Goal: Information Seeking & Learning: Learn about a topic

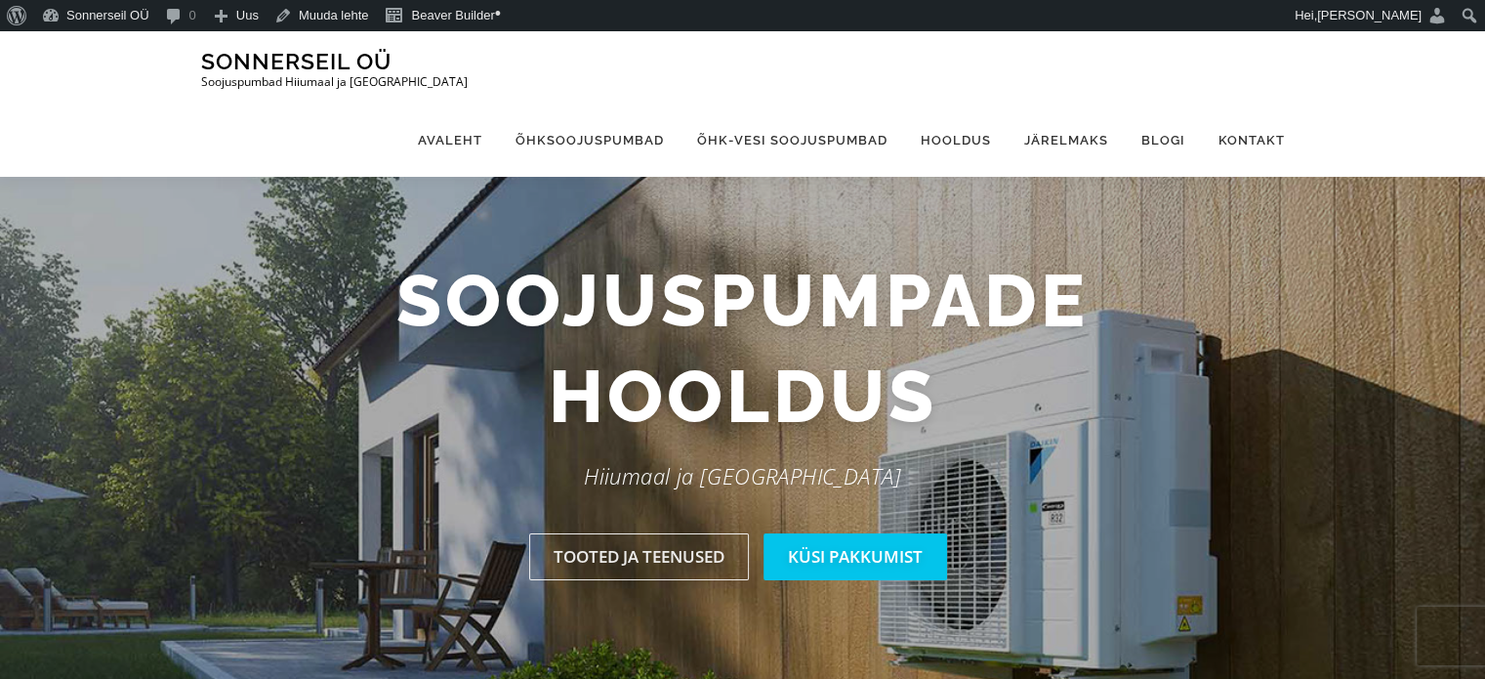
click at [634, 103] on link "Õhksoojuspumbad" at bounding box center [590, 139] width 182 height 73
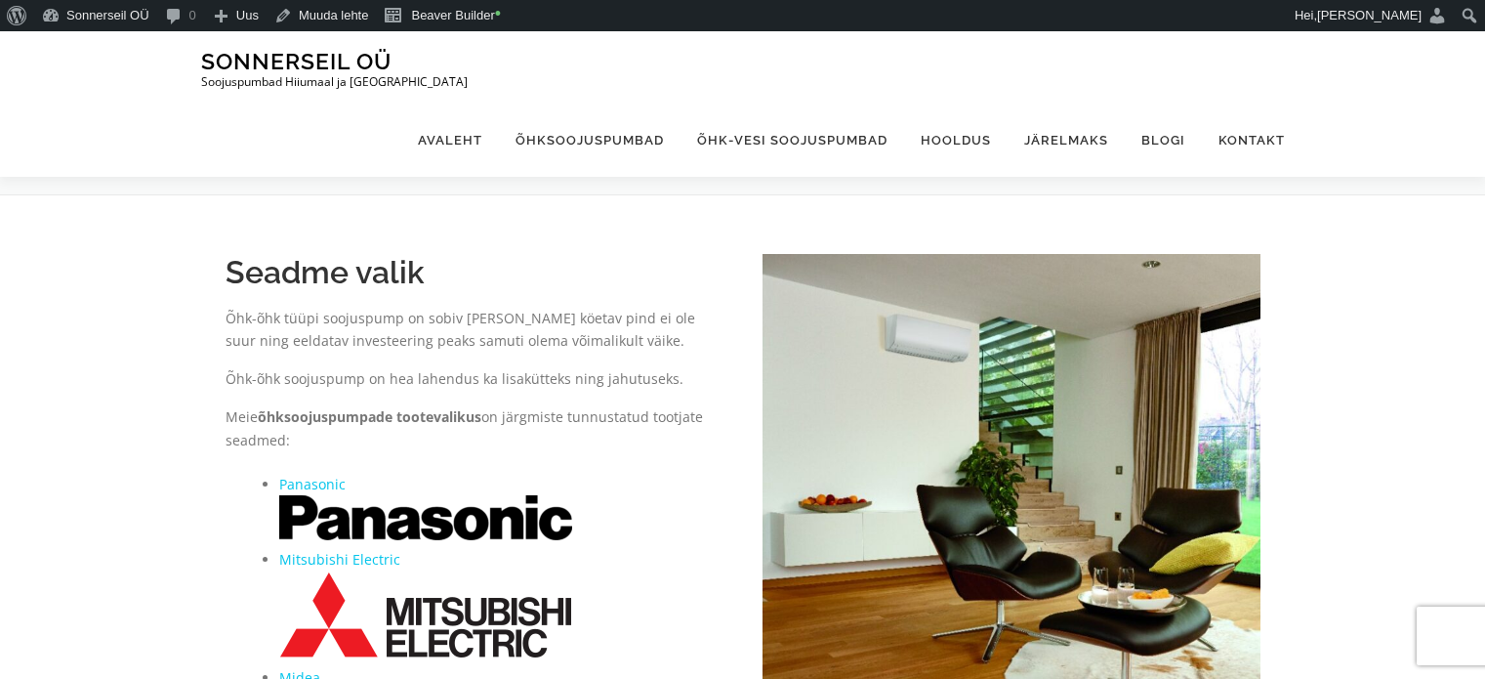
scroll to position [914, 0]
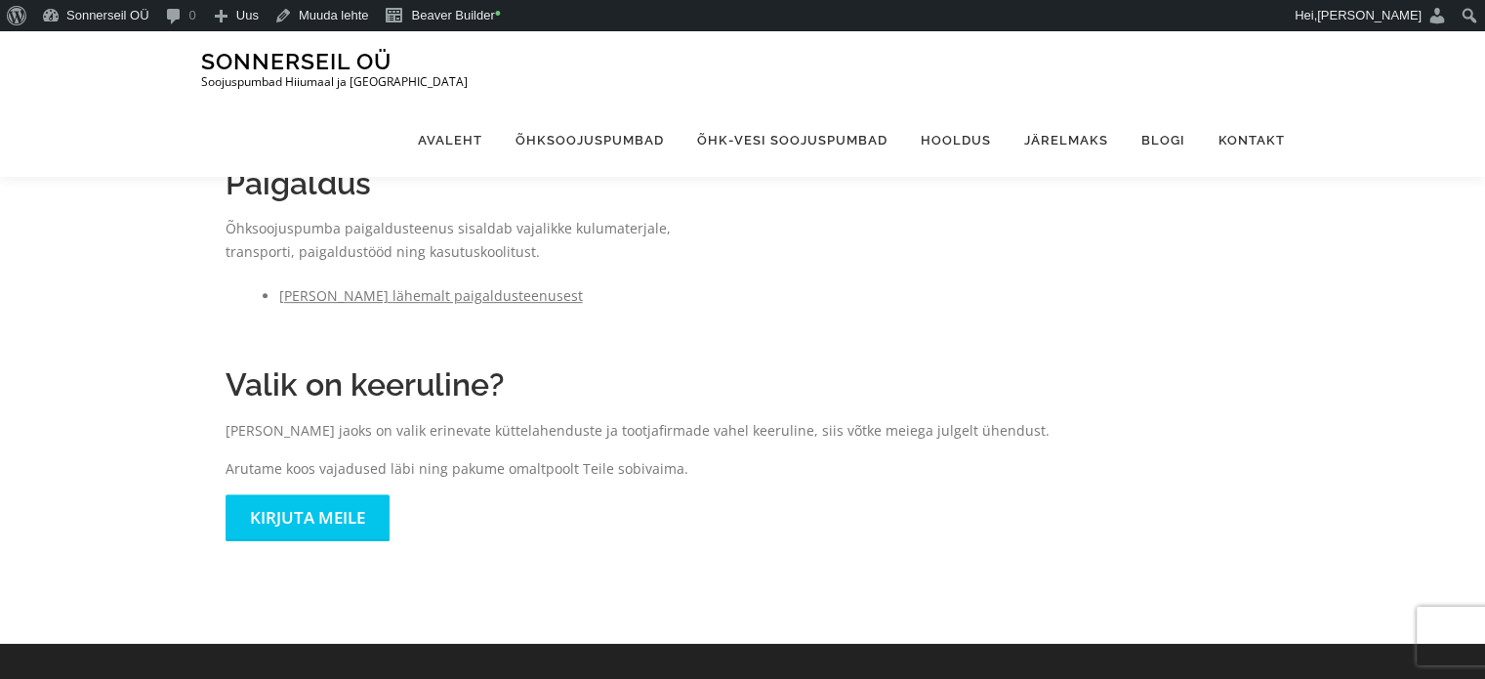
click at [426, 296] on link "Loe lähemalt paigaldusteenusest" at bounding box center [431, 295] width 304 height 19
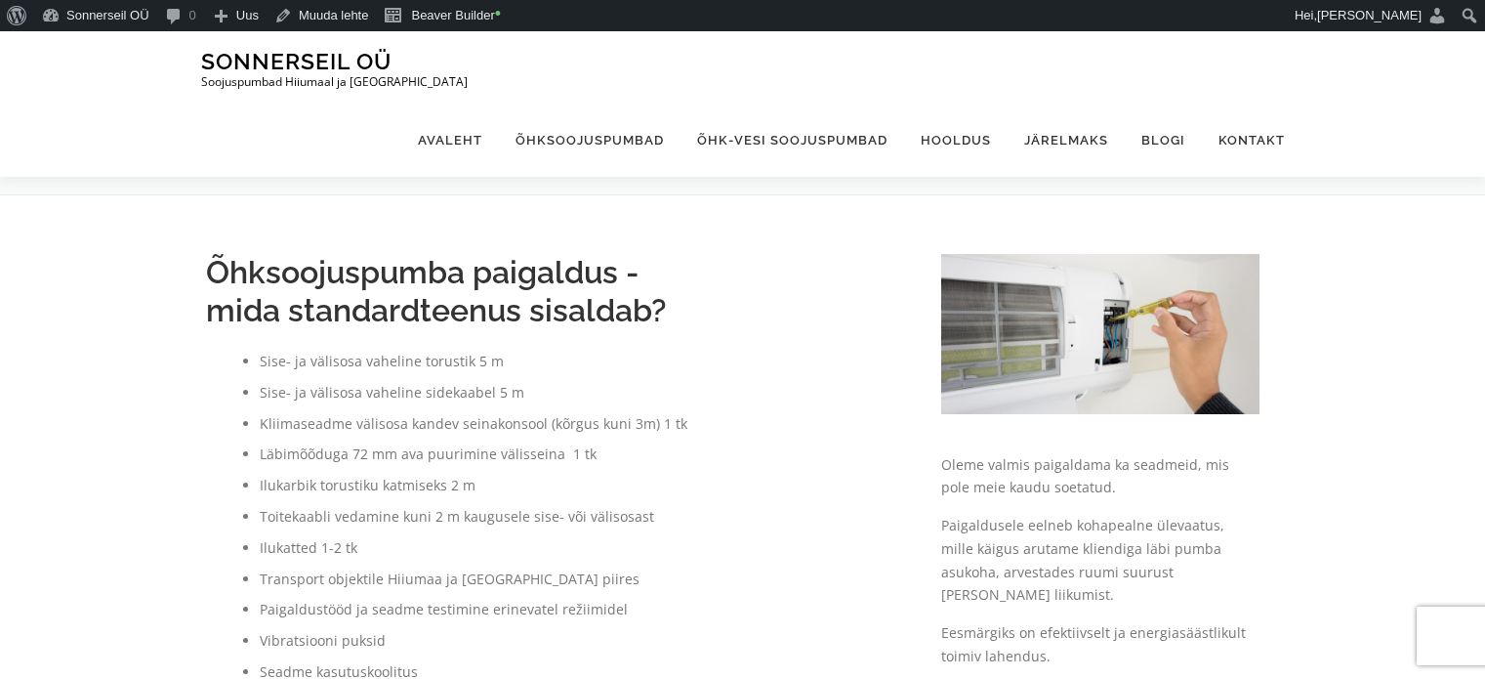
scroll to position [391, 0]
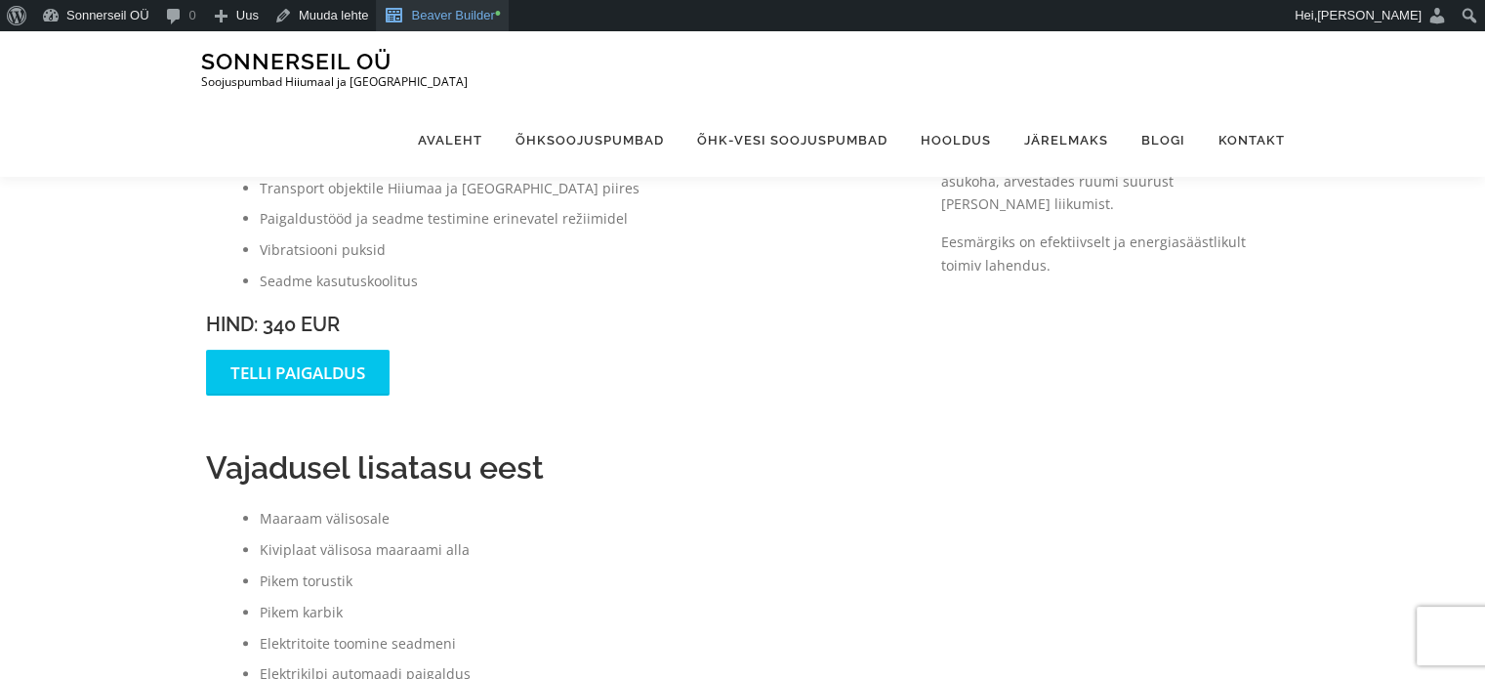
click at [455, 21] on link "Beaver Builder •" at bounding box center [442, 15] width 133 height 31
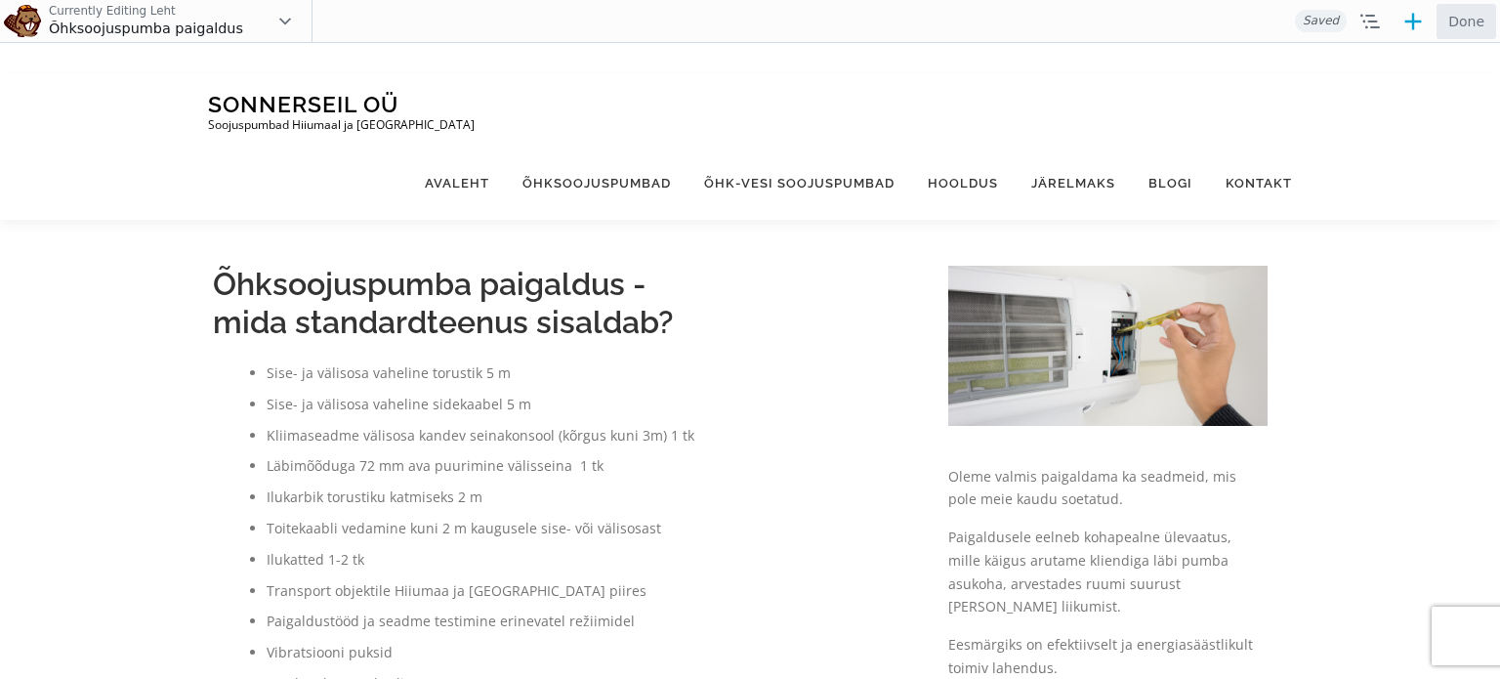
click at [773, 338] on h2 "Õhksoojuspumba paigaldus - mida standardteenus sisaldab?" at bounding box center [561, 303] width 696 height 75
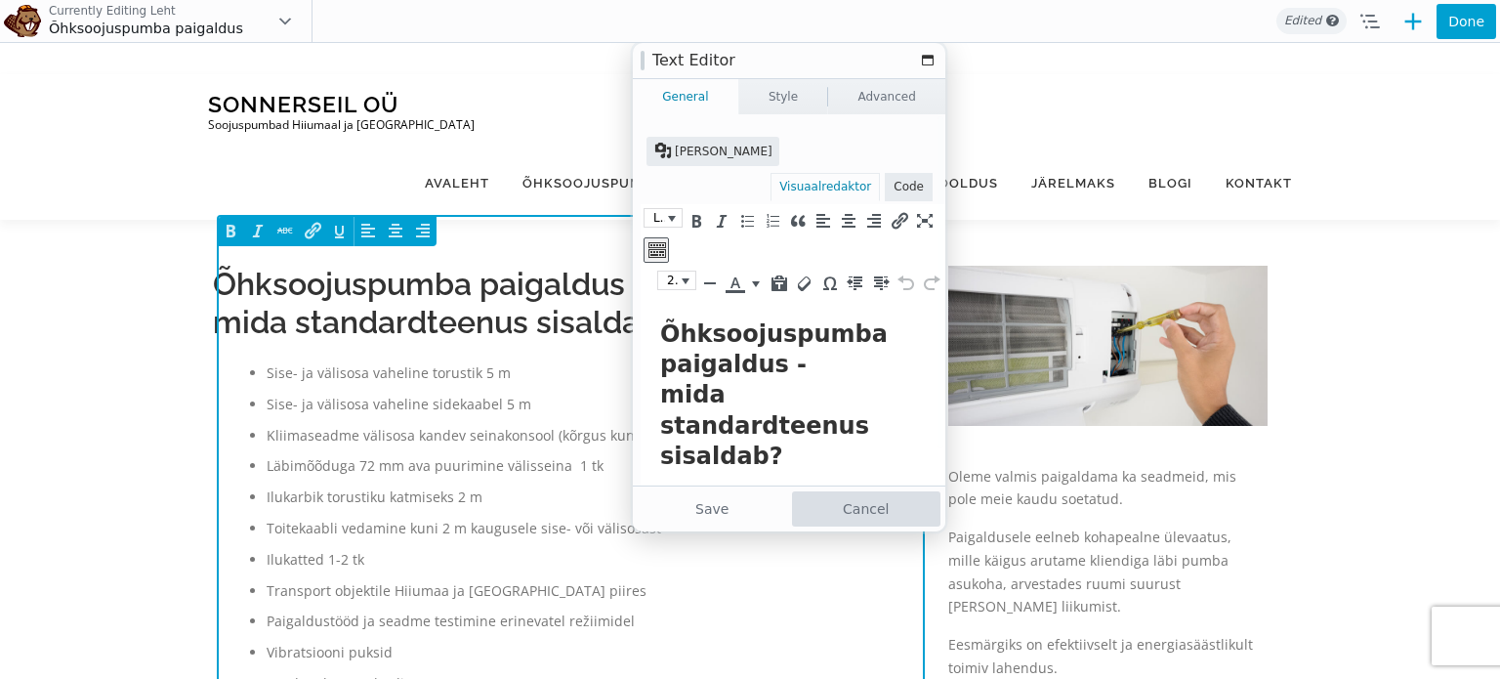
click at [834, 500] on button "Cancel" at bounding box center [866, 508] width 149 height 35
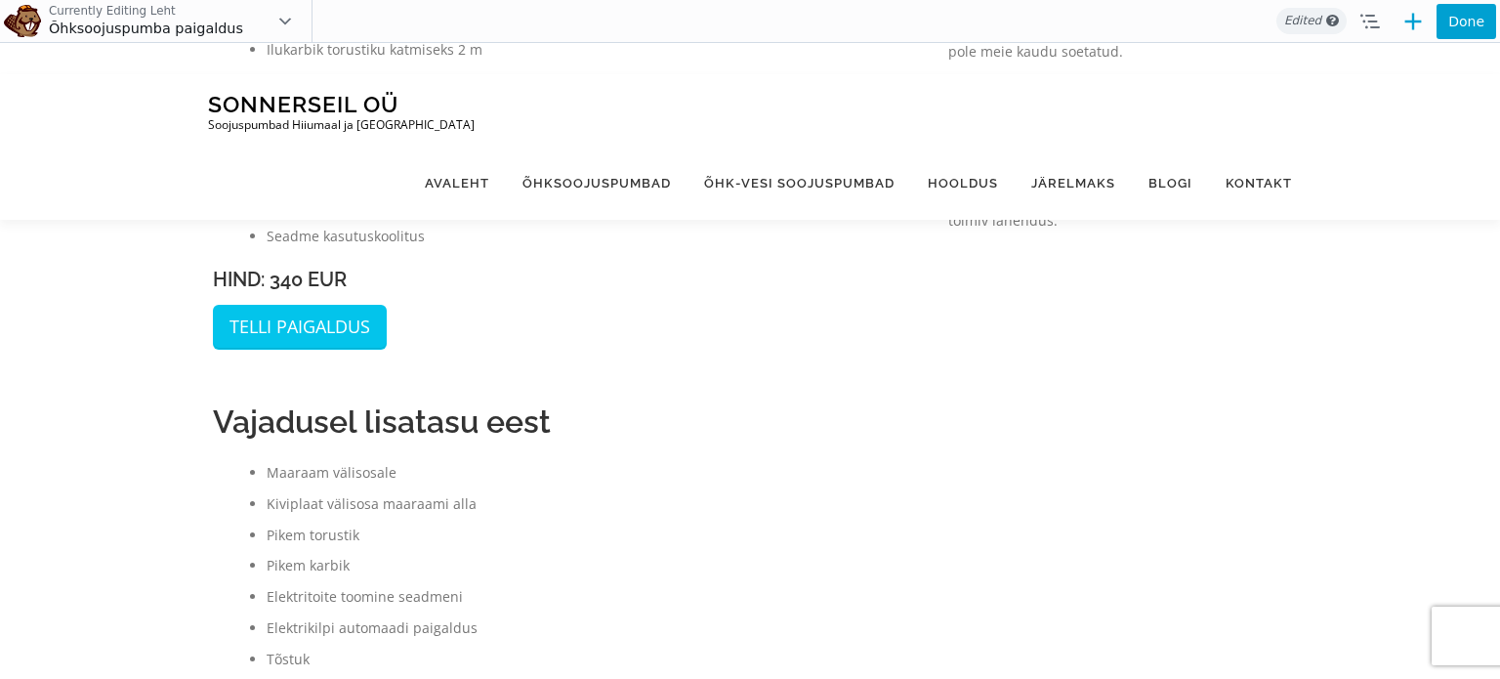
scroll to position [387, 0]
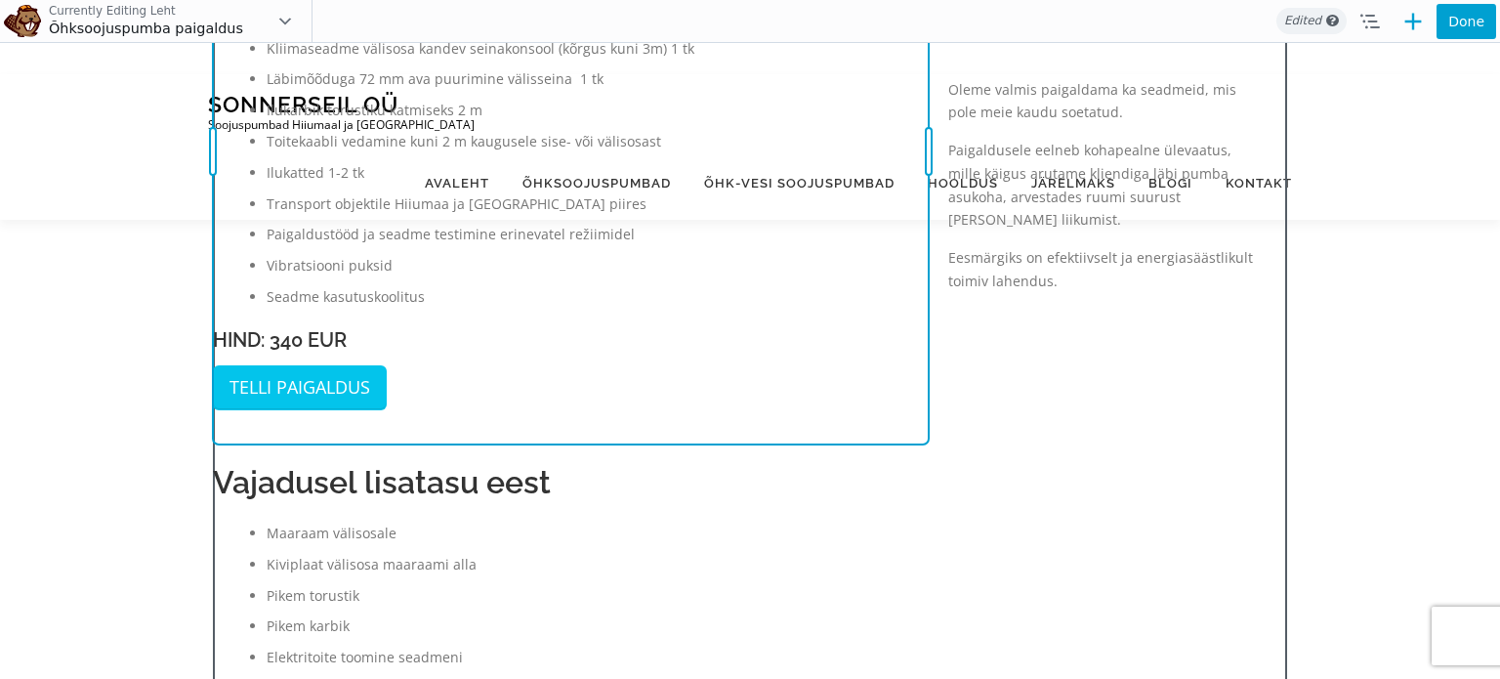
click at [284, 339] on div "Move Up Move Down Text Editor Settings Copy Text Editor Settings Paste Text Edi…" at bounding box center [571, 151] width 716 height 584
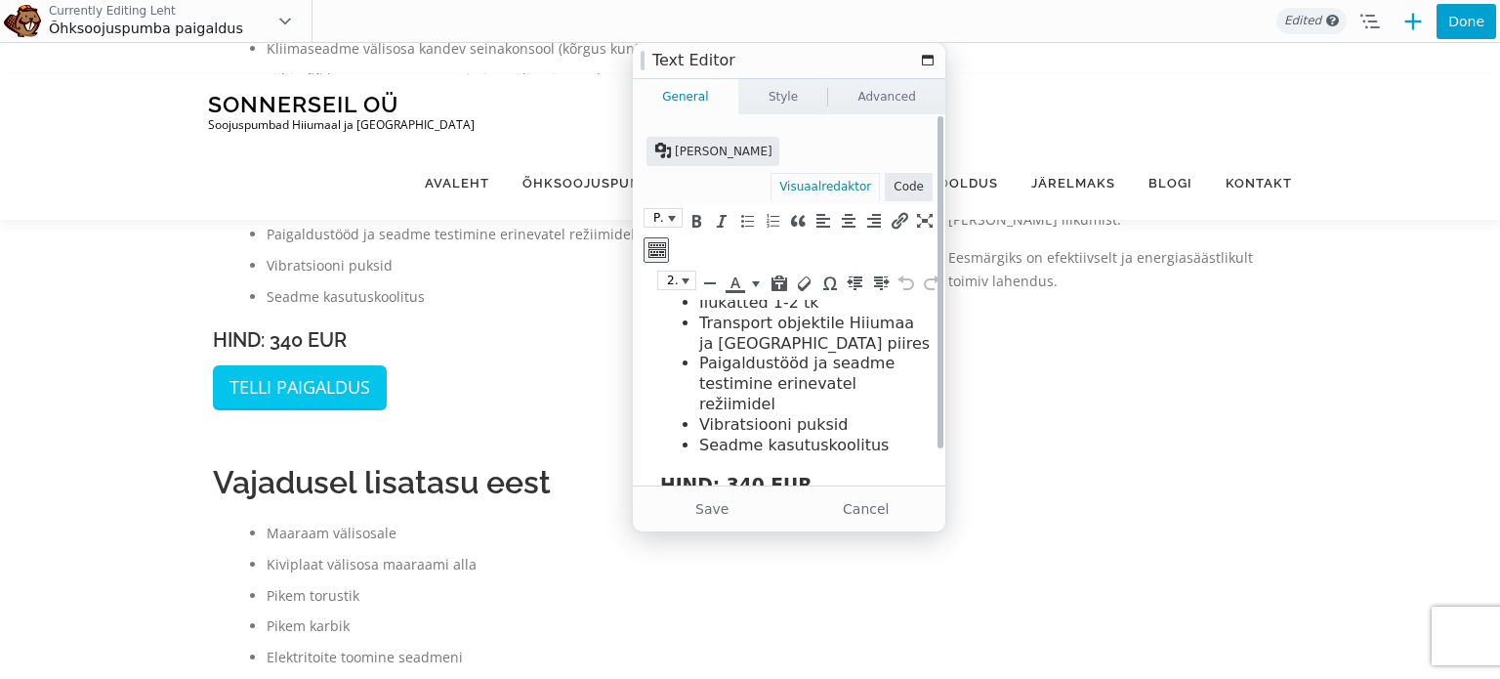
scroll to position [503, 0]
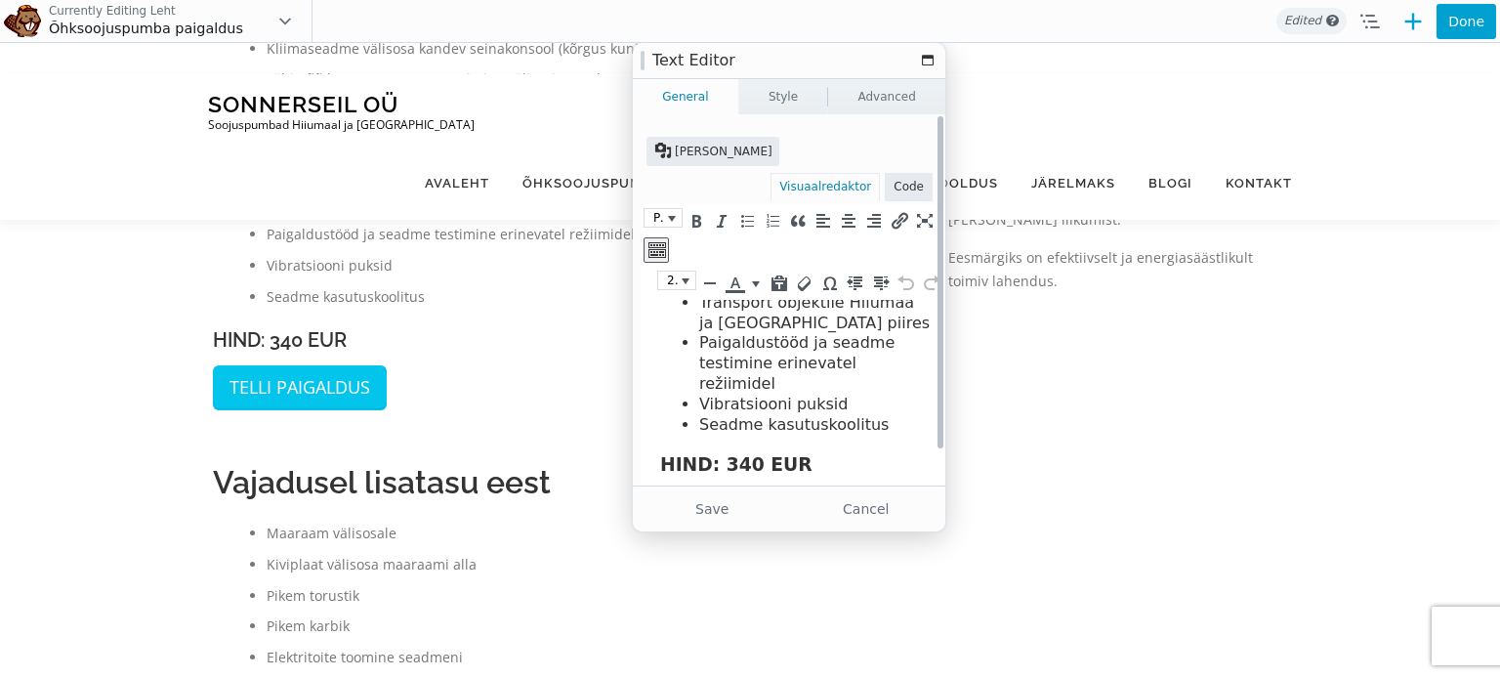
click at [740, 453] on h3 "HIND: 340 EUR" at bounding box center [795, 464] width 270 height 23
click at [726, 505] on button "Save" at bounding box center [712, 508] width 149 height 35
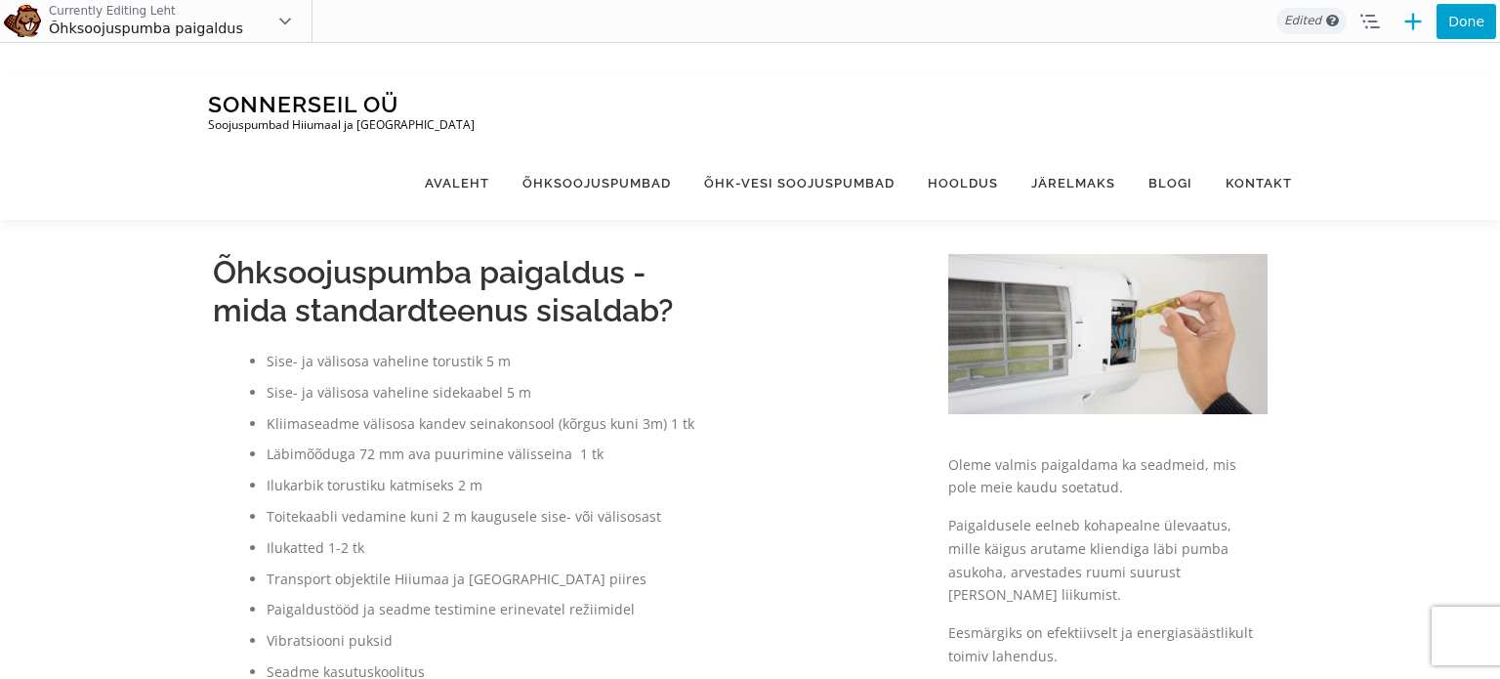
scroll to position [0, 0]
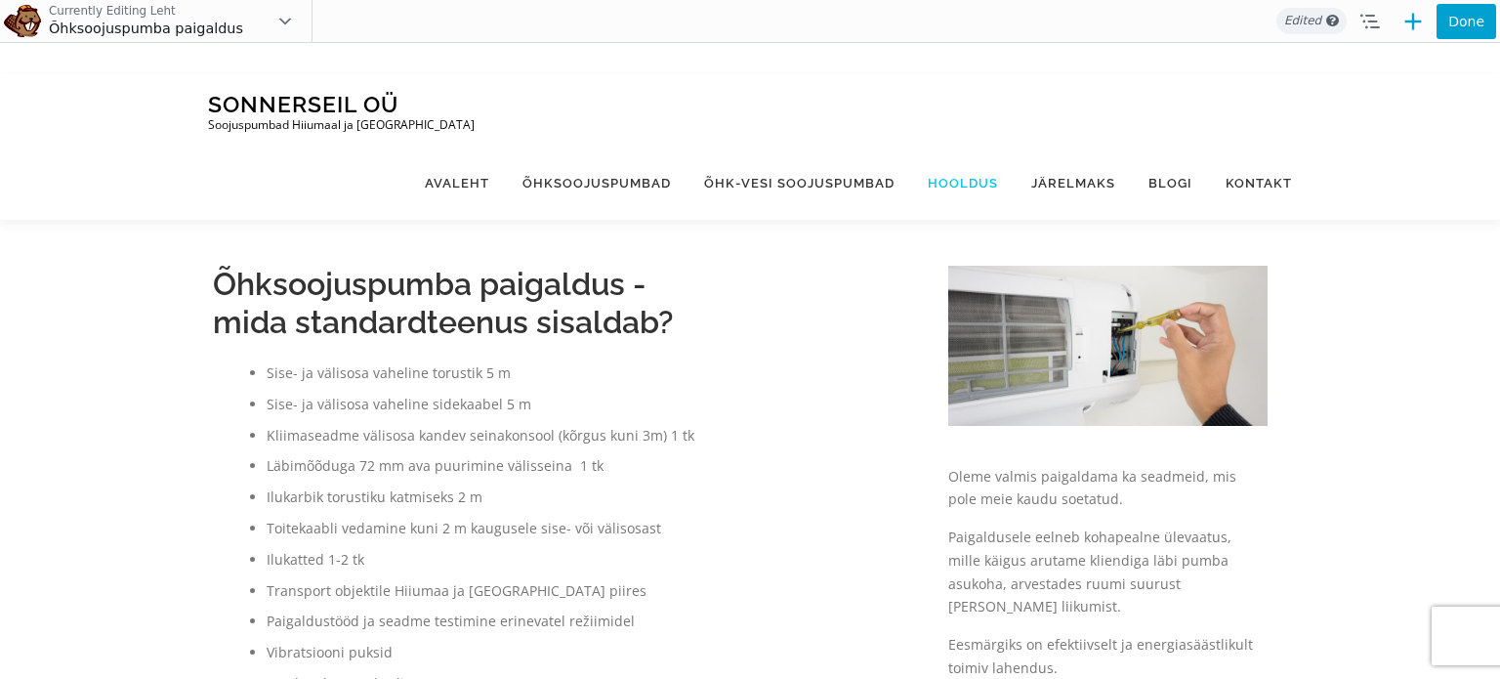
click at [982, 146] on link "Hooldus" at bounding box center [962, 182] width 103 height 73
click at [1464, 28] on button "Done" at bounding box center [1466, 21] width 60 height 35
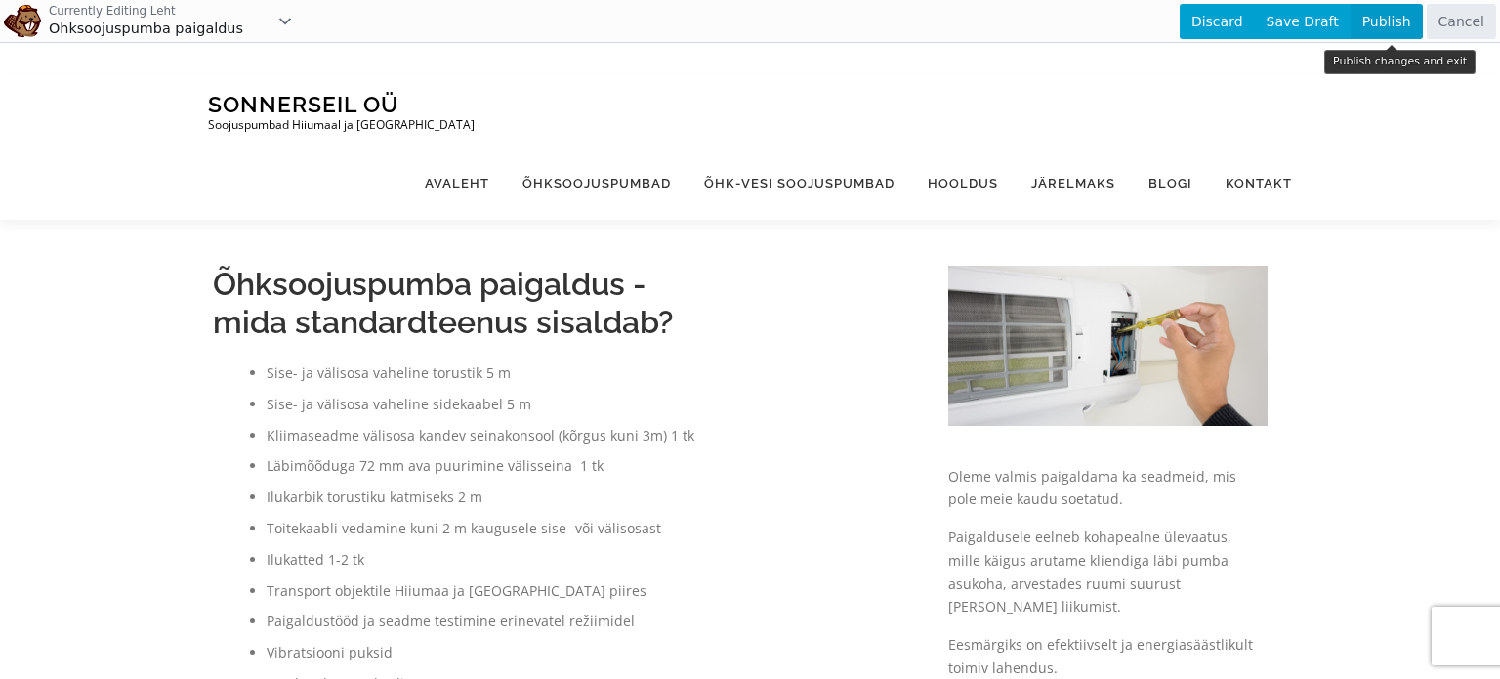
click at [1382, 19] on span "Publish" at bounding box center [1386, 21] width 72 height 35
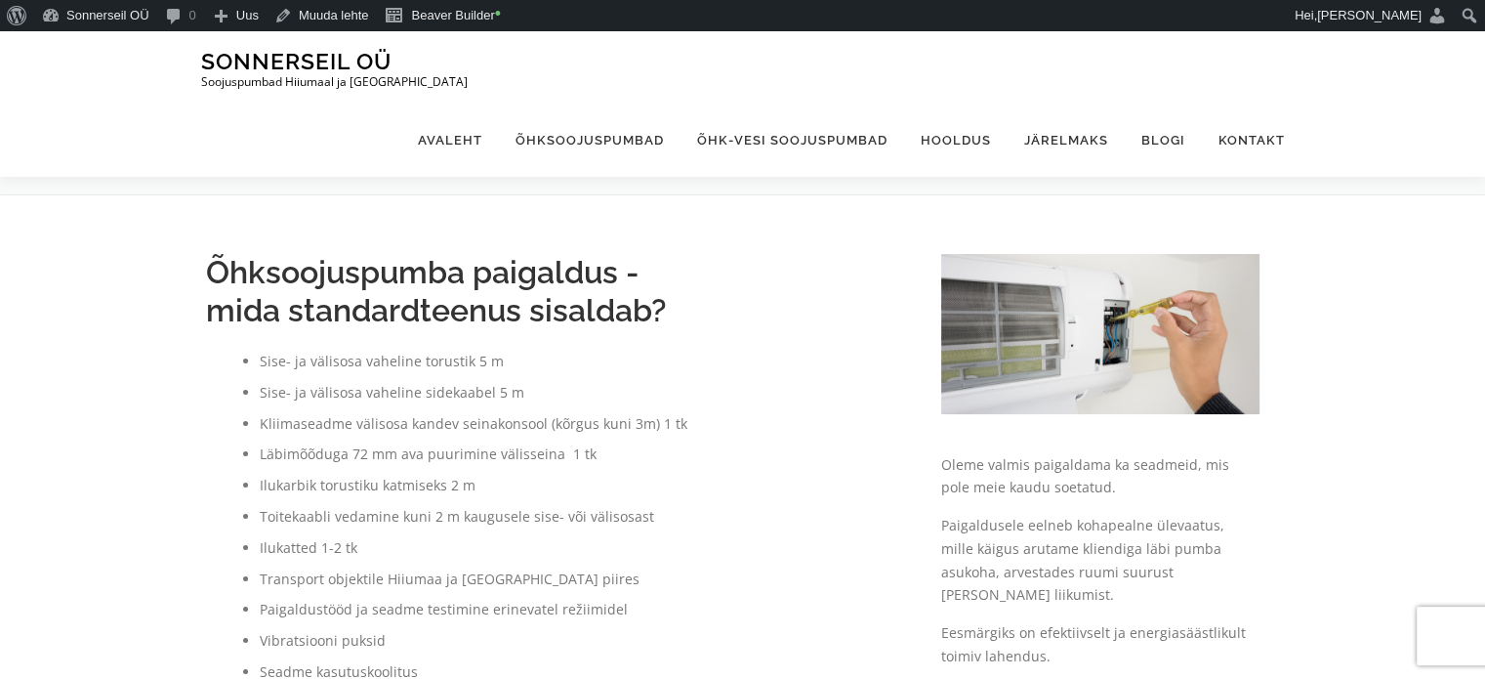
click at [971, 103] on link "Hooldus" at bounding box center [955, 139] width 103 height 73
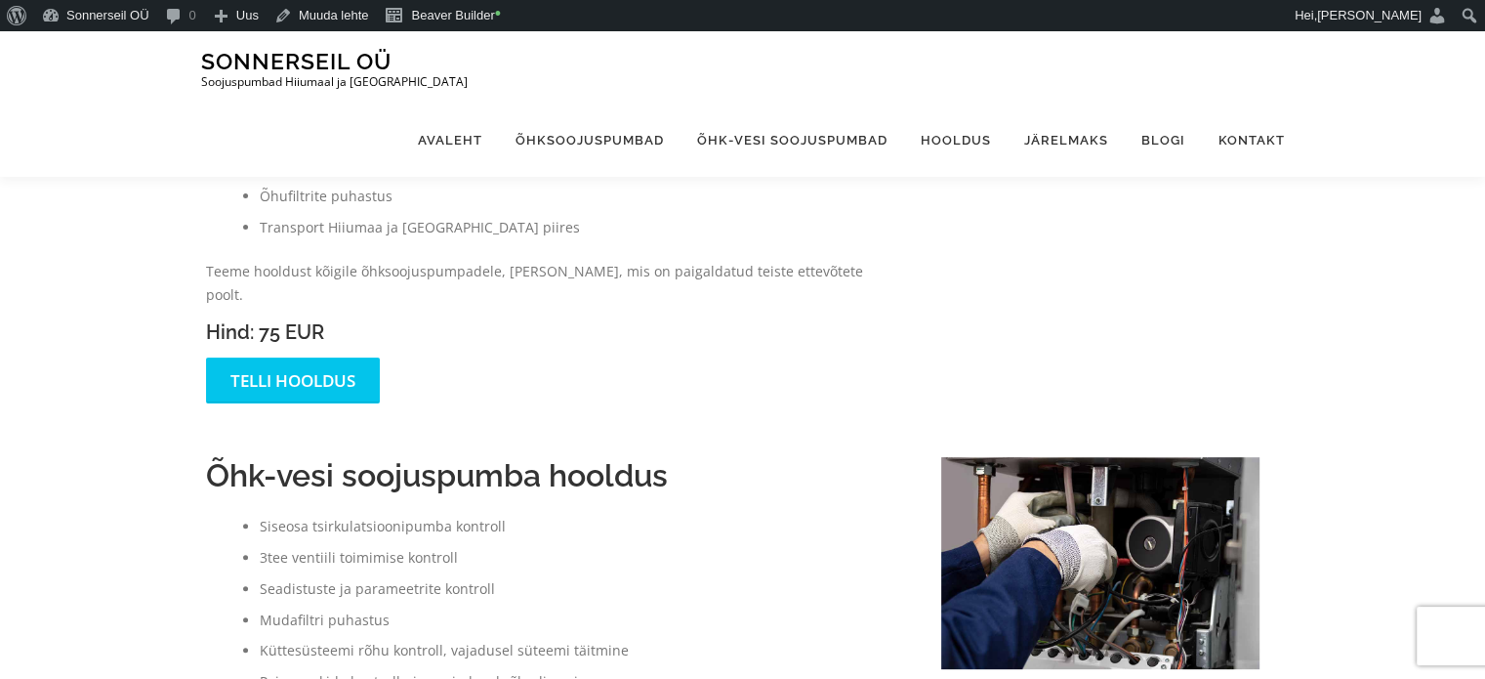
scroll to position [471, 0]
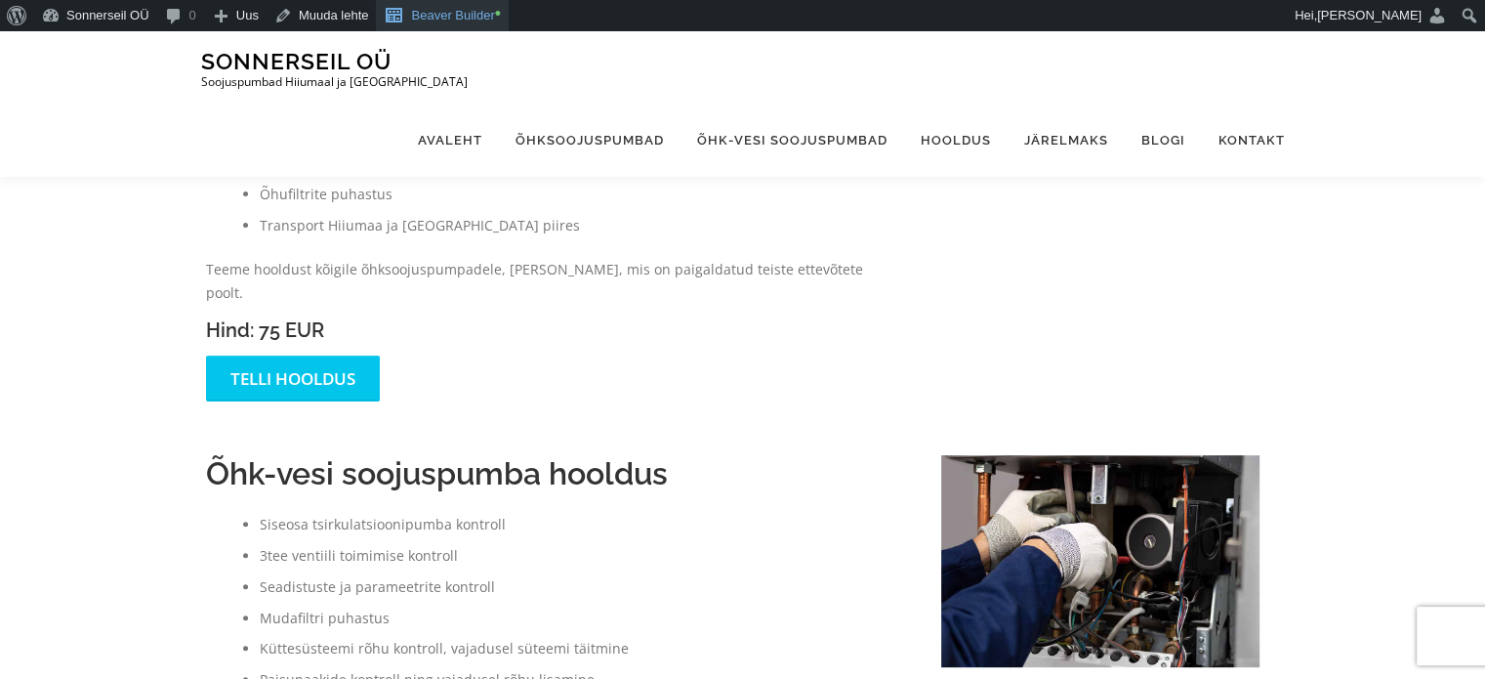
click at [457, 22] on link "Beaver Builder •" at bounding box center [442, 15] width 133 height 31
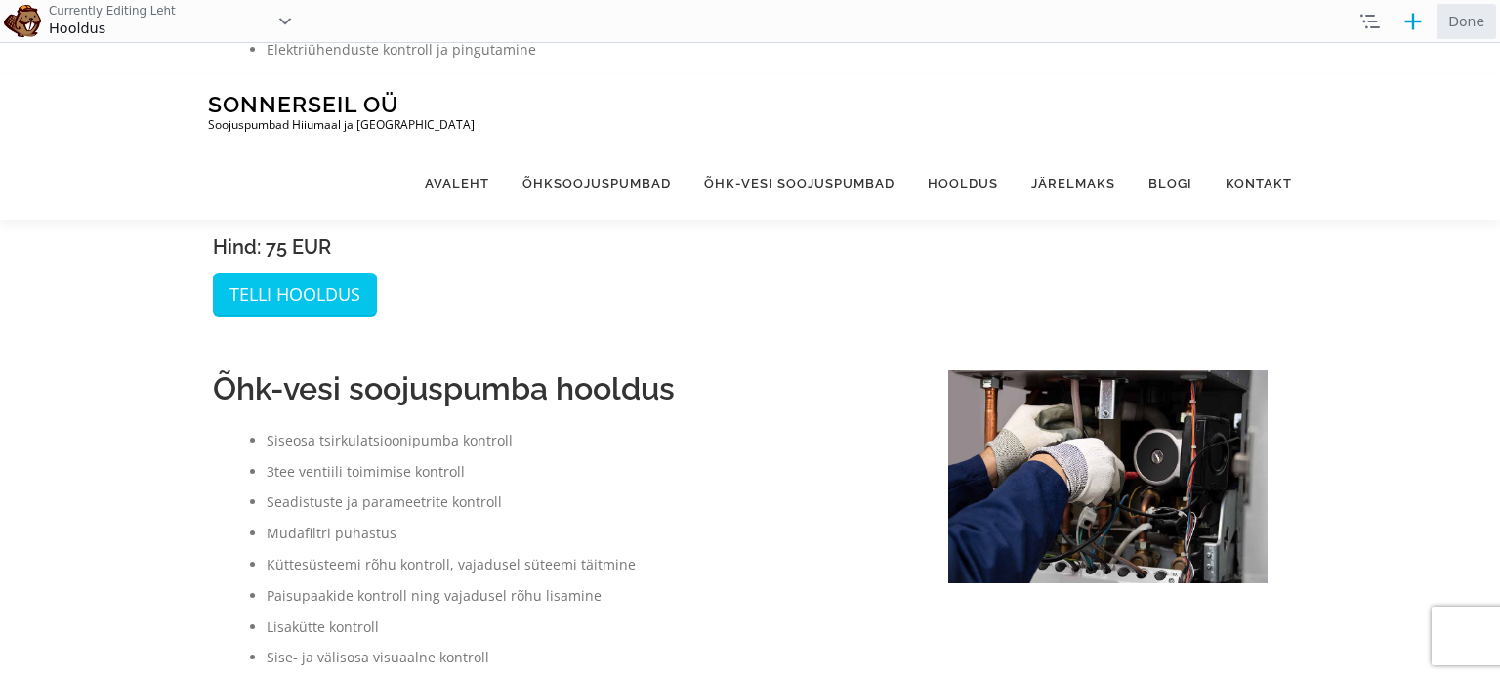
scroll to position [562, 0]
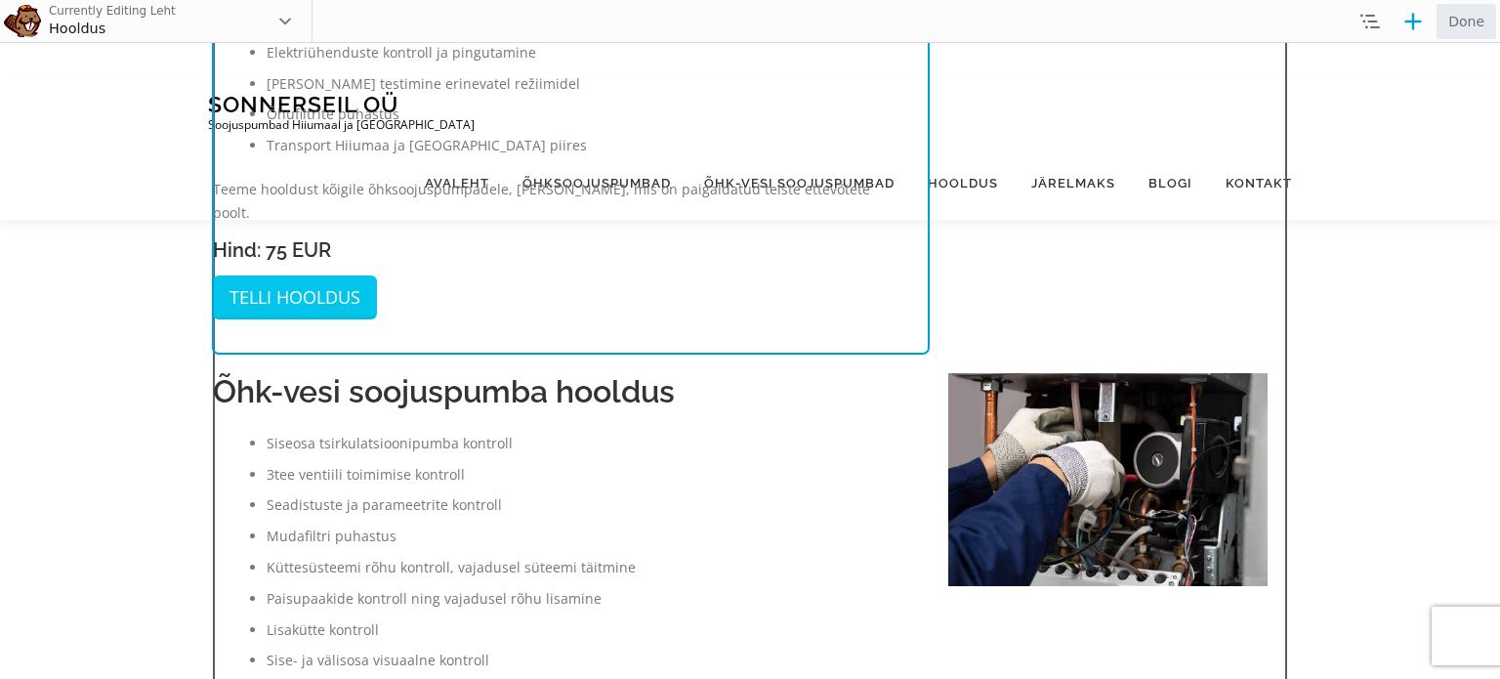
click at [290, 226] on div "Move Up Move Down Text Editor Settings Copy Text Editor Settings Paste Text Edi…" at bounding box center [571, 19] width 716 height 670
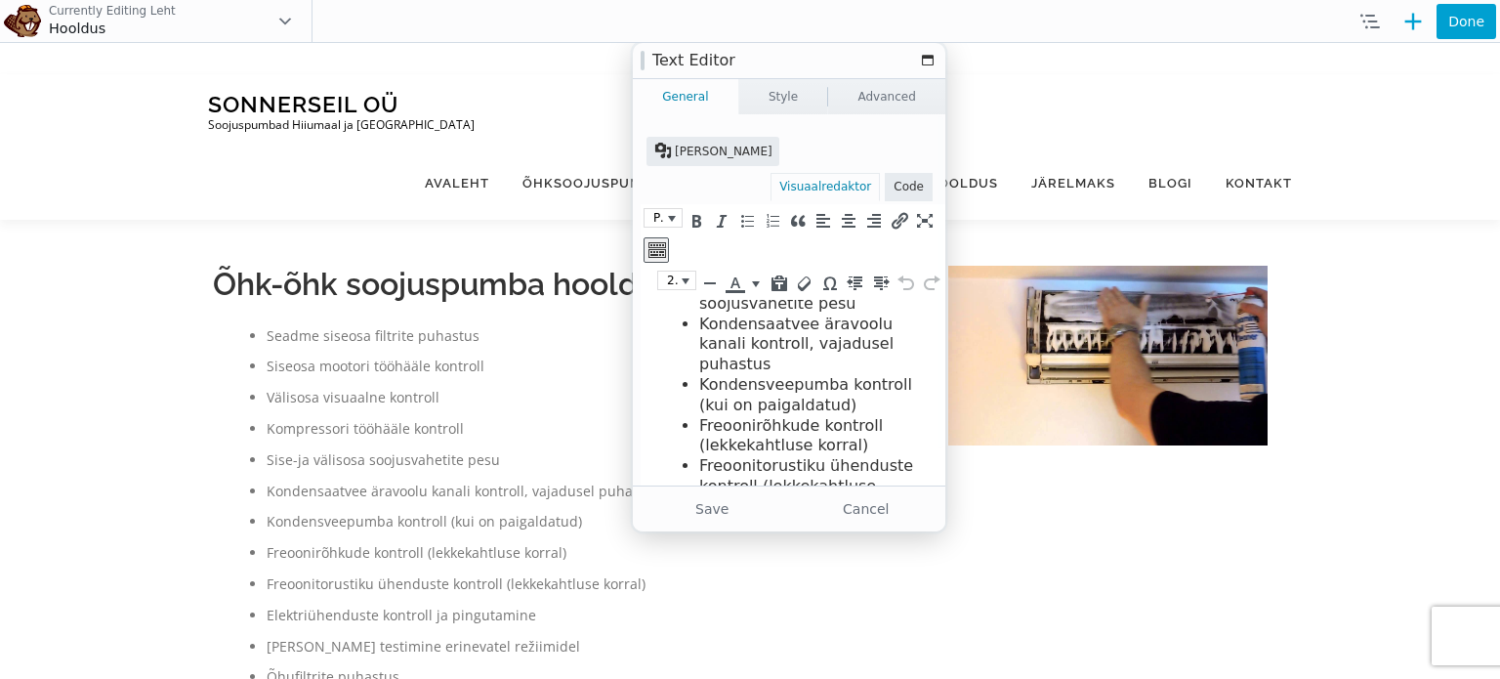
scroll to position [303, 0]
click at [725, 515] on button "Save" at bounding box center [712, 508] width 149 height 35
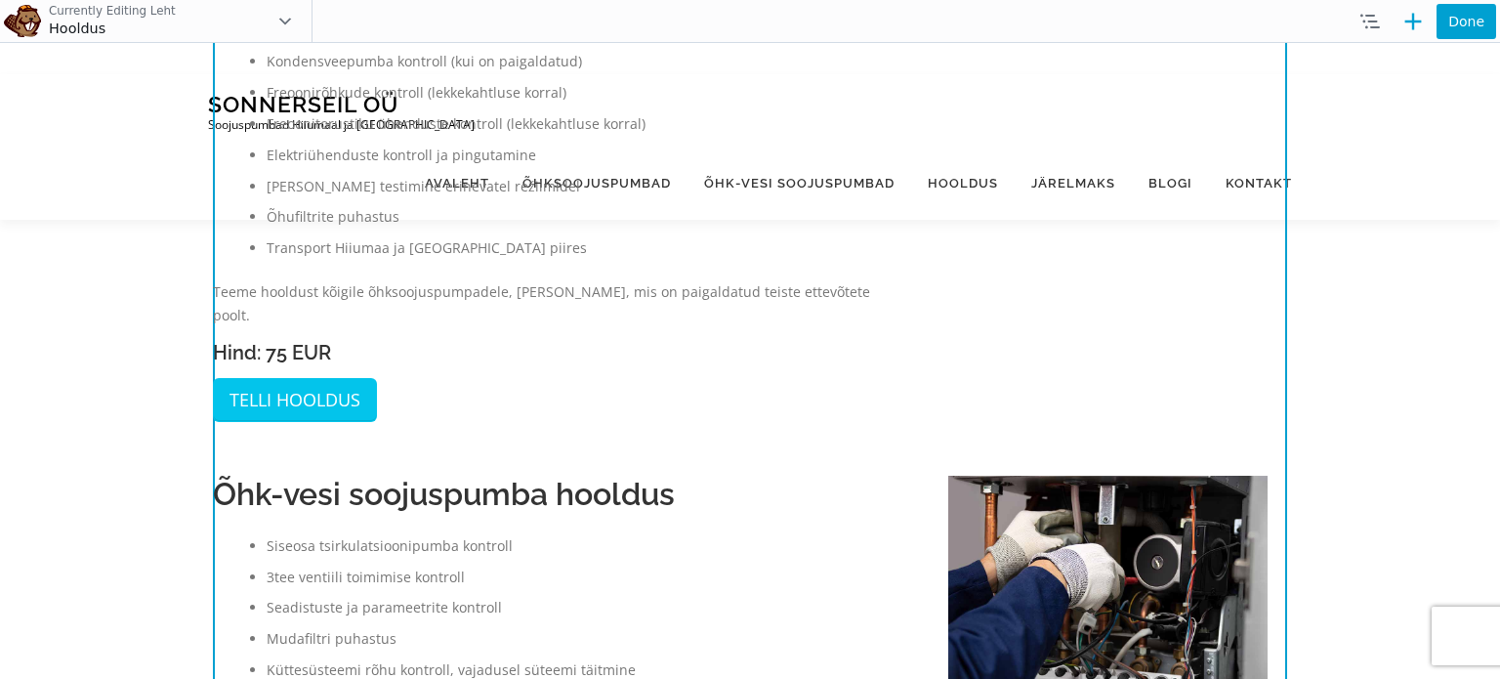
scroll to position [488, 0]
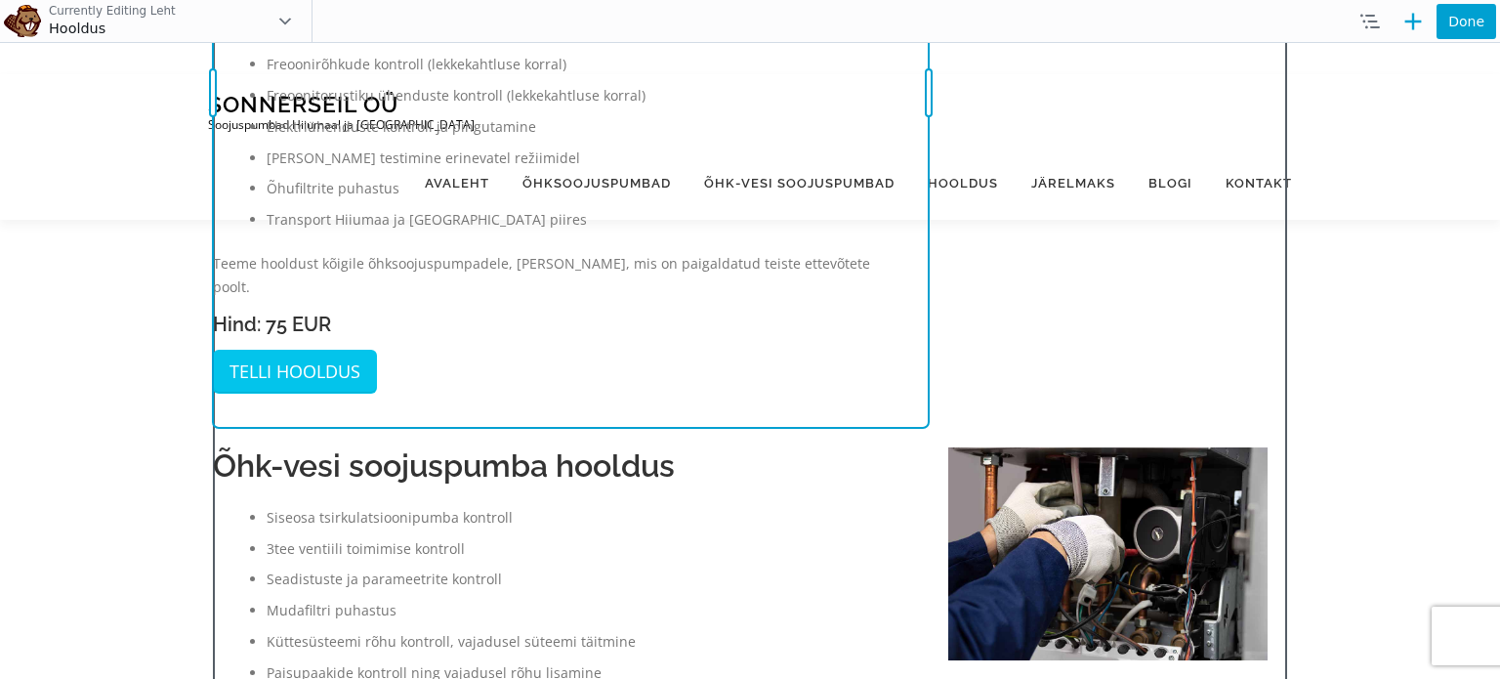
click at [742, 279] on div "Move Up Move Down Text Editor Settings Copy Text Editor Settings Paste Text Edi…" at bounding box center [571, 93] width 716 height 670
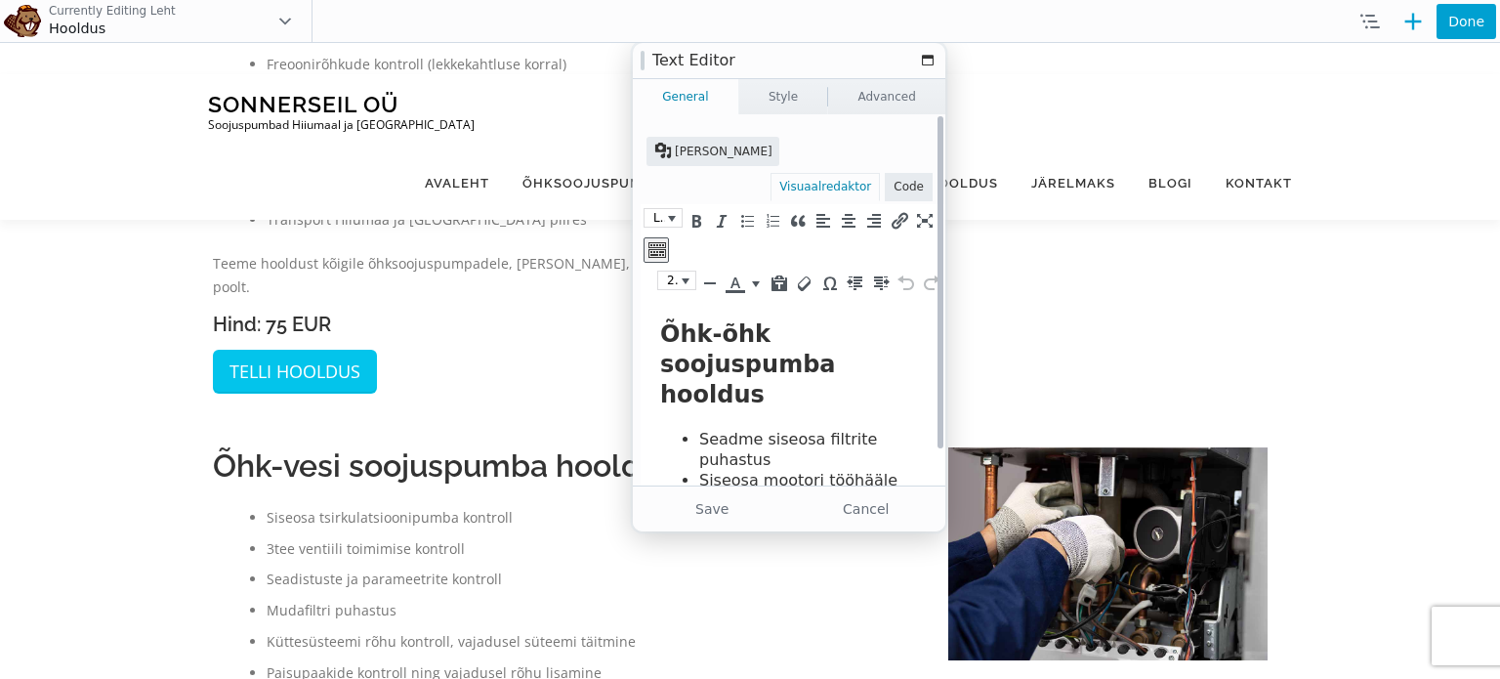
scroll to position [3, 0]
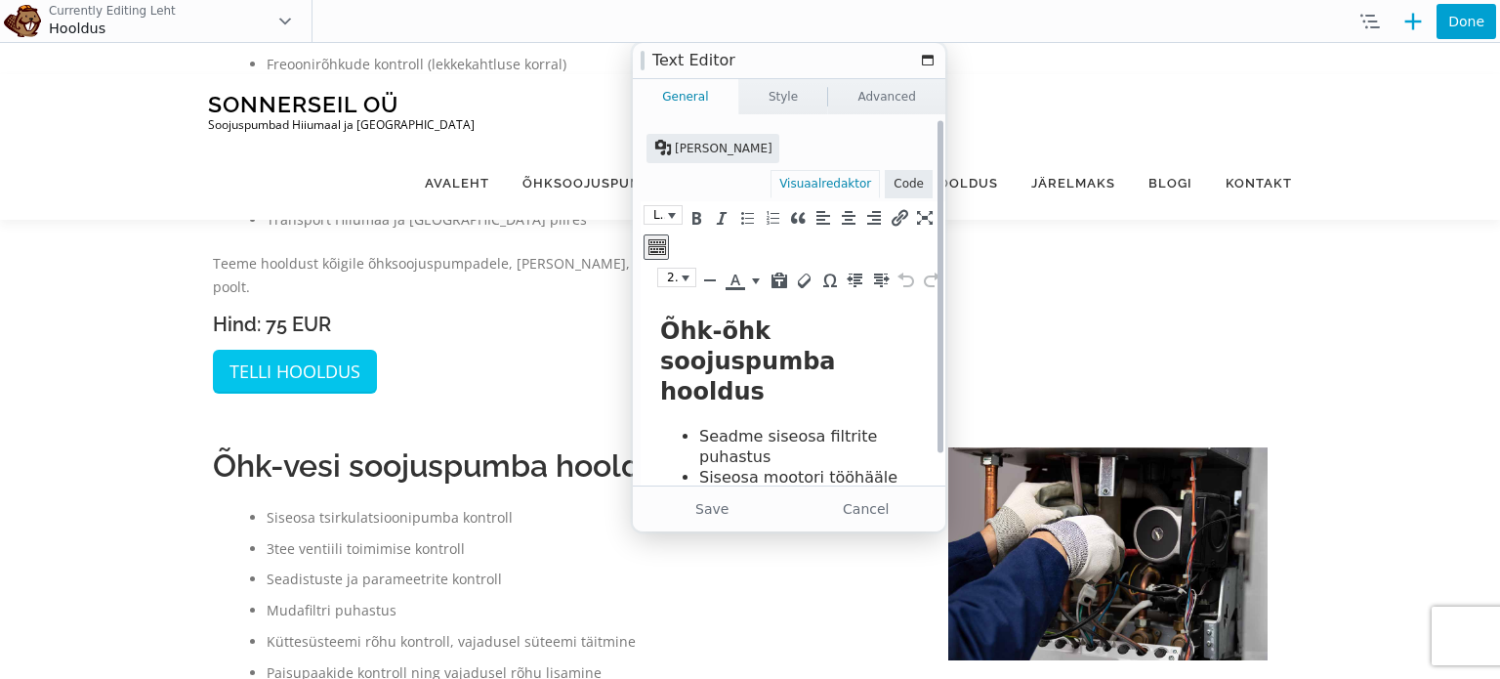
drag, startPoint x: 1578, startPoint y: 595, endPoint x: 935, endPoint y: 355, distance: 685.6
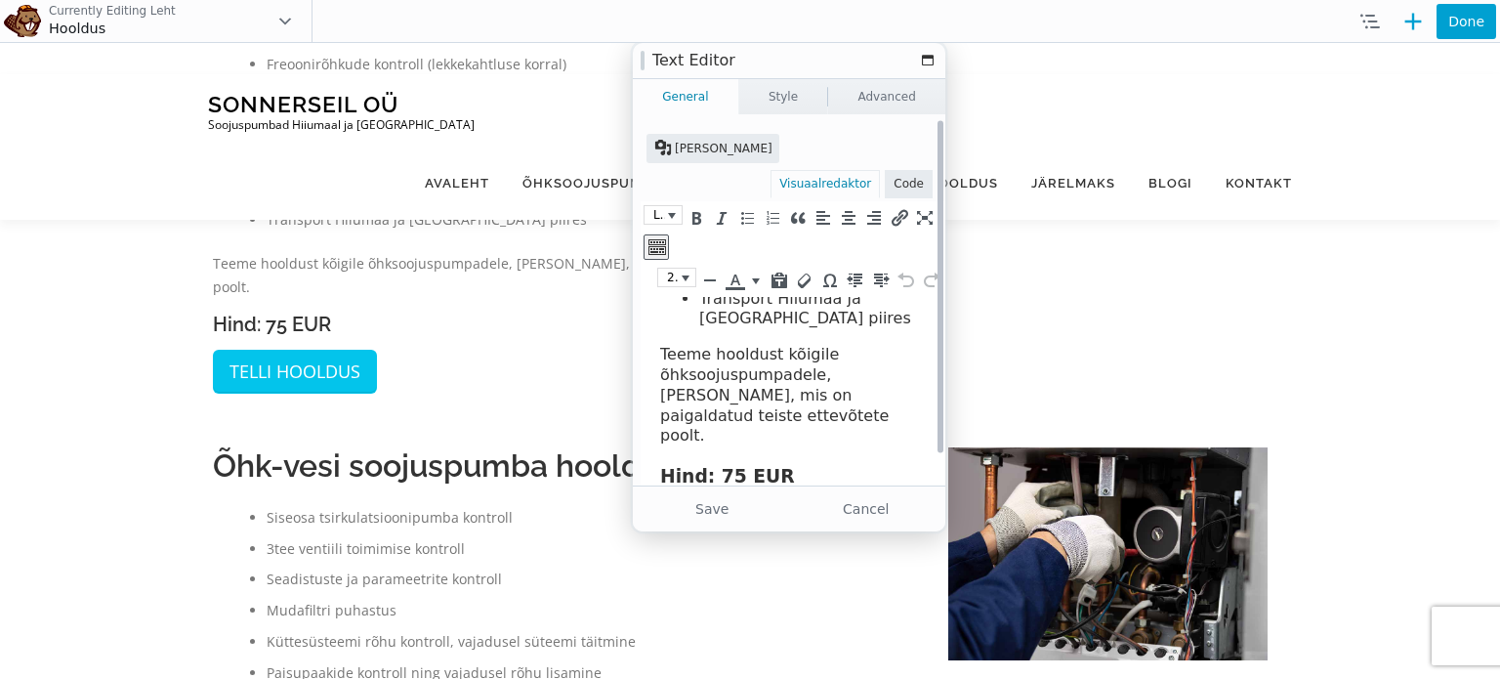
scroll to position [650, 0]
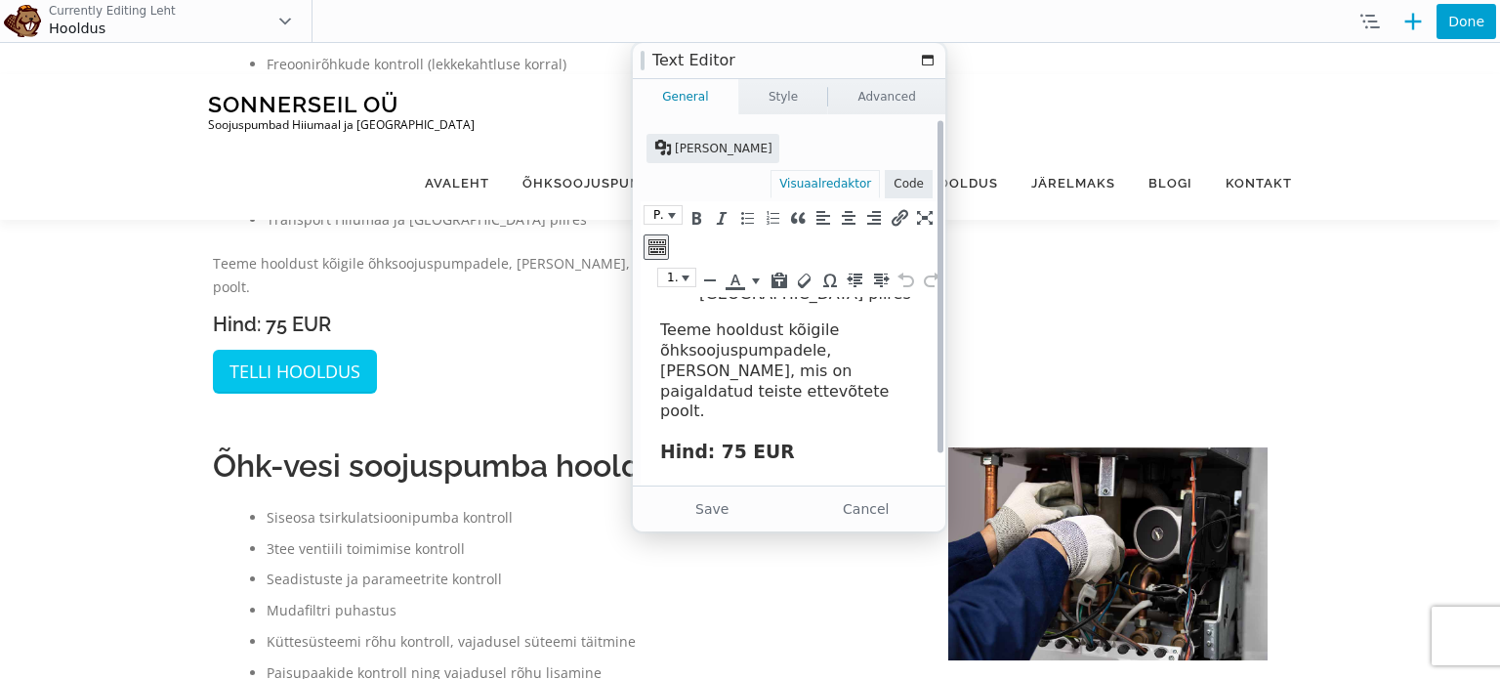
click at [727, 440] on h3 "Hind: 75 EUR" at bounding box center [795, 451] width 270 height 23
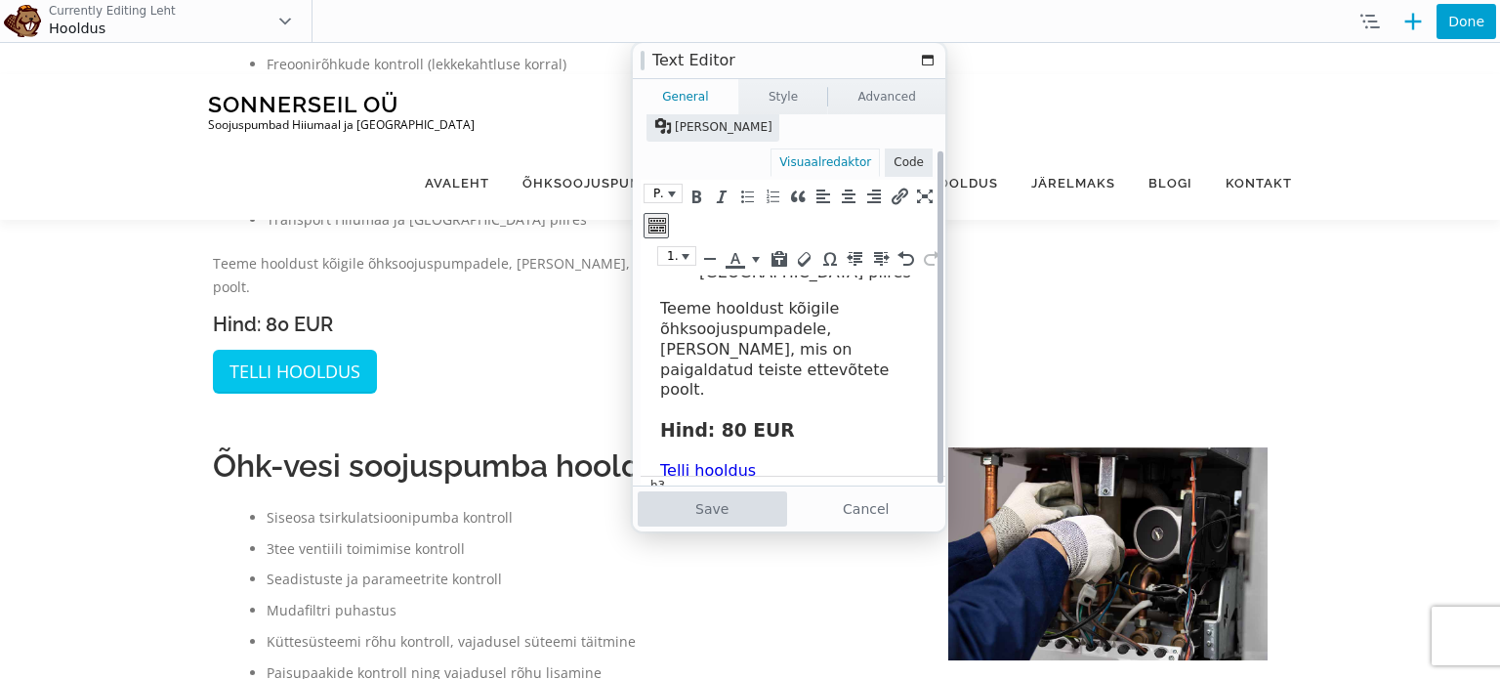
click at [717, 513] on button "Save" at bounding box center [712, 508] width 149 height 35
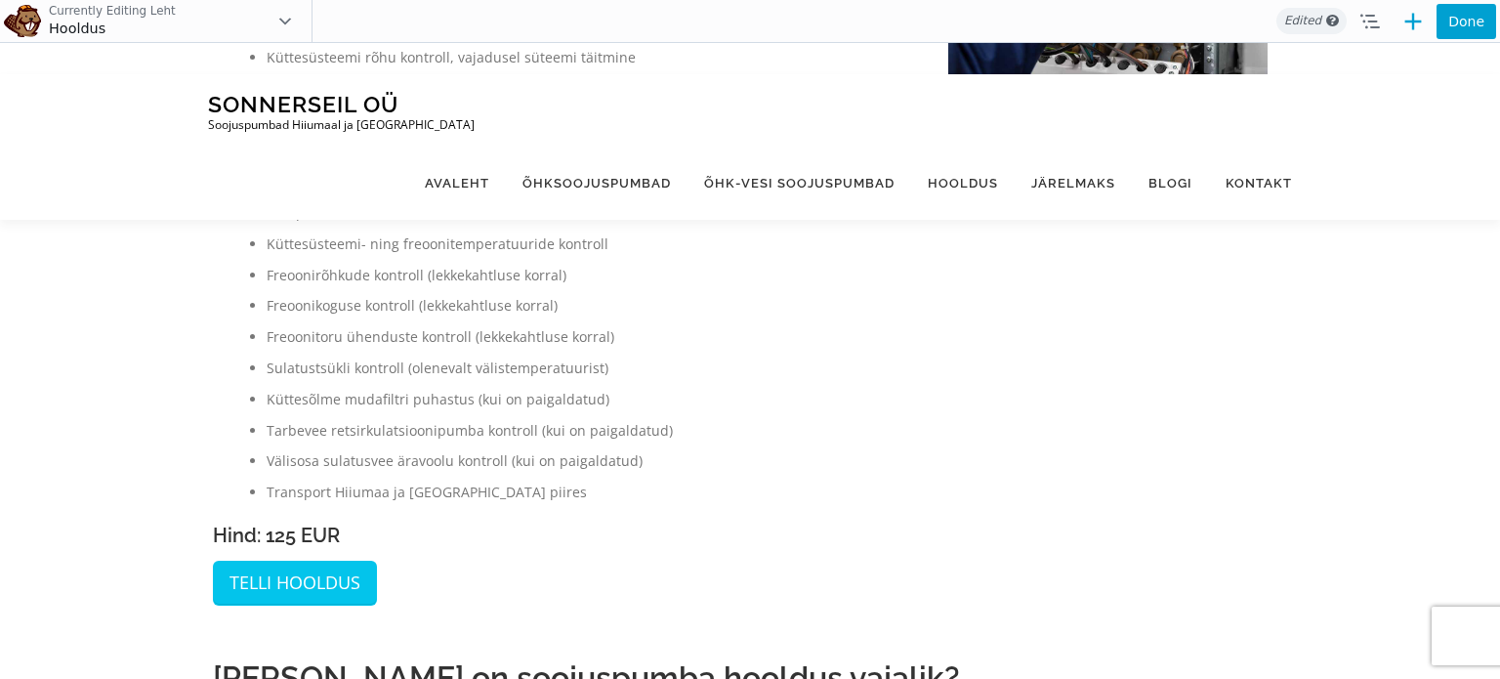
scroll to position [1078, 0]
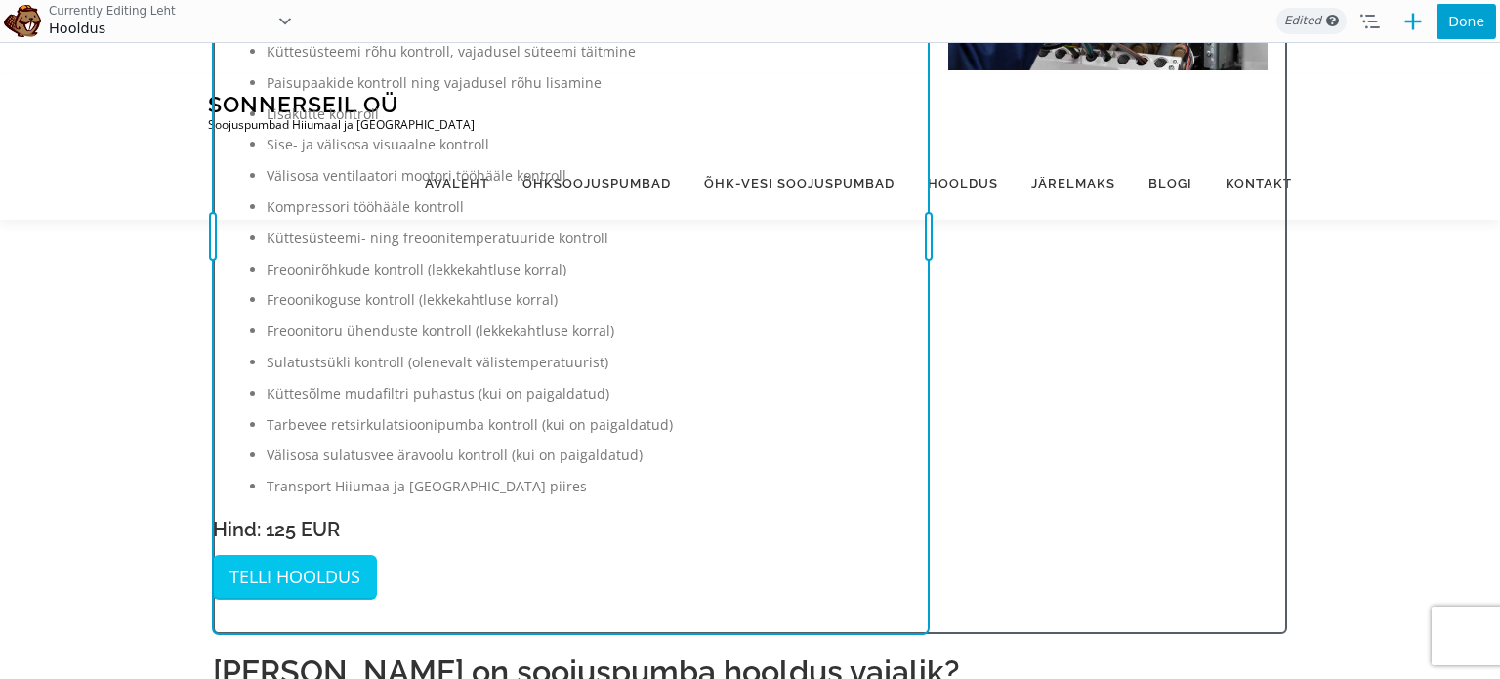
click at [297, 505] on div "Move Up Move Down Text Editor Settings Copy Text Editor Settings Paste Text Edi…" at bounding box center [571, 235] width 716 height 795
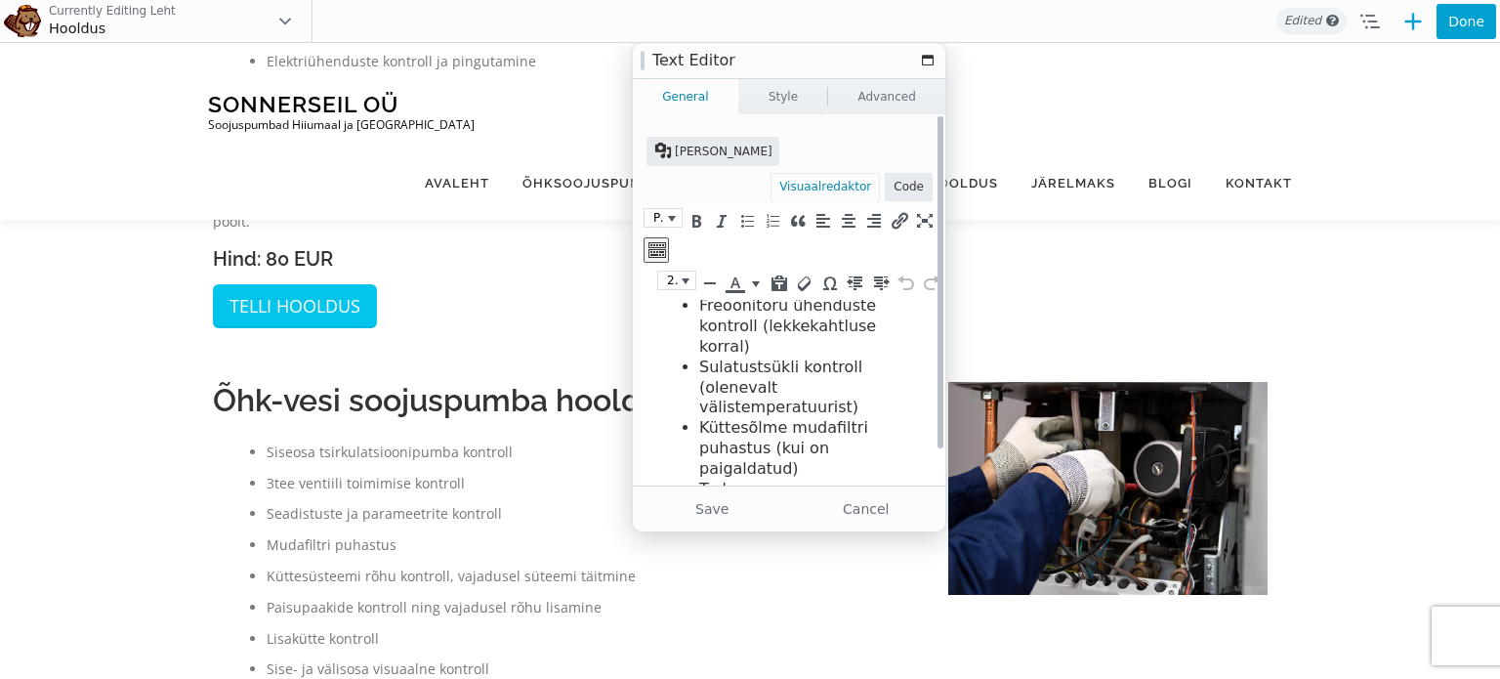
scroll to position [858, 0]
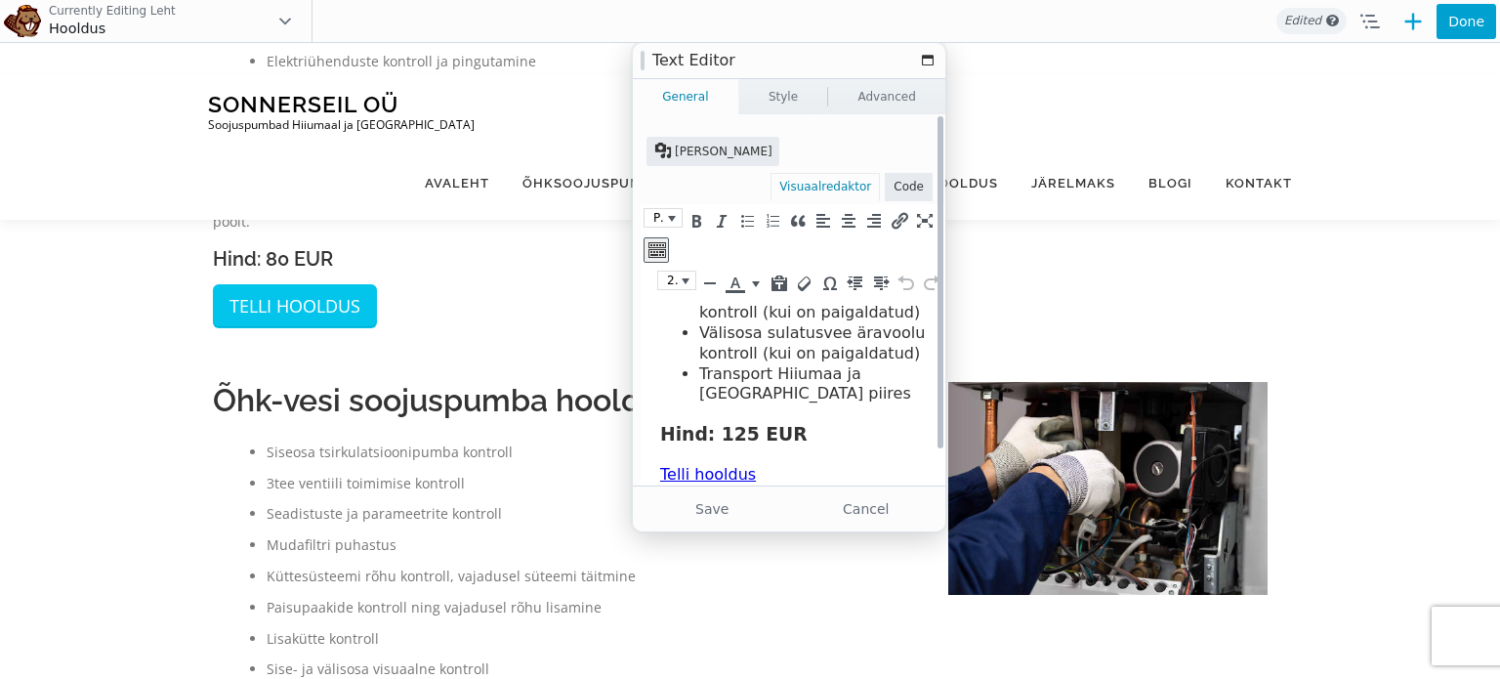
click at [741, 435] on h3 "Hind: 125 EUR" at bounding box center [795, 434] width 270 height 23
click at [711, 513] on button "Save" at bounding box center [712, 508] width 149 height 35
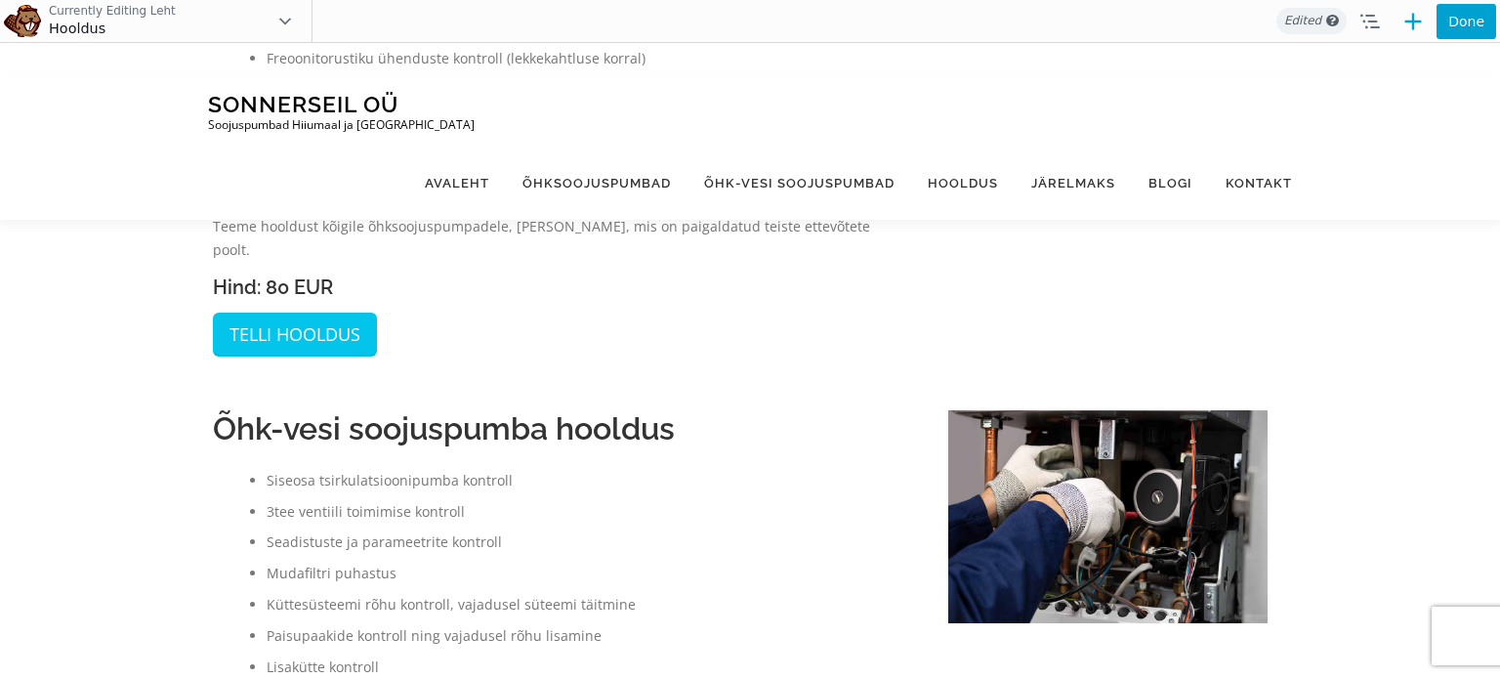
scroll to position [502, 0]
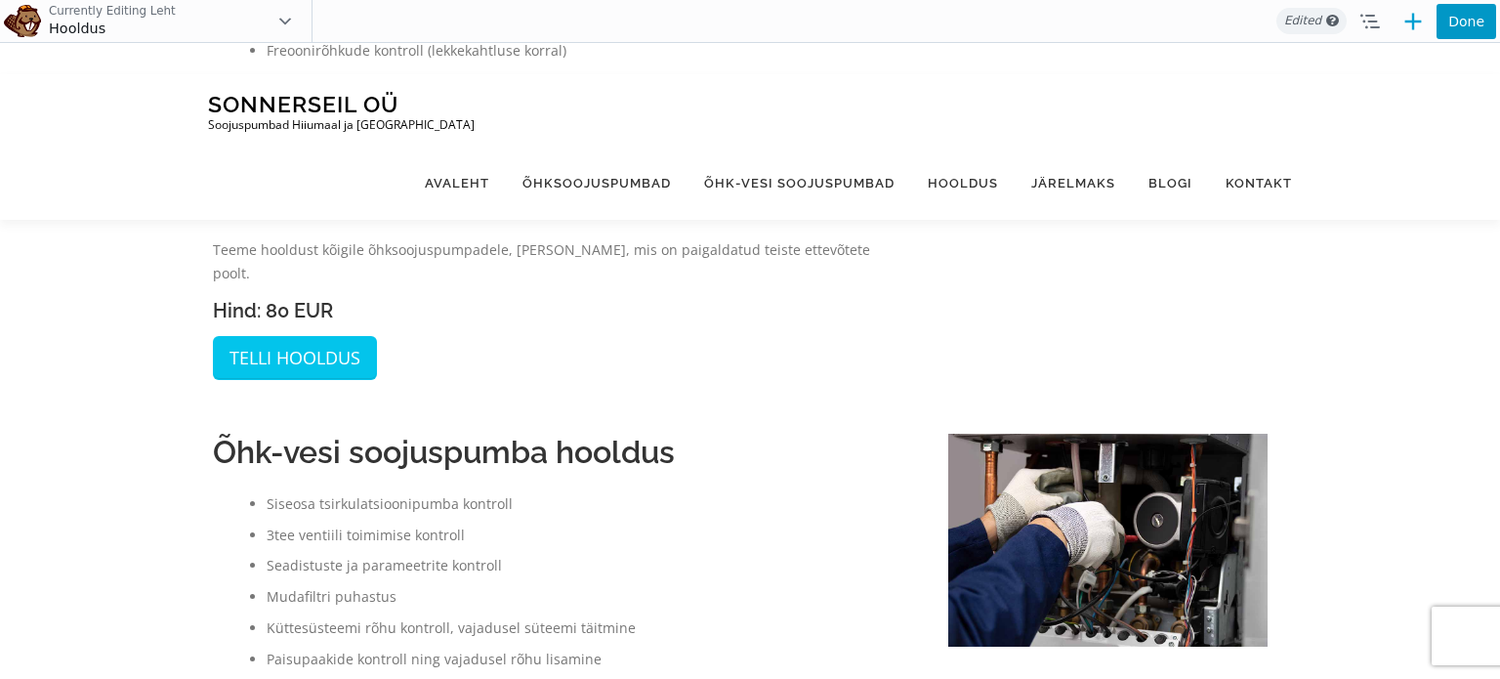
click at [1469, 30] on button "Done" at bounding box center [1466, 21] width 60 height 35
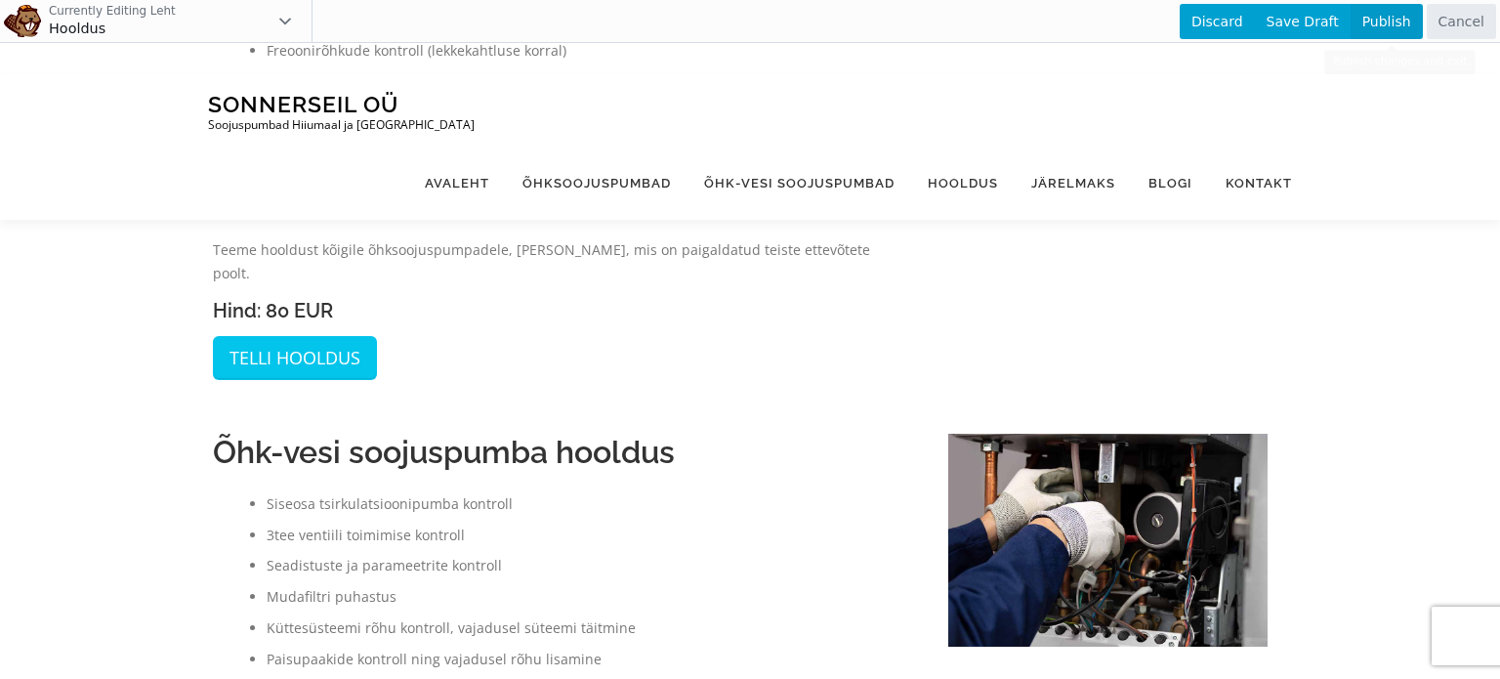
click at [1380, 27] on span "Publish" at bounding box center [1386, 21] width 72 height 35
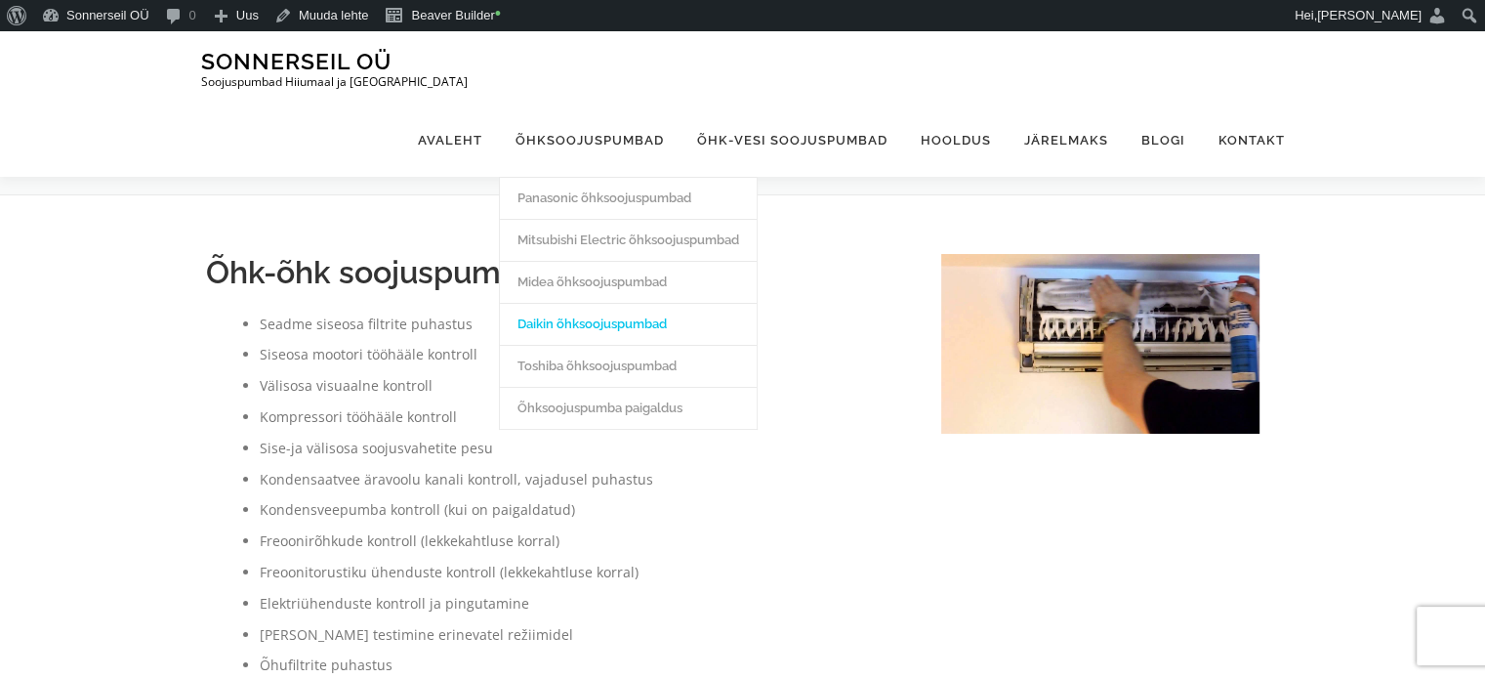
click at [600, 303] on link "Daikin õhksoojuspumbad" at bounding box center [628, 324] width 257 height 42
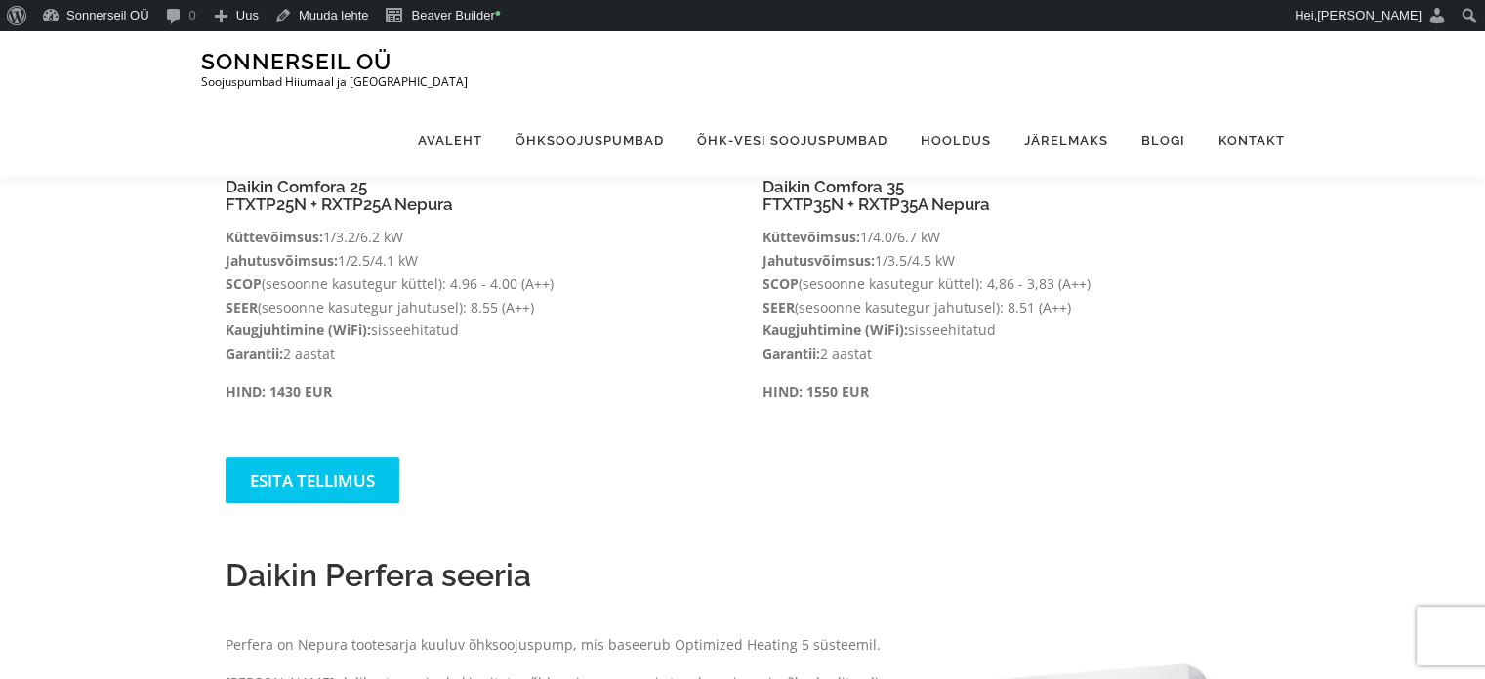
scroll to position [454, 0]
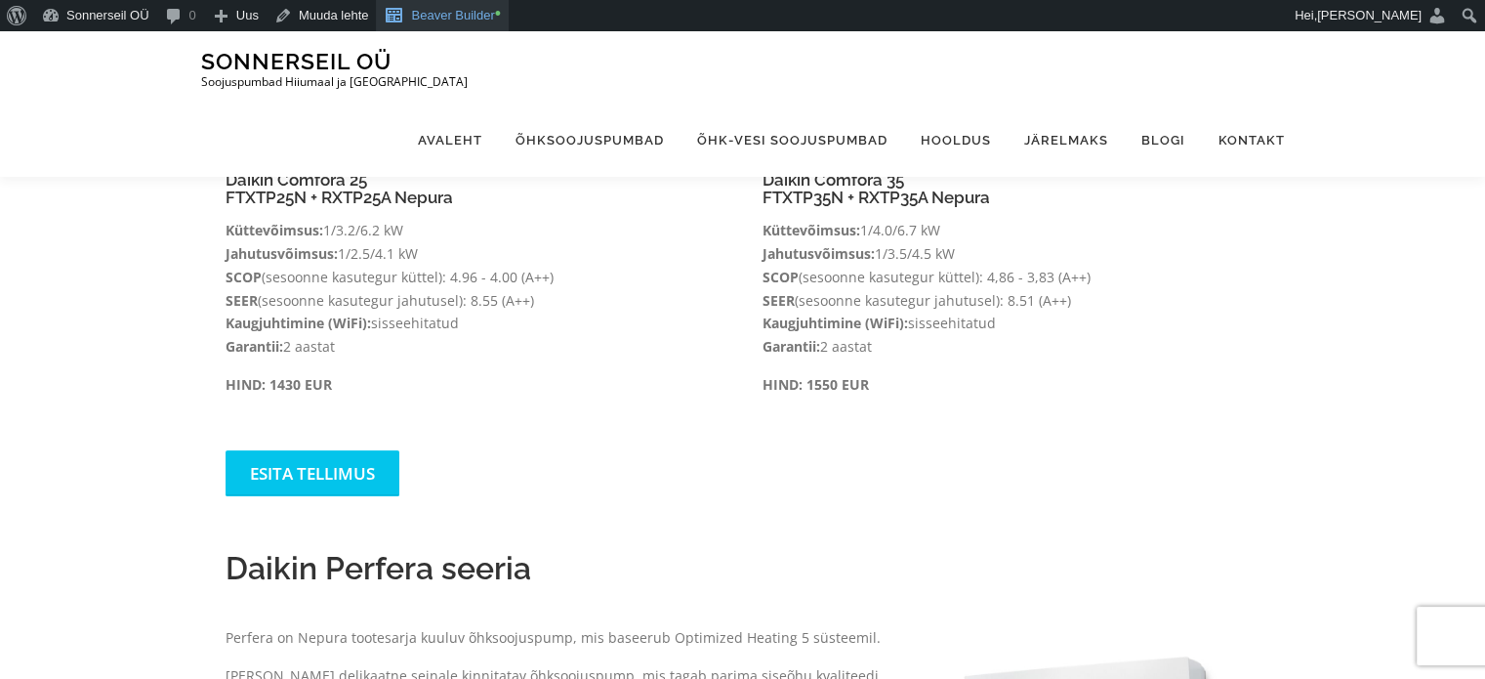
click at [444, 21] on link "Beaver Builder •" at bounding box center [442, 15] width 133 height 31
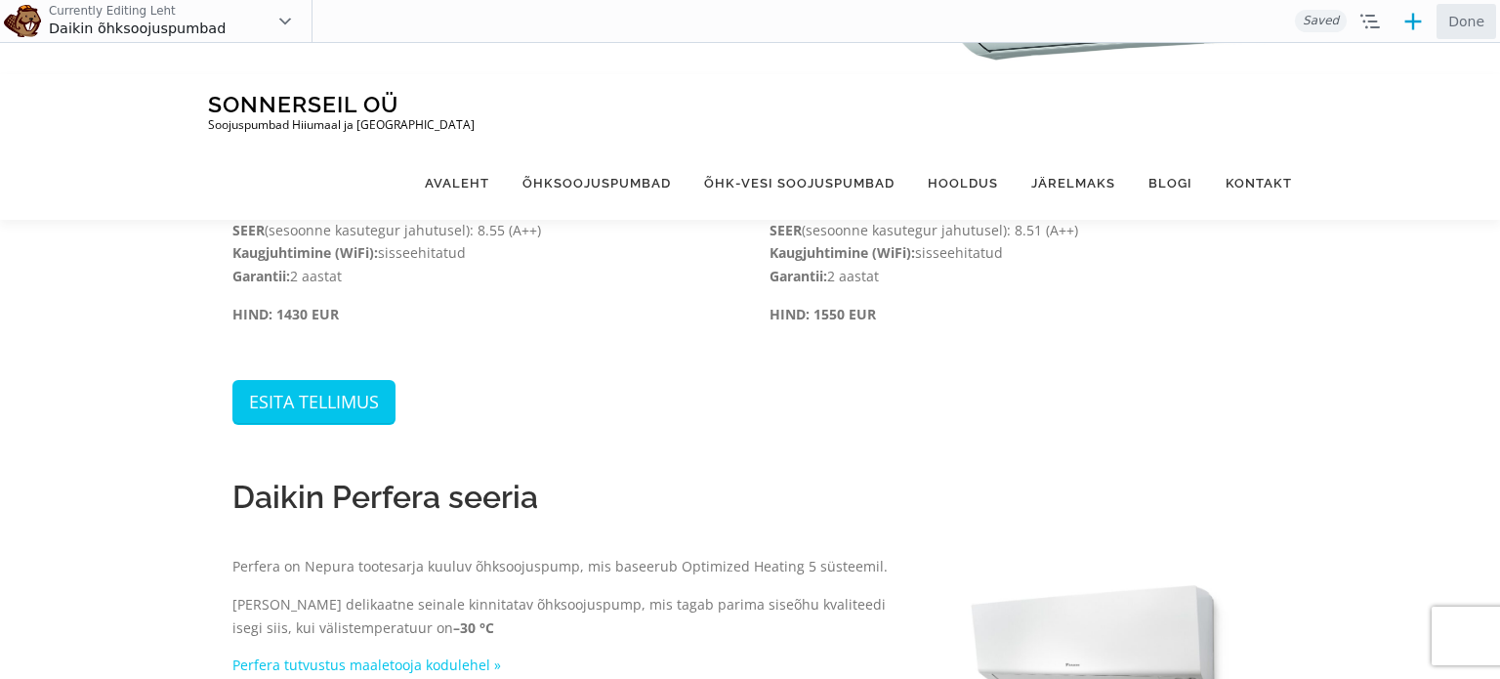
scroll to position [565, 0]
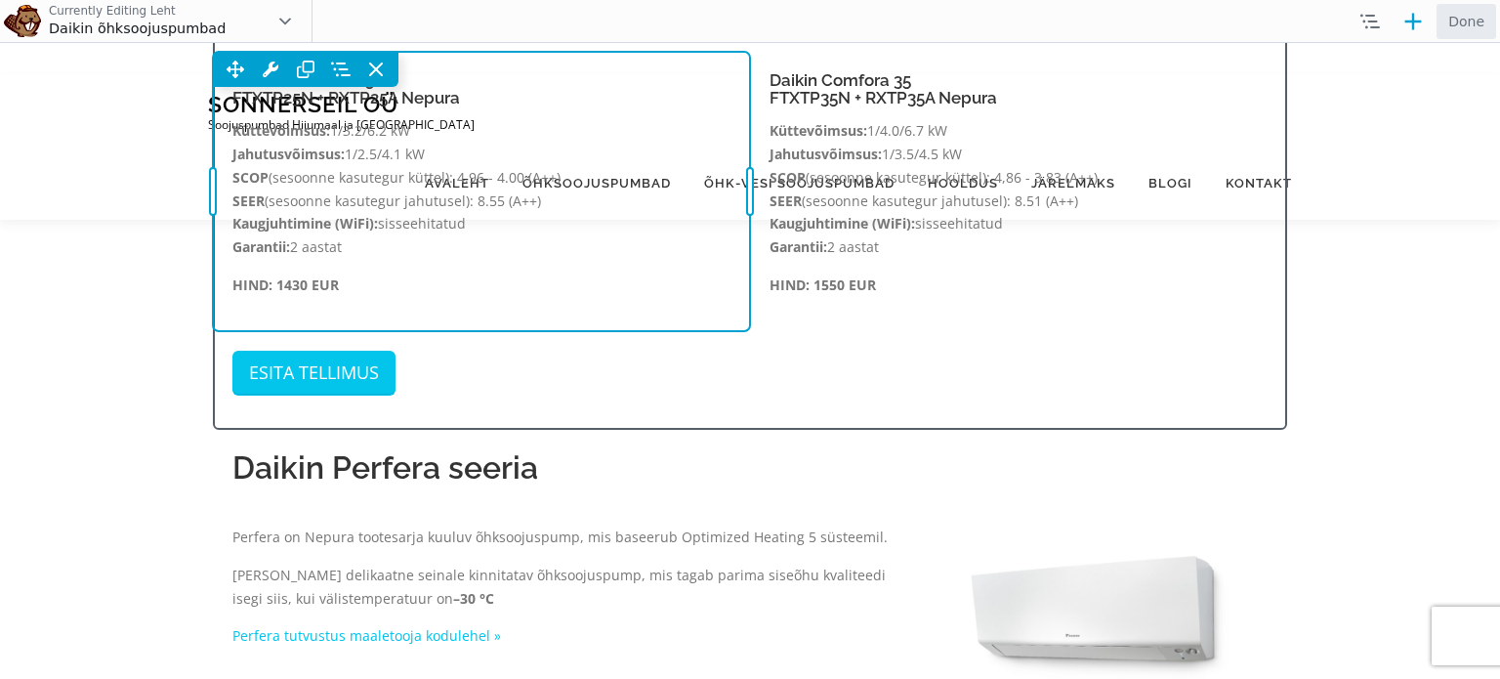
click at [499, 296] on div "Move Up Move Down Text Editor Settings Copy Text Editor Settings Paste Text Edi…" at bounding box center [481, 191] width 537 height 279
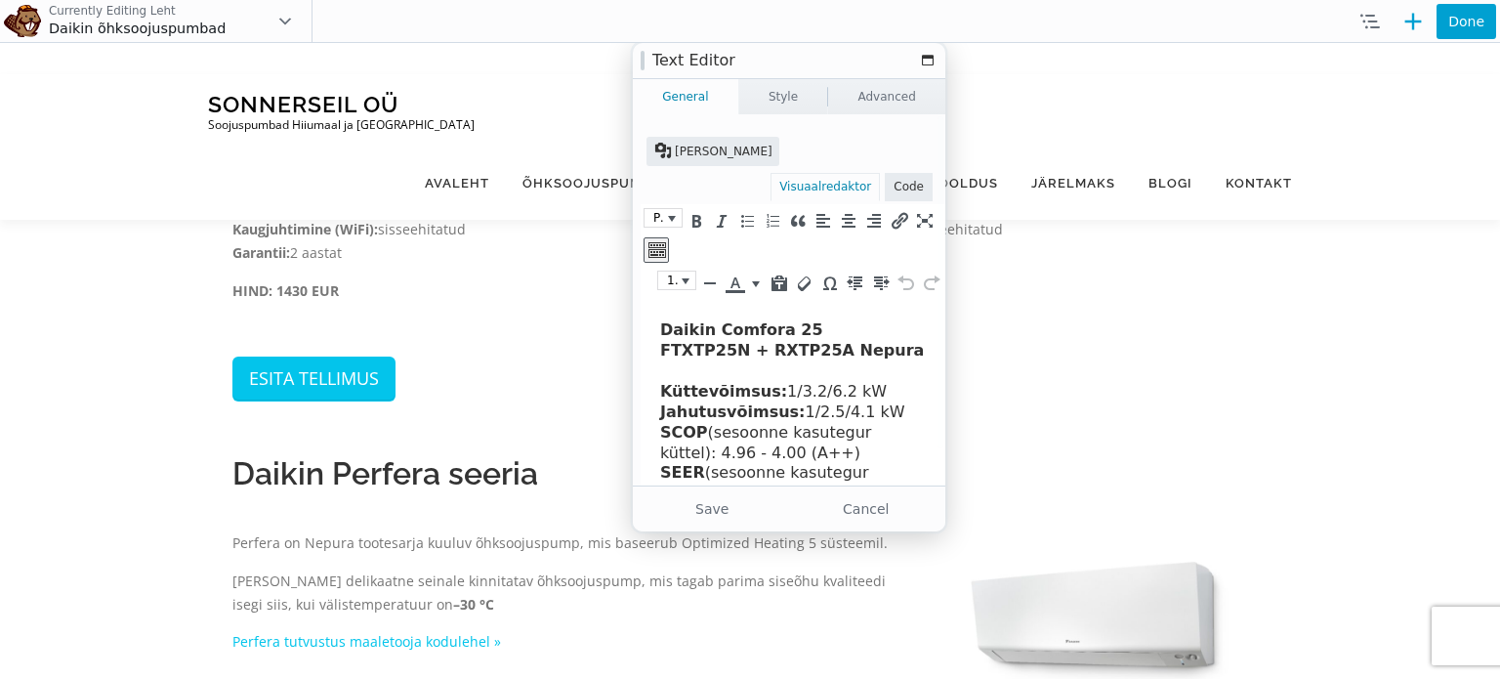
scroll to position [115, 0]
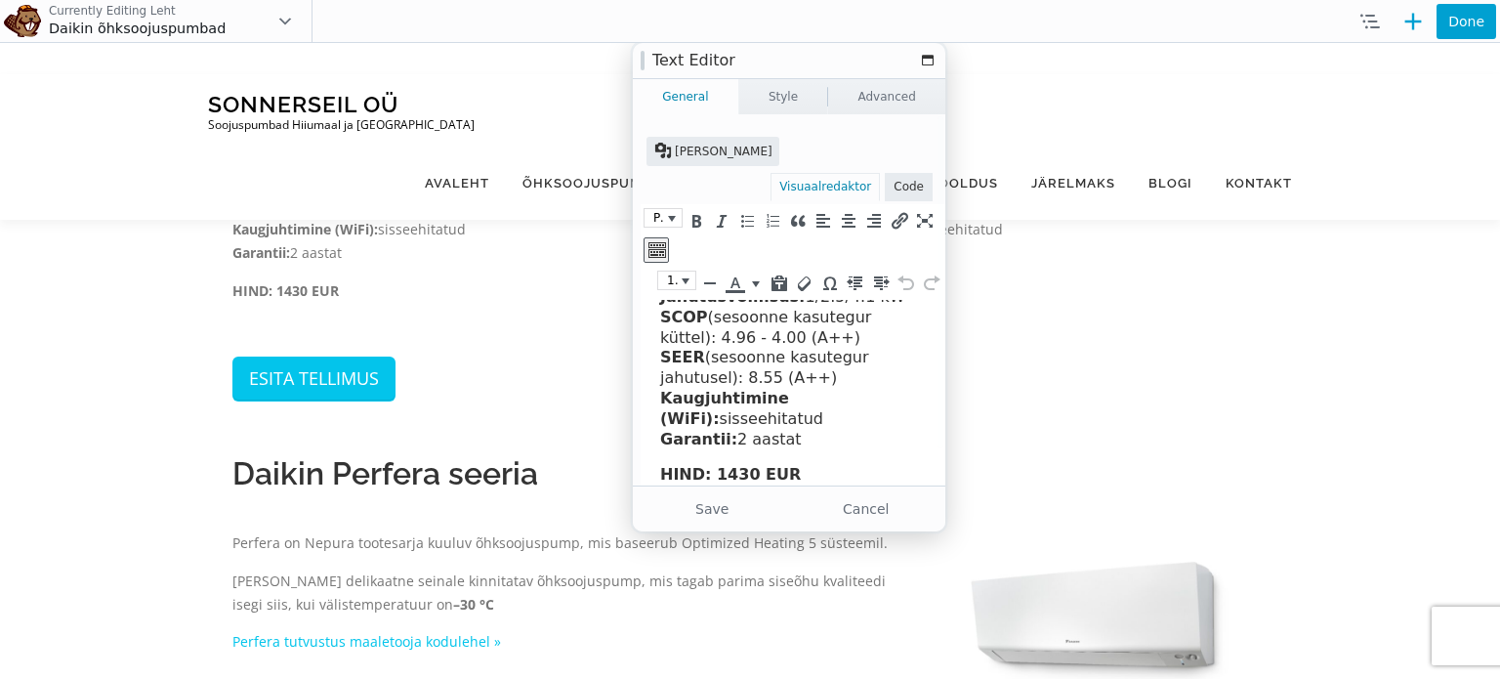
drag, startPoint x: 936, startPoint y: 356, endPoint x: 1583, endPoint y: 787, distance: 776.7
click at [802, 472] on p "HIND: 1430 EUR" at bounding box center [795, 475] width 270 height 21
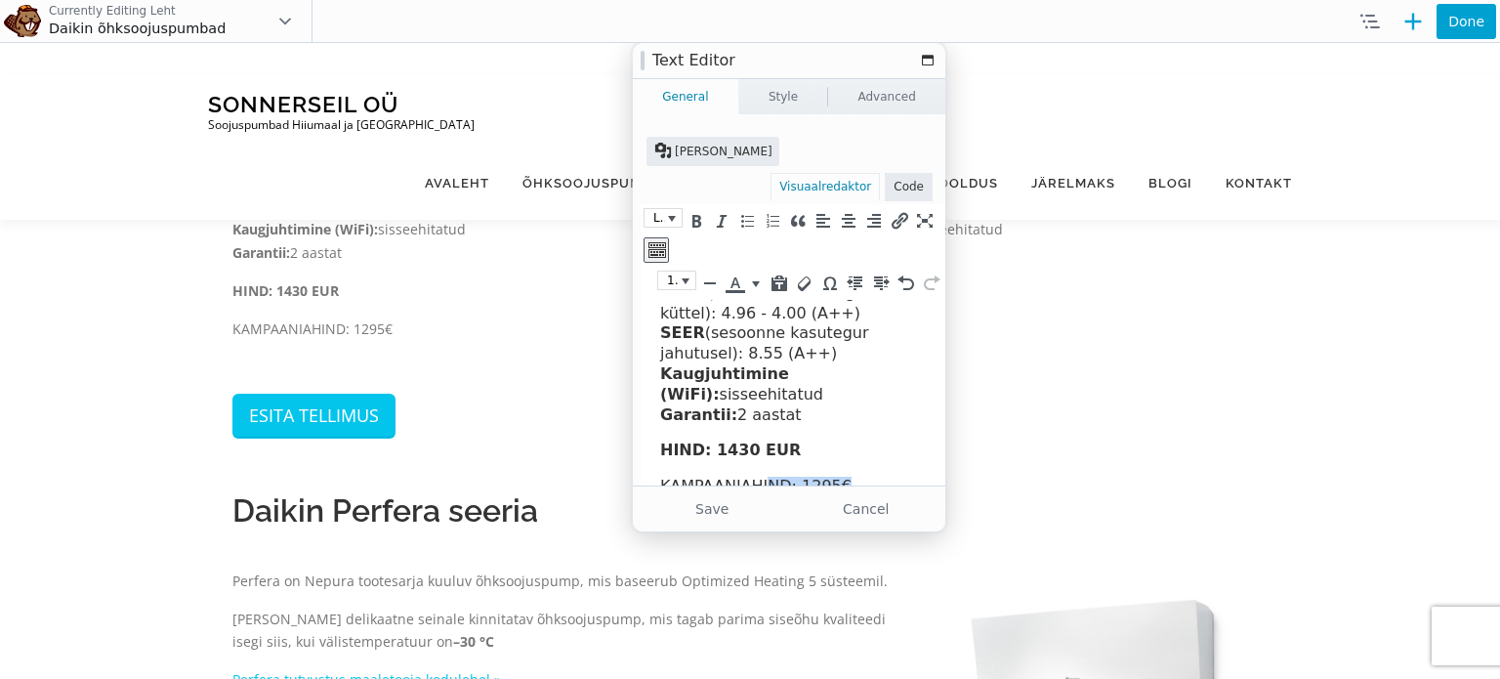
scroll to position [151, 0]
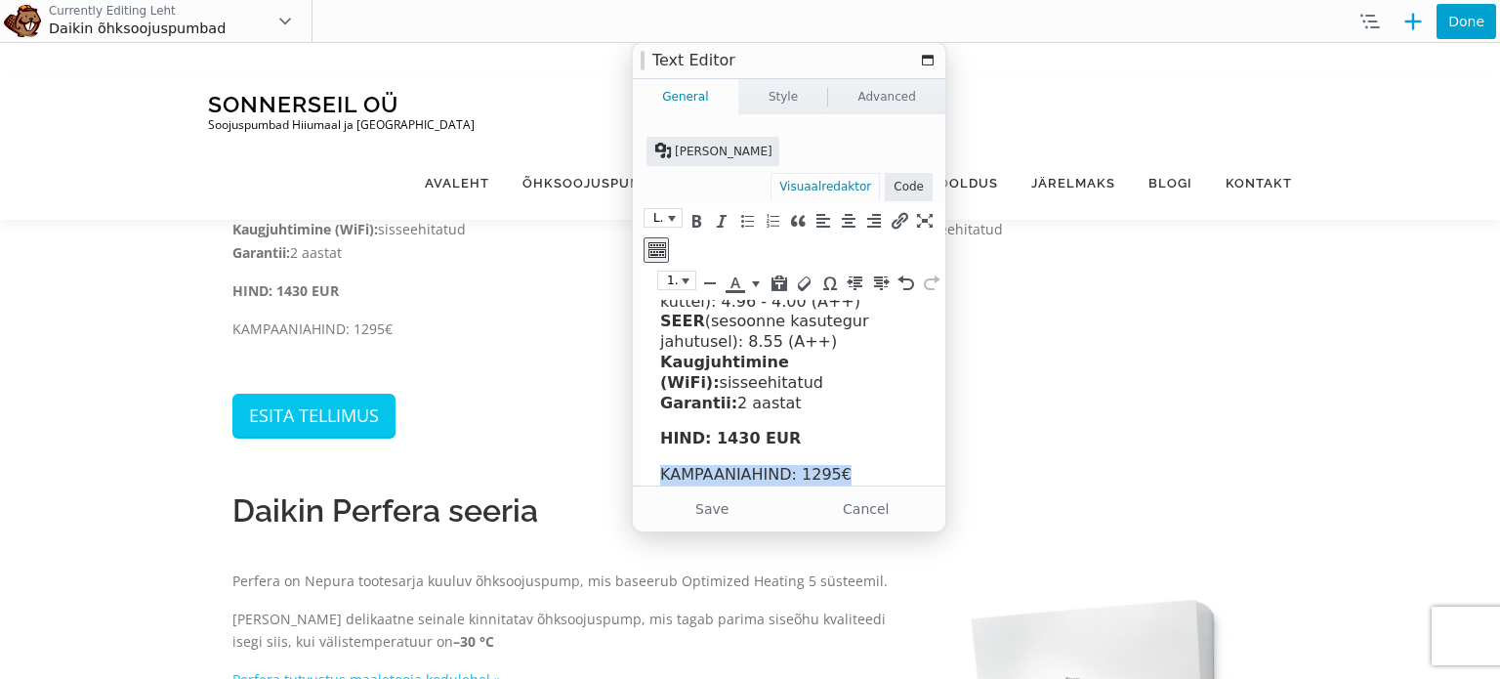
drag, startPoint x: 853, startPoint y: 484, endPoint x: 657, endPoint y: 490, distance: 196.3
click at [657, 490] on html "Daikin Comfora 25 FTXTP25N + RXTP25A Nepura Küttevõimsus: 1/3.2/6.2 kW Jahutusv…" at bounding box center [800, 324] width 319 height 352
click at [692, 211] on icon "Rasvane (Ctrl+B)" at bounding box center [695, 221] width 18 height 20
click at [747, 271] on button "Kirja värvus" at bounding box center [756, 282] width 18 height 23
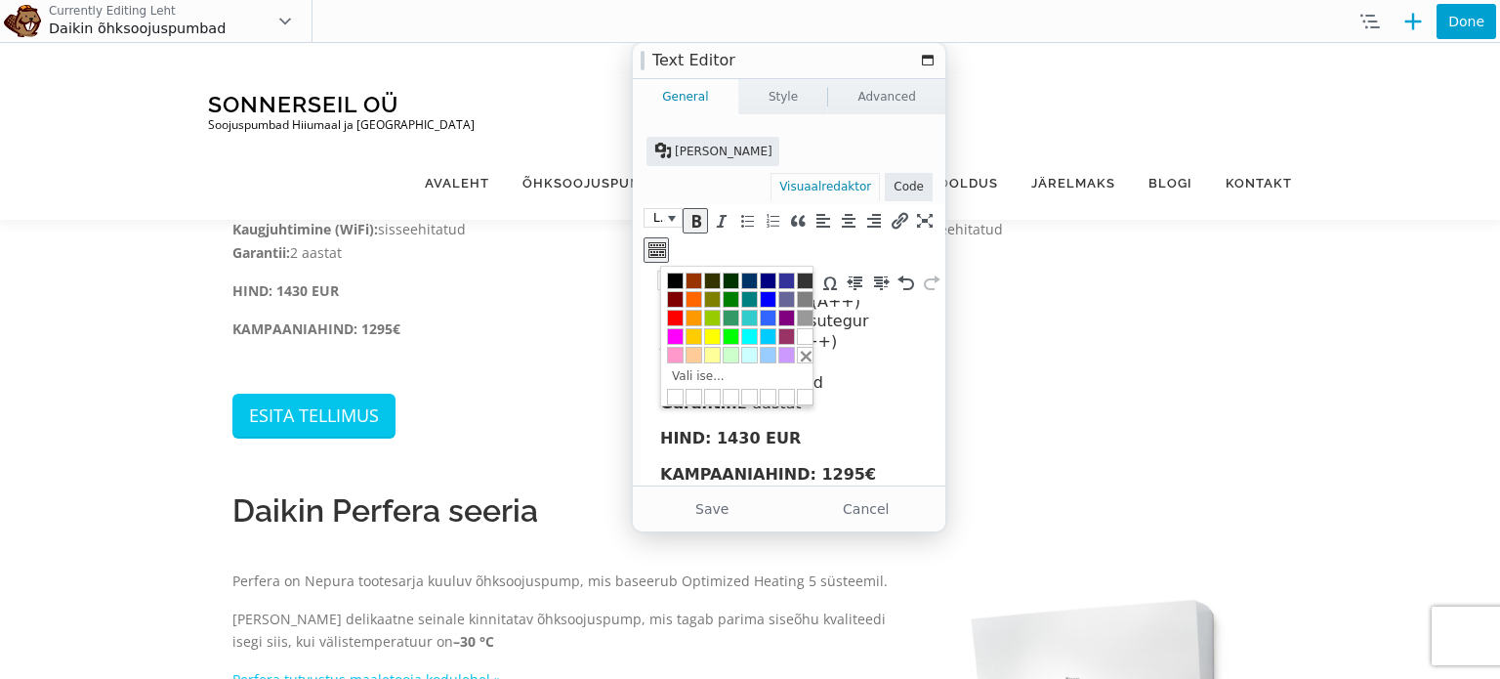
click at [676, 310] on div at bounding box center [675, 318] width 17 height 17
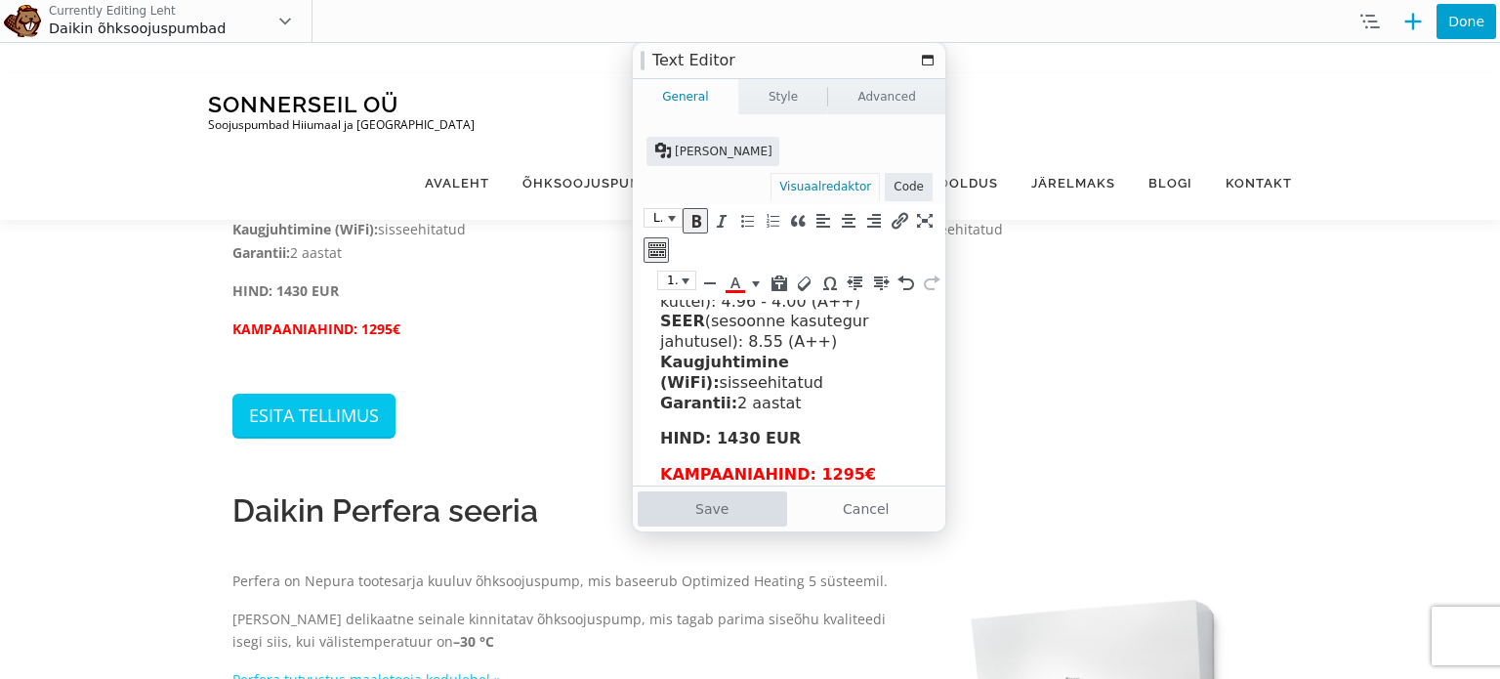
click at [703, 503] on button "Save" at bounding box center [712, 508] width 149 height 35
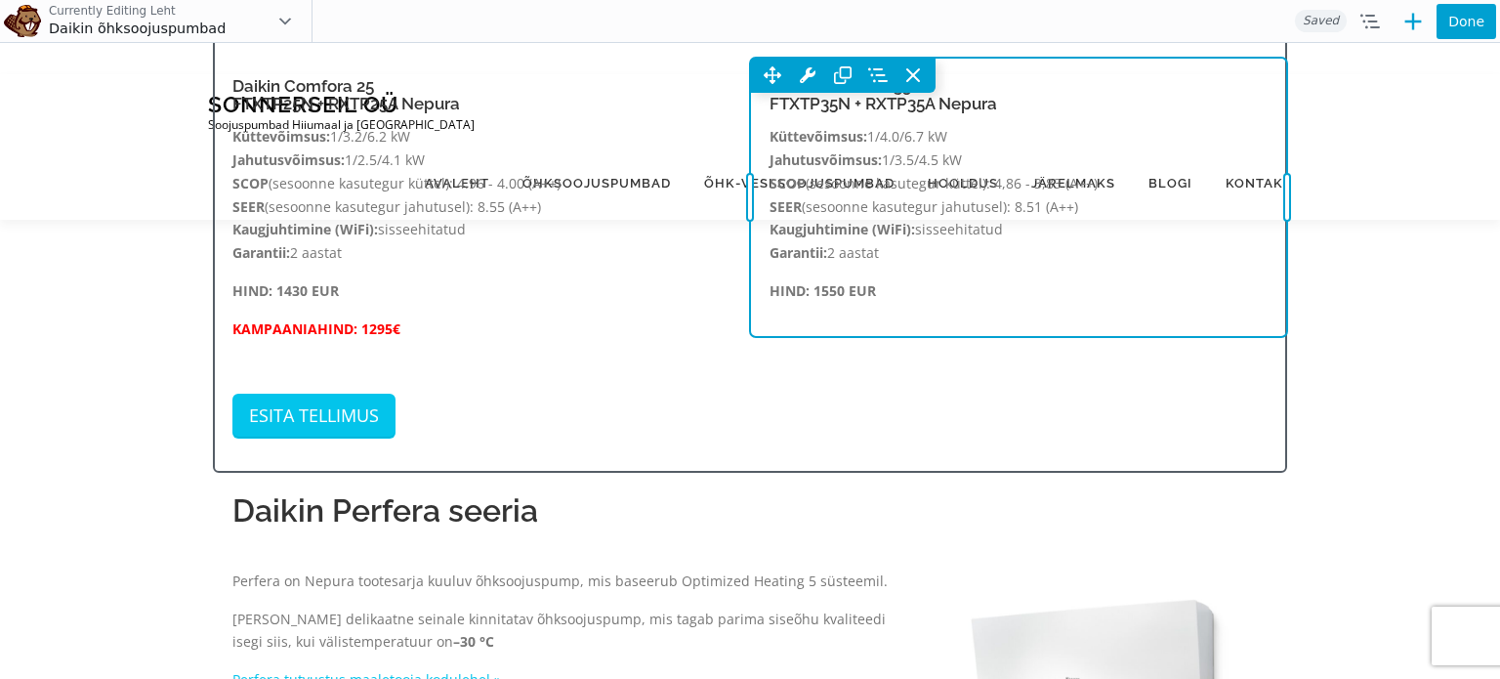
click at [914, 309] on div "Move Up Move Down Text Editor Settings Copy Text Editor Settings Paste Text Edi…" at bounding box center [1018, 197] width 537 height 279
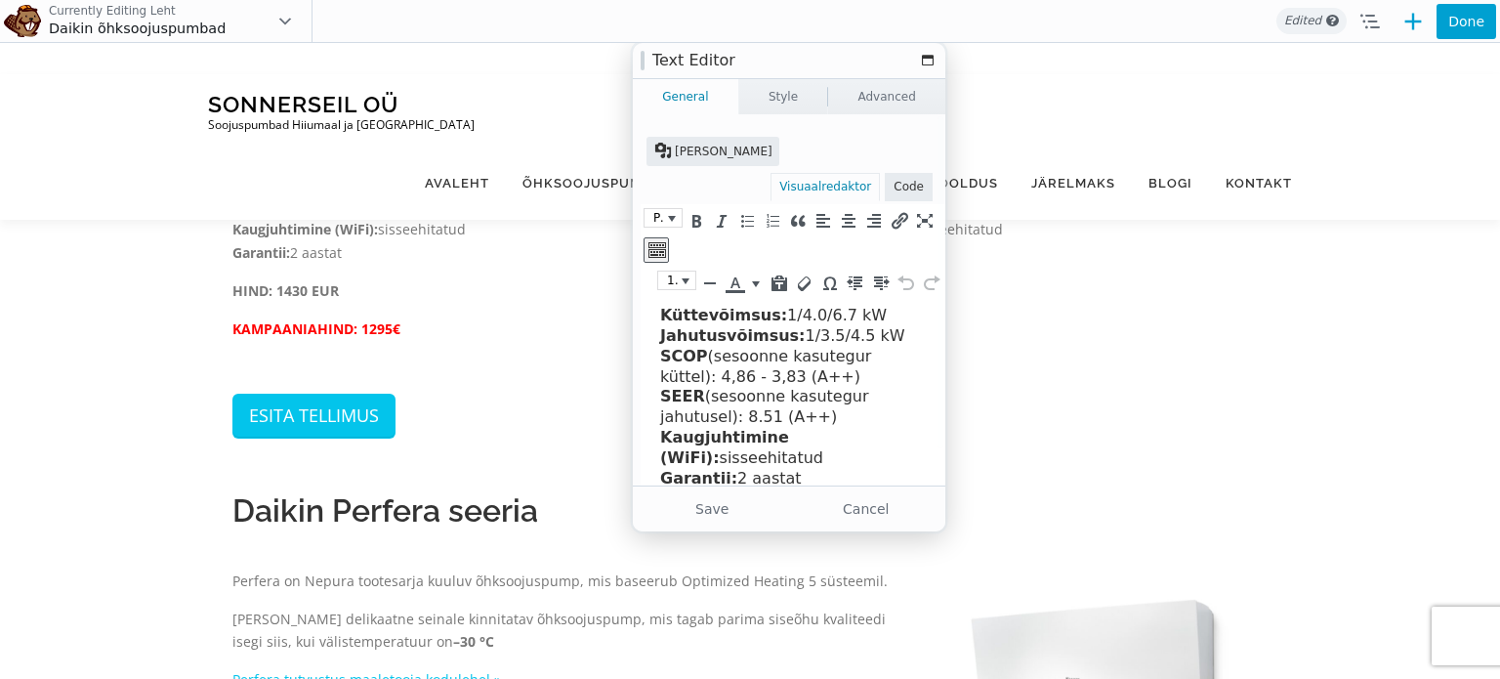
scroll to position [115, 0]
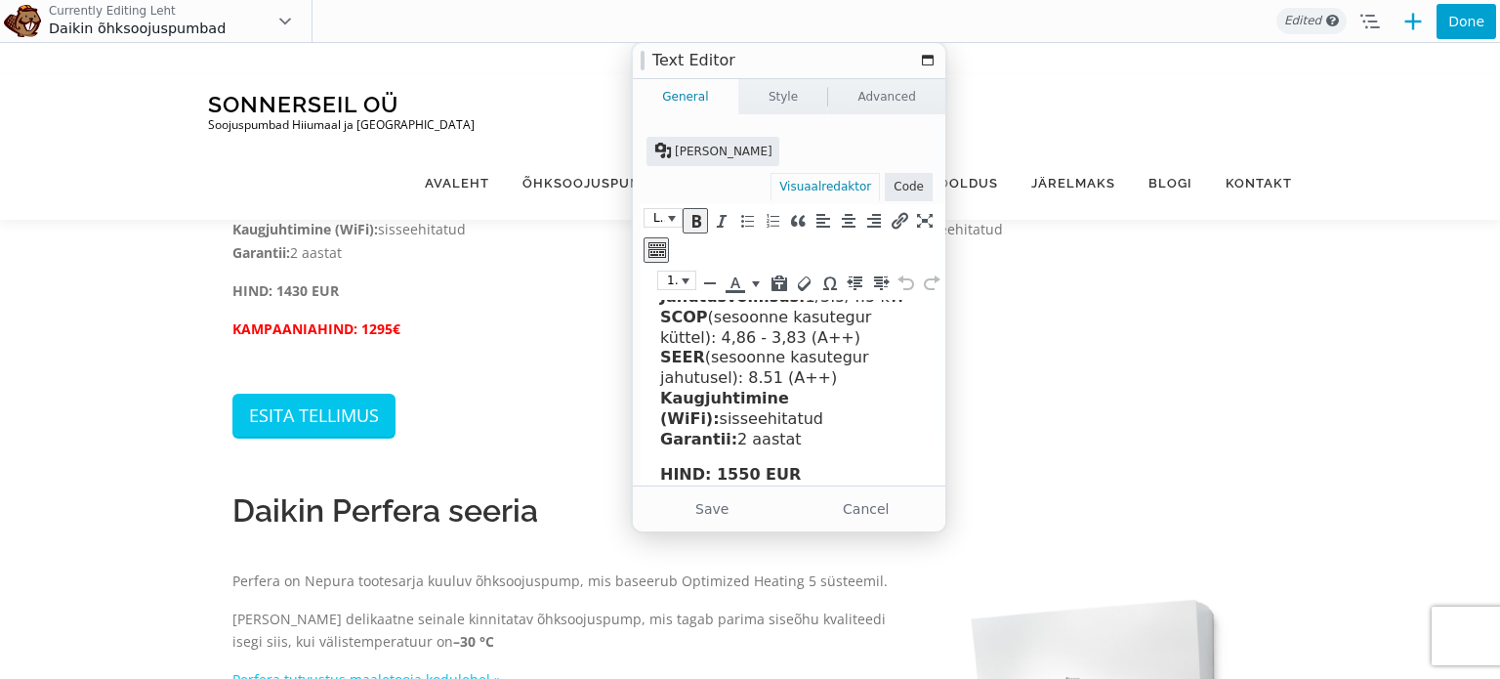
click at [884, 468] on p "HIND: 1550 EUR" at bounding box center [795, 475] width 270 height 21
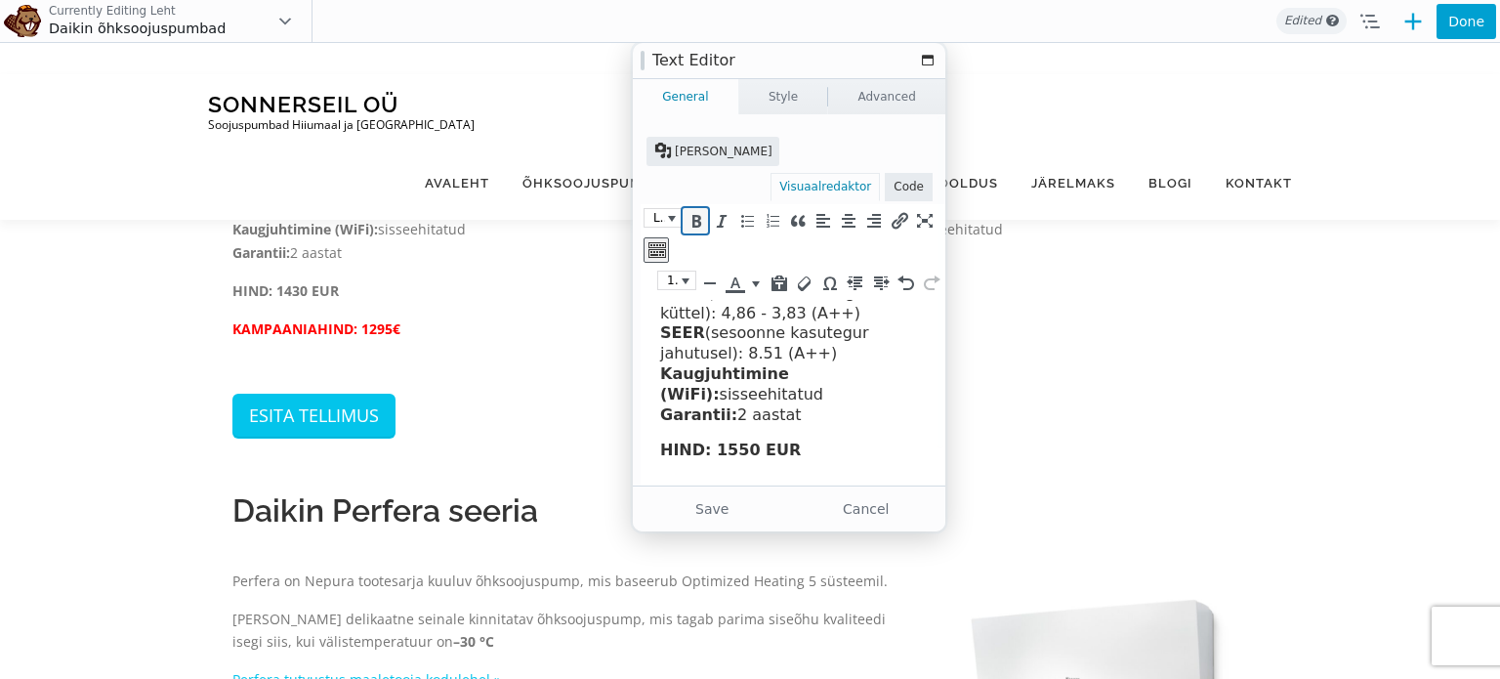
click at [699, 211] on icon "Rasvane (Ctrl+B)" at bounding box center [695, 221] width 18 height 20
click at [747, 271] on button "Kirja värvus" at bounding box center [756, 282] width 18 height 23
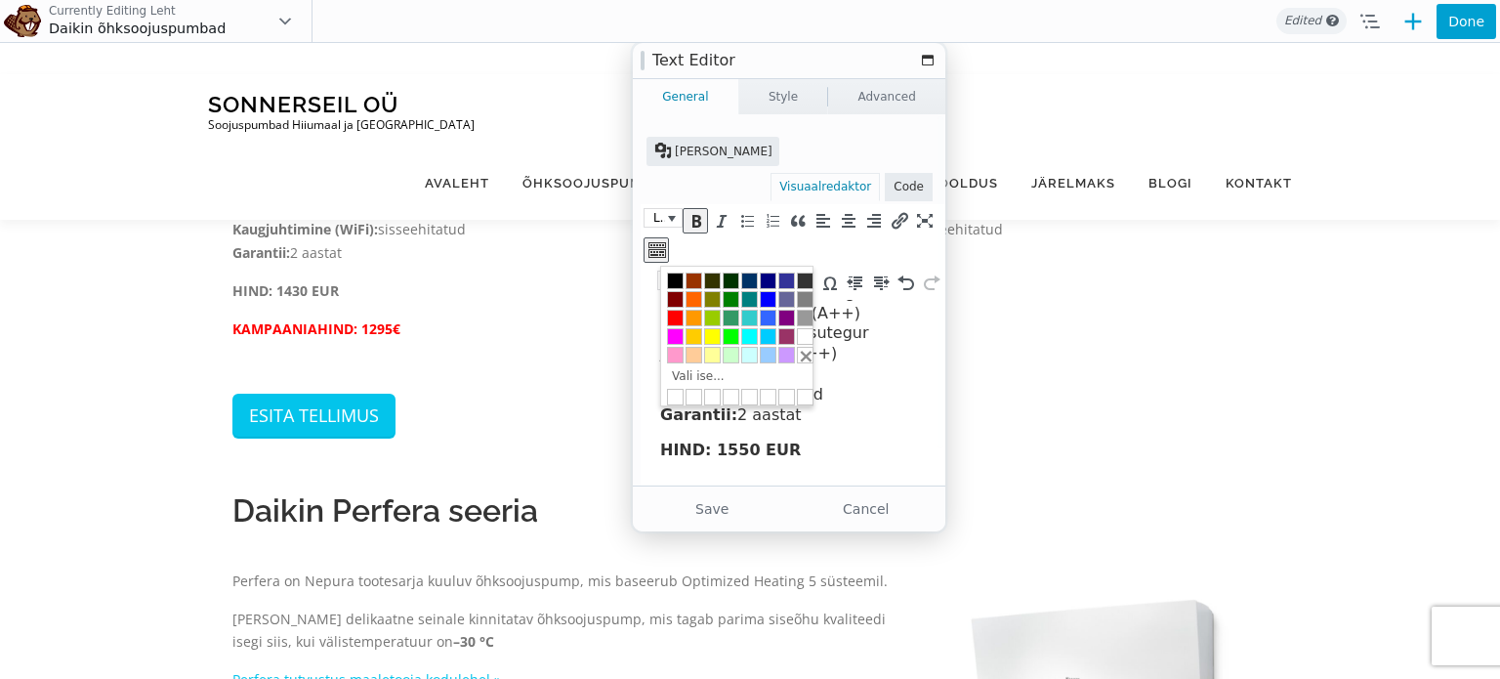
click at [671, 311] on div at bounding box center [675, 318] width 17 height 17
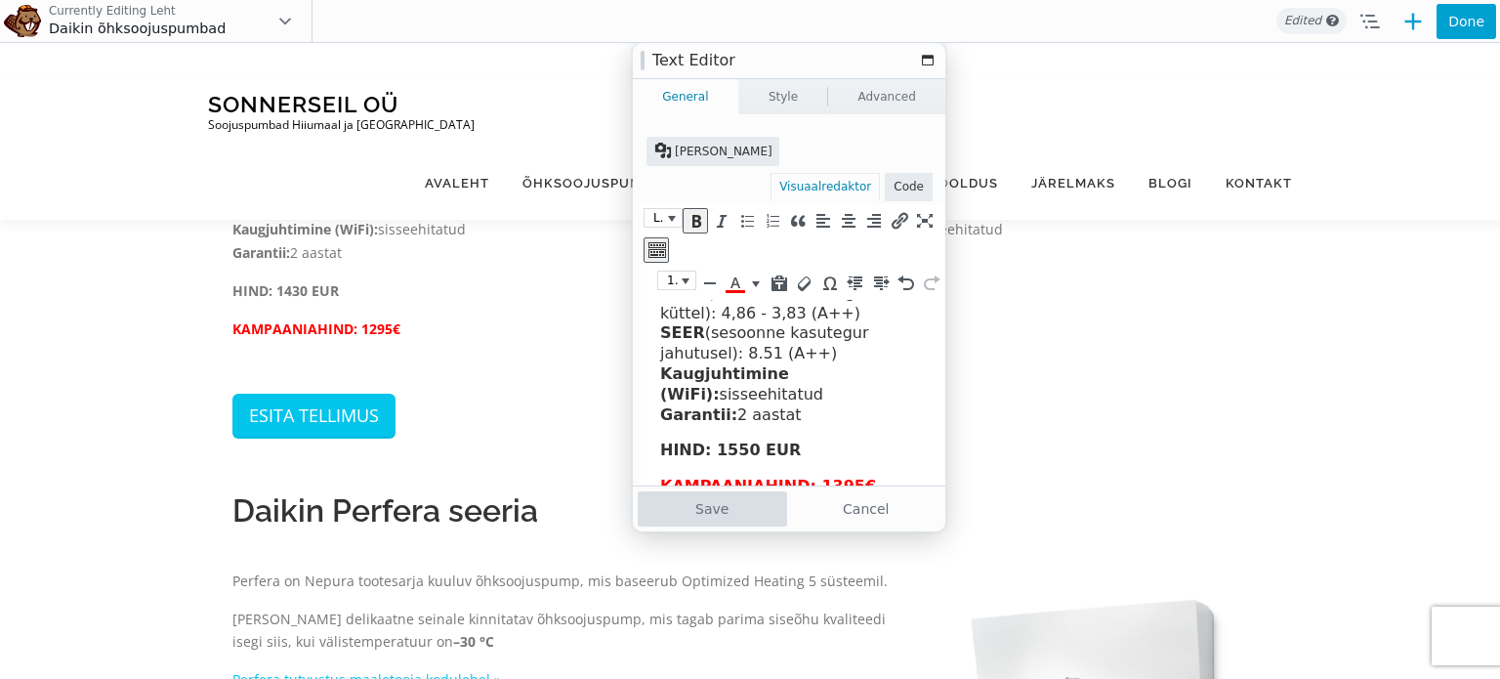
click at [680, 497] on button "Save" at bounding box center [712, 508] width 149 height 35
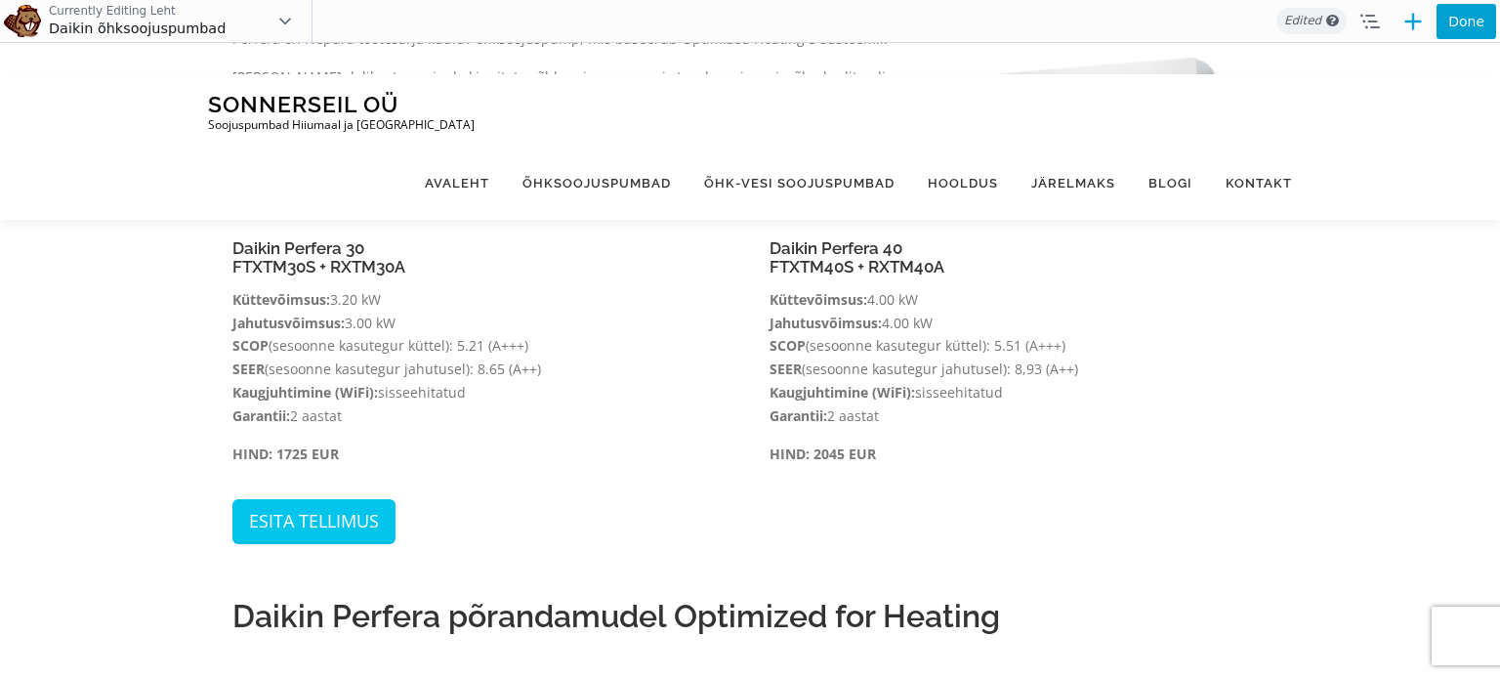
scroll to position [1097, 0]
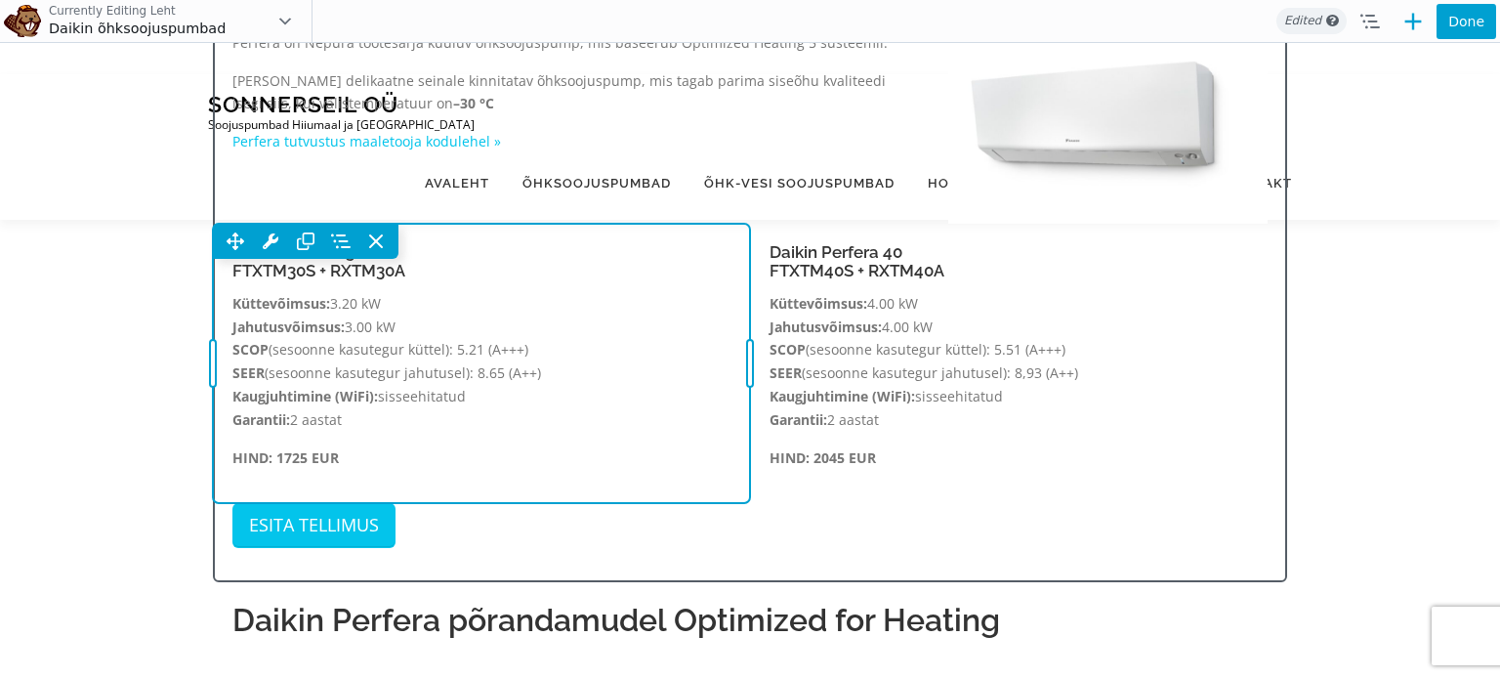
click at [440, 437] on div "Move Up Move Down Text Editor Settings Copy Text Editor Settings Paste Text Edi…" at bounding box center [481, 363] width 537 height 279
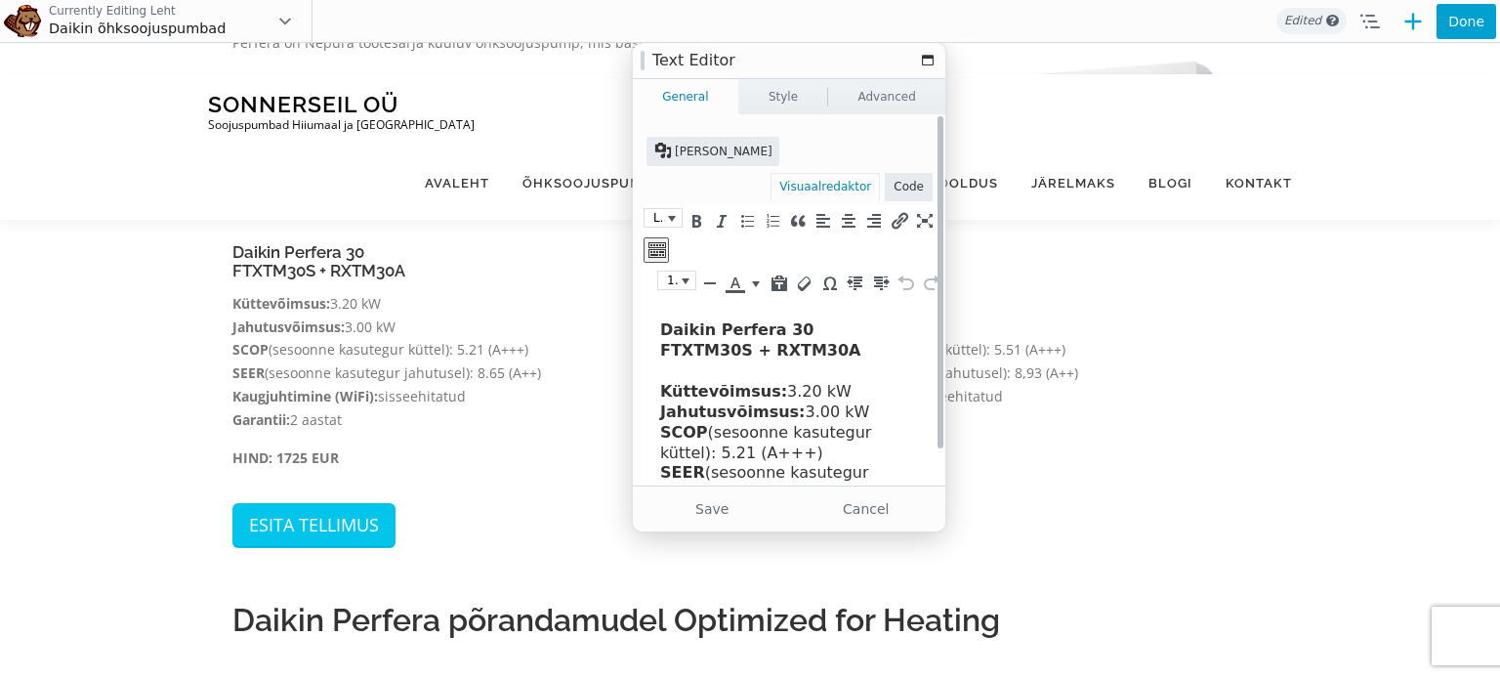
scroll to position [115, 0]
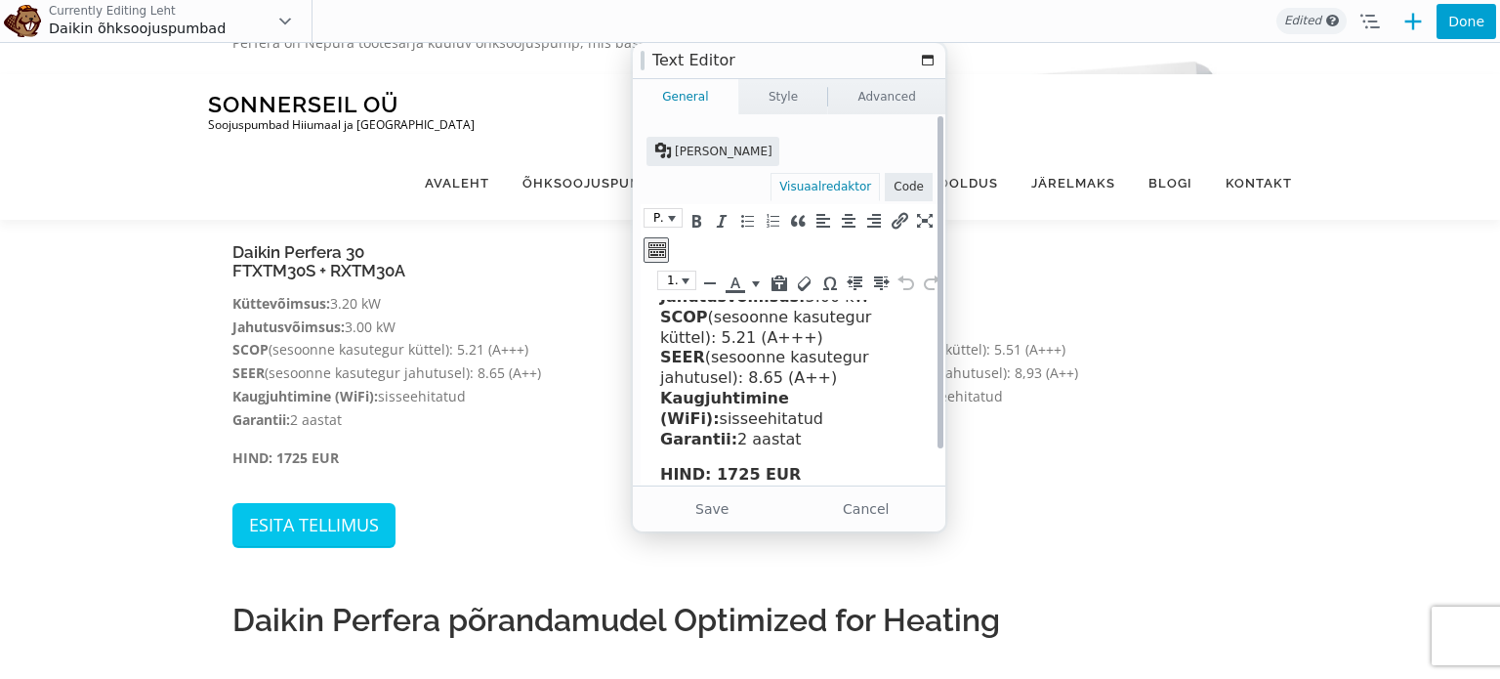
click at [862, 483] on p "HIND: 1725 EUR" at bounding box center [795, 475] width 270 height 21
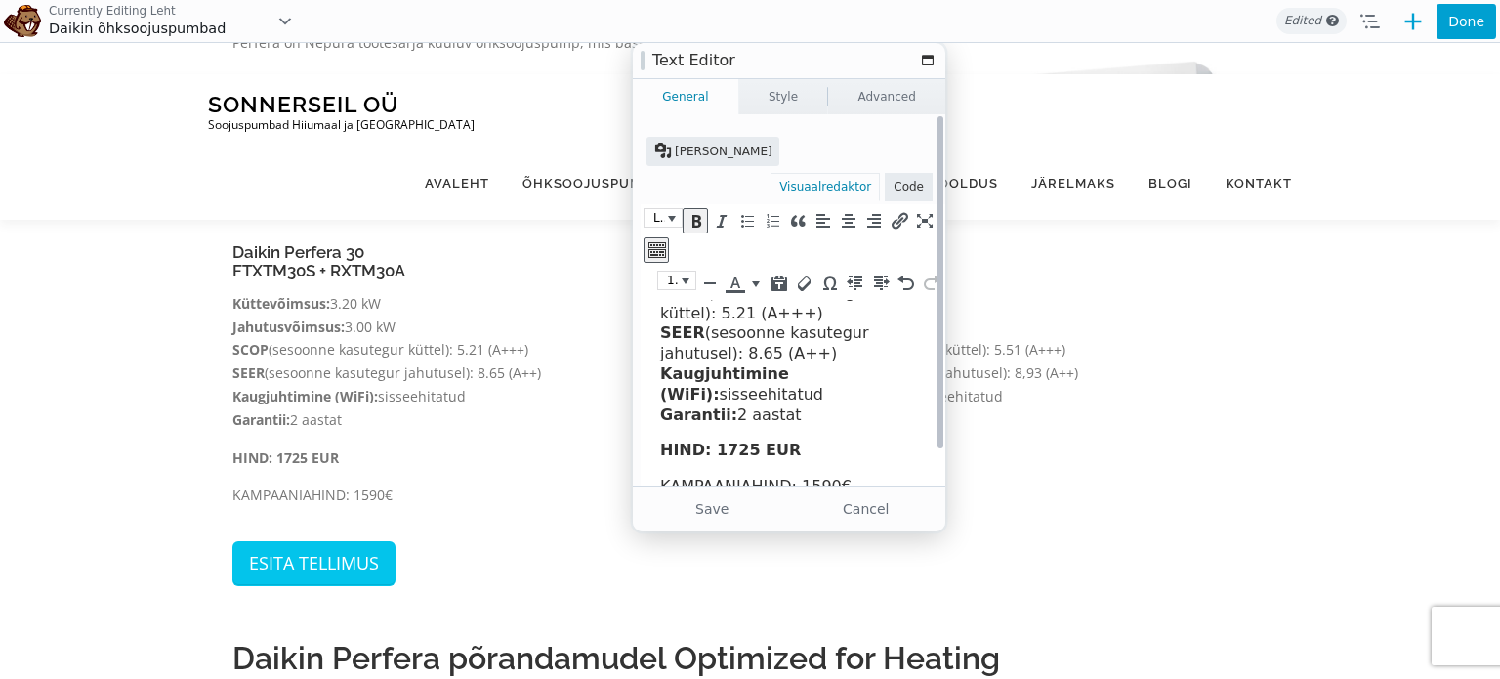
click at [784, 456] on p "HIND: 1725 EUR" at bounding box center [795, 450] width 270 height 21
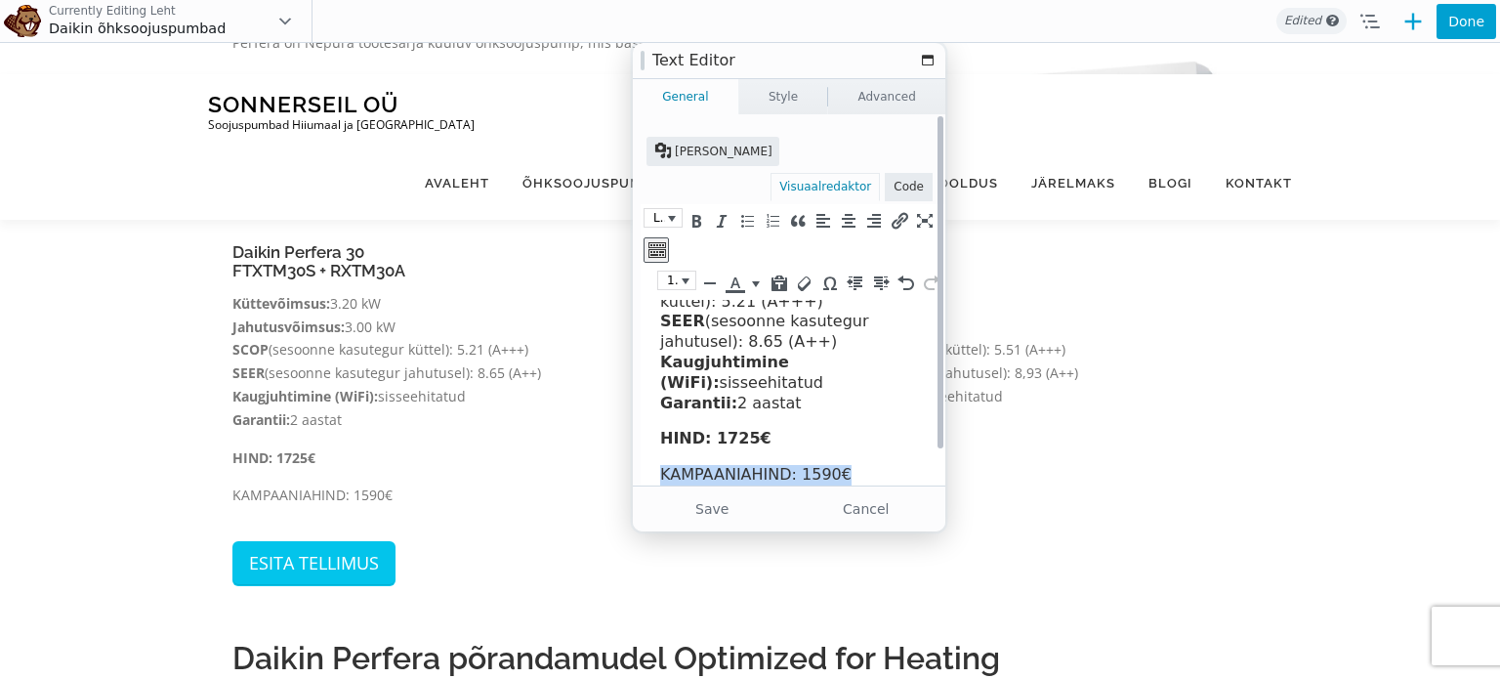
drag, startPoint x: 836, startPoint y: 494, endPoint x: 661, endPoint y: 498, distance: 174.8
click at [661, 498] on html "Daikin Perfera 30 FTXTM30S + RXTM30A Küttevõimsus: 3.20 kW Jahutusvõimsus: 3.00…" at bounding box center [800, 324] width 319 height 352
click at [699, 211] on icon "Rasvane (Ctrl+B)" at bounding box center [695, 221] width 18 height 20
click at [738, 273] on icon "Kirja värvus" at bounding box center [734, 283] width 18 height 20
click at [755, 271] on button "Kirja värvus" at bounding box center [756, 282] width 18 height 23
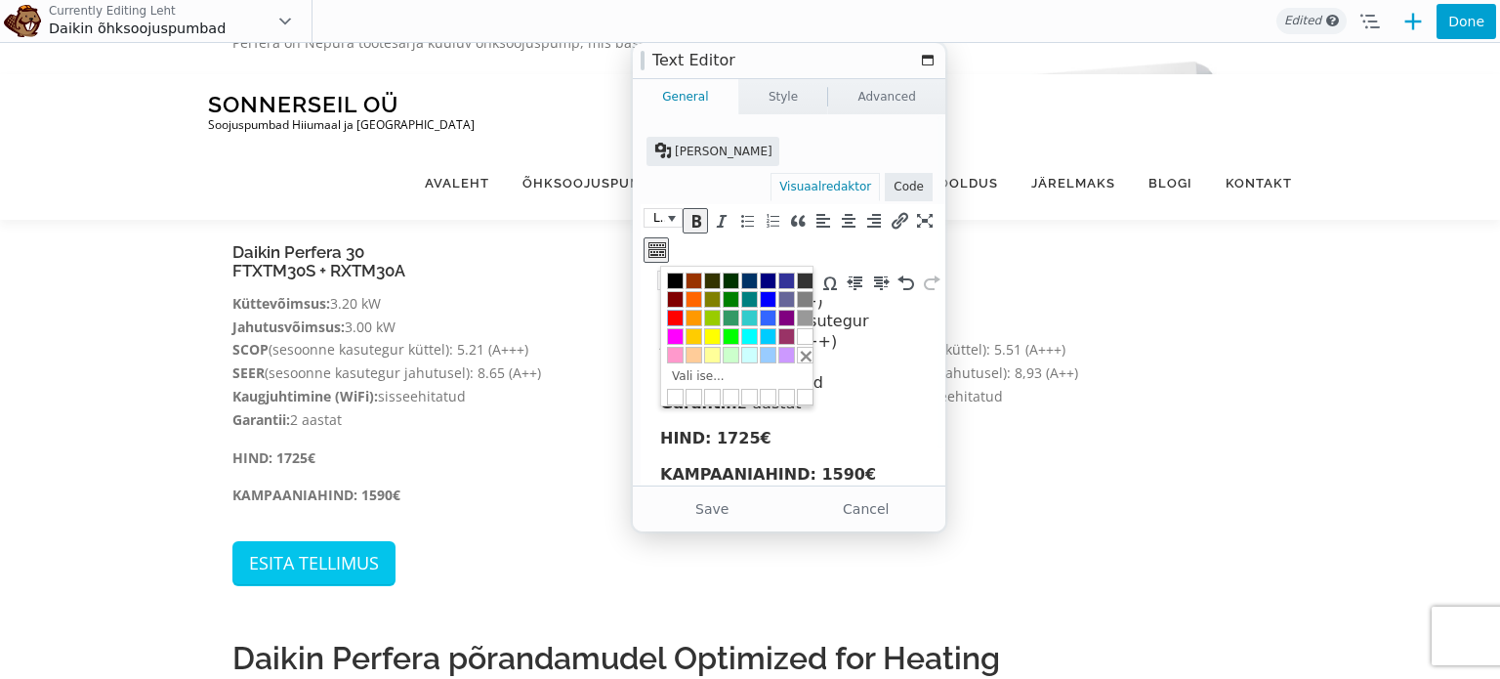
click at [675, 311] on div at bounding box center [675, 318] width 17 height 17
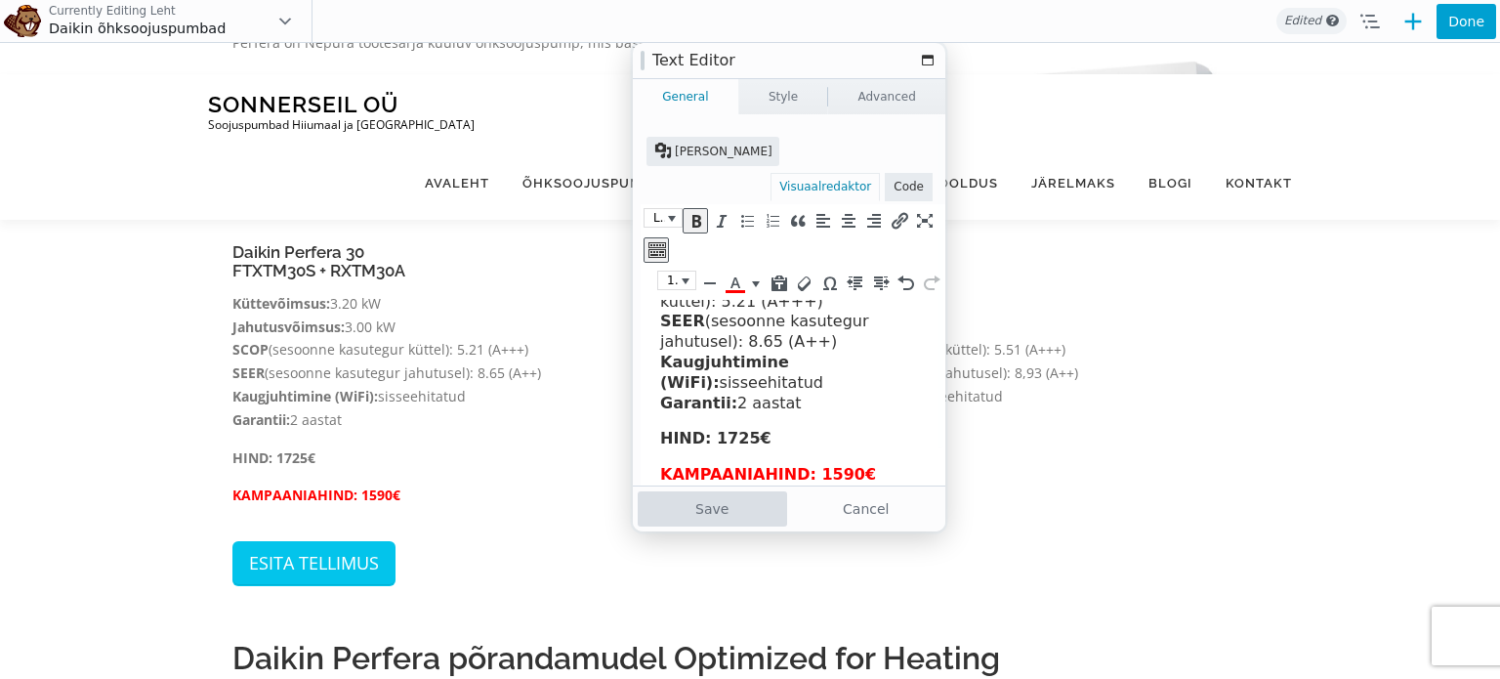
click at [730, 516] on button "Save" at bounding box center [712, 508] width 149 height 35
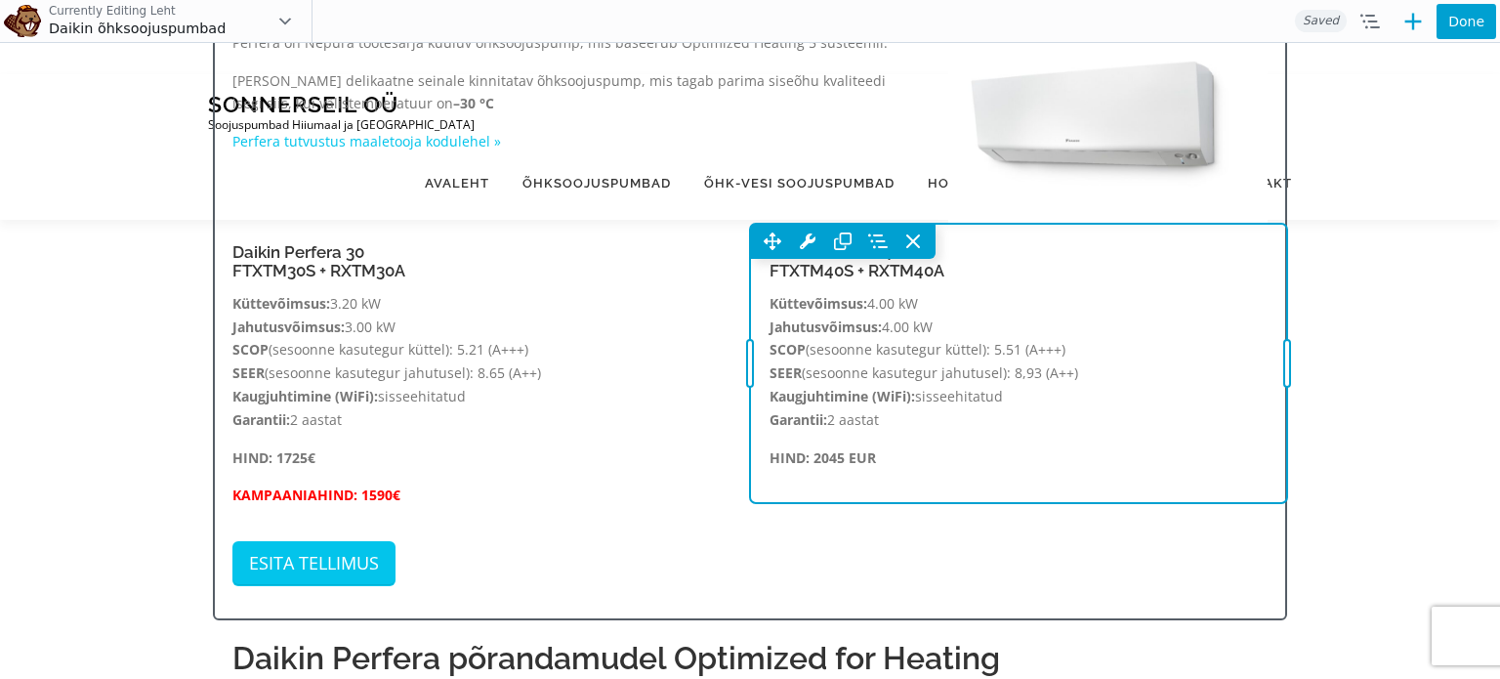
click at [1008, 424] on div "Move Up Move Down Text Editor Settings Copy Text Editor Settings Paste Text Edi…" at bounding box center [1018, 363] width 537 height 279
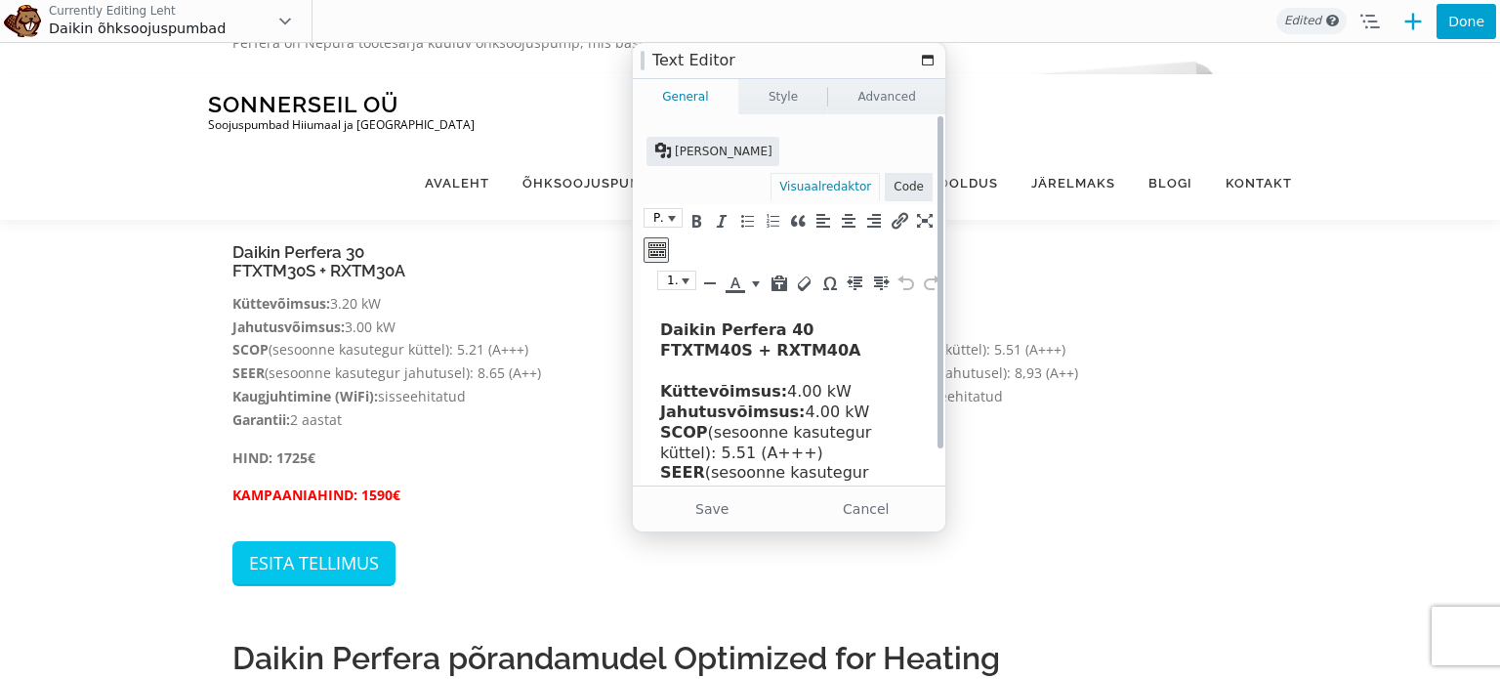
scroll to position [115, 0]
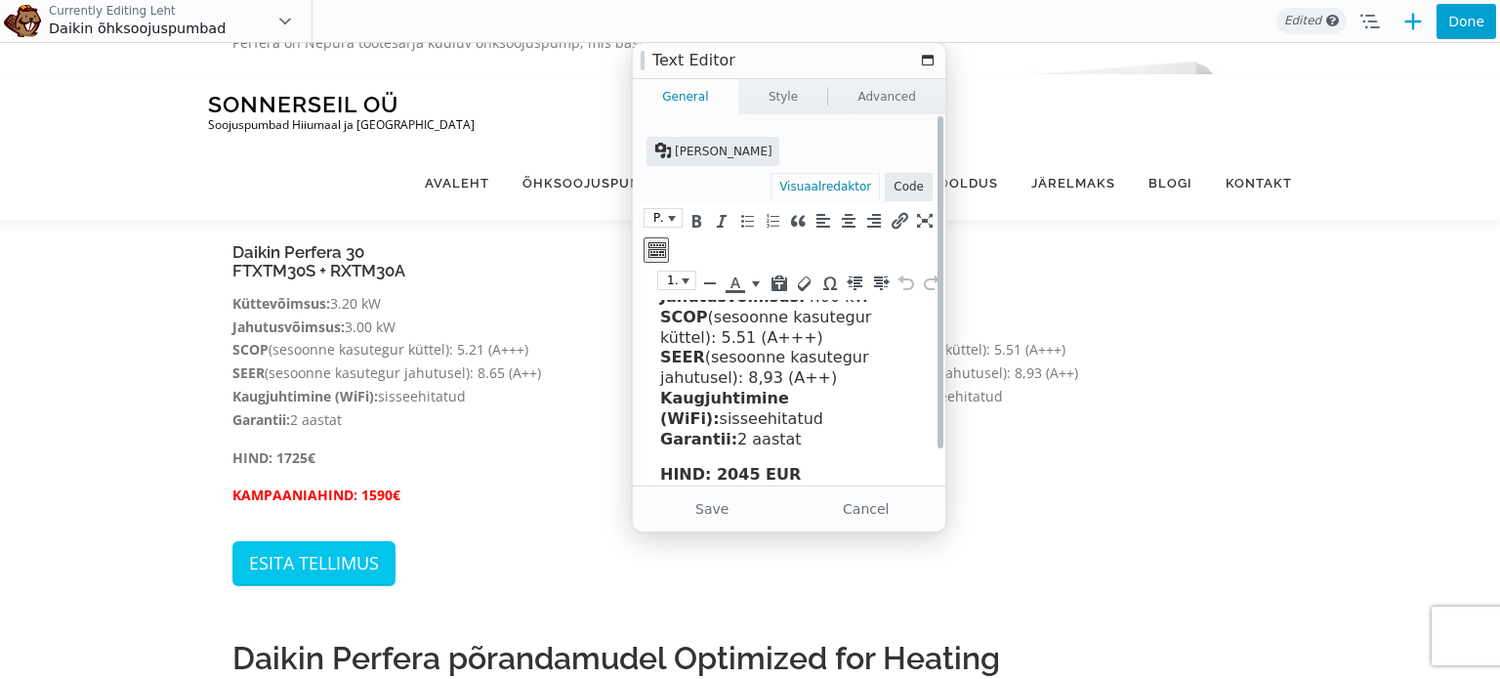
click at [807, 483] on p "HIND: 2045 EUR" at bounding box center [795, 475] width 270 height 21
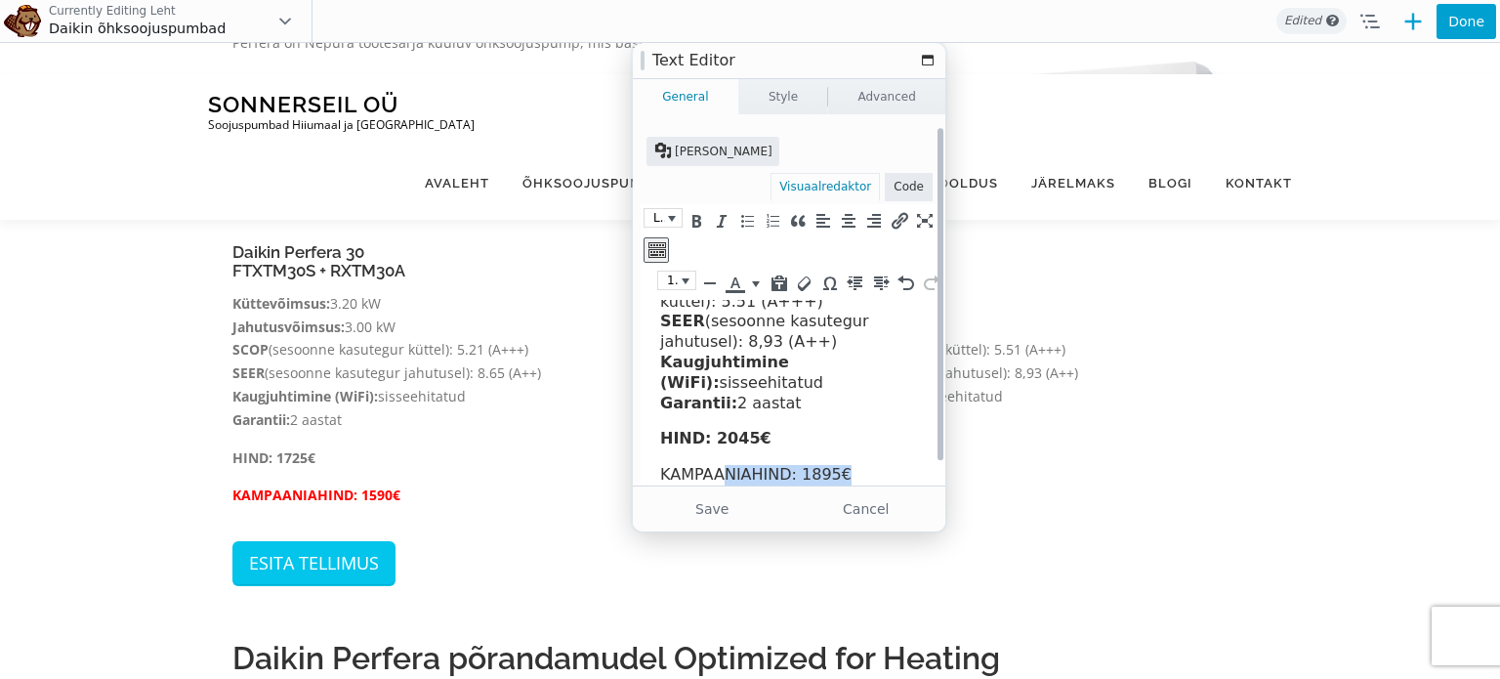
scroll to position [24, 0]
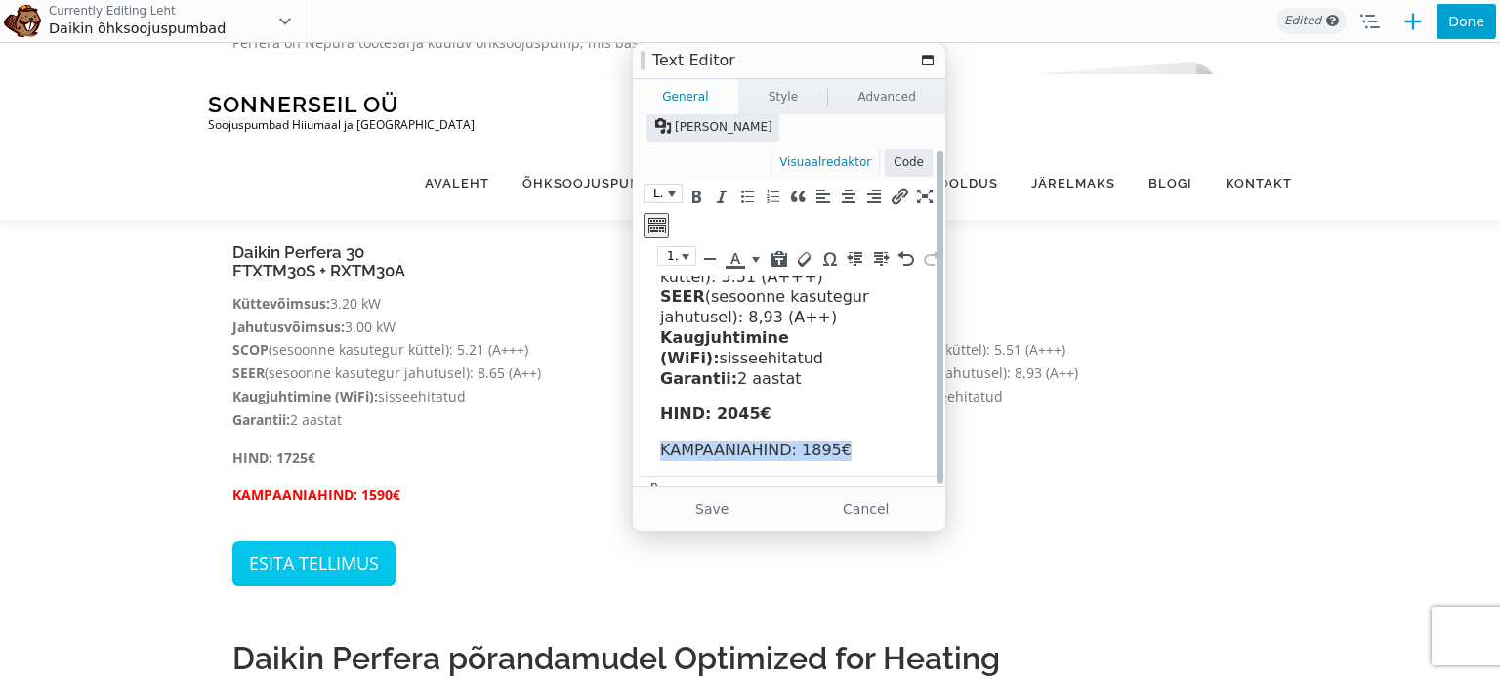
drag, startPoint x: 849, startPoint y: 470, endPoint x: 654, endPoint y: 493, distance: 196.7
click at [654, 476] on html "Daikin Perfera 40 FTXTM40S + RXTM40A Küttevõimsus: 4.00 kW Jahutusvõimsus: 4.00…" at bounding box center [800, 300] width 319 height 352
click at [695, 186] on icon "Rasvane (Ctrl+B)" at bounding box center [695, 196] width 18 height 20
click at [747, 247] on button "Kirja värvus" at bounding box center [756, 258] width 18 height 23
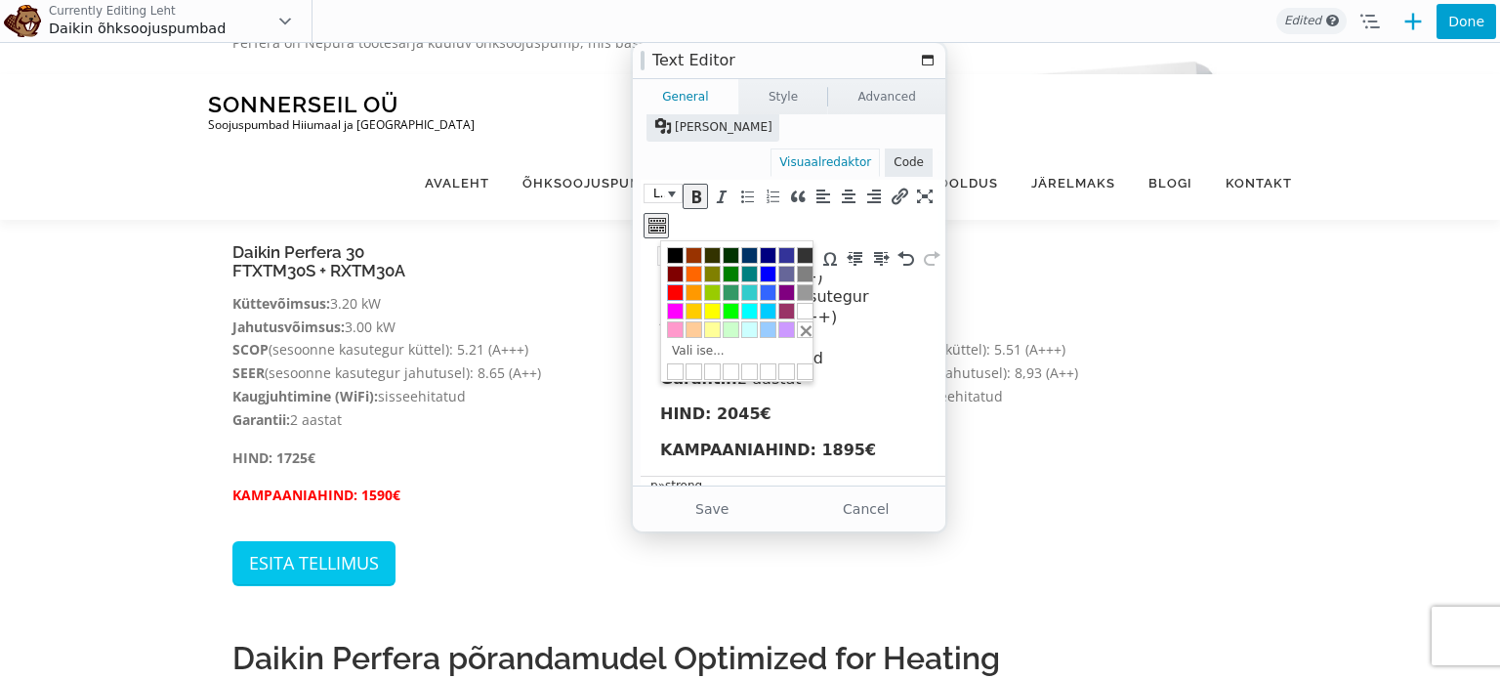
click at [678, 285] on div at bounding box center [675, 292] width 17 height 17
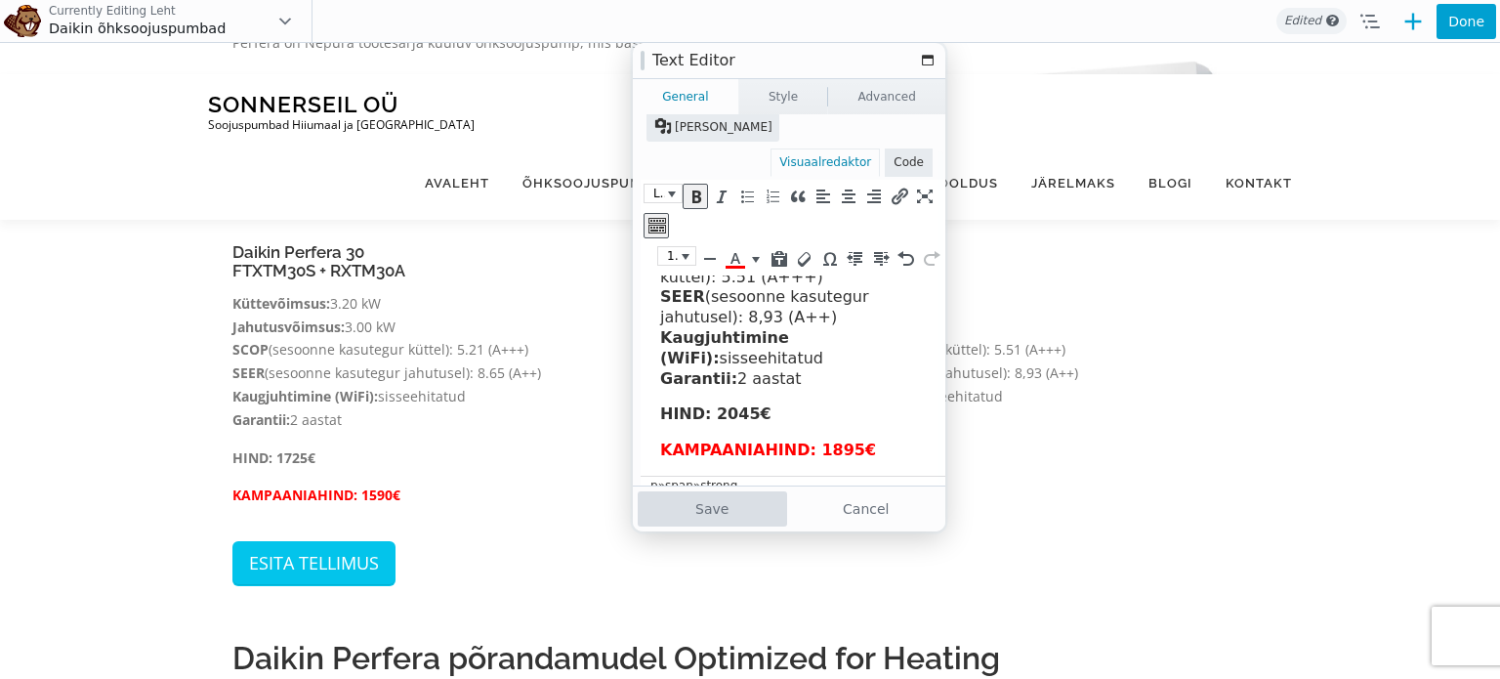
click at [719, 499] on button "Save" at bounding box center [712, 508] width 149 height 35
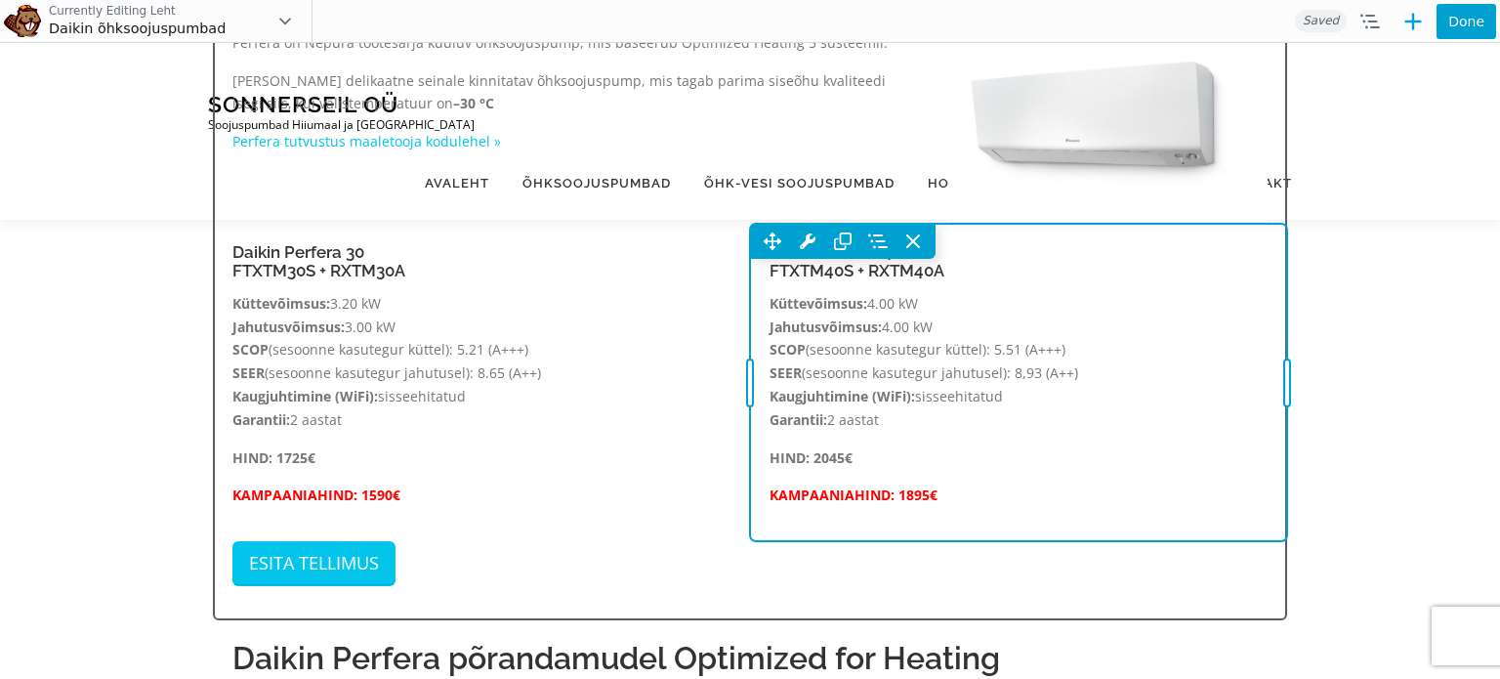
click at [1082, 393] on div "Move Up Move Down Text Editor Settings Copy Text Editor Settings Paste Text Edi…" at bounding box center [1018, 382] width 537 height 317
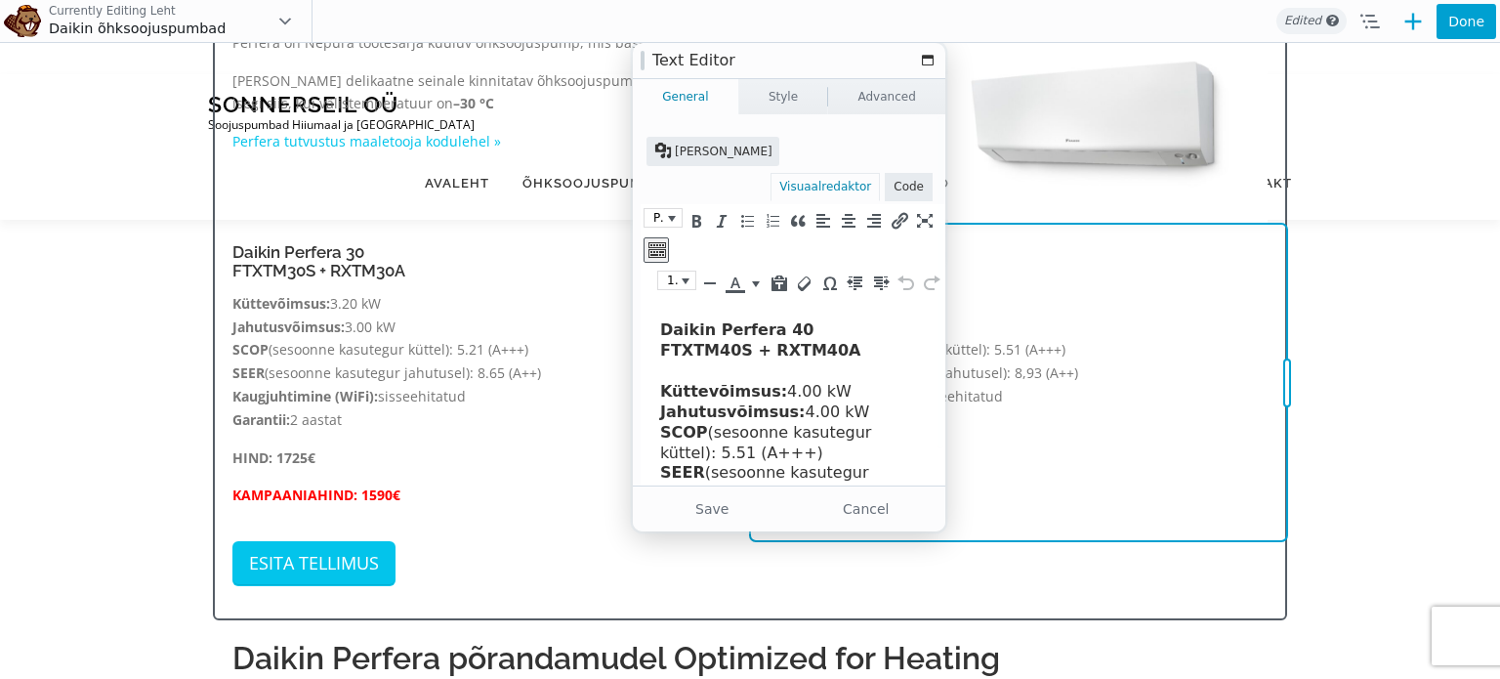
scroll to position [0, 0]
click at [1082, 393] on div "Move Up Move Down Text Editor Settings Copy Text Editor Settings Paste Text Edi…" at bounding box center [1018, 382] width 537 height 317
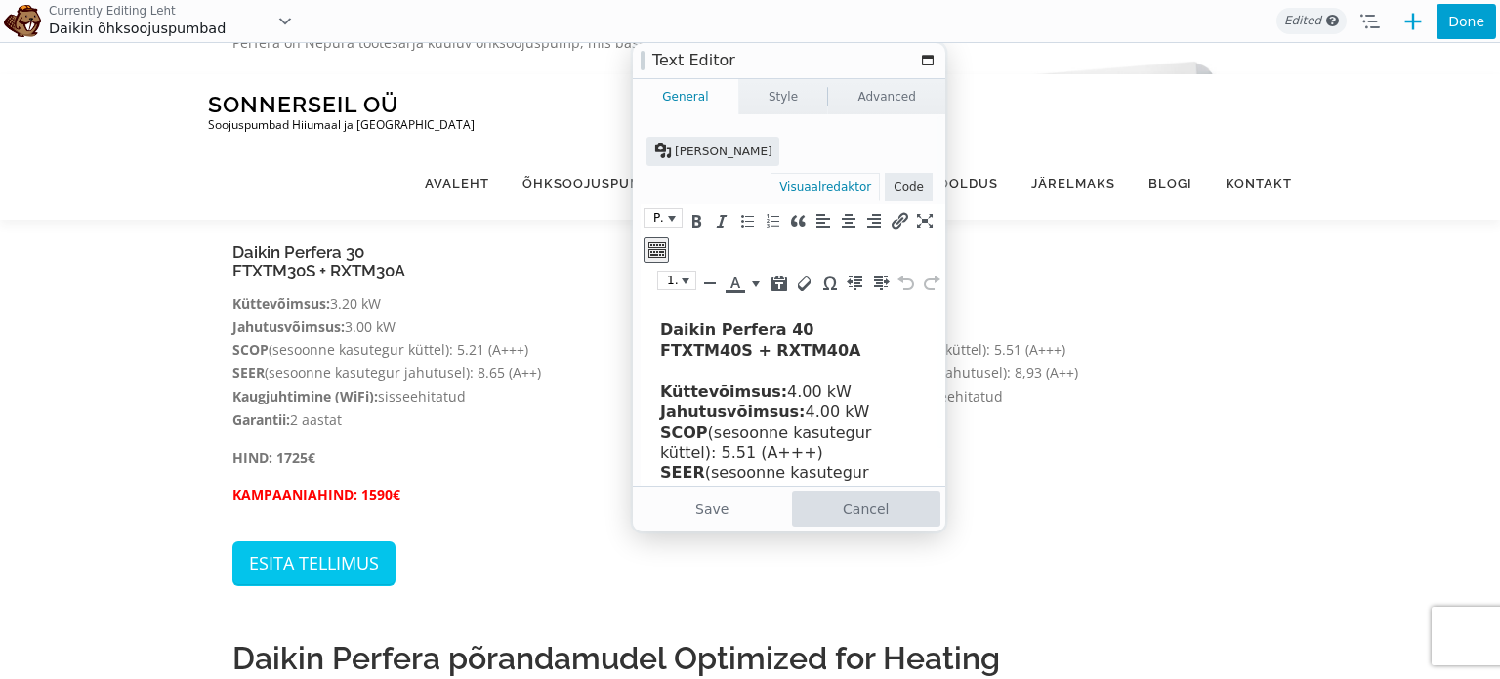
click at [854, 507] on button "Cancel" at bounding box center [866, 508] width 149 height 35
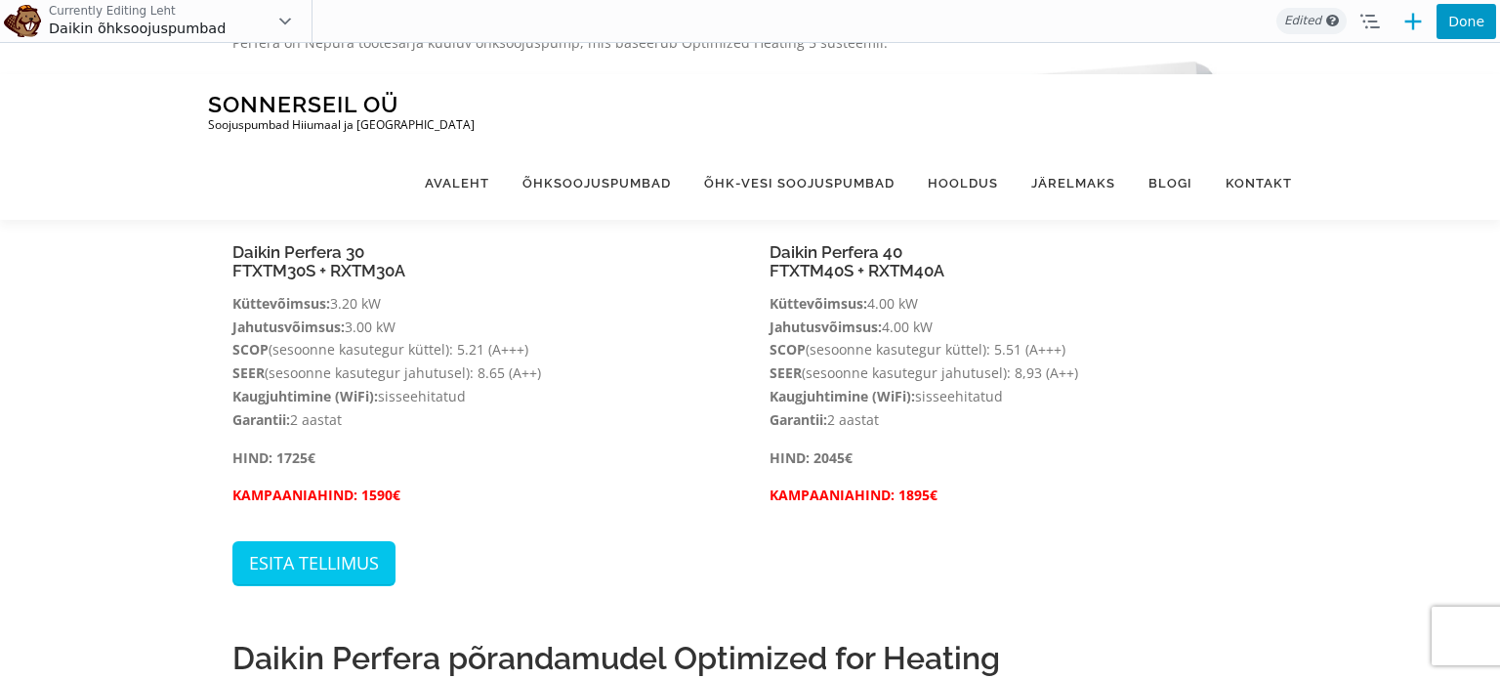
click at [1460, 16] on button "Done" at bounding box center [1466, 21] width 60 height 35
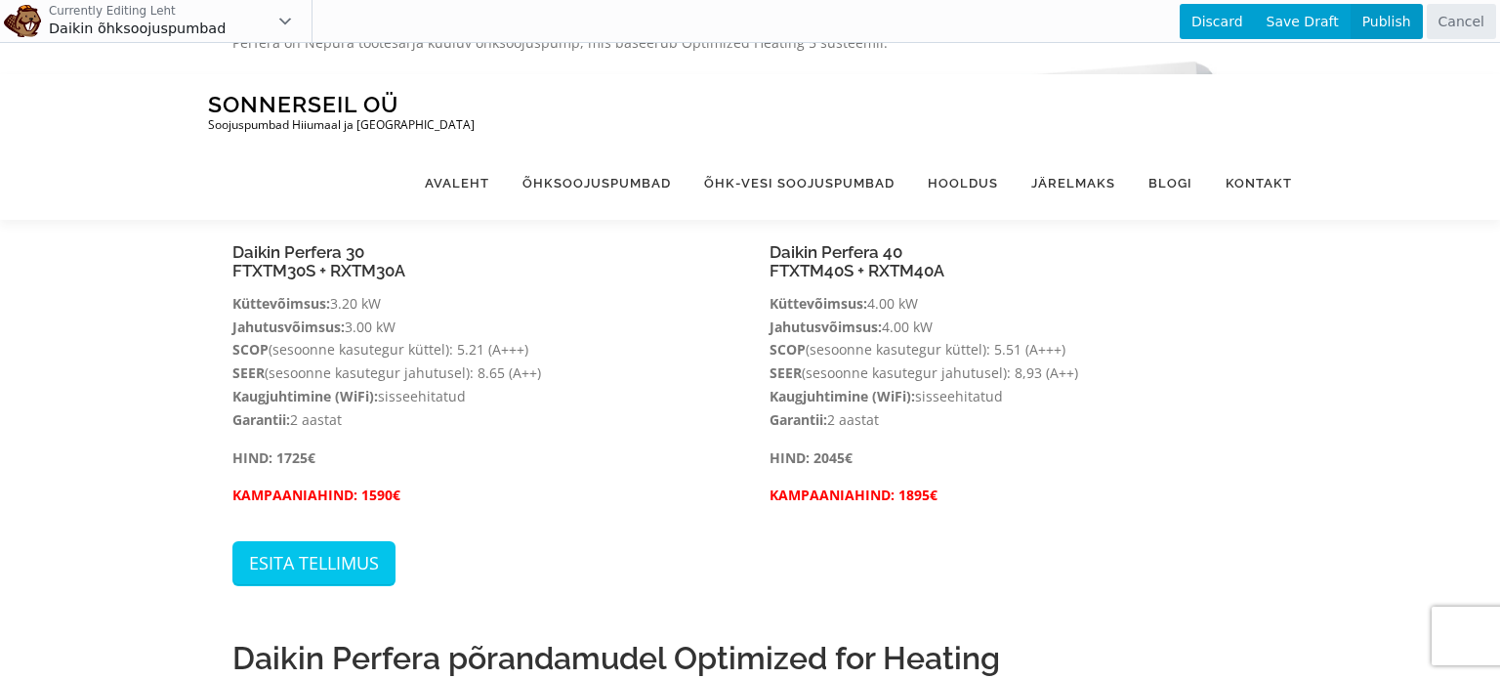
click at [1385, 22] on span "Publish" at bounding box center [1386, 21] width 72 height 35
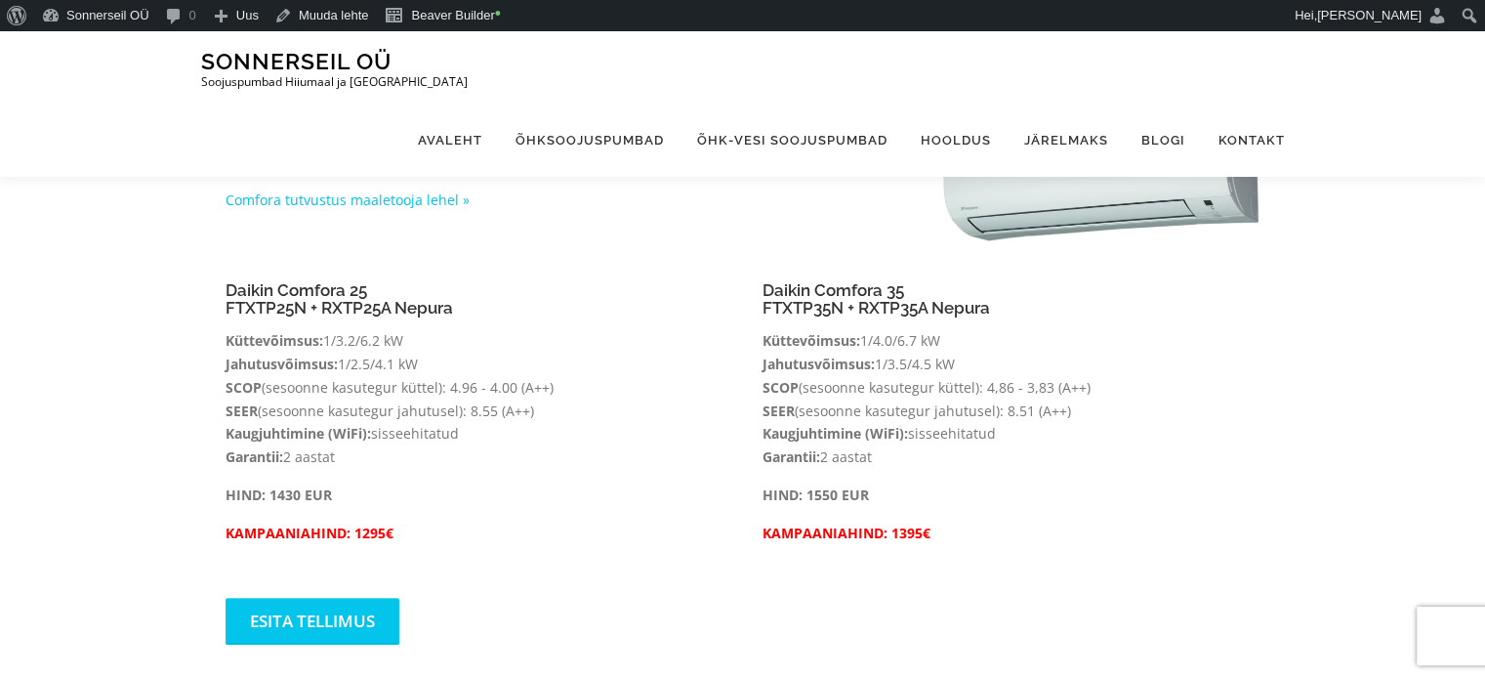
scroll to position [340, 0]
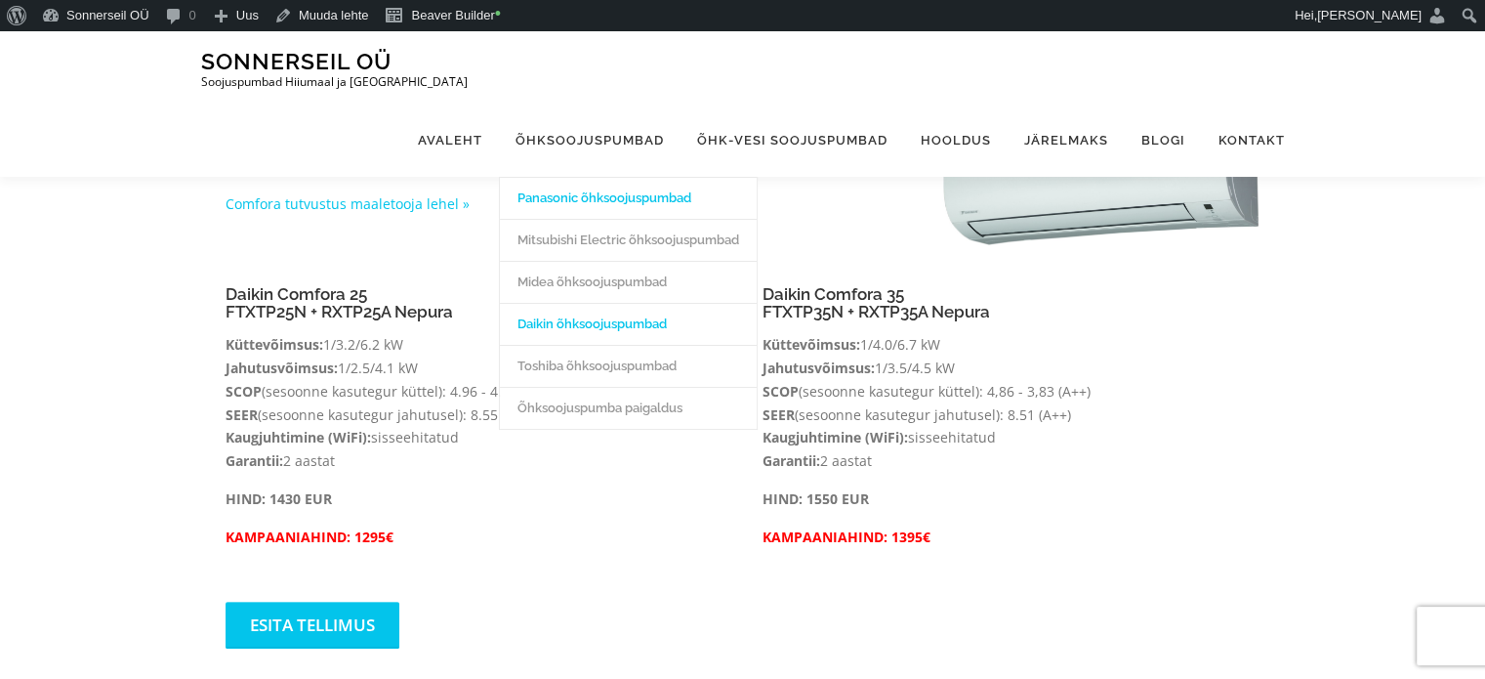
click at [600, 177] on link "Panasonic õhksoojuspumbad" at bounding box center [628, 198] width 257 height 42
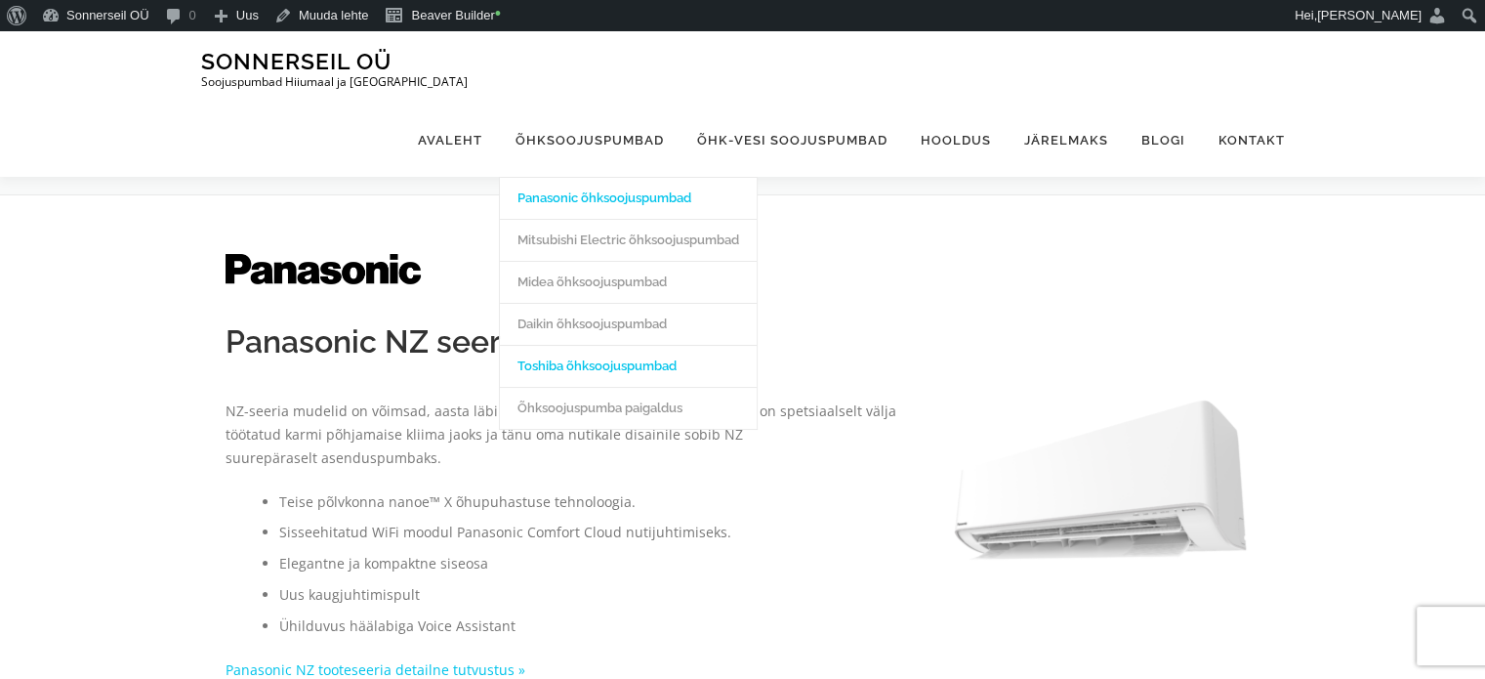
click at [599, 345] on link "Toshiba õhksoojuspumbad" at bounding box center [628, 366] width 257 height 42
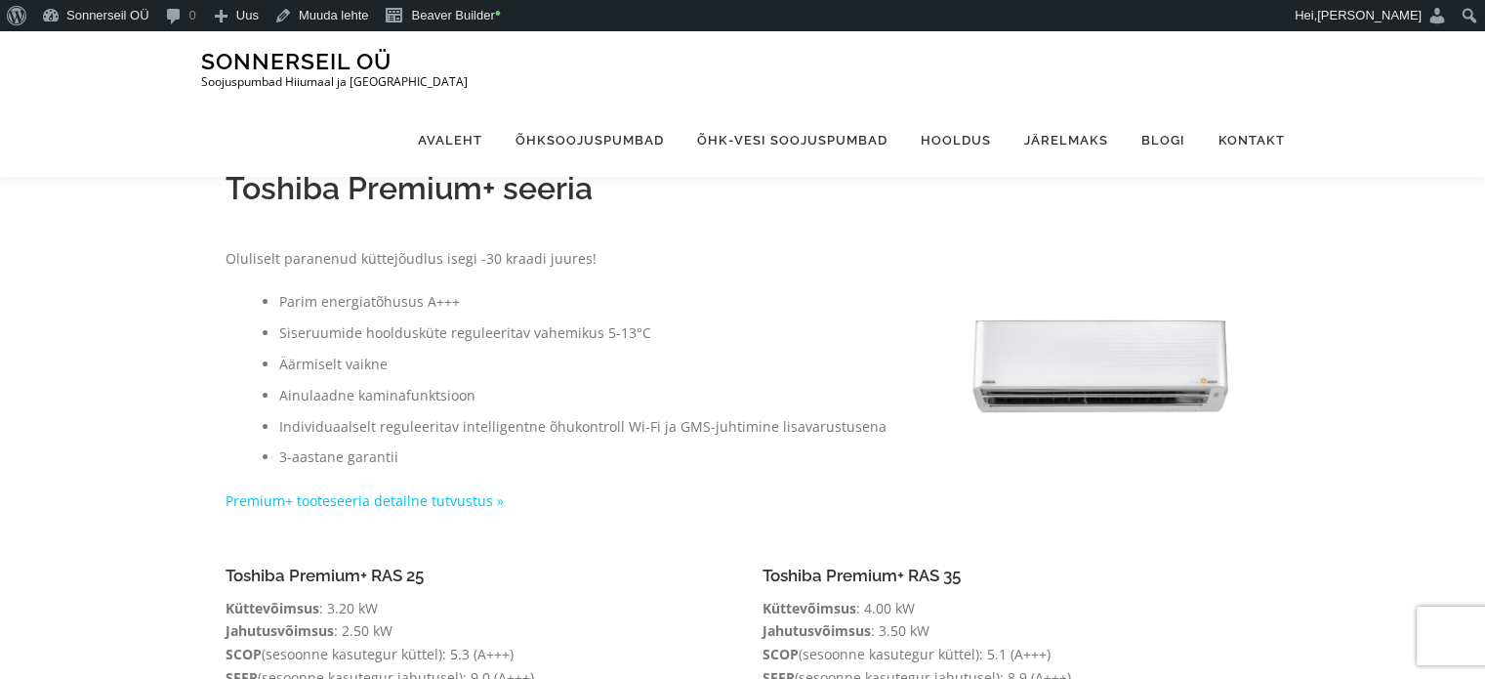
scroll to position [164, 0]
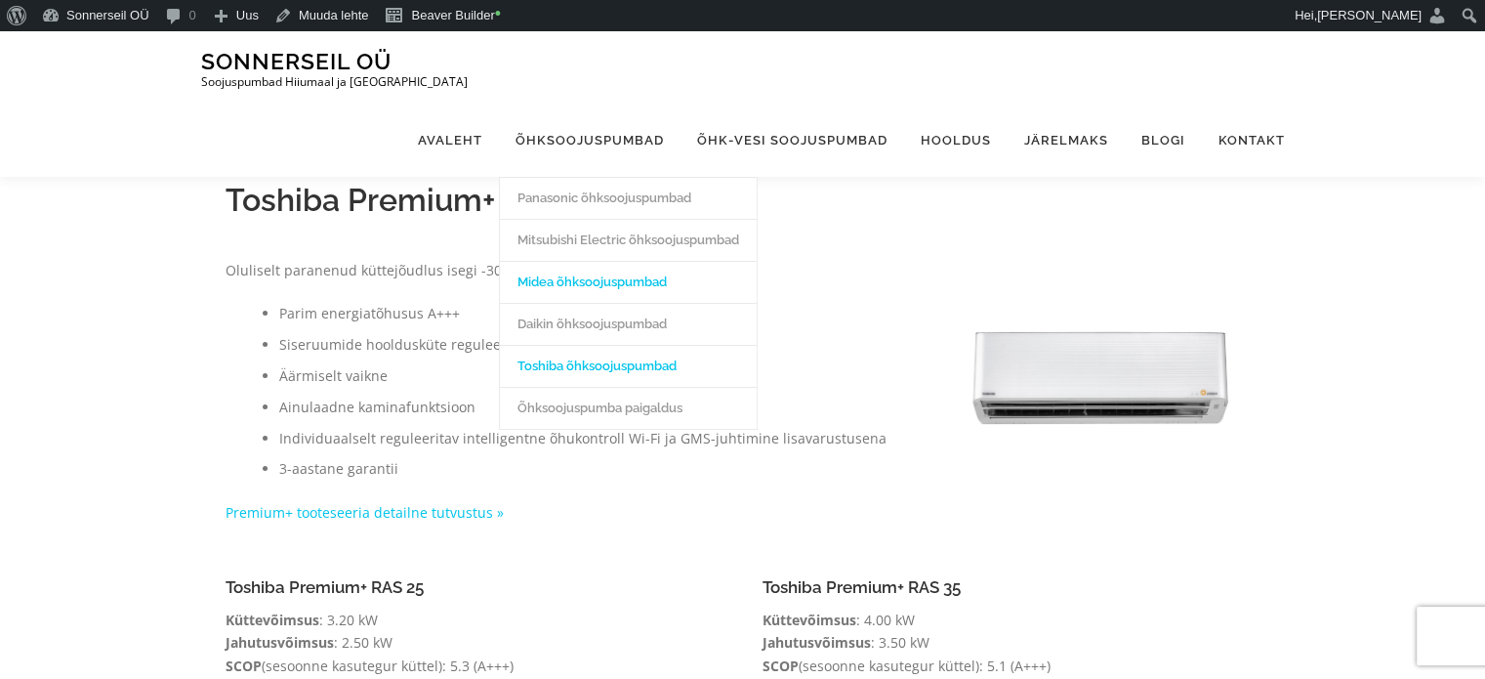
click at [582, 261] on link "Midea õhksoojuspumbad" at bounding box center [628, 282] width 257 height 42
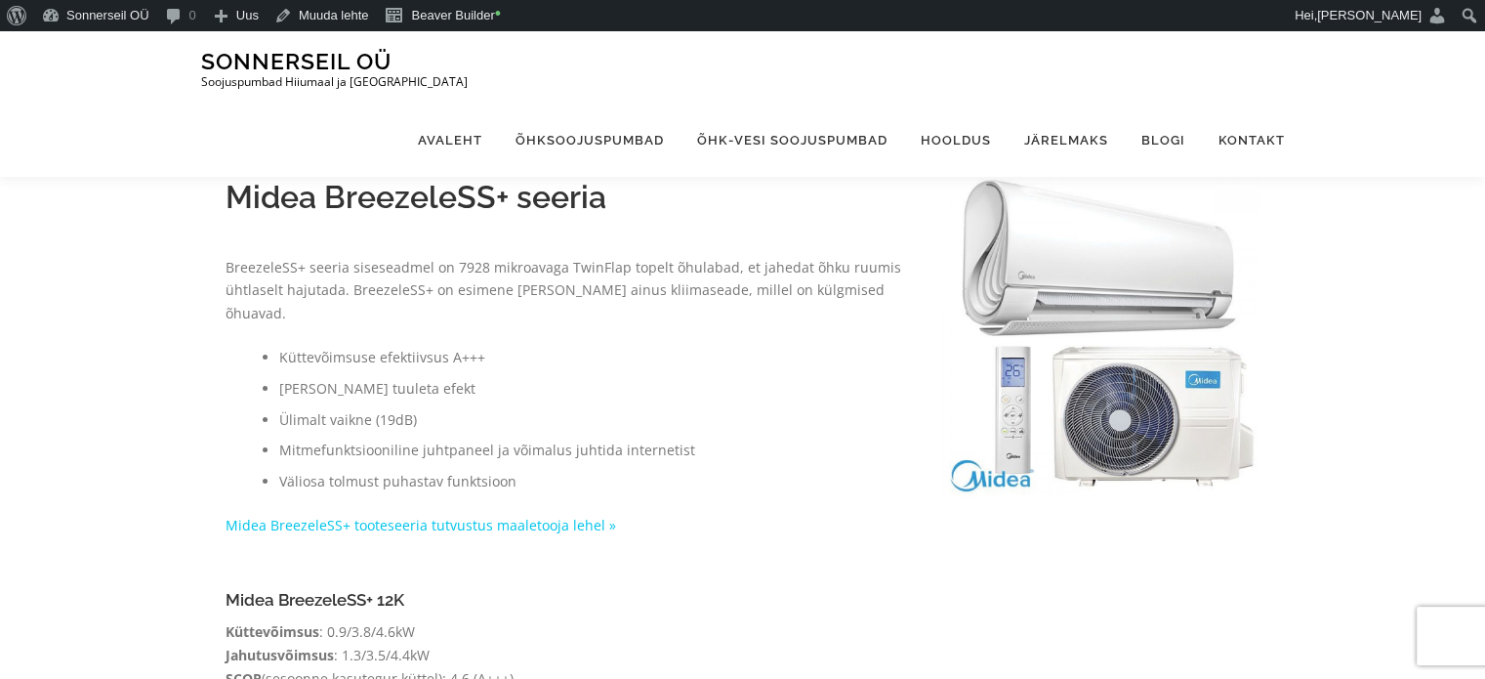
scroll to position [236, 0]
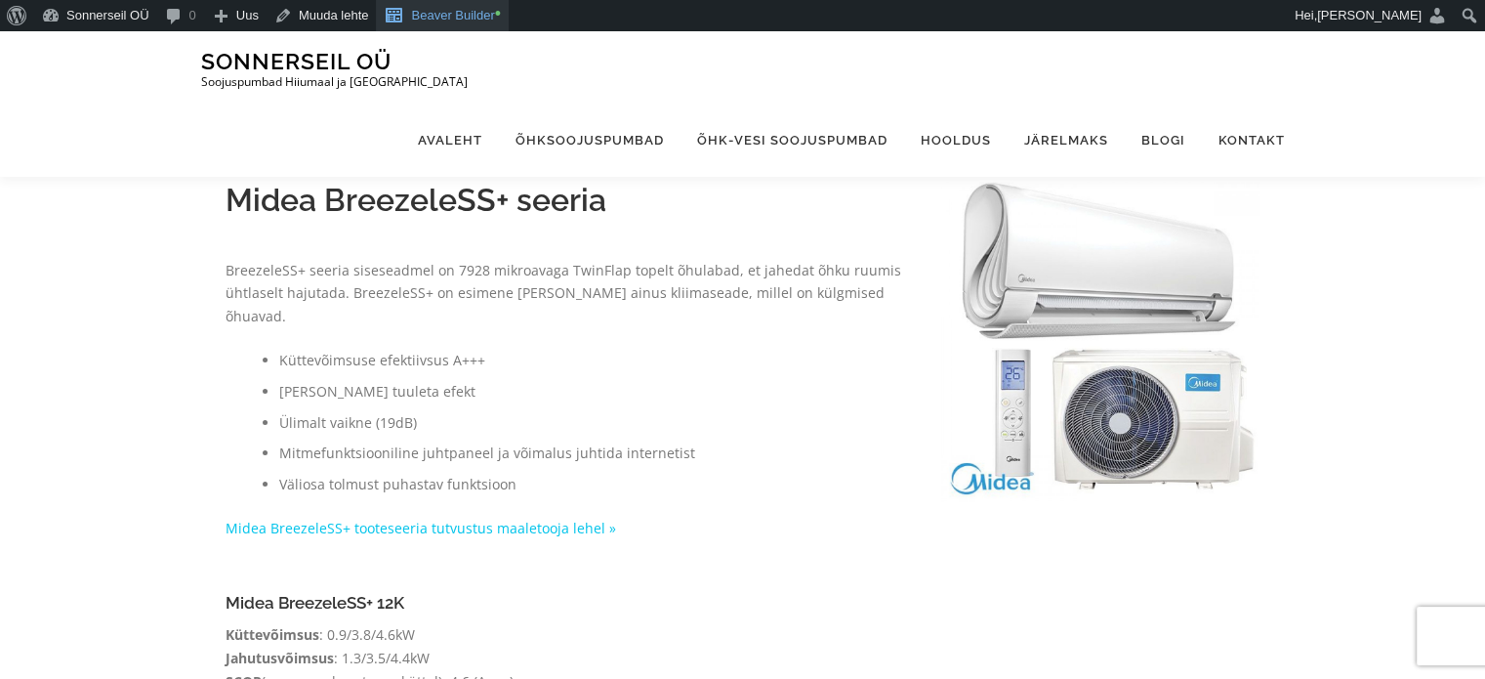
click at [477, 22] on link "Beaver Builder •" at bounding box center [442, 15] width 133 height 31
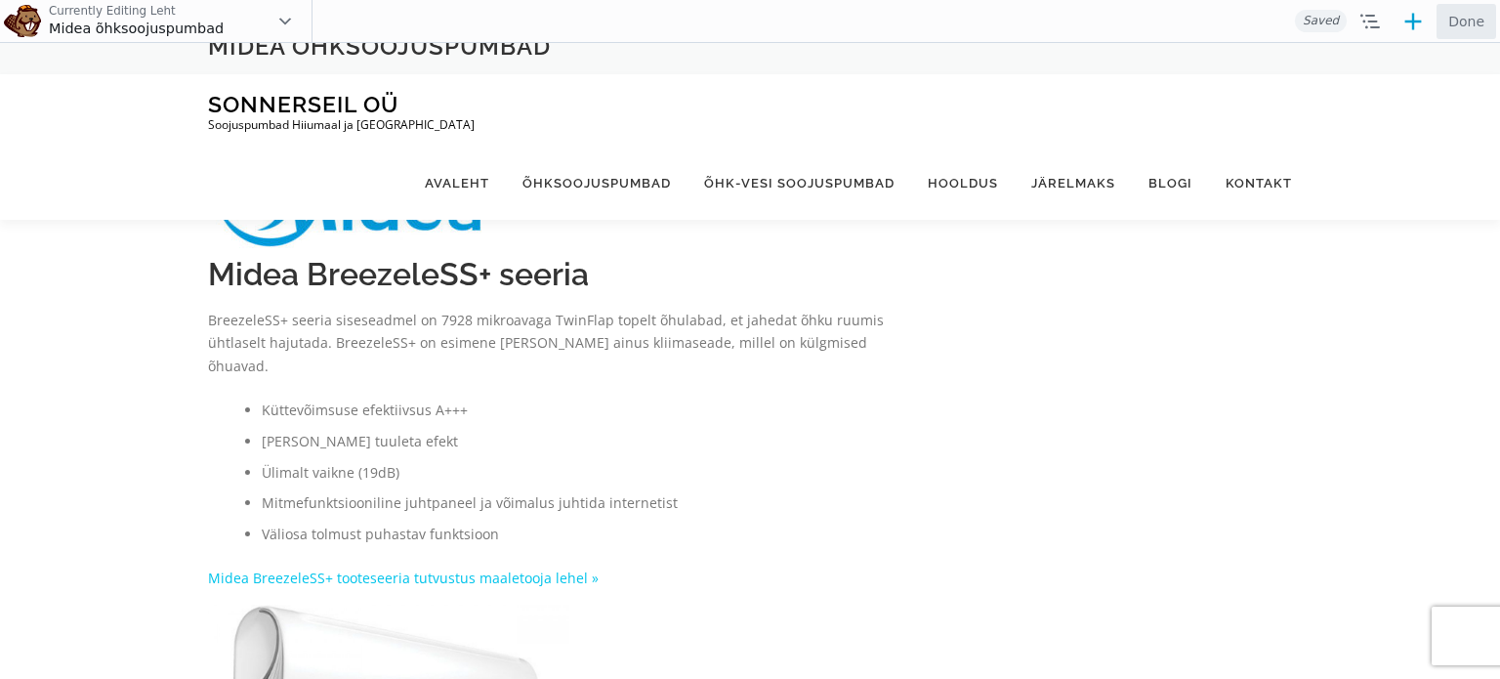
scroll to position [156, 0]
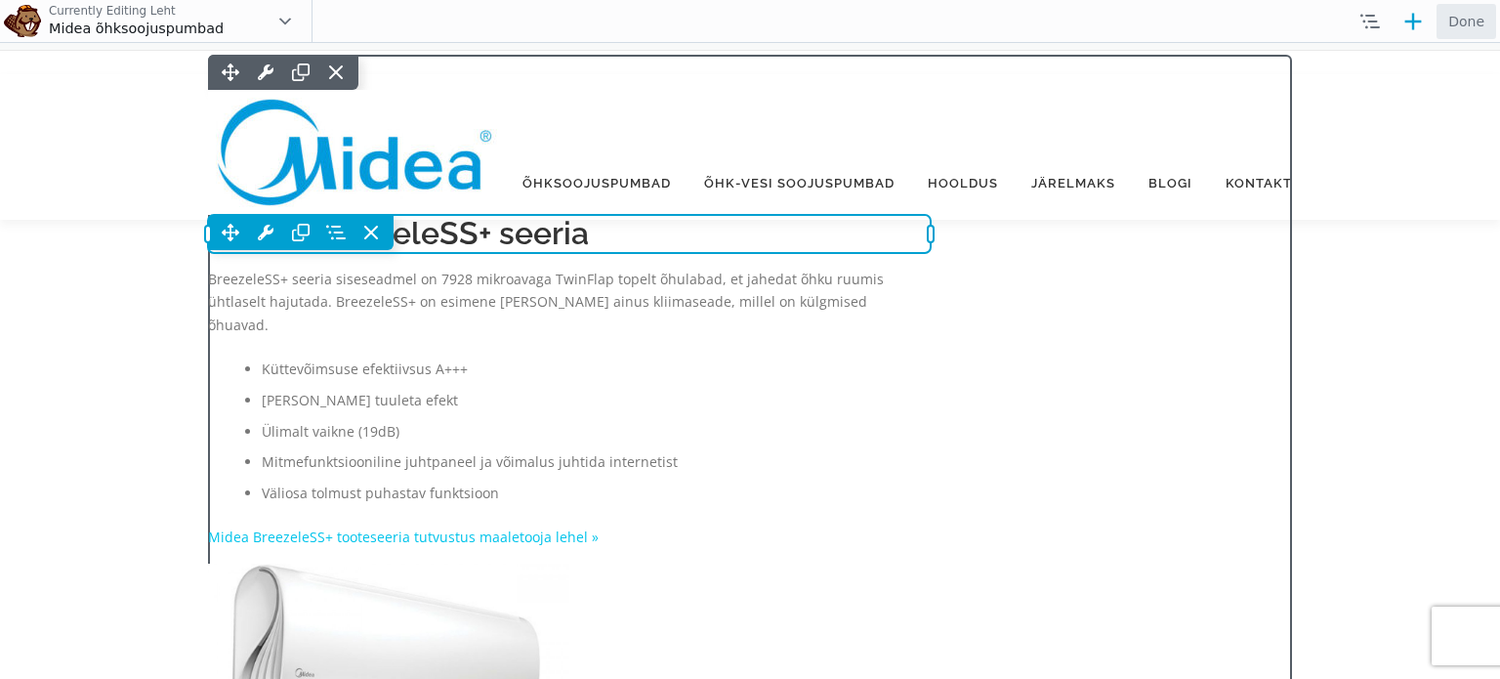
click at [499, 252] on div "Move Up Move Down Heading Settings Copy Heading Settings Paste Heading Settings…" at bounding box center [569, 233] width 723 height 37
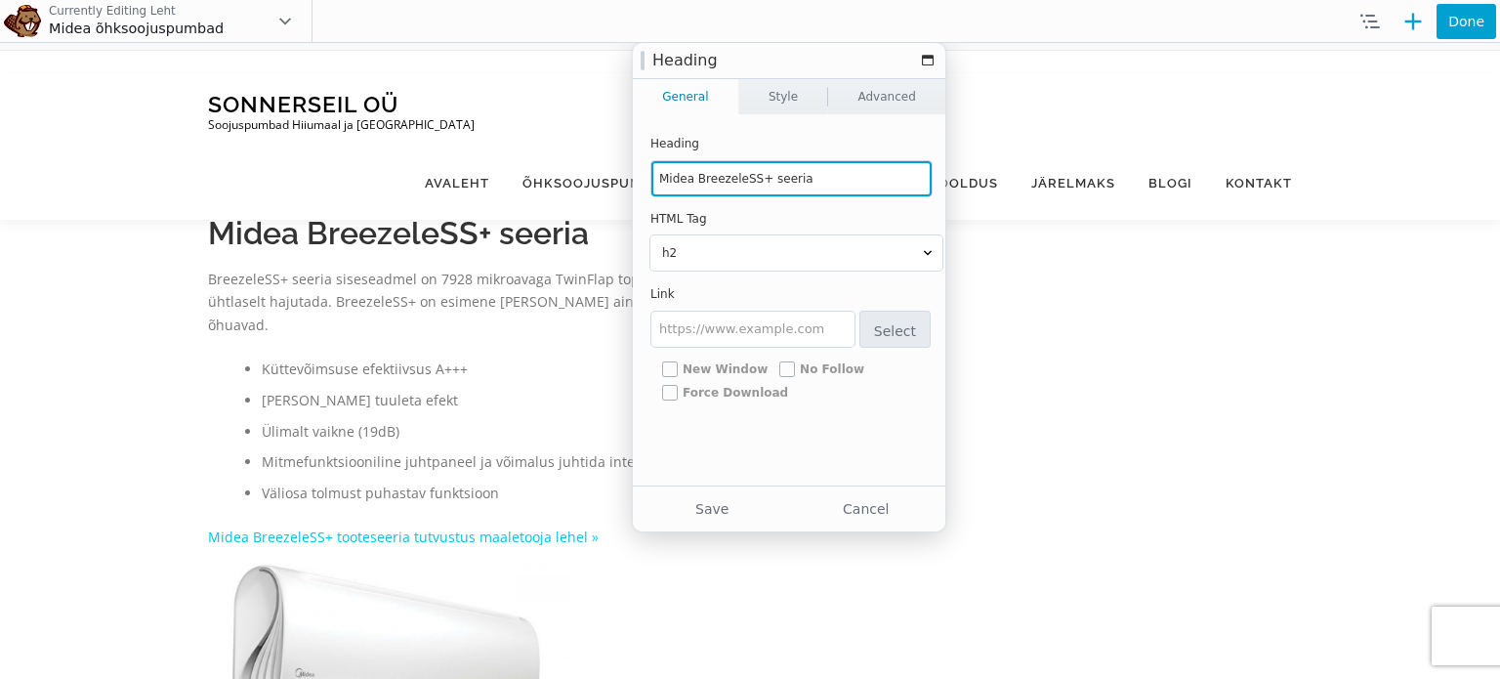
click at [753, 180] on input "Midea BreezeleSS+ seeria" at bounding box center [791, 178] width 280 height 35
type input "Midea Breezeless E seeria"
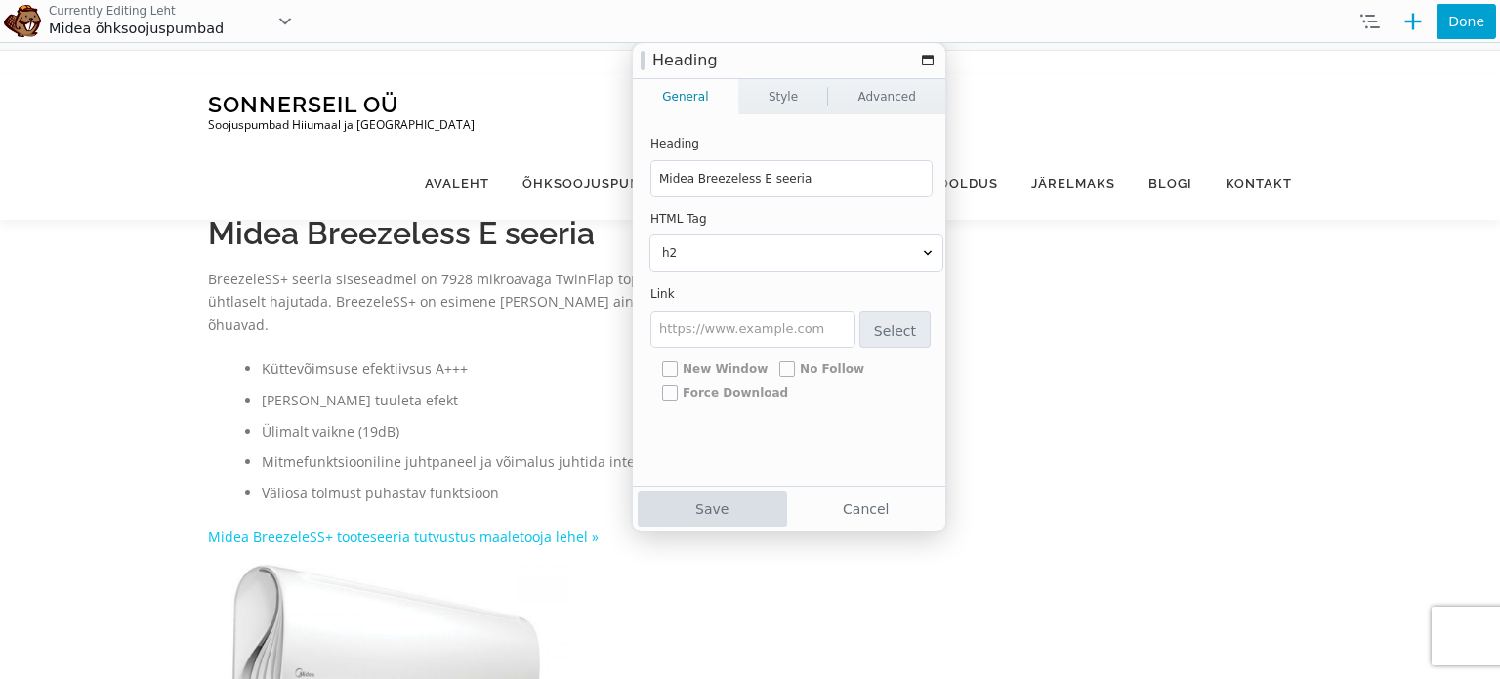
click at [724, 495] on button "Save" at bounding box center [712, 508] width 149 height 35
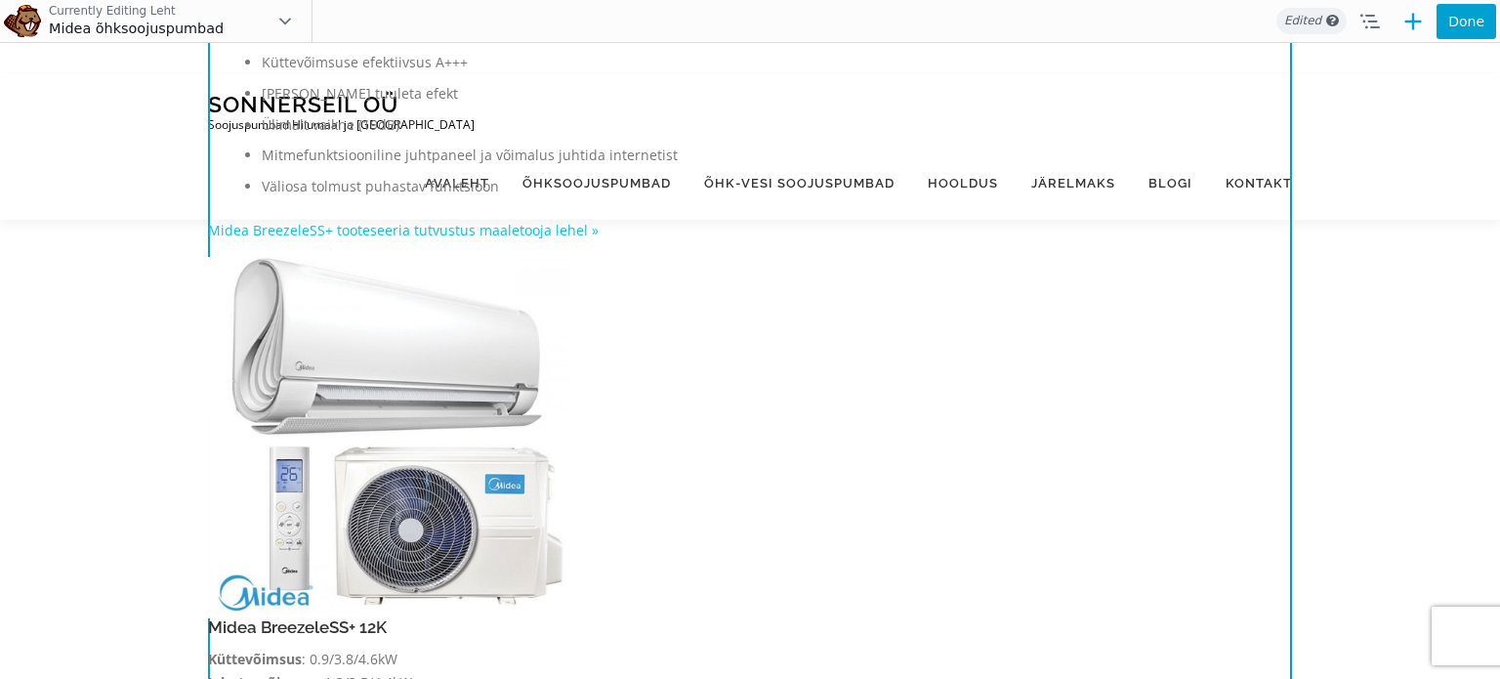
scroll to position [472, 0]
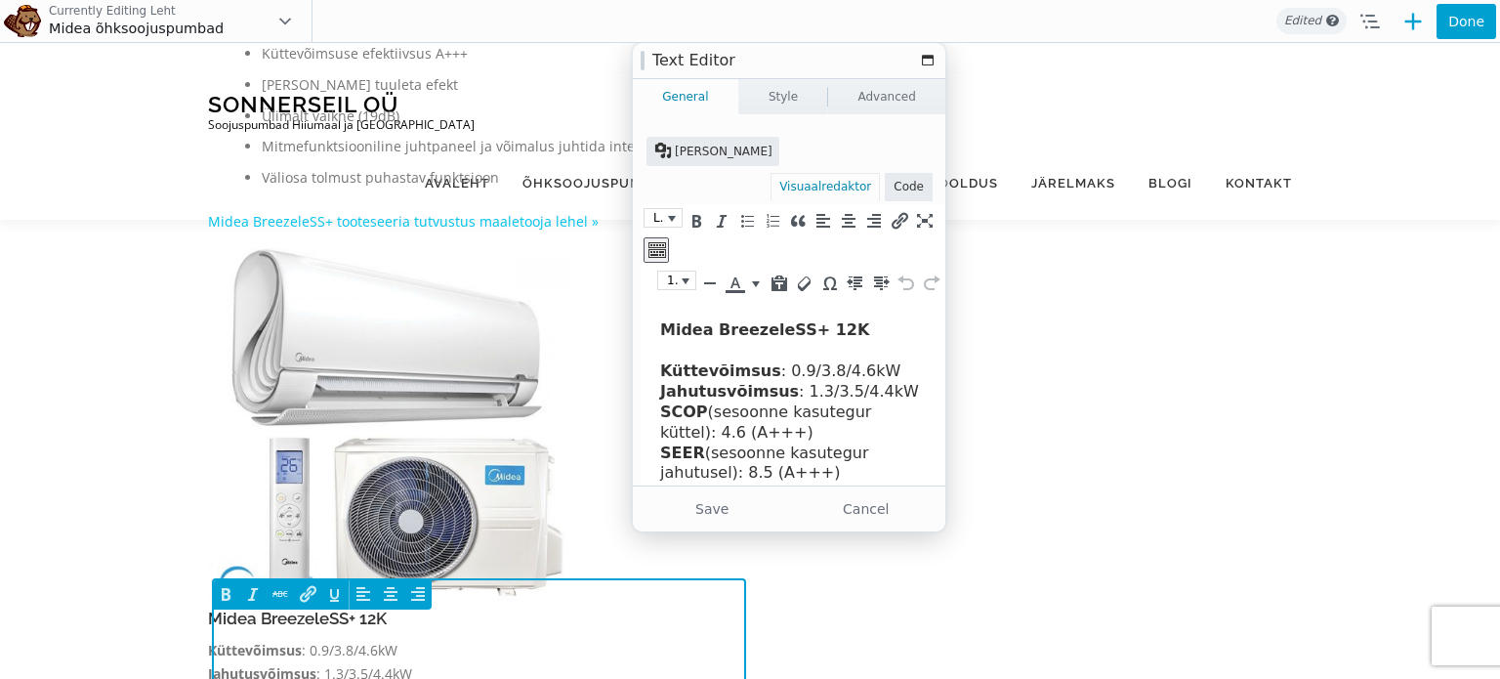
scroll to position [0, 0]
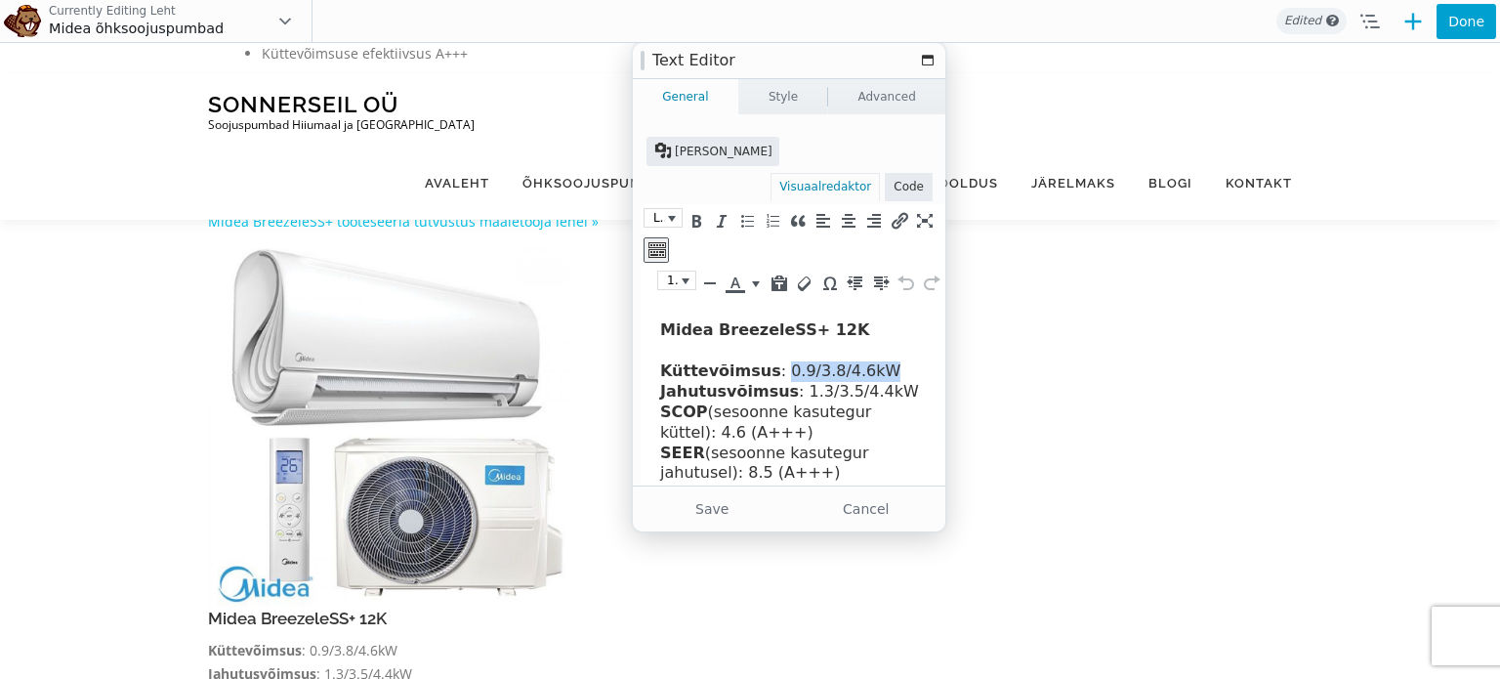
drag, startPoint x: 861, startPoint y: 370, endPoint x: 767, endPoint y: 374, distance: 93.8
drag, startPoint x: 881, startPoint y: 396, endPoint x: 787, endPoint y: 393, distance: 93.8
click at [787, 393] on p "Küttevõimsus : 1,0/2,9/3,8 kW Jahutusvõimsus : 1.3/3.5/4.4kW SCOP (sesoonne kas…" at bounding box center [795, 452] width 270 height 183
click at [726, 434] on p "Küttevõimsus : 1,0/2,9/3,8 kW Jahutusvõimsus : 1,0/2,8/3,5 kW SCOP (sesoonne ka…" at bounding box center [795, 452] width 270 height 183
click at [755, 470] on p "Küttevõimsus : 1,0/2,9/3,8 kW Jahutusvõimsus : 1,0/2,8/3,5 kW SCOP (sesoonne ka…" at bounding box center [795, 452] width 270 height 183
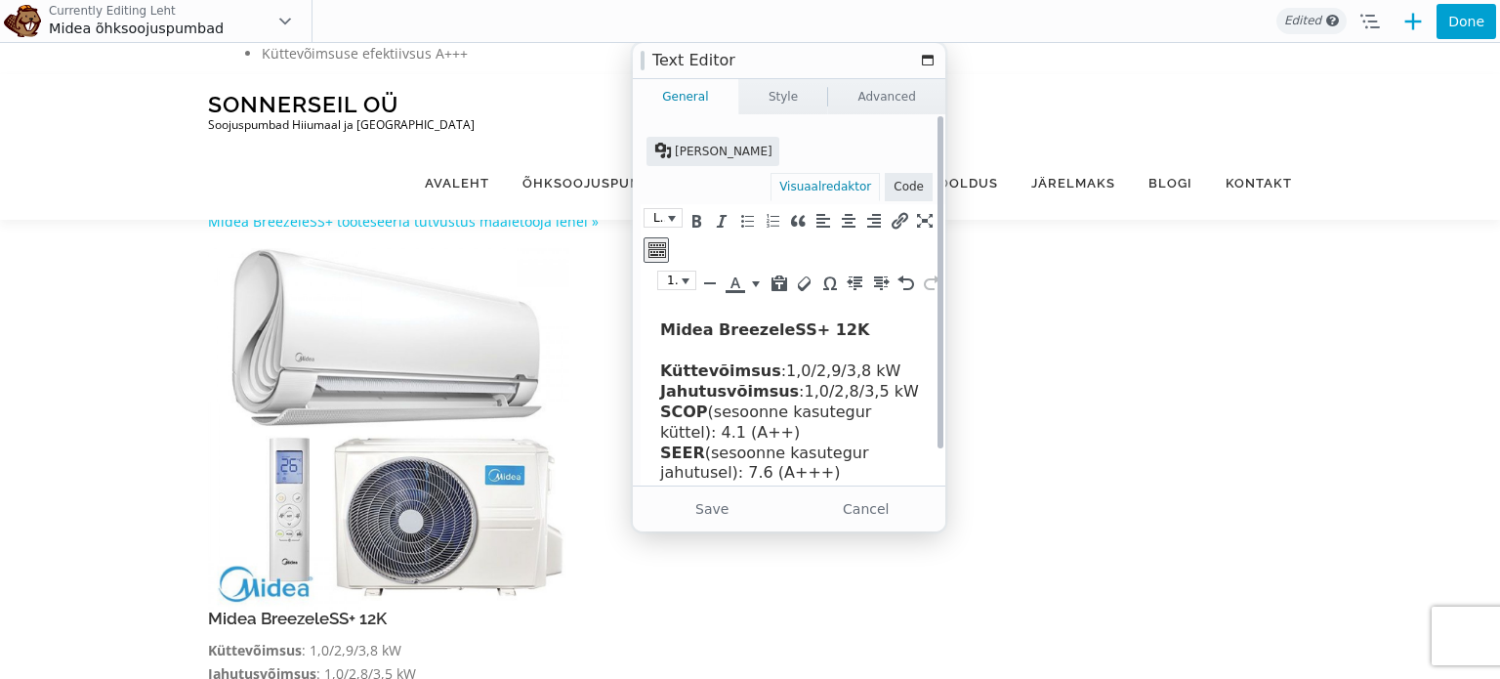
click at [787, 473] on p "Küttevõimsus : 1,0/2,9/3,8 kW Jahutusvõimsus : 1,0/2,8/3,5 kW SCOP (sesoonne ka…" at bounding box center [795, 452] width 270 height 183
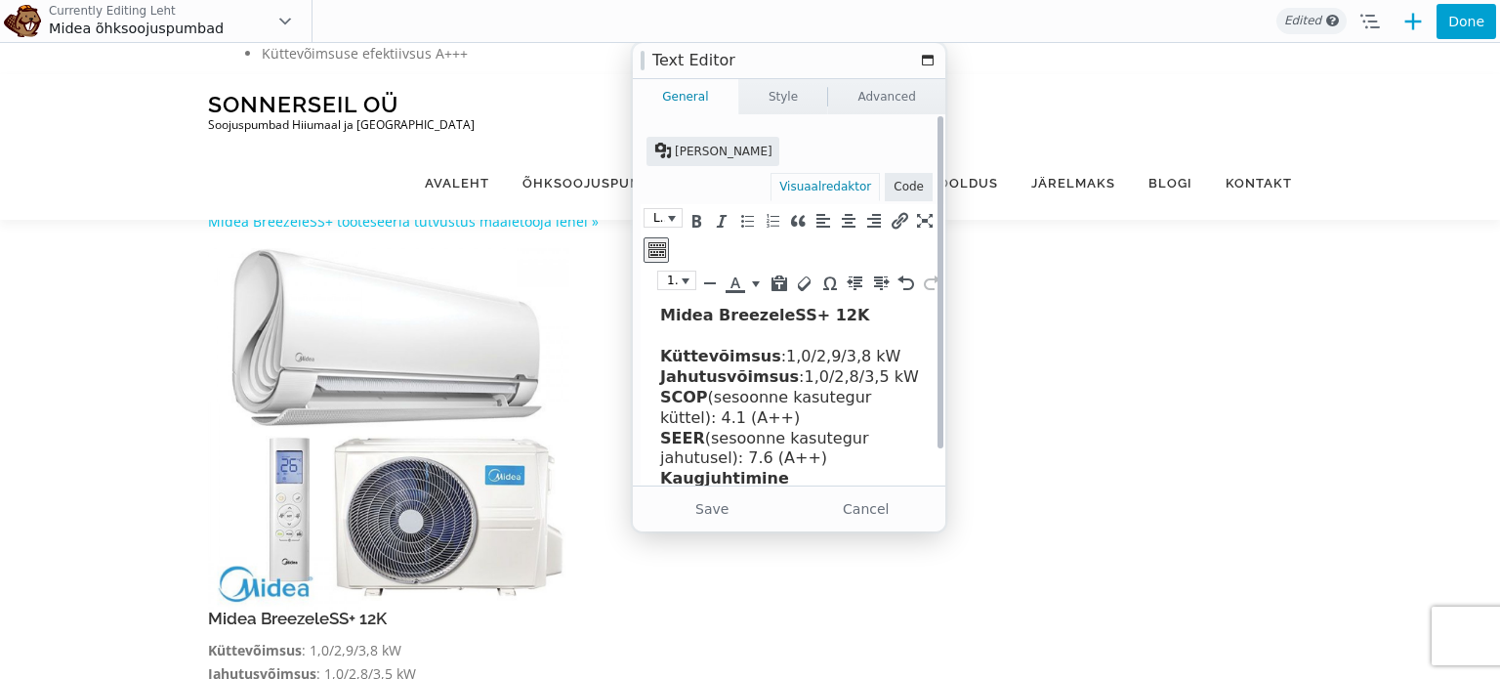
scroll to position [12, 0]
click at [819, 320] on h4 "Midea BreezeleSS+ 12K" at bounding box center [795, 319] width 270 height 21
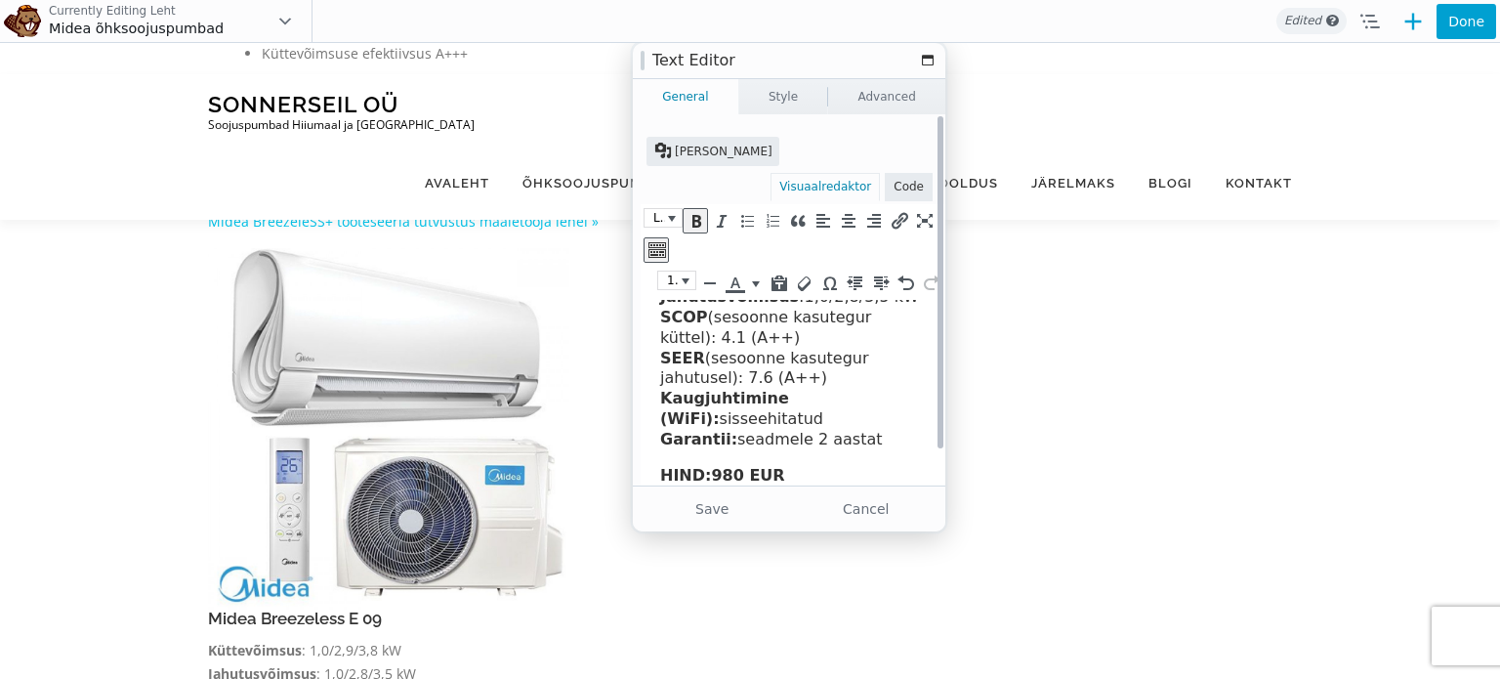
click at [735, 470] on strong "980 EUR" at bounding box center [747, 475] width 73 height 19
click at [739, 509] on button "Save" at bounding box center [712, 508] width 149 height 35
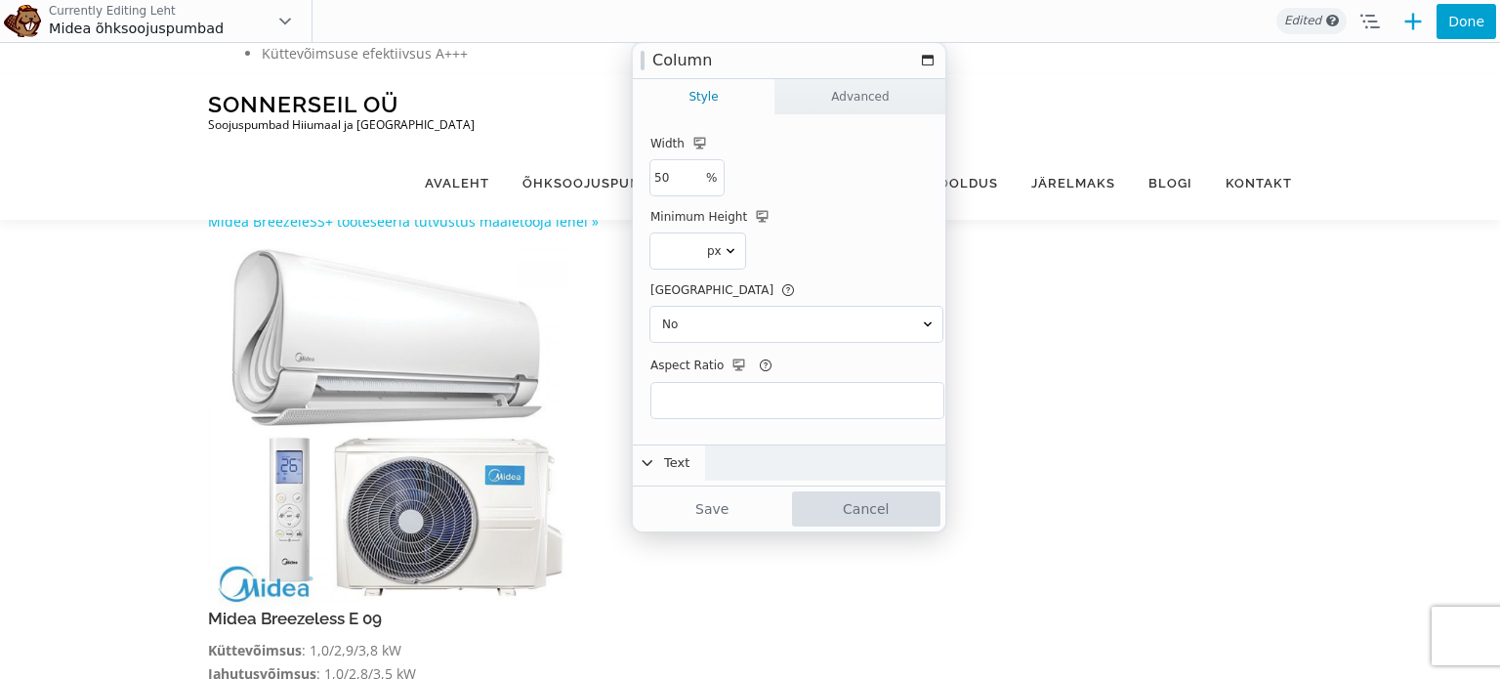
click at [890, 507] on button "Cancel" at bounding box center [866, 508] width 149 height 35
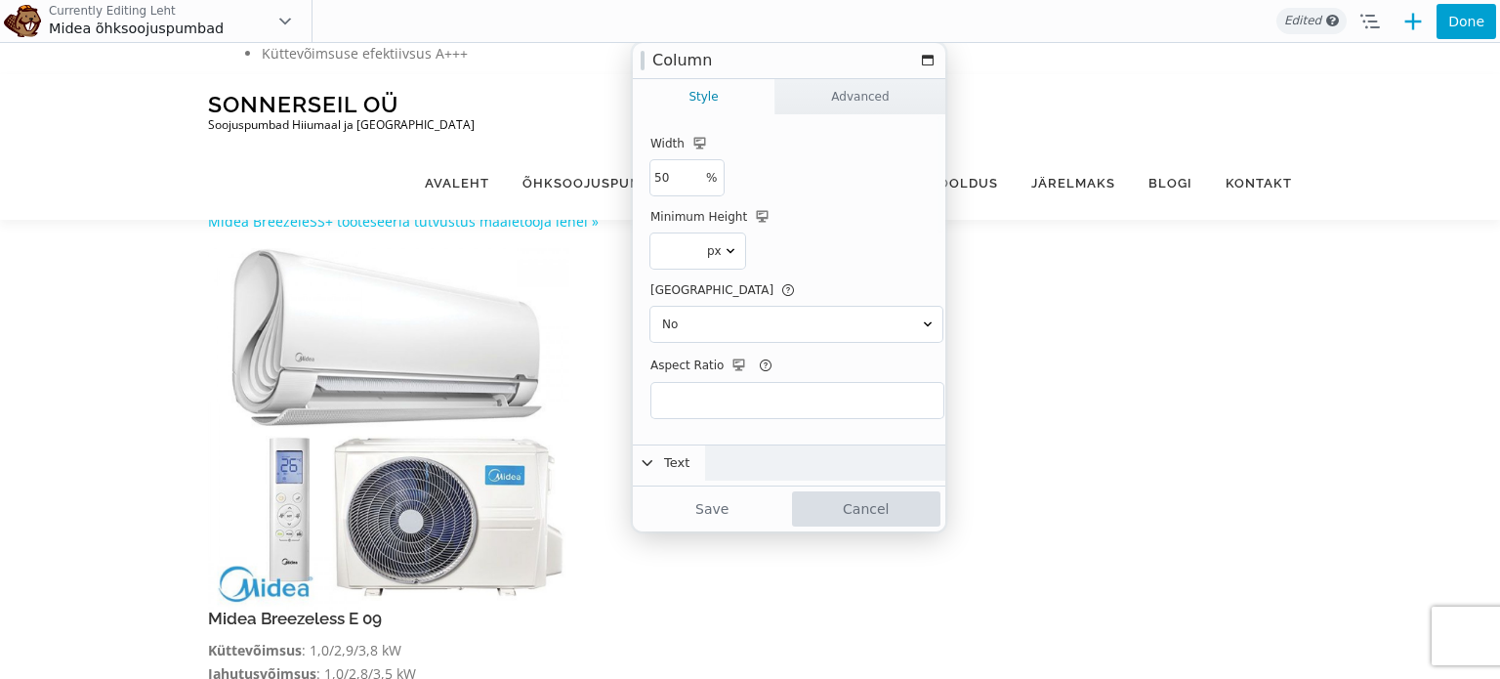
click at [856, 506] on button "Cancel" at bounding box center [866, 508] width 149 height 35
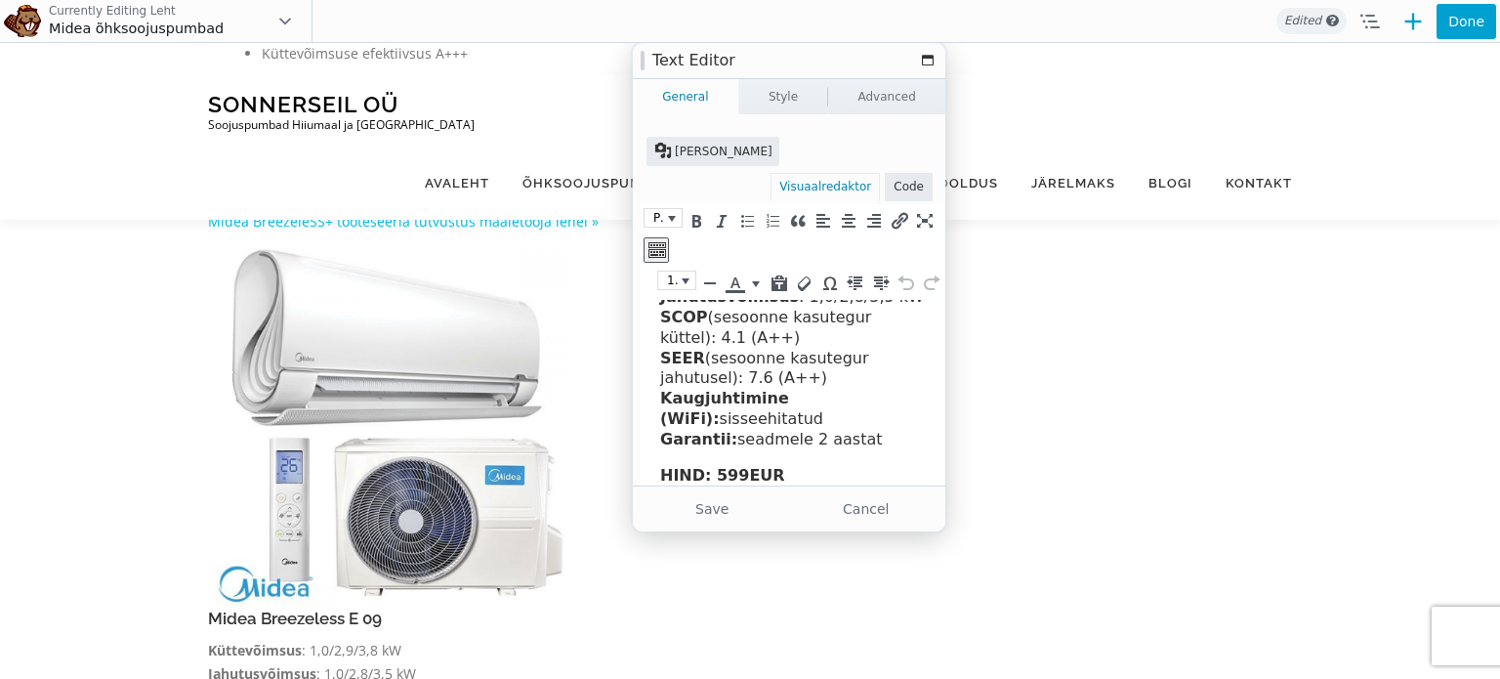
scroll to position [24, 0]
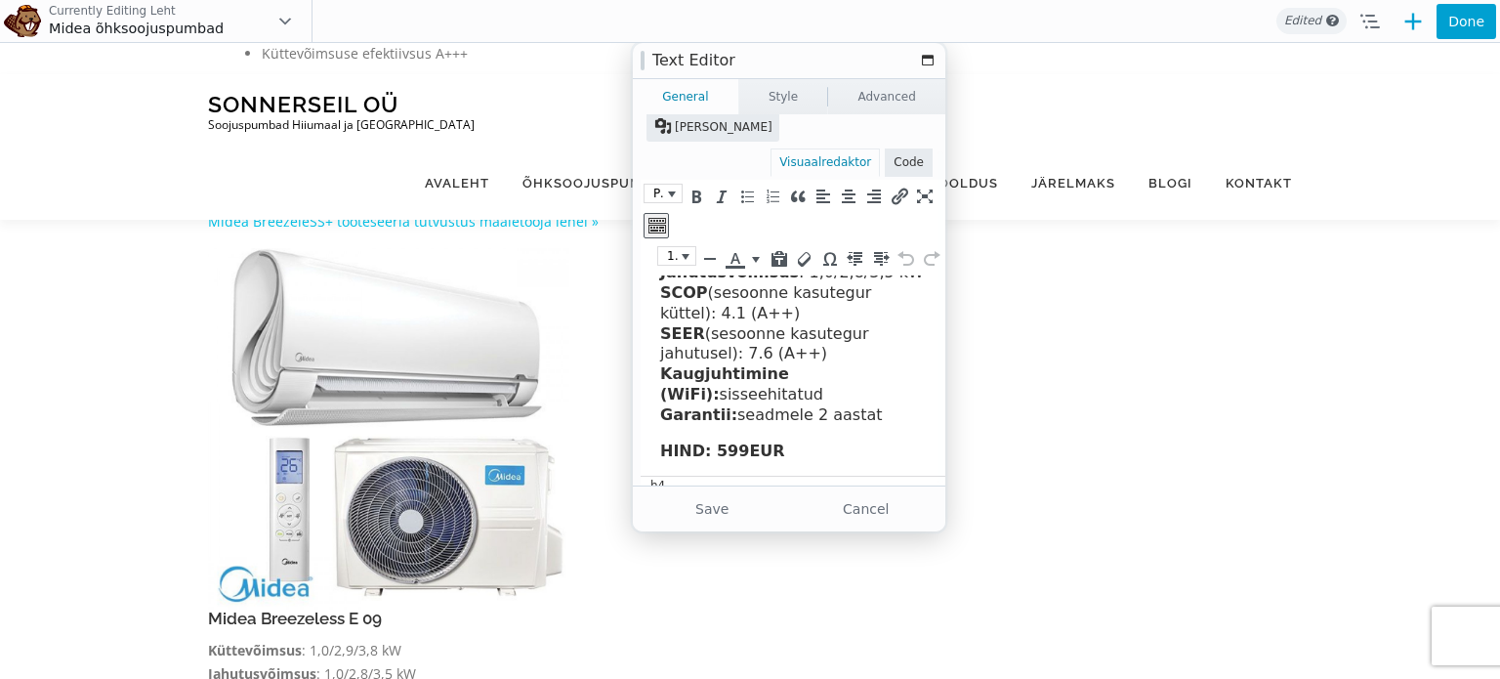
drag, startPoint x: 659, startPoint y: 297, endPoint x: 1474, endPoint y: 722, distance: 919.3
click at [834, 476] on html "Midea Breezeless E 09 Küttevõimsus : 1,0/2,9/3,8 kW Jahutusvõimsus : 1,0/2,8/3,…" at bounding box center [800, 329] width 319 height 296
copy body "Midea Breezeless E 09 Küttevõimsus : 1,0/2,9/3,8 kW Jahutusvõimsus : 1,0/2,8/3,…"
click at [863, 499] on button "Cancel" at bounding box center [866, 508] width 149 height 35
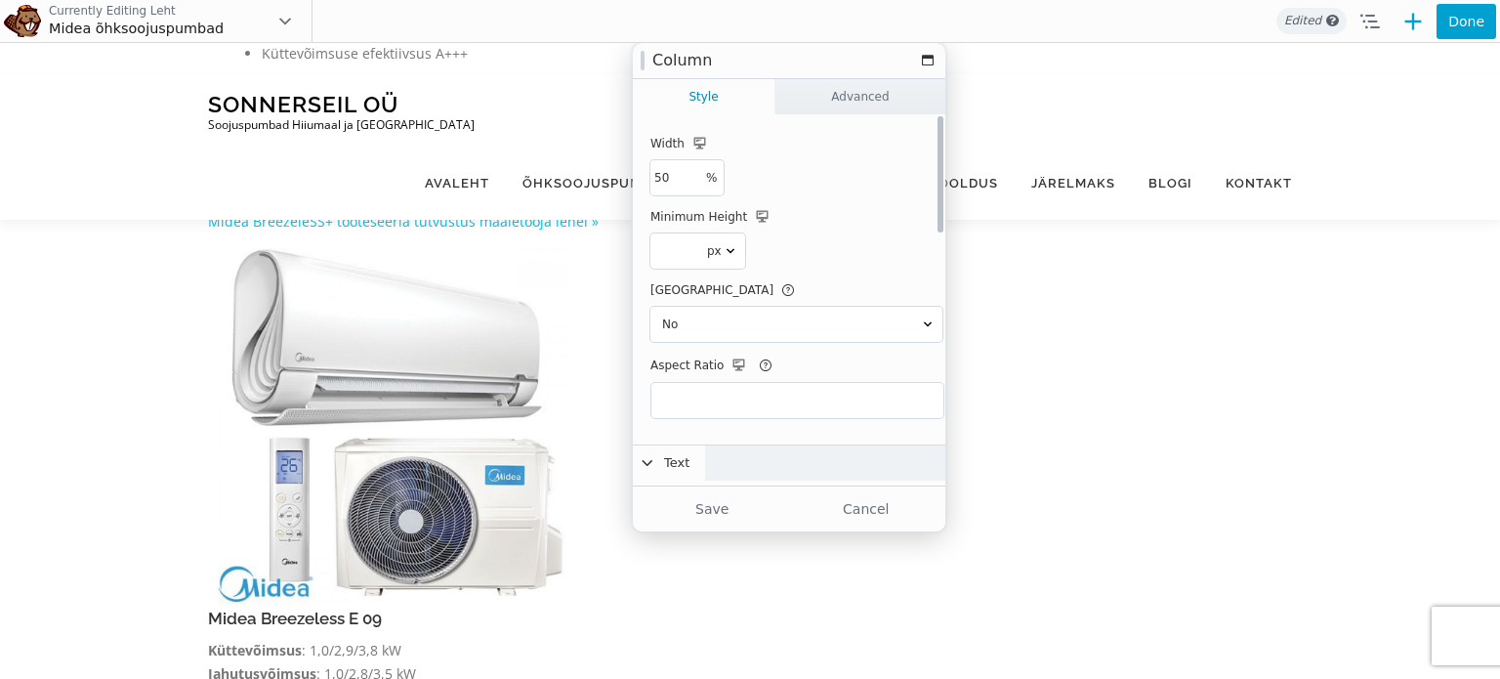
click at [652, 454] on icon at bounding box center [648, 463] width 20 height 20
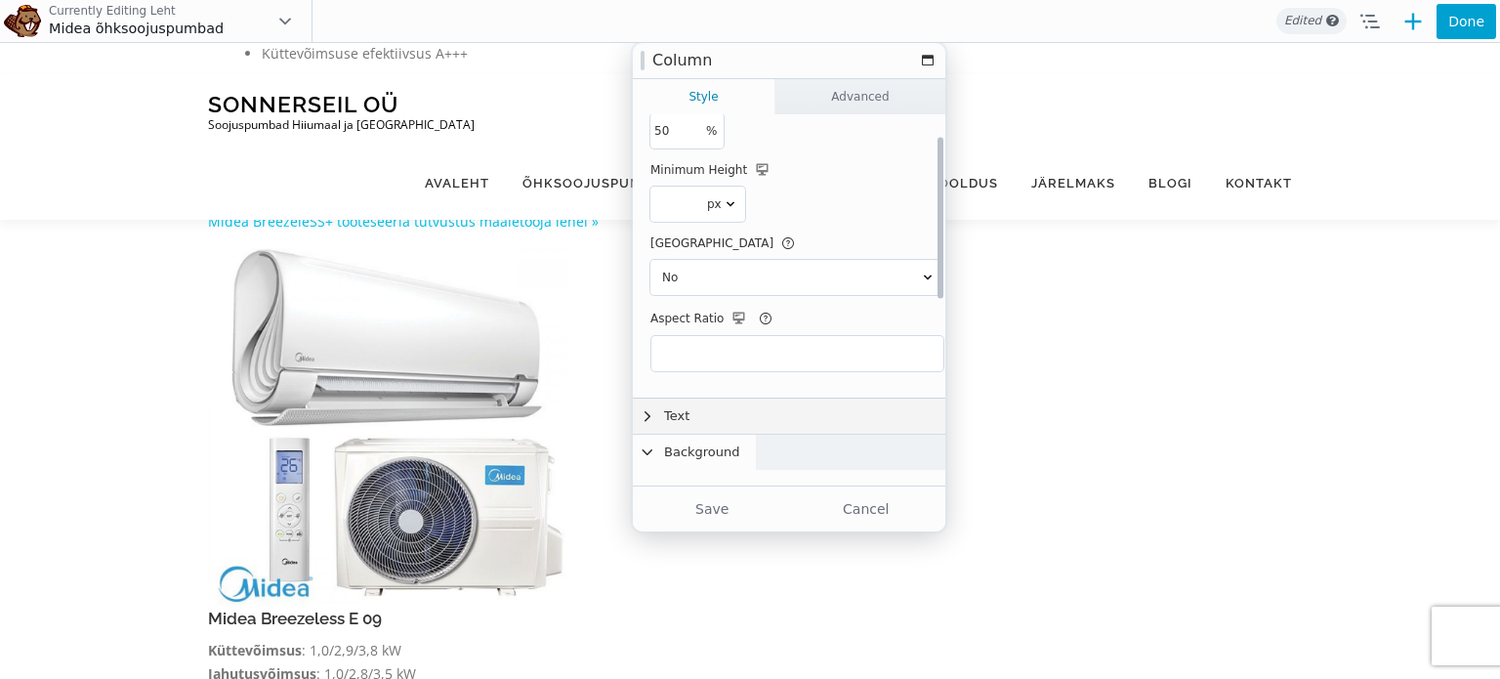
click at [687, 423] on button "Text" at bounding box center [796, 415] width 327 height 35
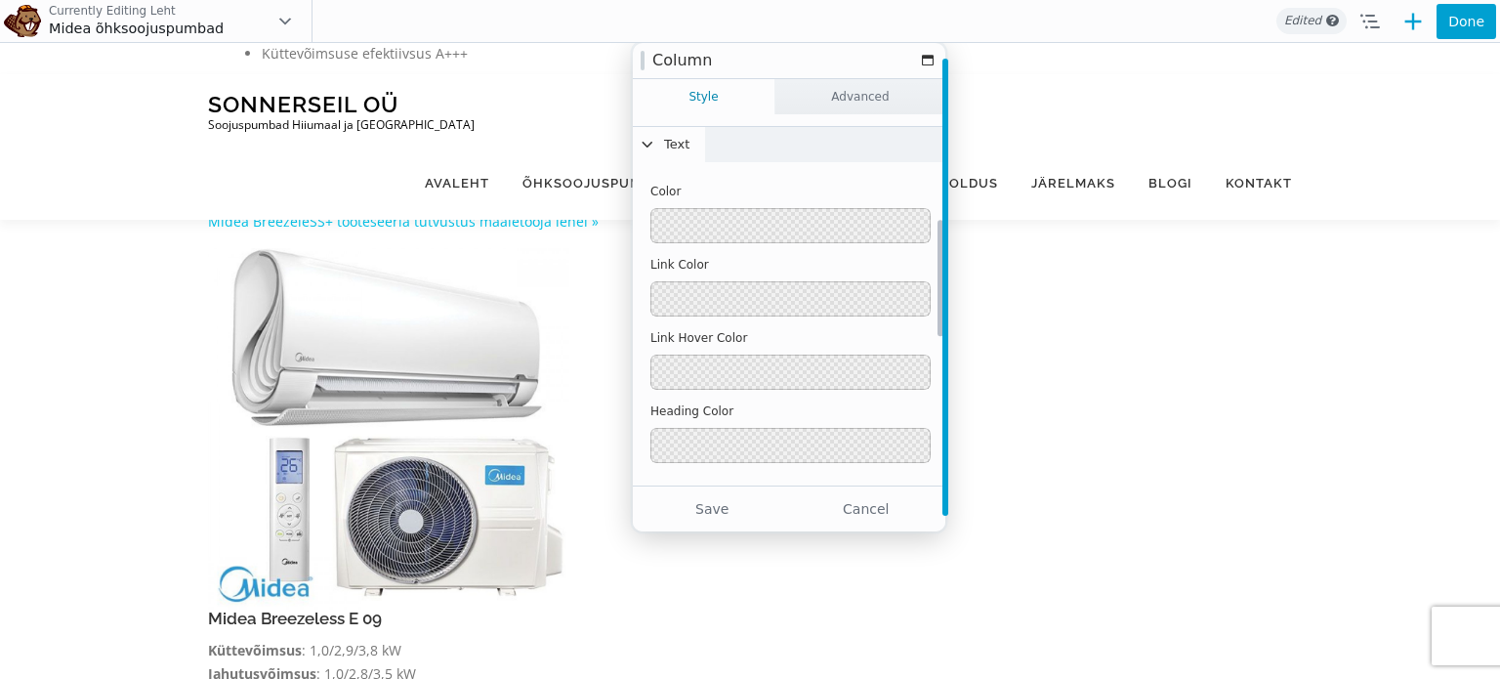
scroll to position [344, 0]
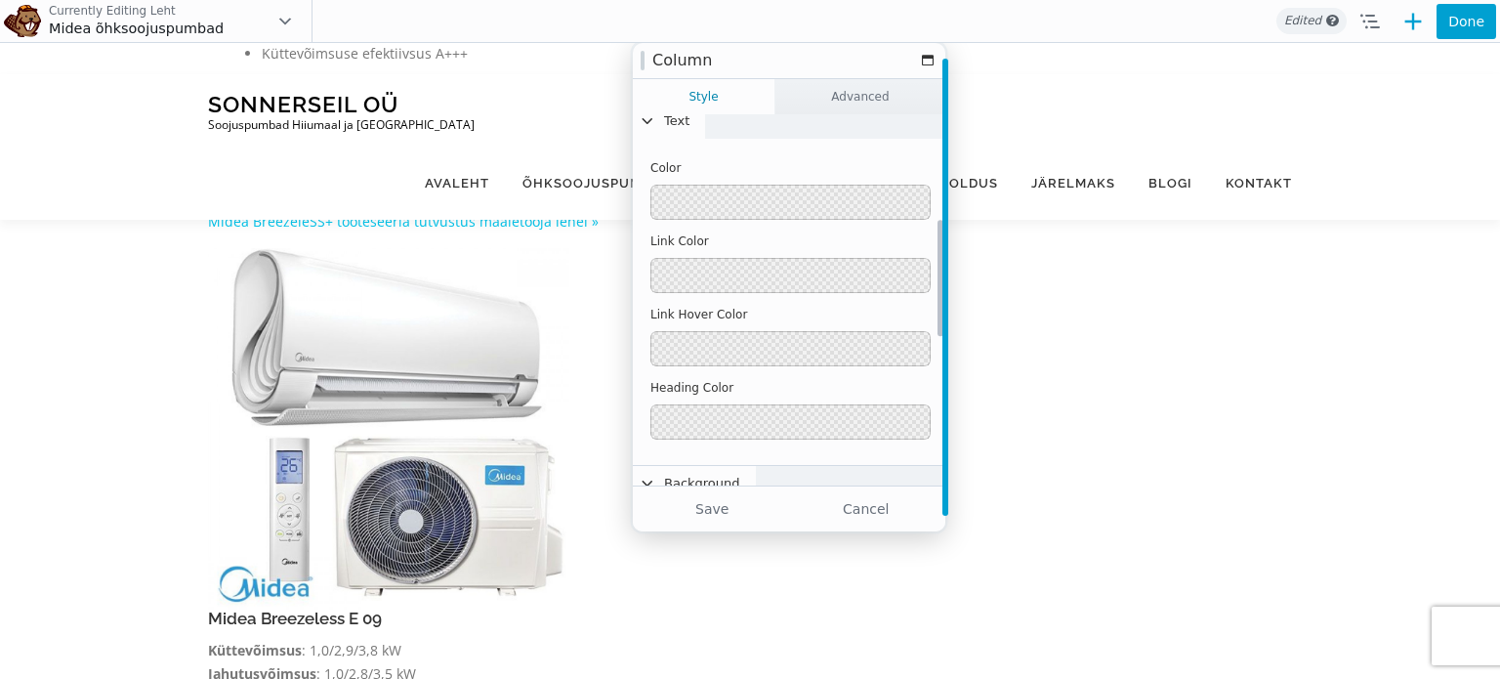
drag, startPoint x: 939, startPoint y: 233, endPoint x: 941, endPoint y: 328, distance: 94.7
click at [941, 328] on div "Column Style Advanced Width 50 % % % % px" at bounding box center [789, 287] width 312 height 488
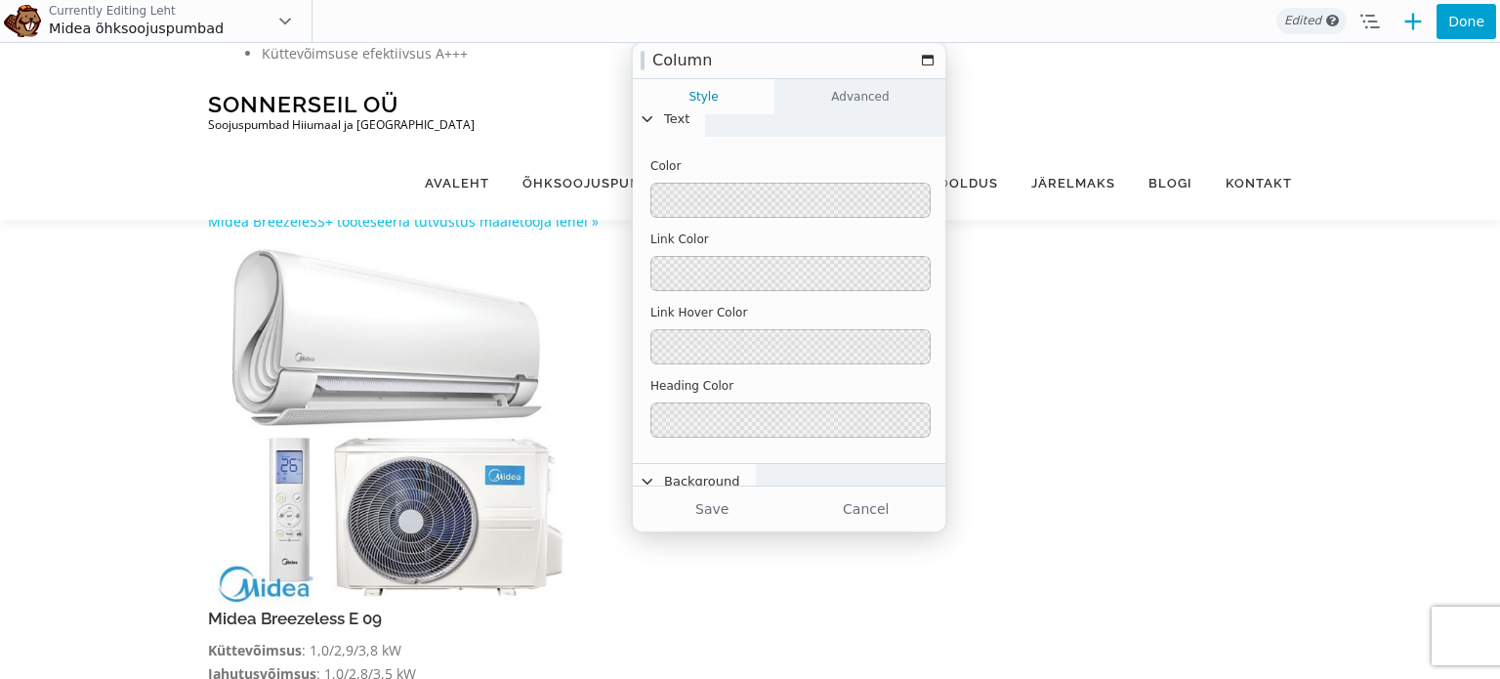
click at [856, 97] on link "Advanced" at bounding box center [860, 96] width 170 height 35
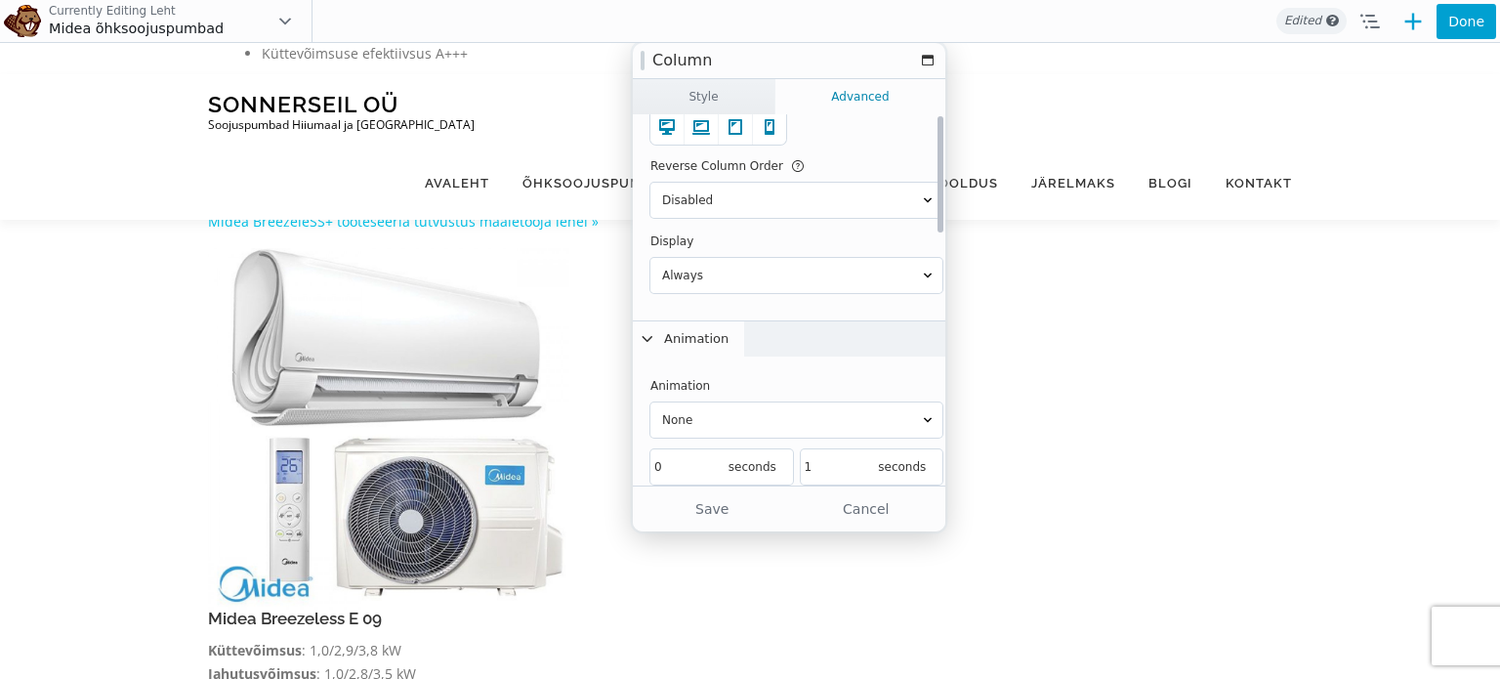
scroll to position [0, 0]
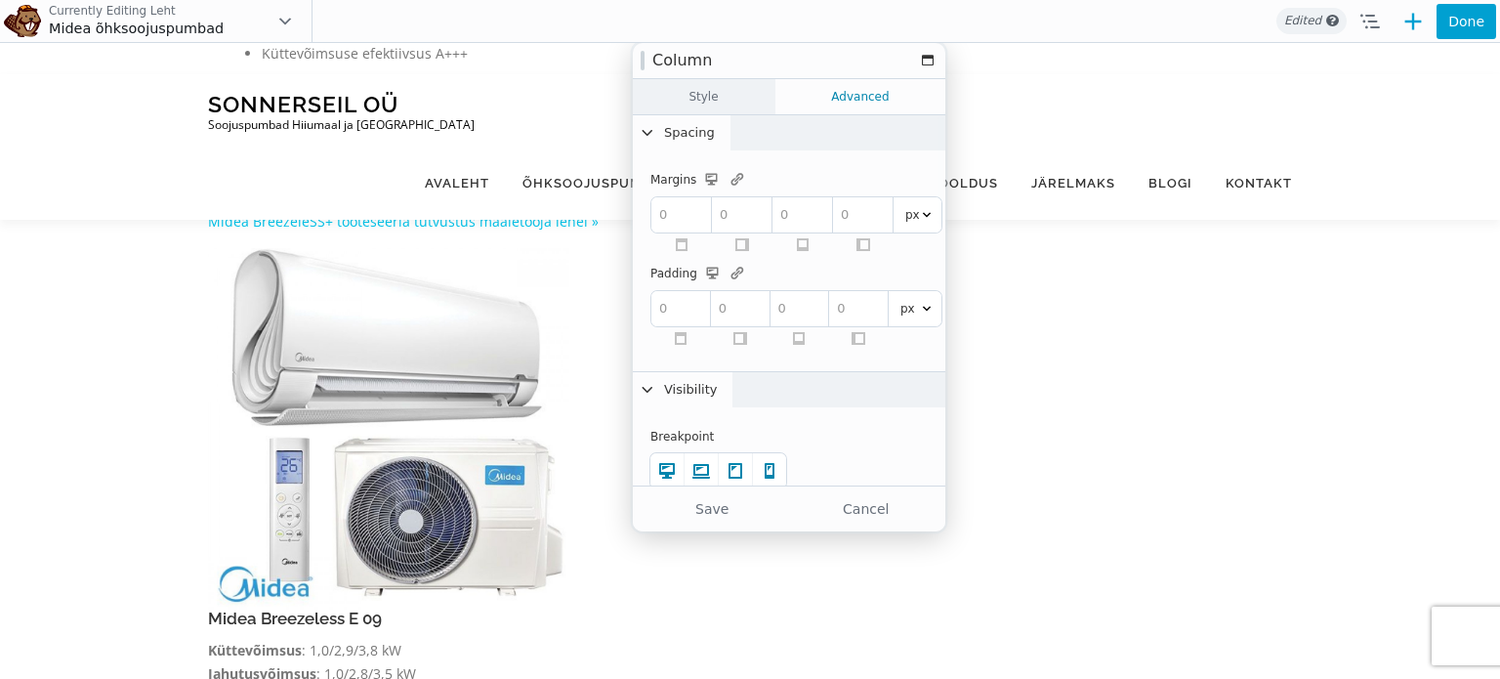
click at [706, 104] on link "Style" at bounding box center [704, 96] width 142 height 35
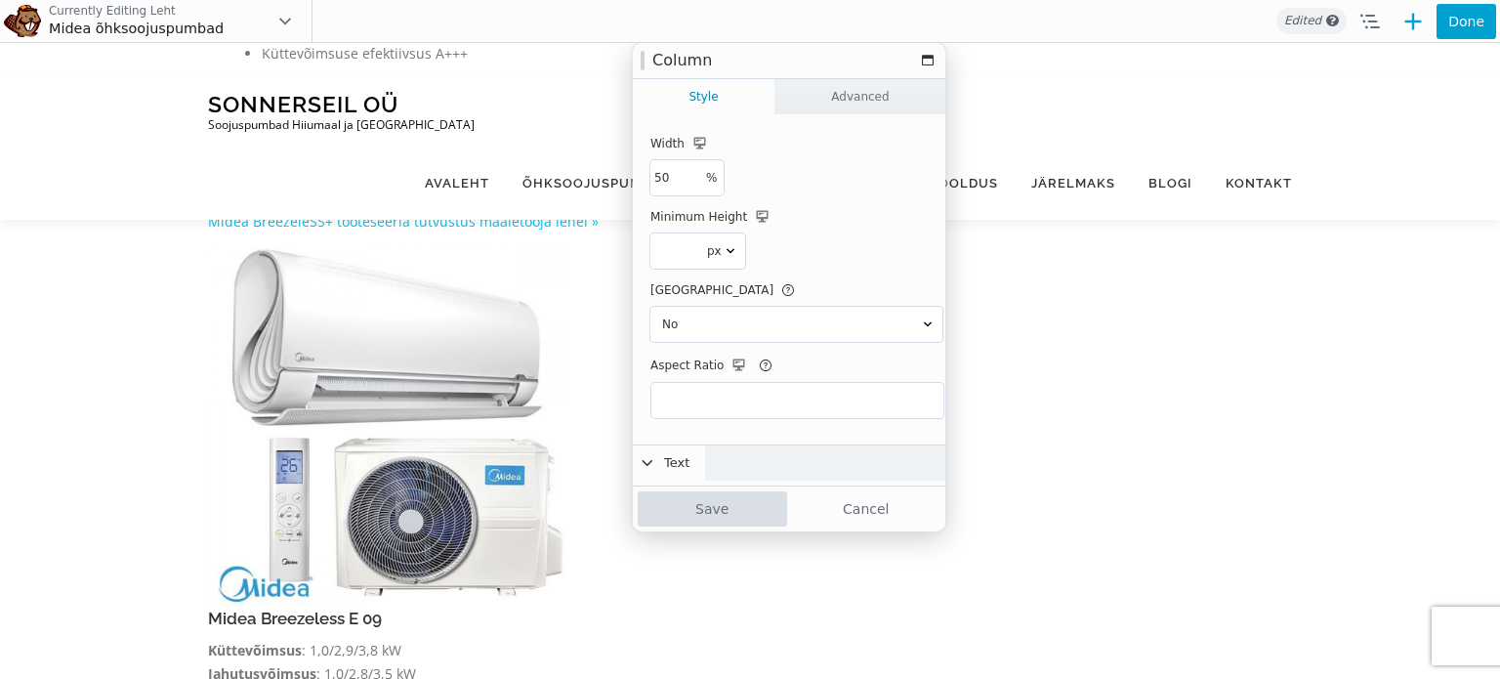
click at [726, 505] on button "Save" at bounding box center [712, 508] width 149 height 35
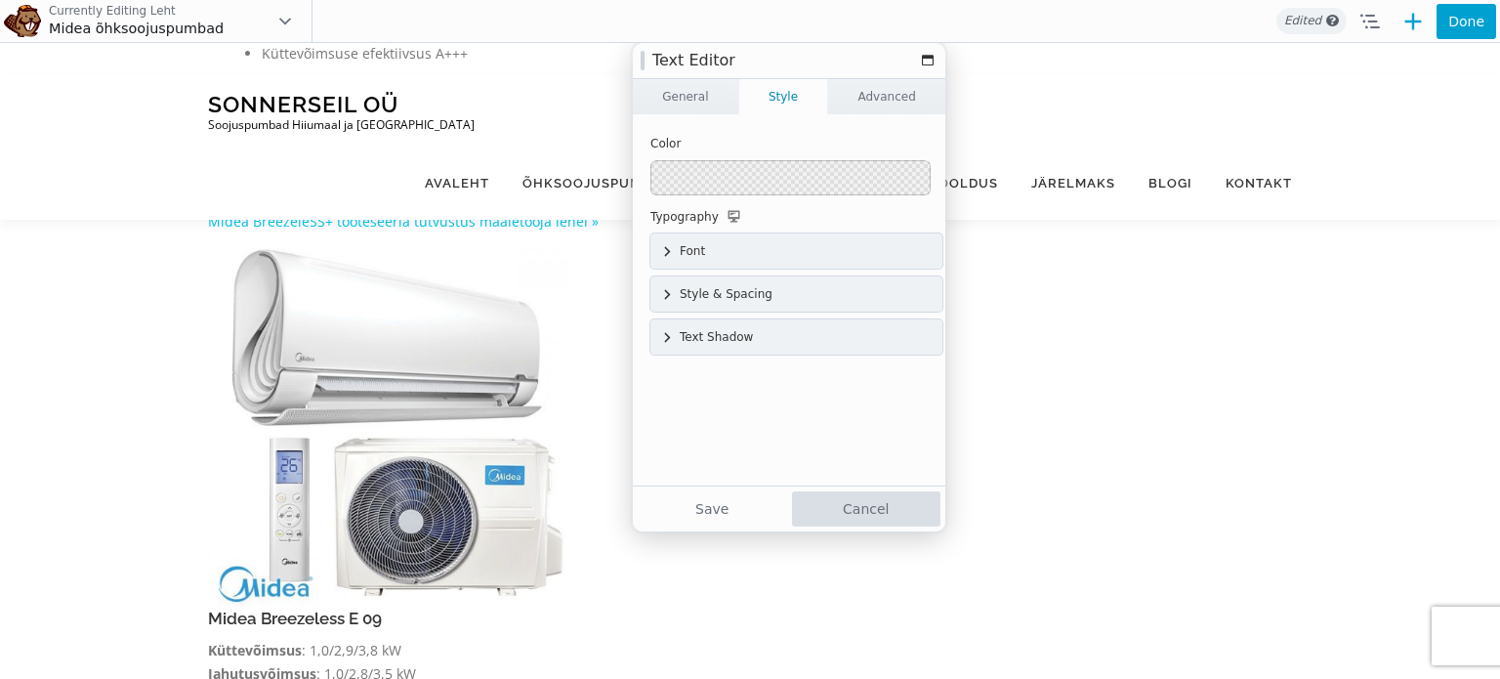
click at [841, 508] on button "Cancel" at bounding box center [866, 508] width 149 height 35
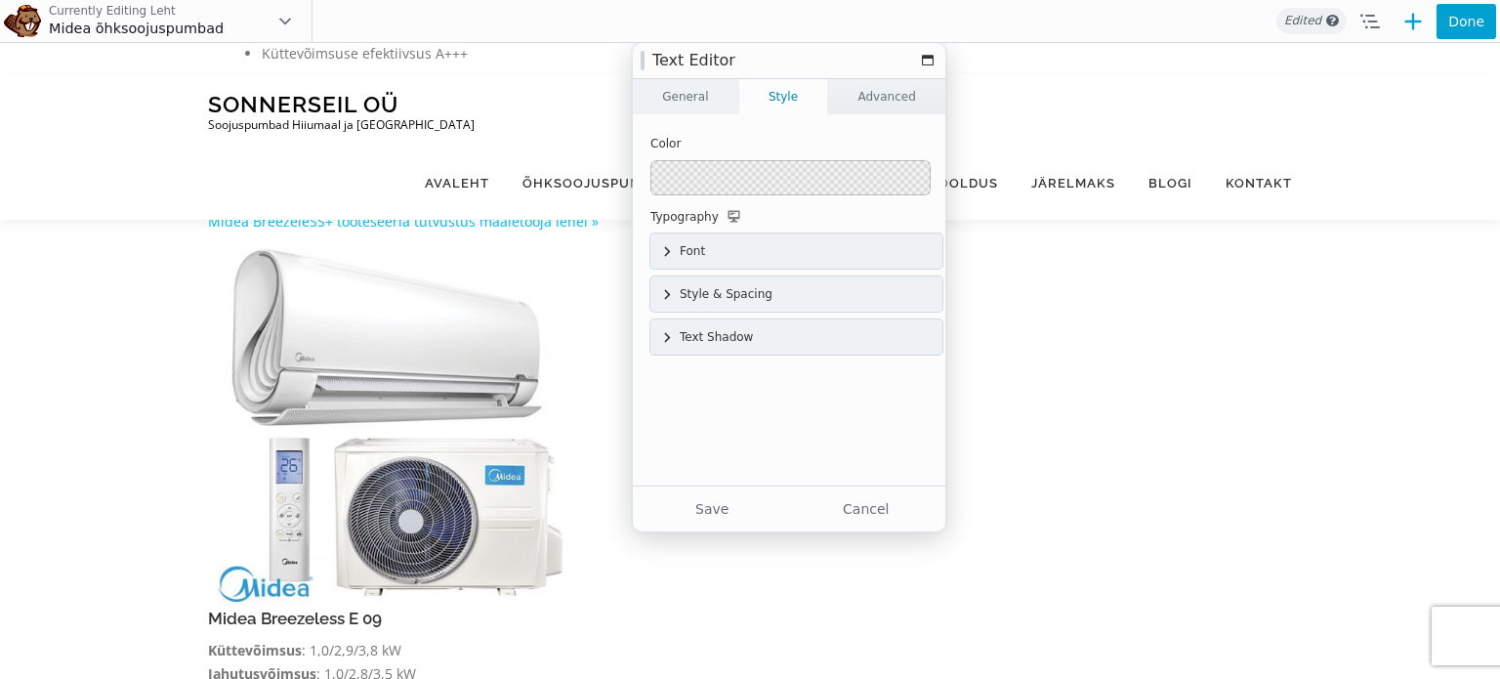
click at [695, 110] on link "General" at bounding box center [685, 96] width 105 height 35
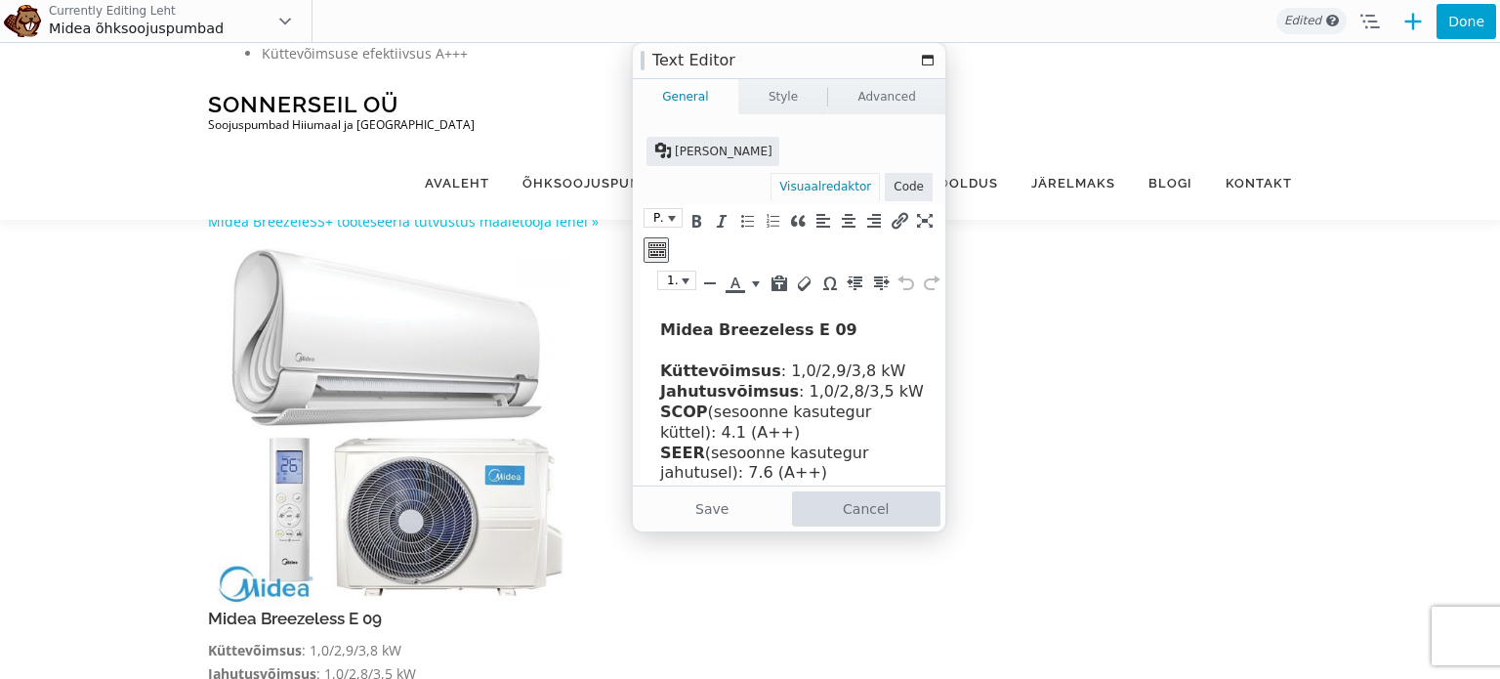
click at [868, 510] on button "Cancel" at bounding box center [866, 508] width 149 height 35
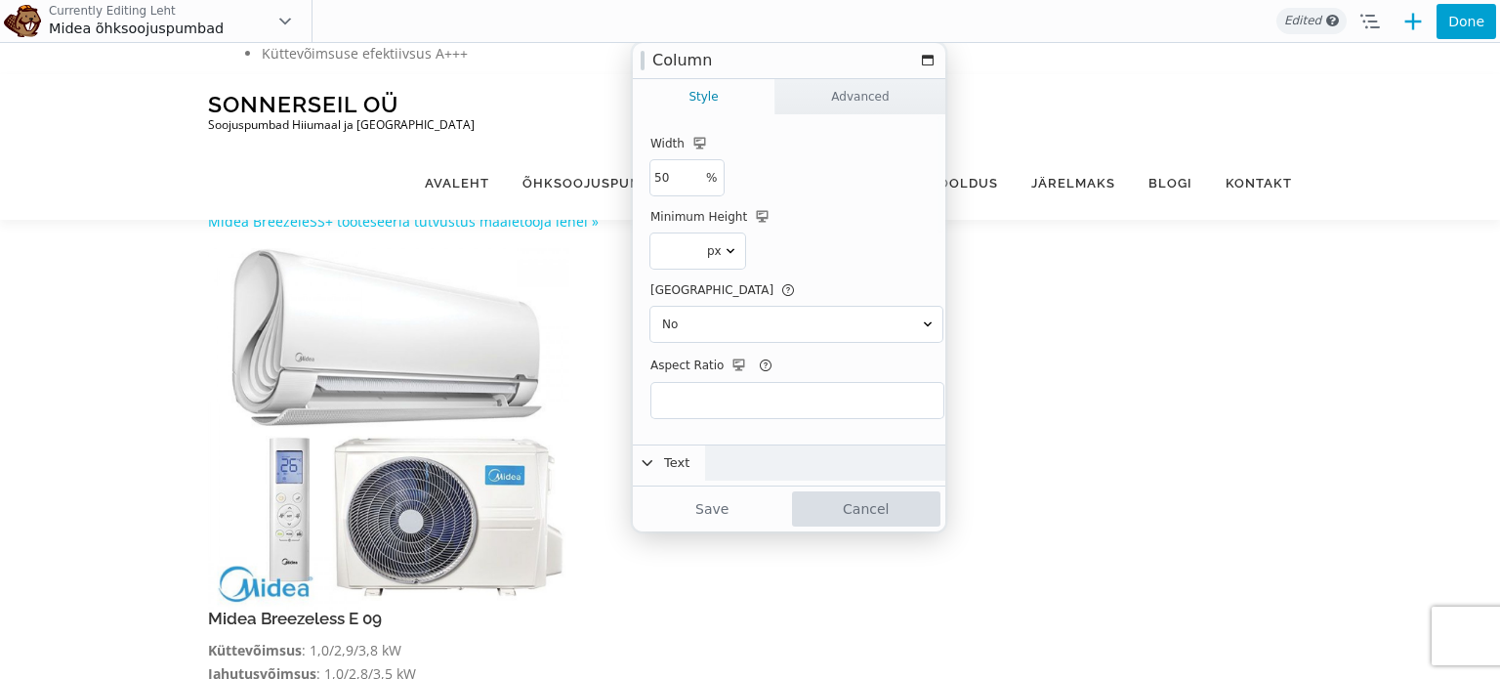
click at [864, 513] on button "Cancel" at bounding box center [866, 508] width 149 height 35
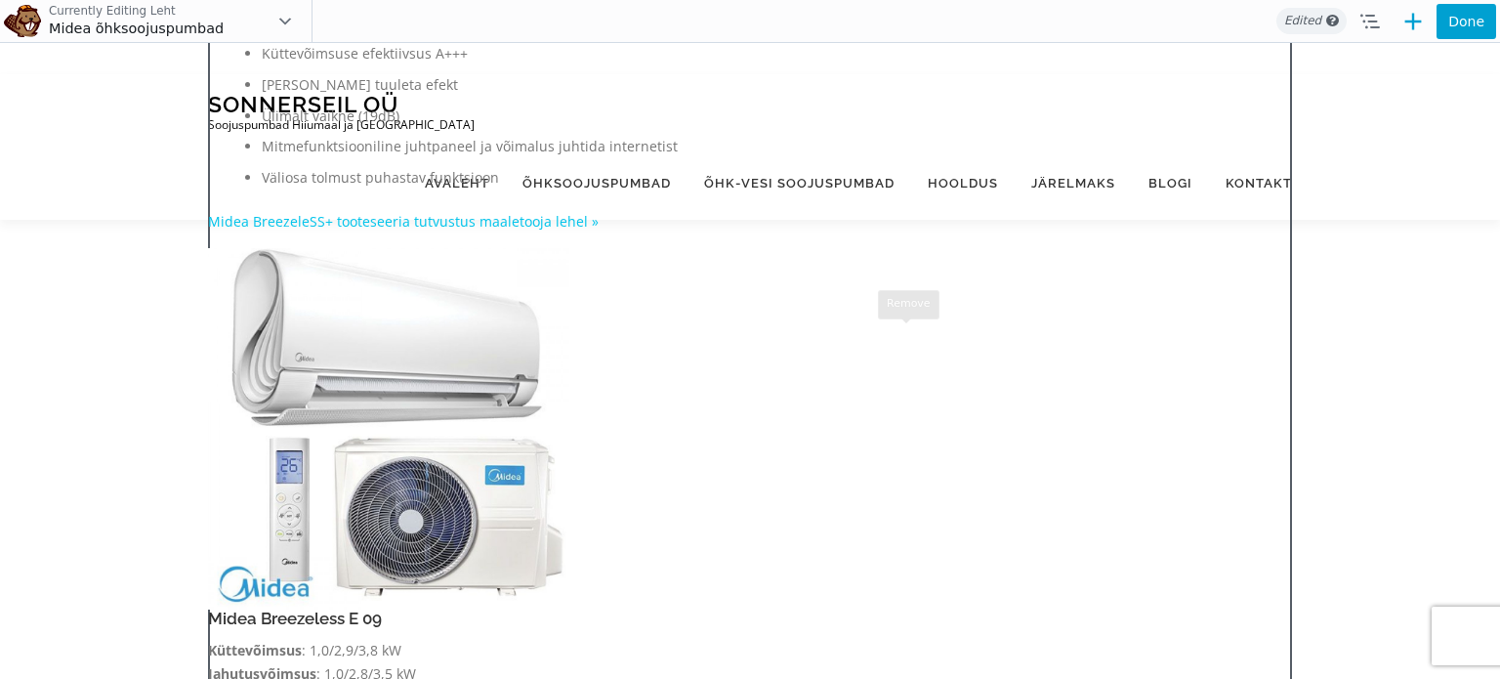
drag, startPoint x: 816, startPoint y: 418, endPoint x: 758, endPoint y: 437, distance: 61.8
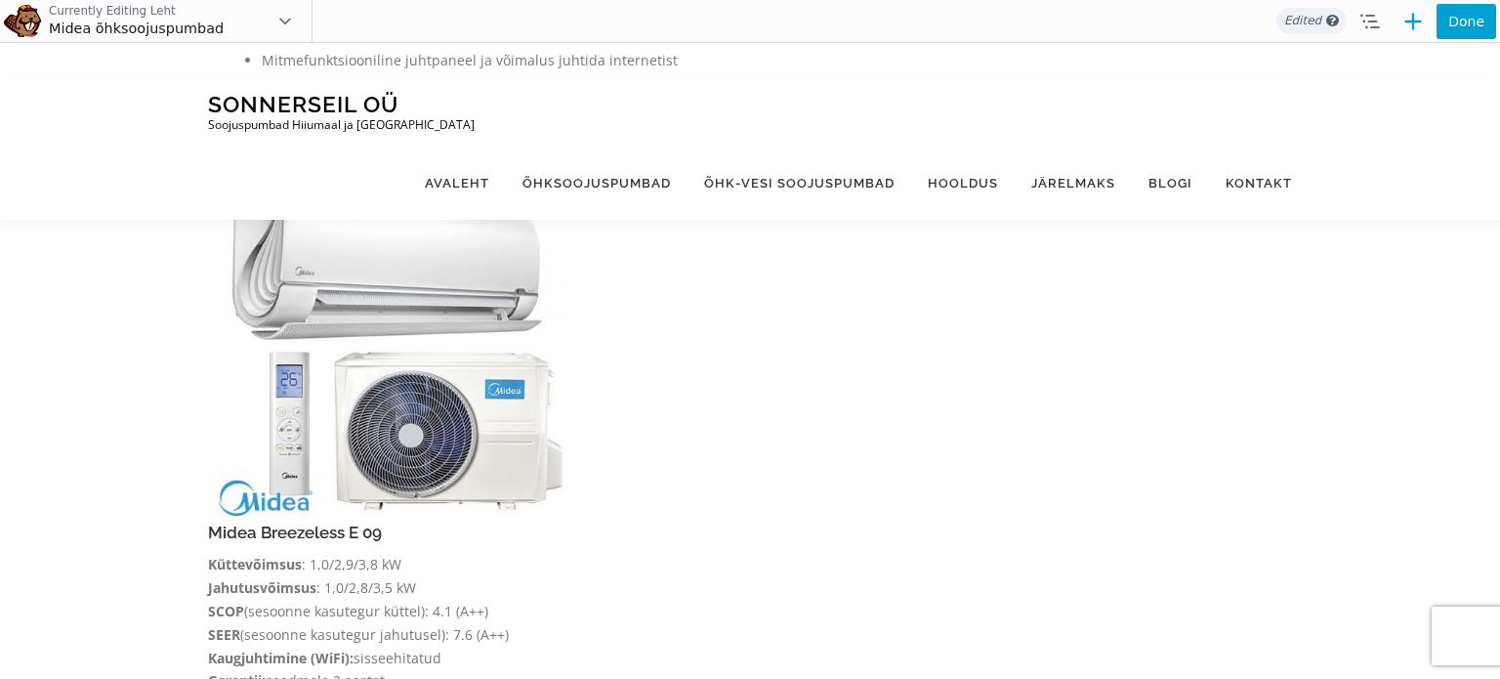
scroll to position [541, 0]
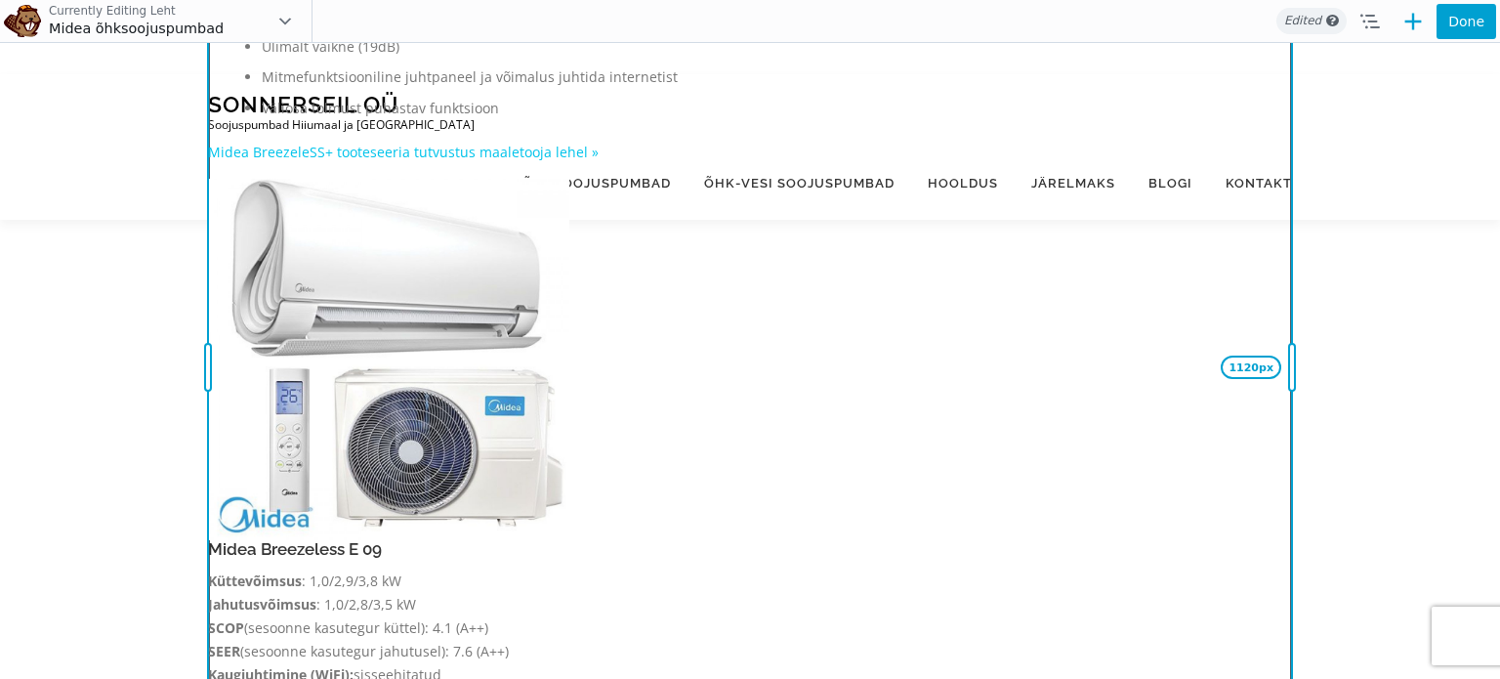
drag, startPoint x: 1283, startPoint y: 383, endPoint x: 1292, endPoint y: 362, distance: 22.3
click at [1292, 362] on div "1120px" at bounding box center [1292, 366] width 18 height 1323
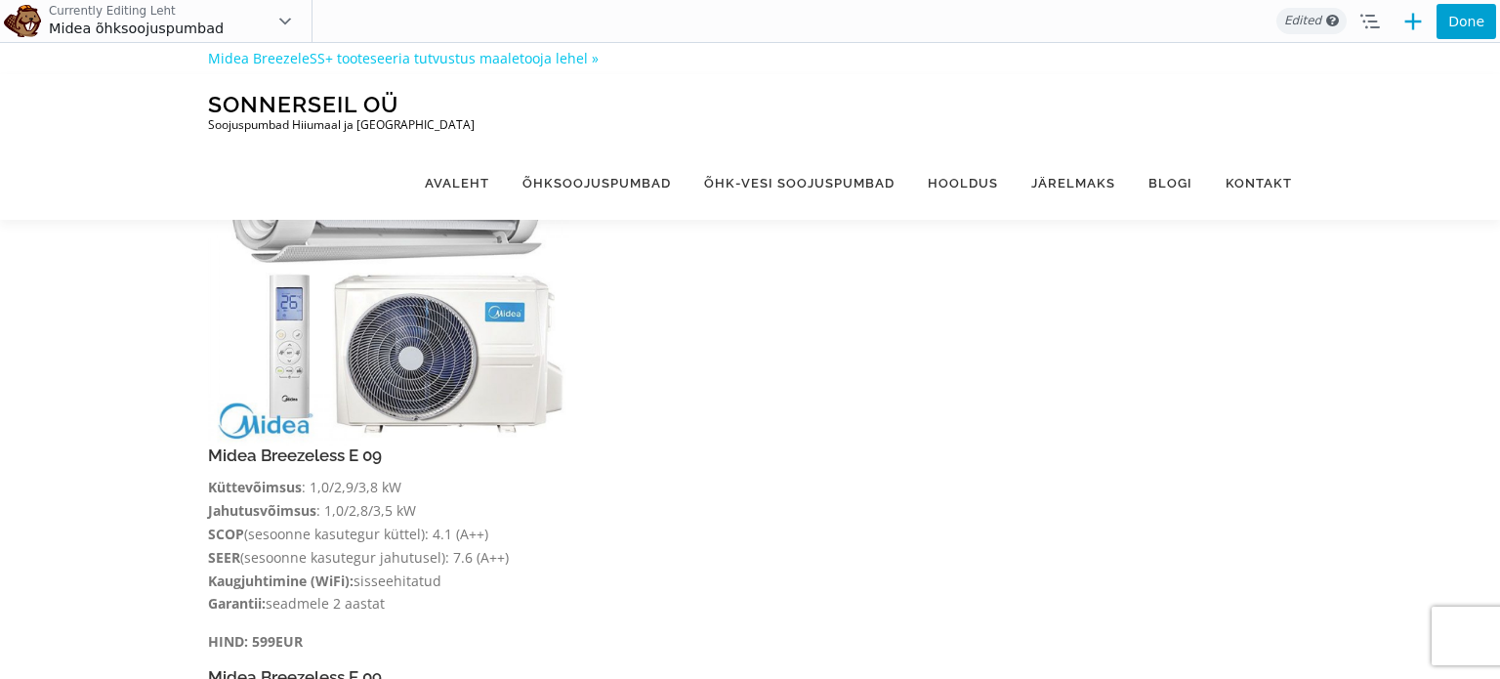
scroll to position [612, 0]
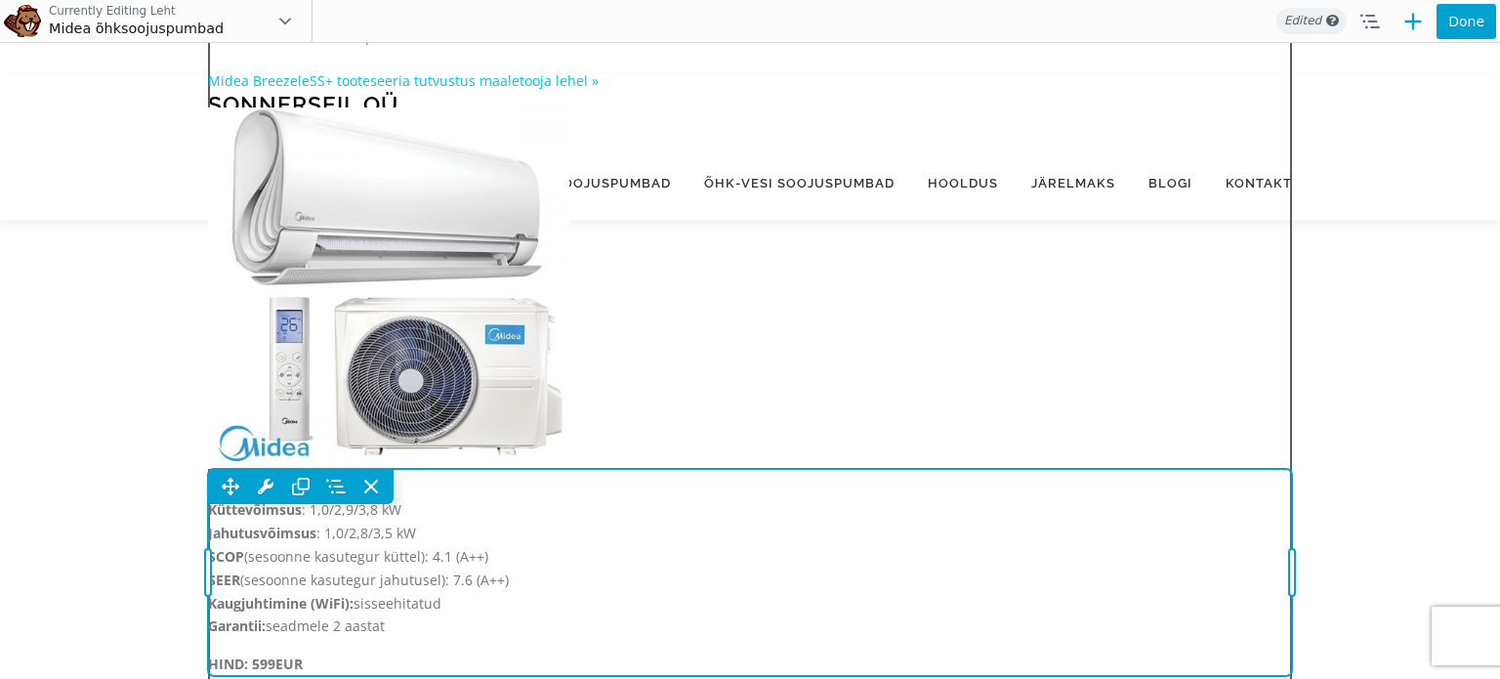
click at [1113, 469] on div "Move Up Move Down Text Editor Settings Copy Text Editor Settings Paste Text Edi…" at bounding box center [750, 572] width 1084 height 207
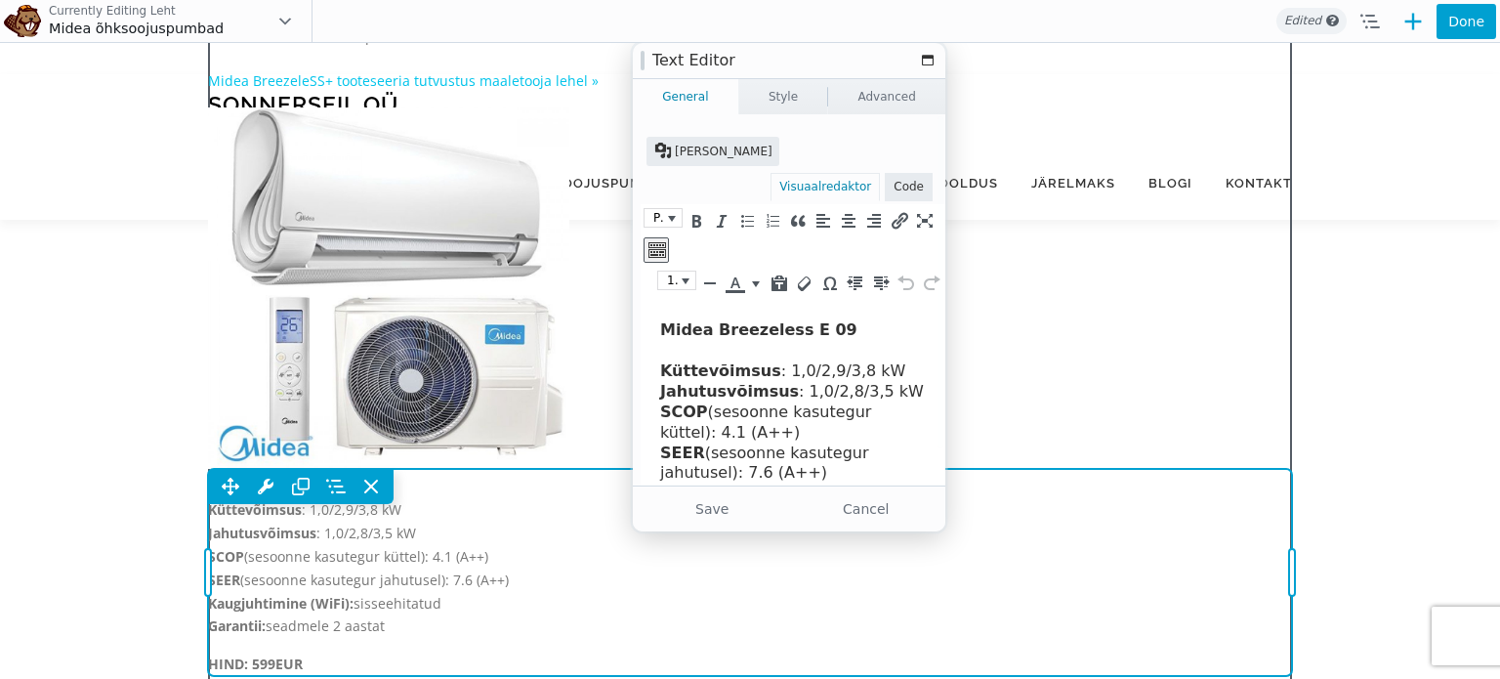
scroll to position [0, 0]
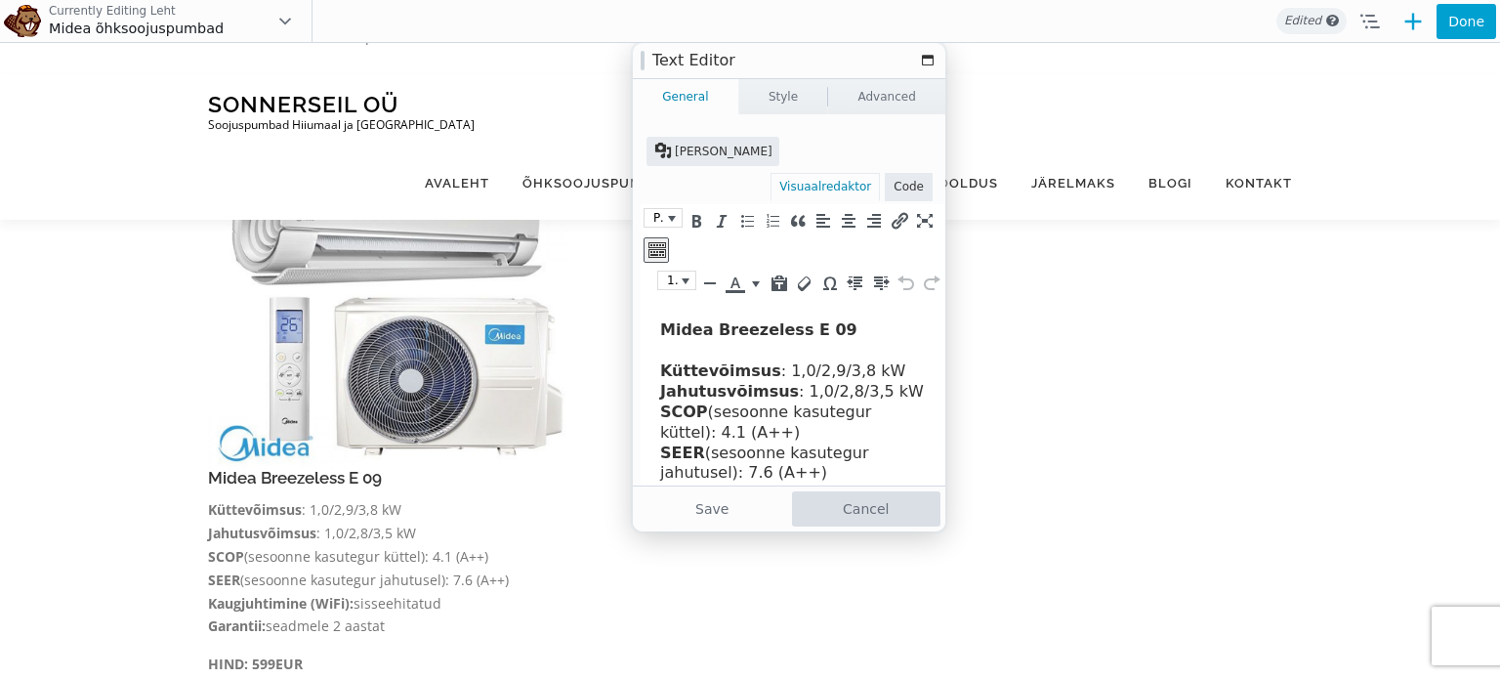
click at [866, 507] on button "Cancel" at bounding box center [866, 508] width 149 height 35
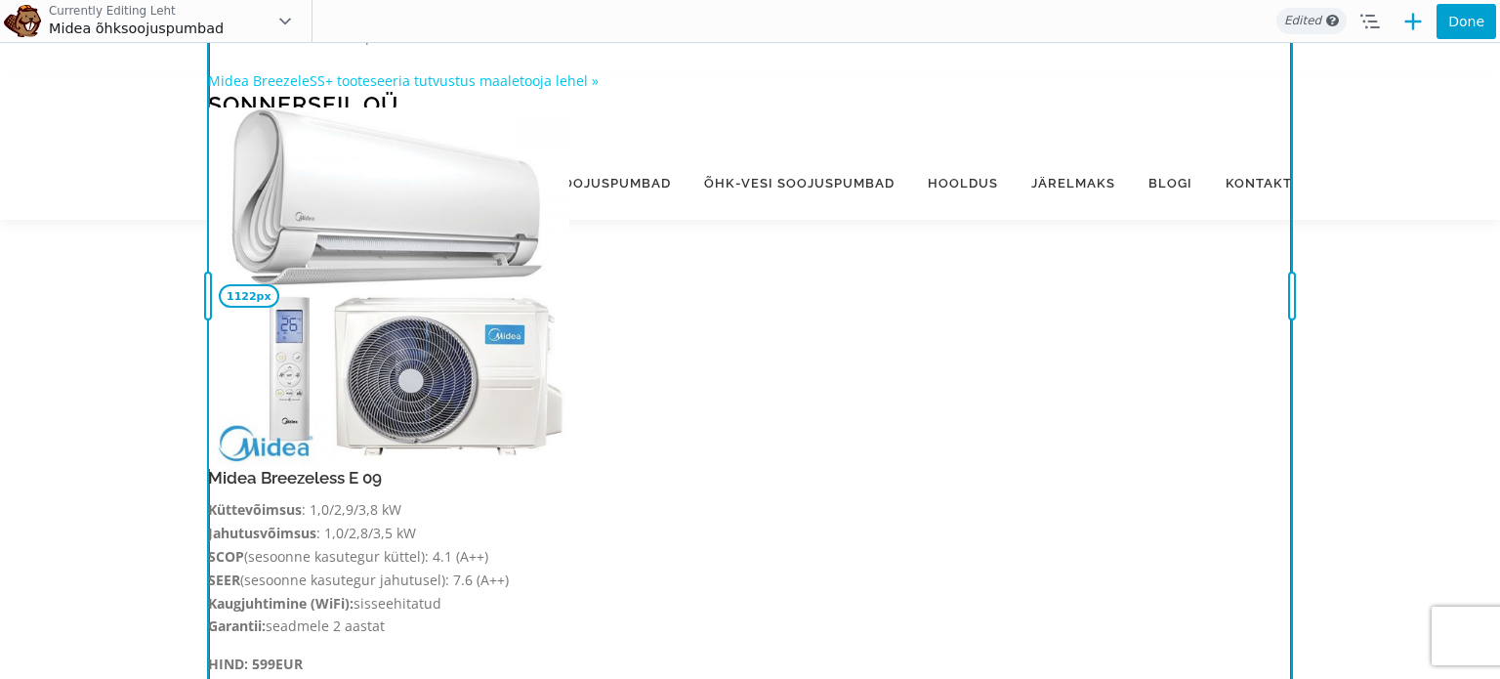
click at [199, 309] on div "1122px" at bounding box center [208, 295] width 18 height 1323
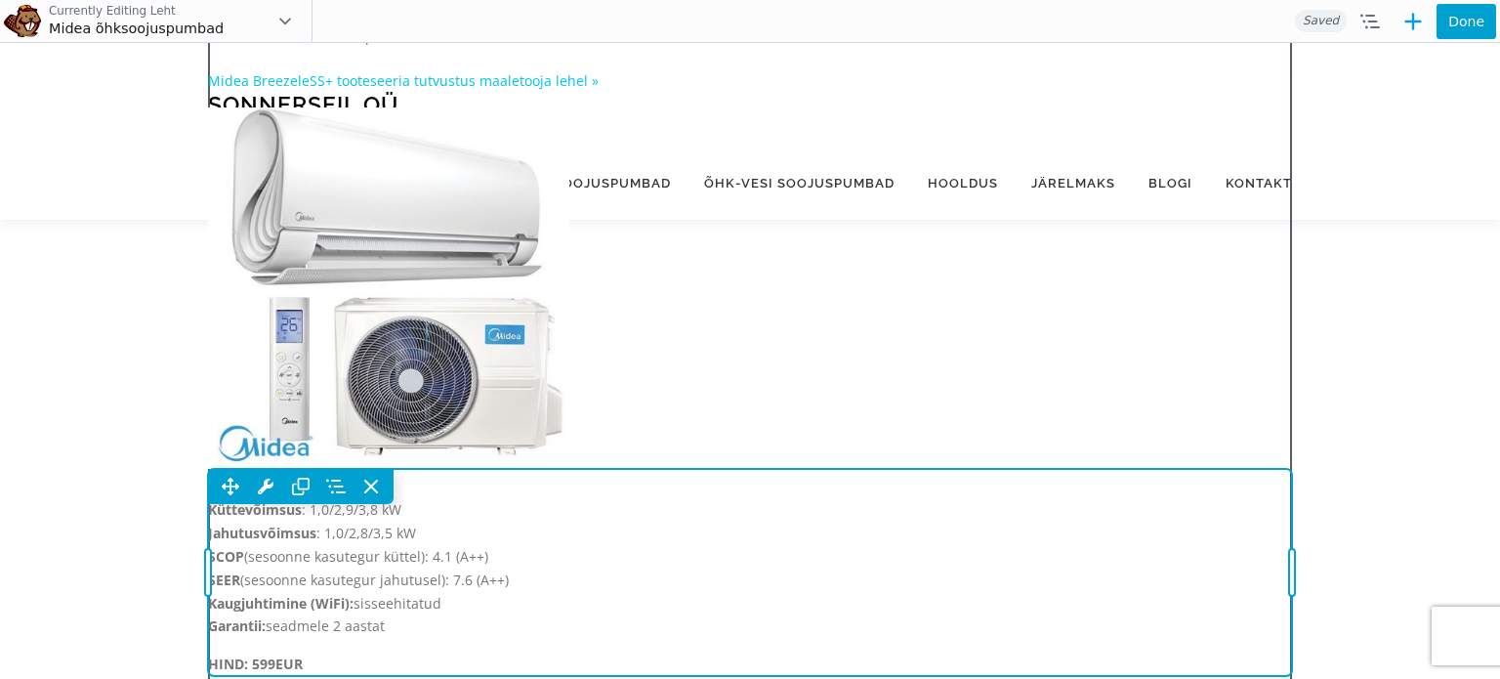
drag, startPoint x: 492, startPoint y: 461, endPoint x: 656, endPoint y: 358, distance: 193.4
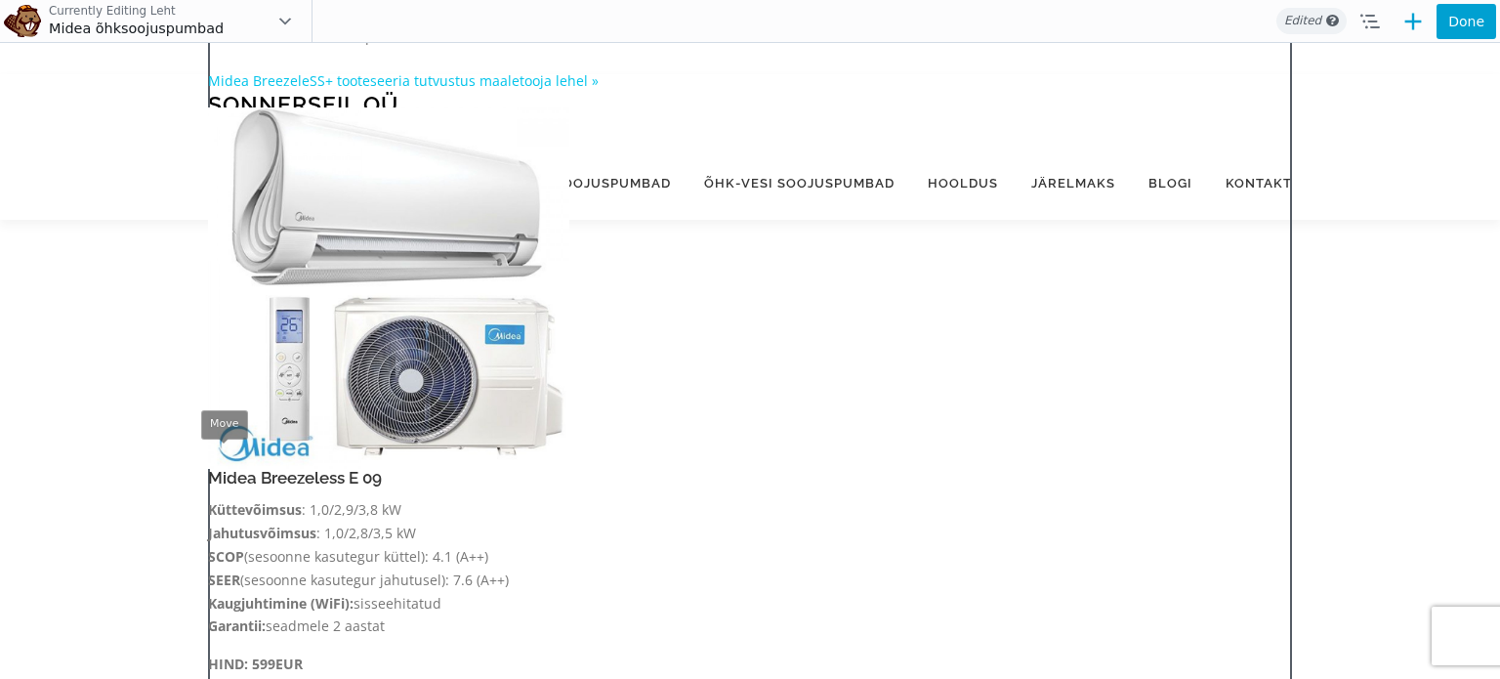
scroll to position [810, 0]
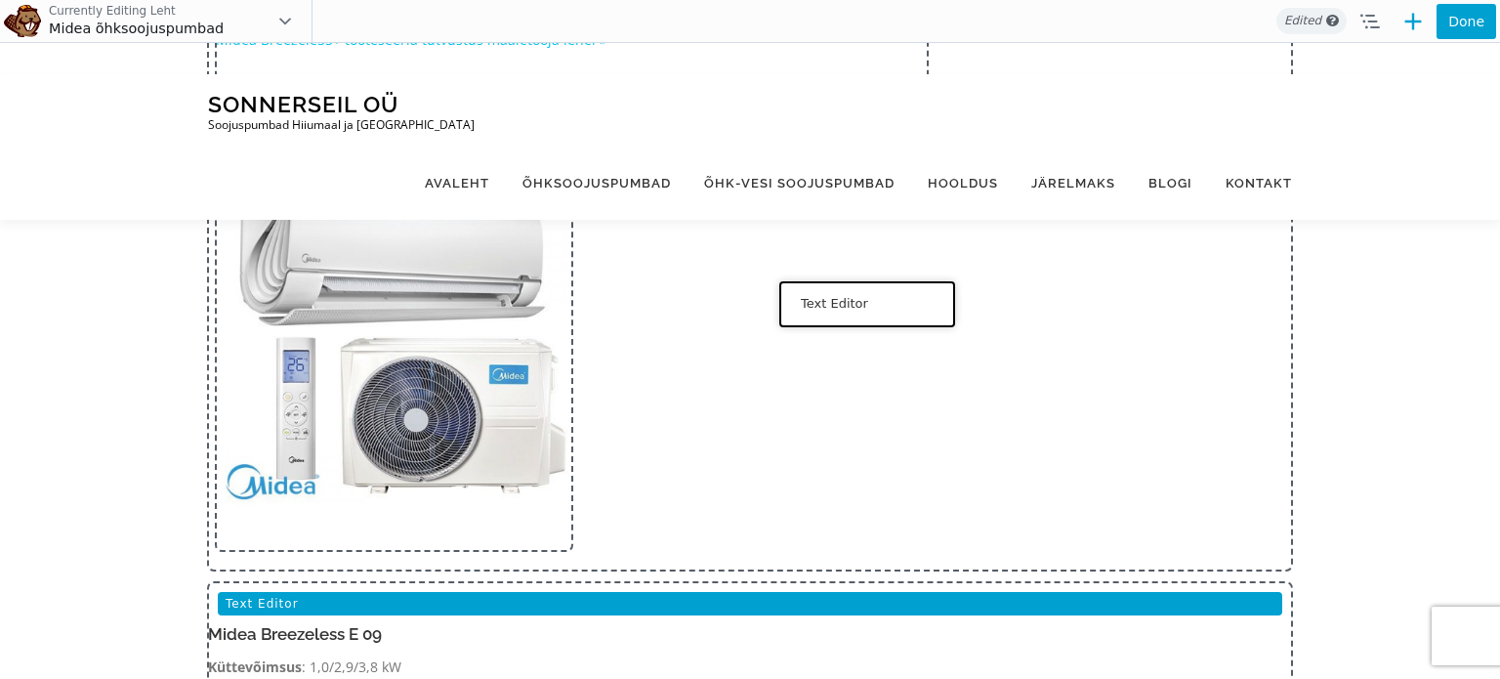
drag, startPoint x: 230, startPoint y: 464, endPoint x: 862, endPoint y: 300, distance: 652.7
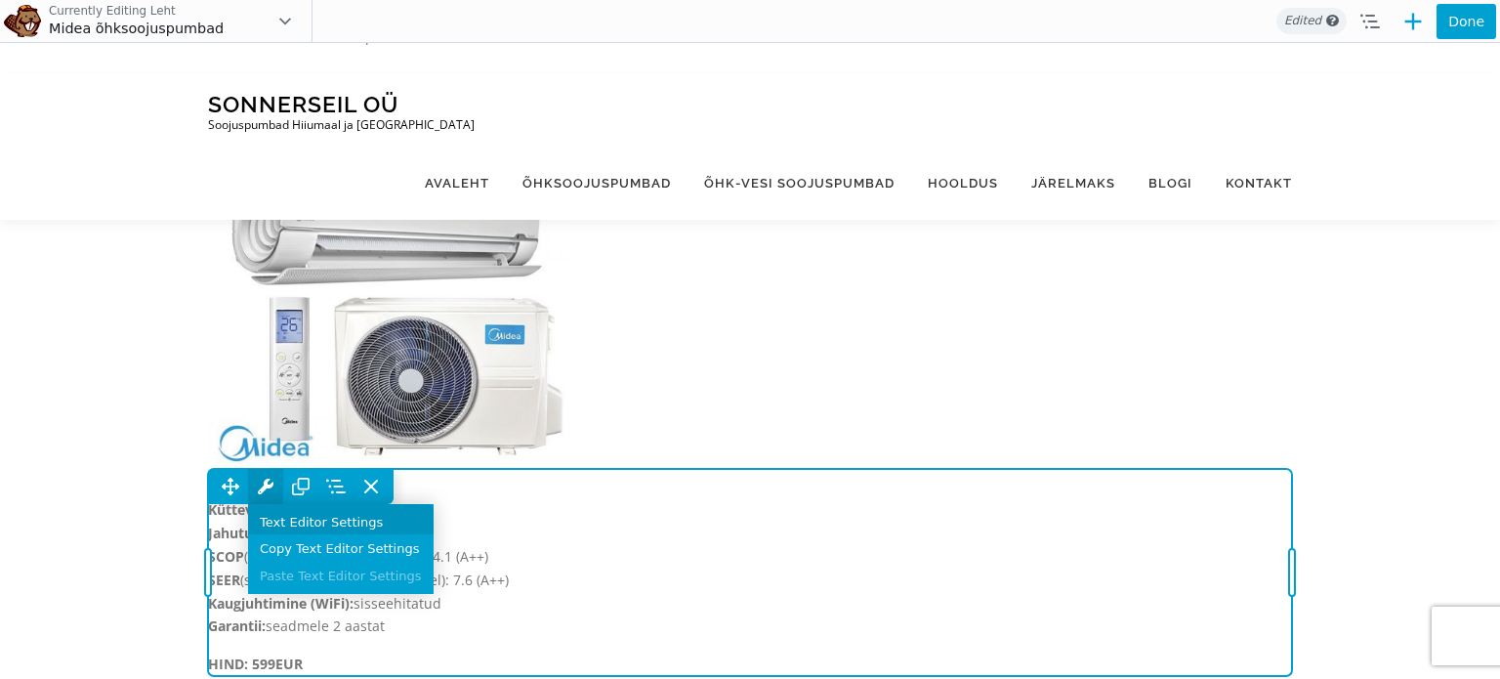
click at [269, 504] on link "Text Editor Settings" at bounding box center [341, 519] width 186 height 30
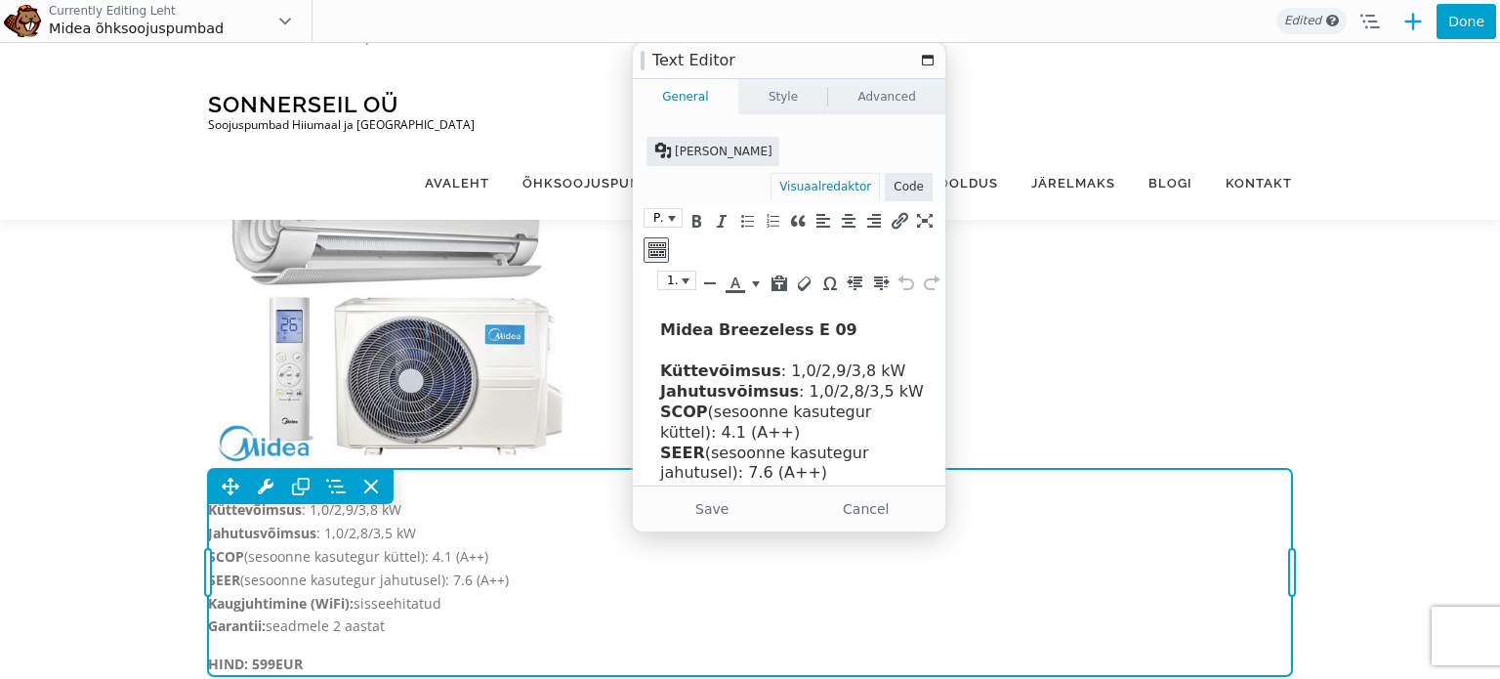
scroll to position [0, 0]
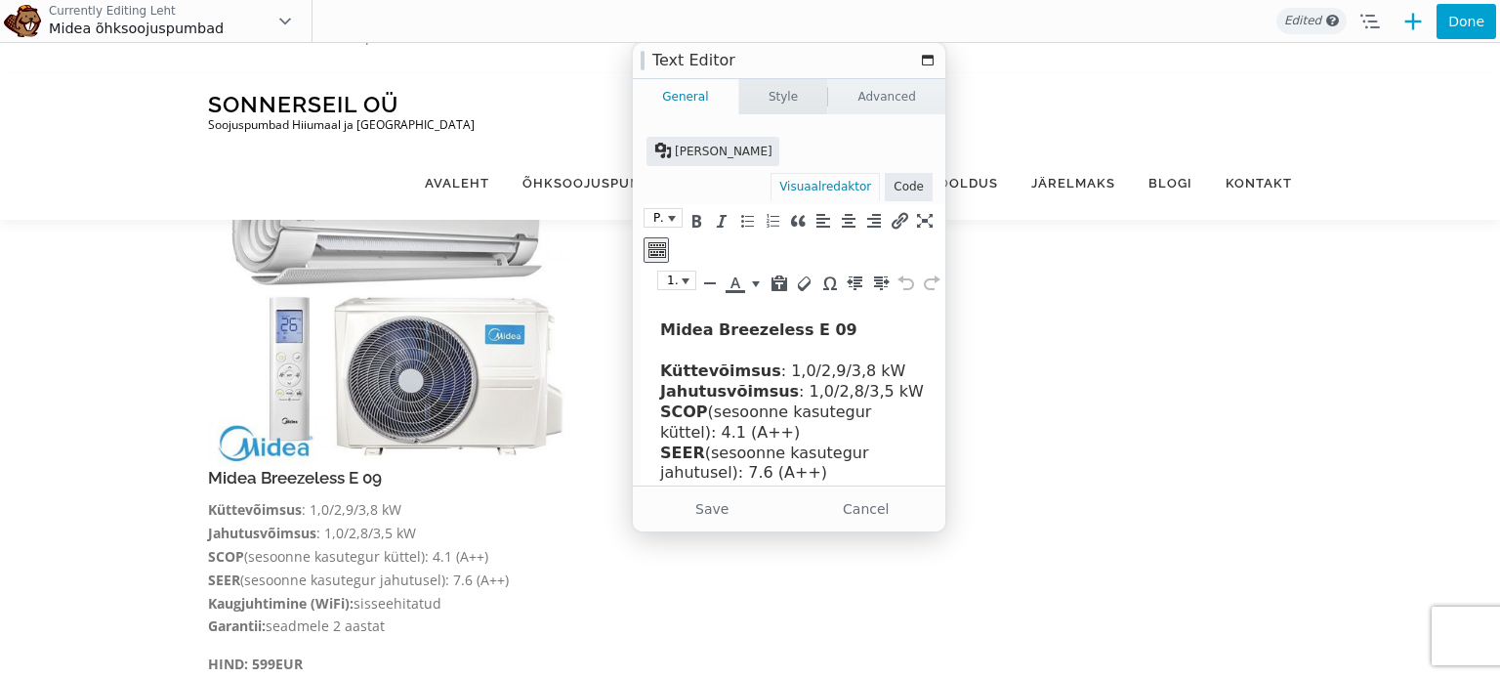
click at [791, 102] on link "Style" at bounding box center [783, 96] width 89 height 35
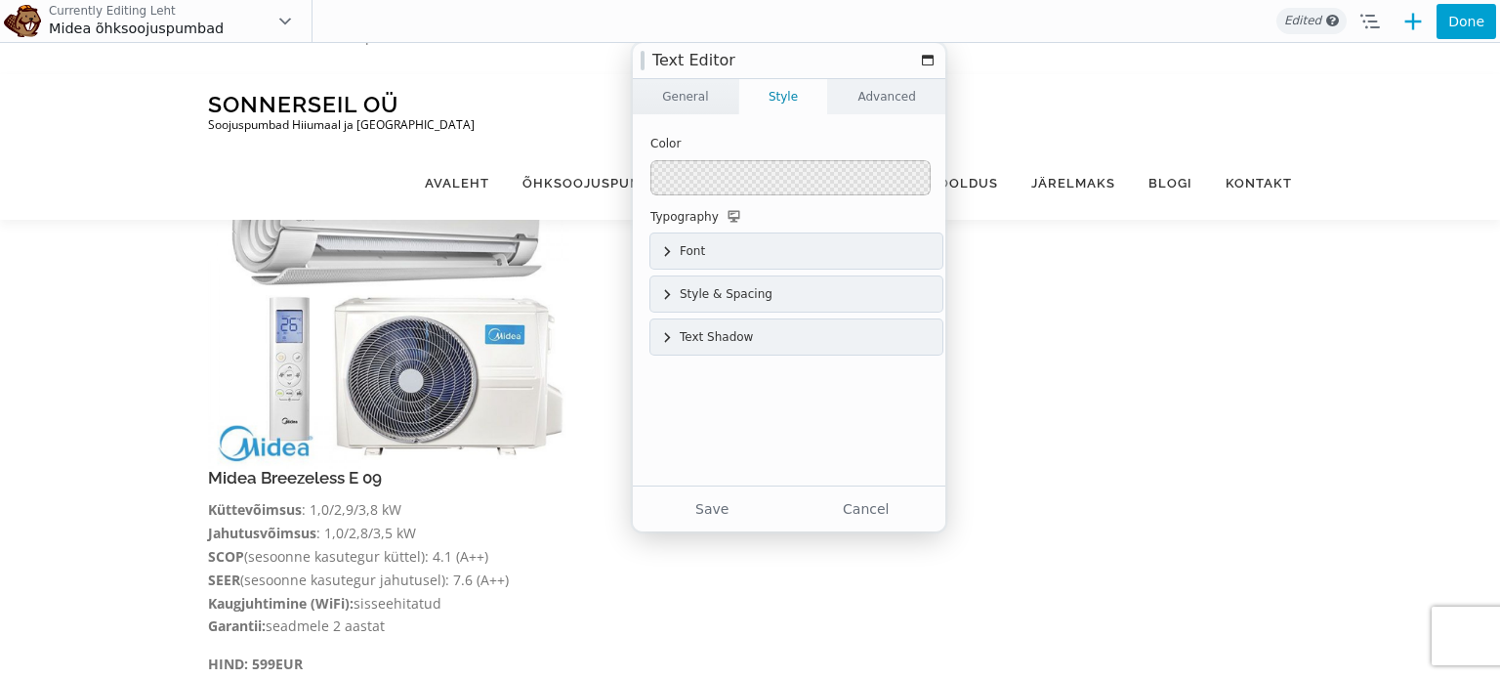
click at [882, 97] on link "Advanced" at bounding box center [886, 96] width 117 height 35
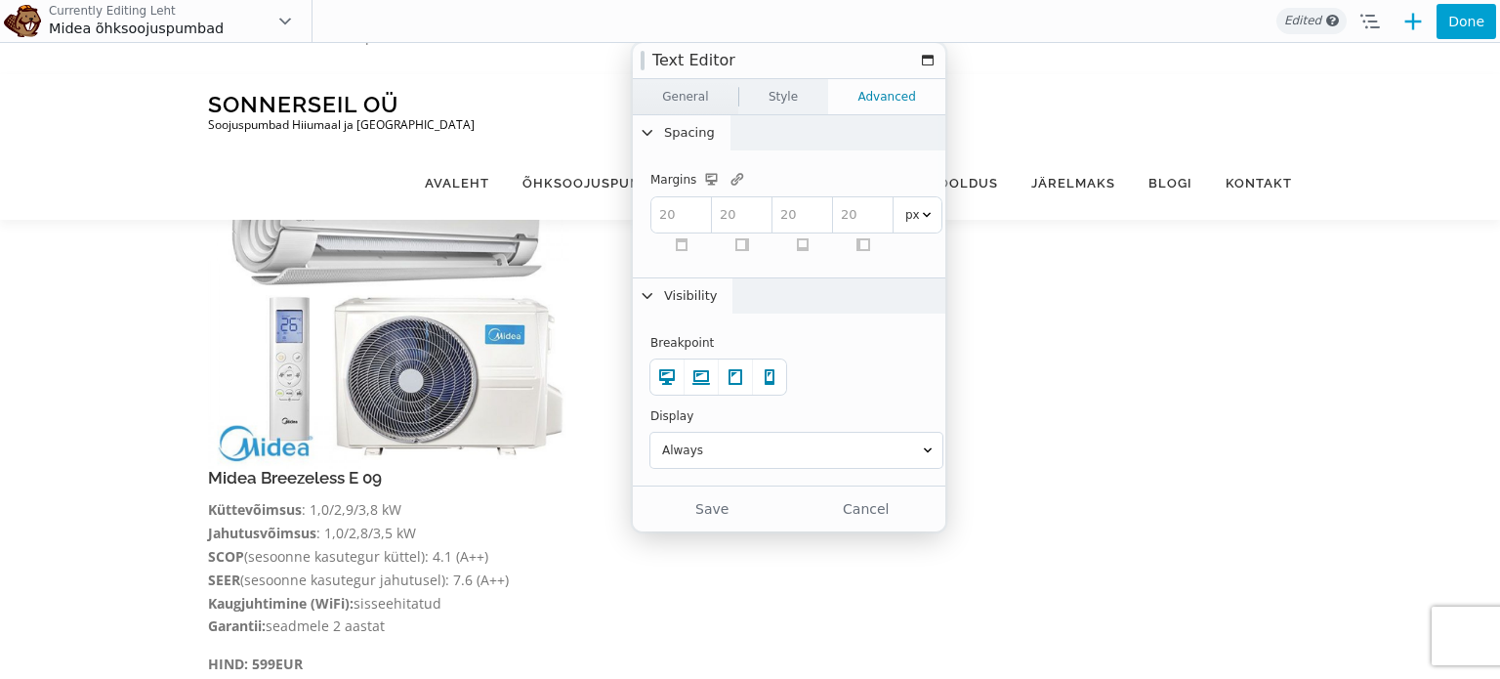
click at [793, 106] on link "Style" at bounding box center [783, 96] width 89 height 35
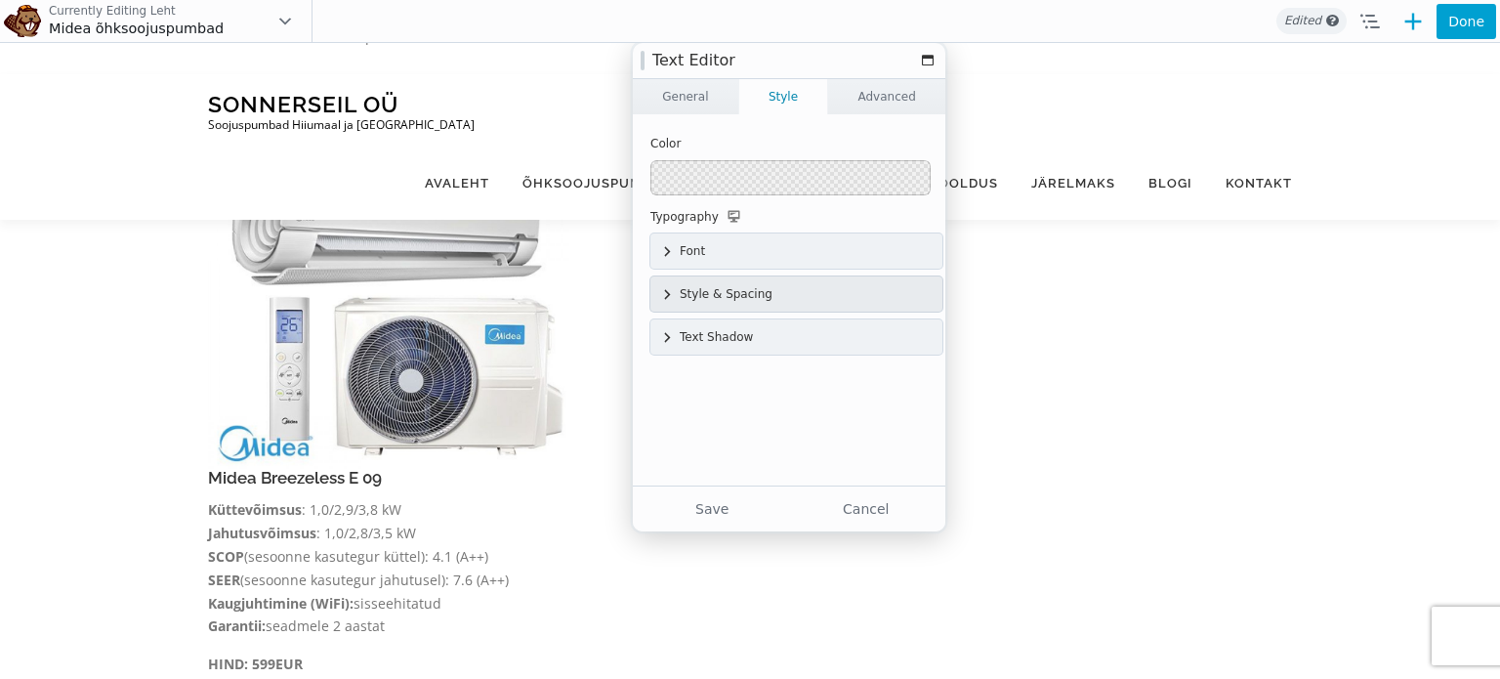
click at [756, 288] on div "Style & Spacing" at bounding box center [796, 293] width 292 height 35
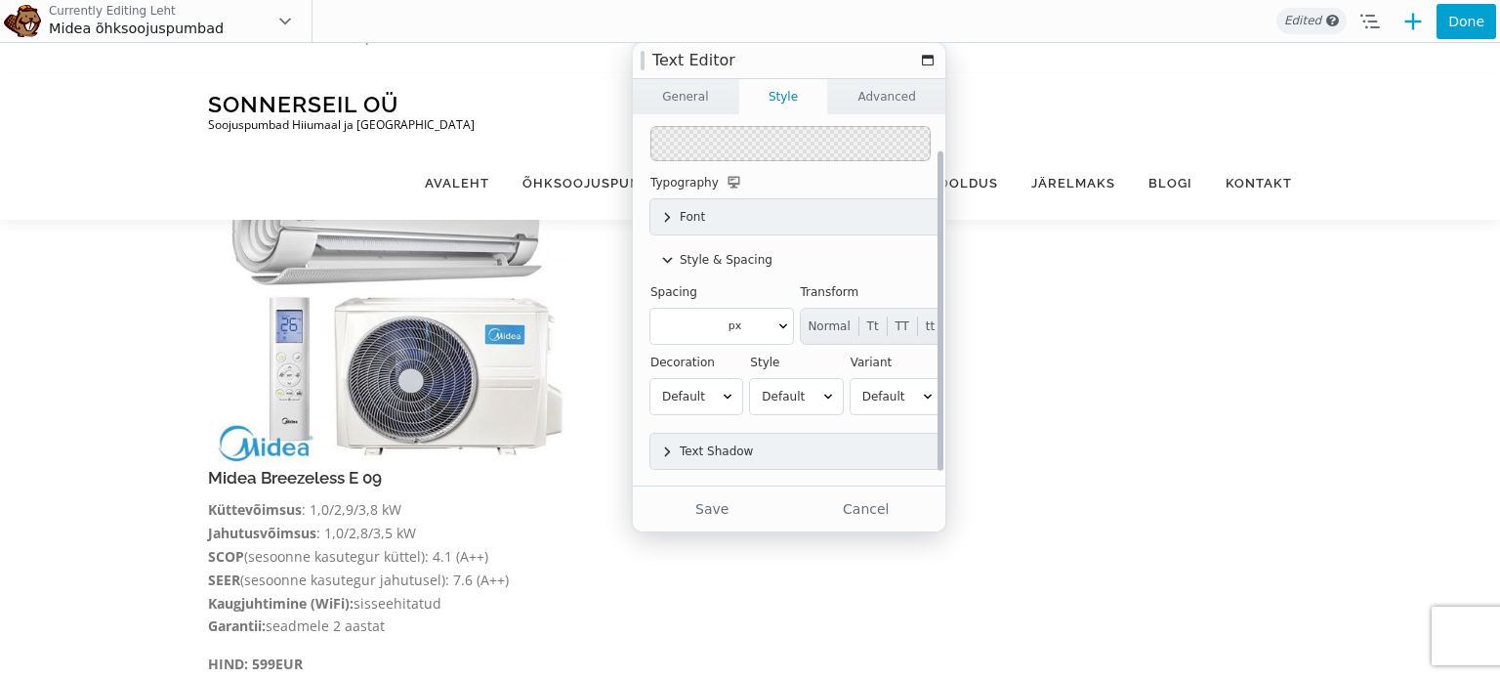
scroll to position [41, 0]
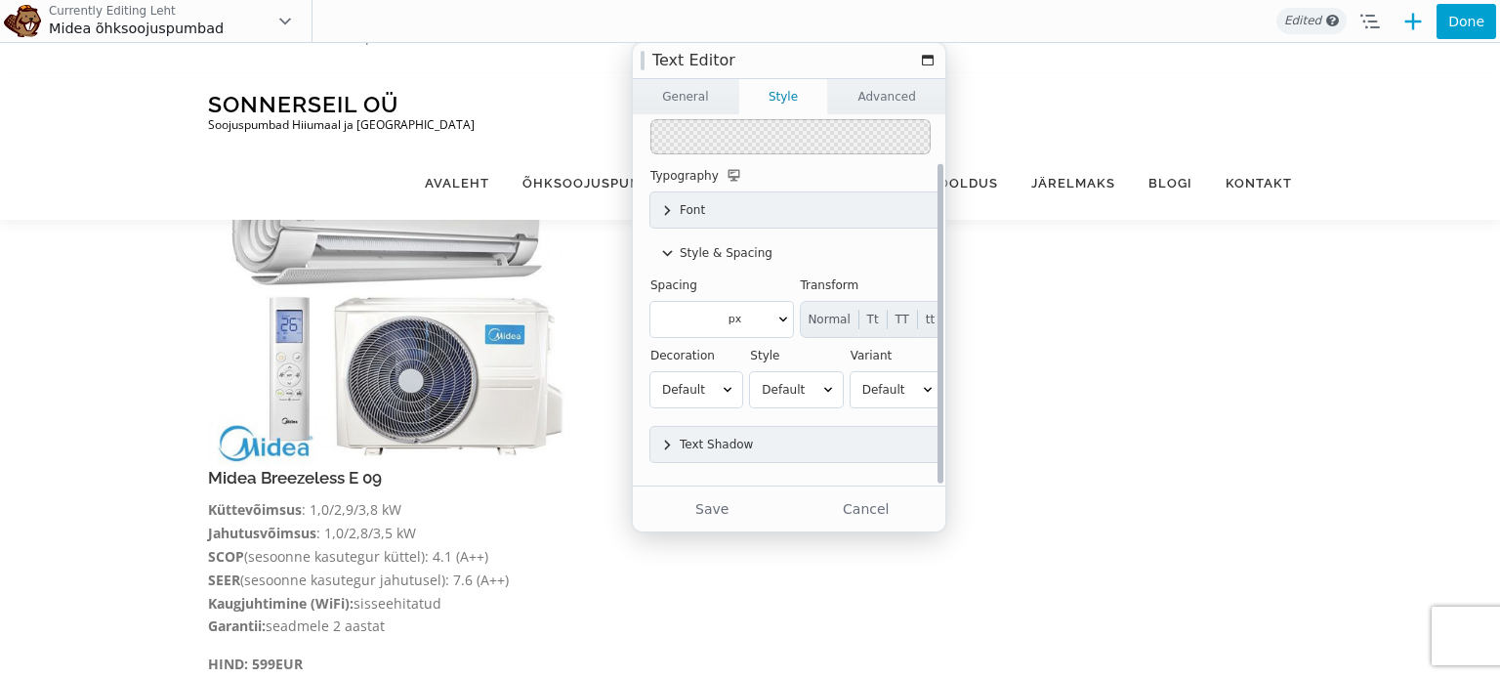
drag, startPoint x: 938, startPoint y: 335, endPoint x: 938, endPoint y: 393, distance: 58.6
click at [938, 393] on div at bounding box center [940, 323] width 6 height 319
click at [888, 495] on button "Cancel" at bounding box center [866, 508] width 149 height 35
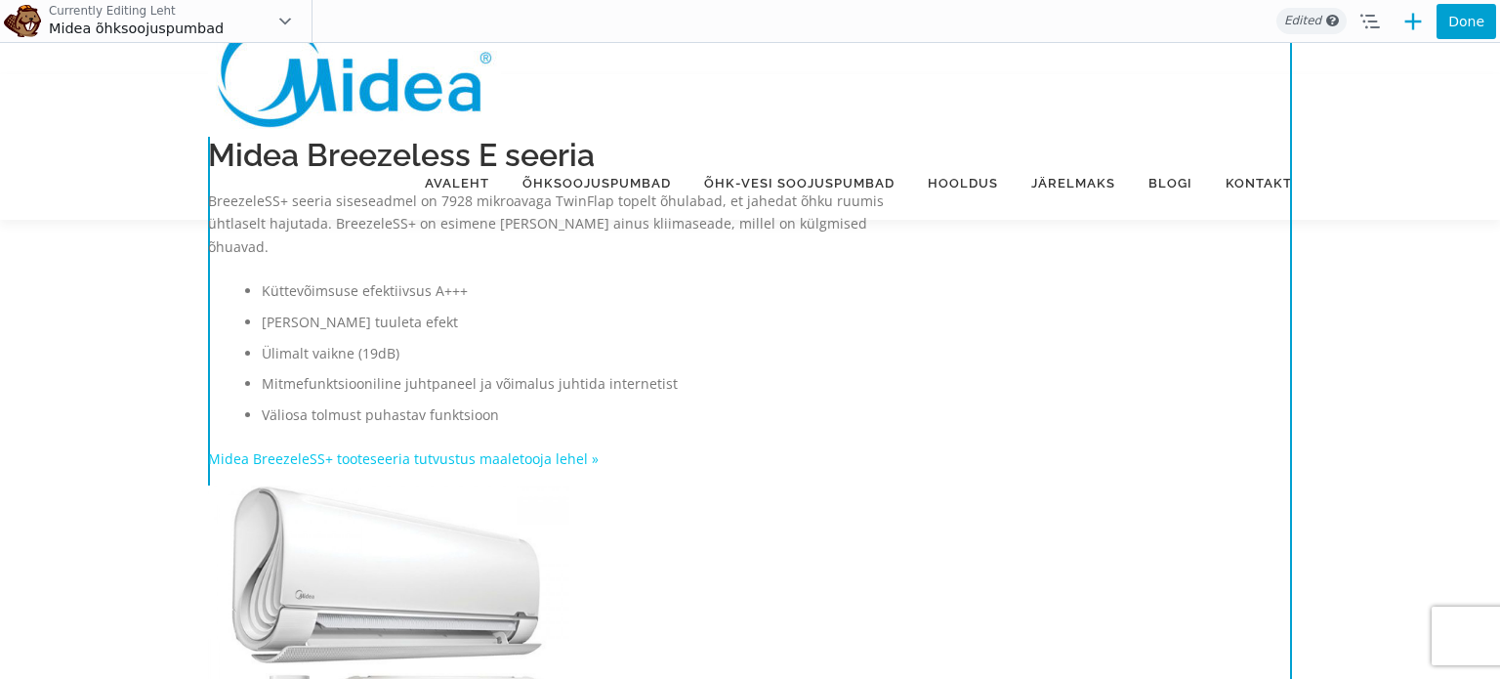
scroll to position [228, 0]
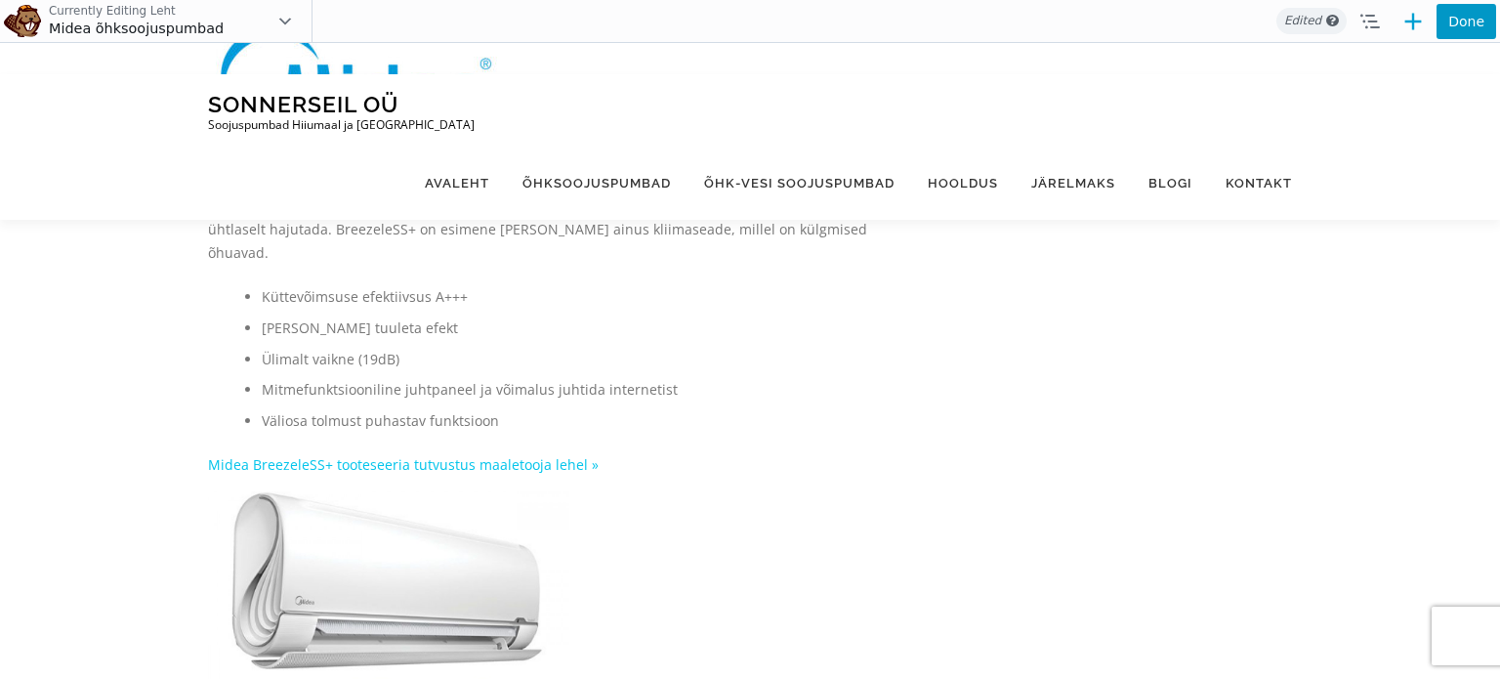
click at [1457, 28] on button "Done" at bounding box center [1466, 21] width 60 height 35
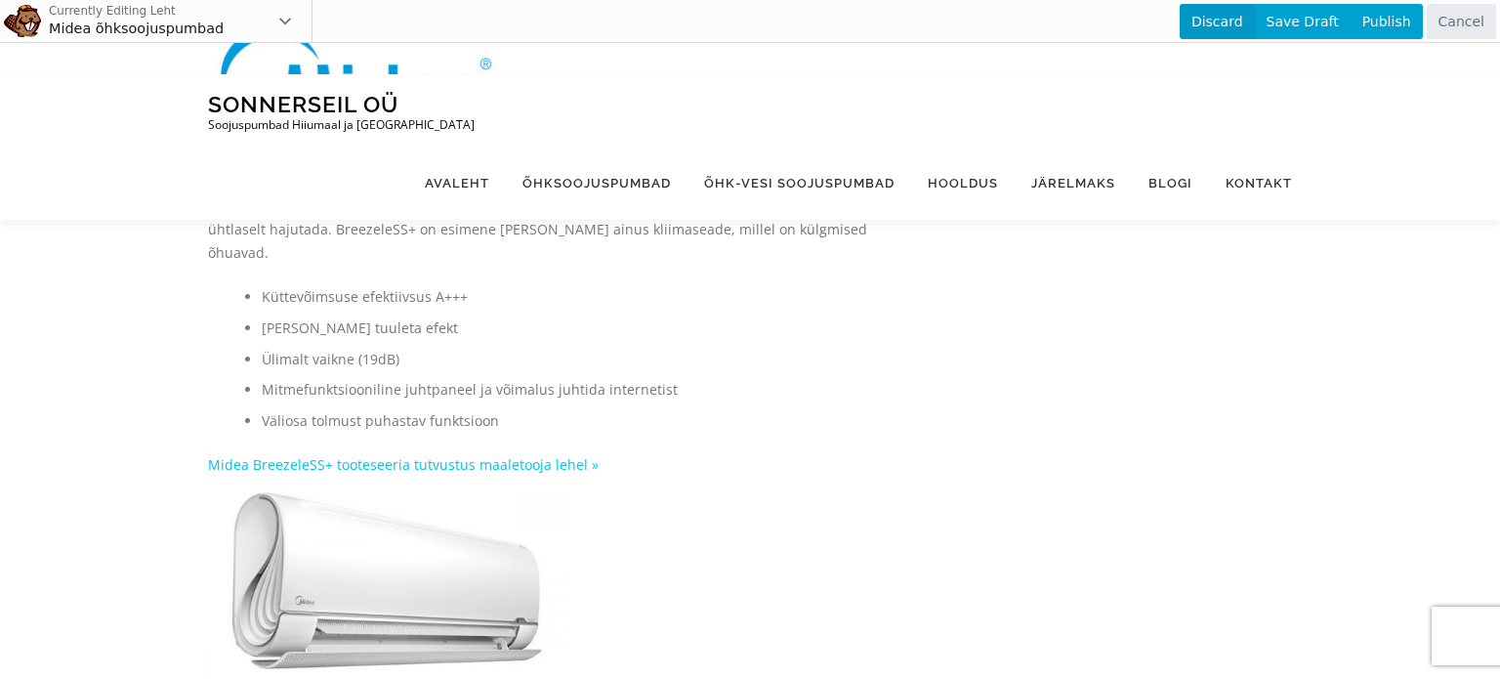
click at [1235, 26] on span "Discard" at bounding box center [1216, 21] width 75 height 35
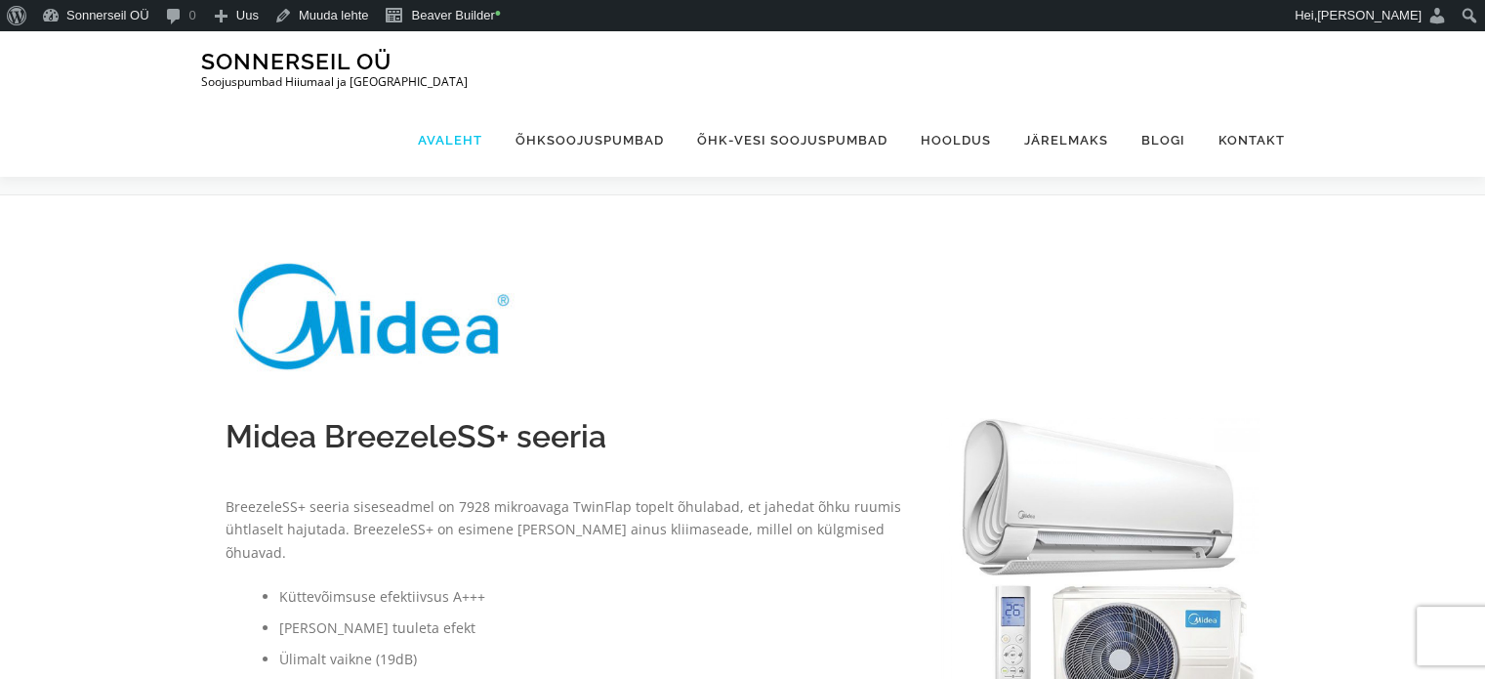
click at [476, 103] on link "Avaleht" at bounding box center [450, 139] width 98 height 73
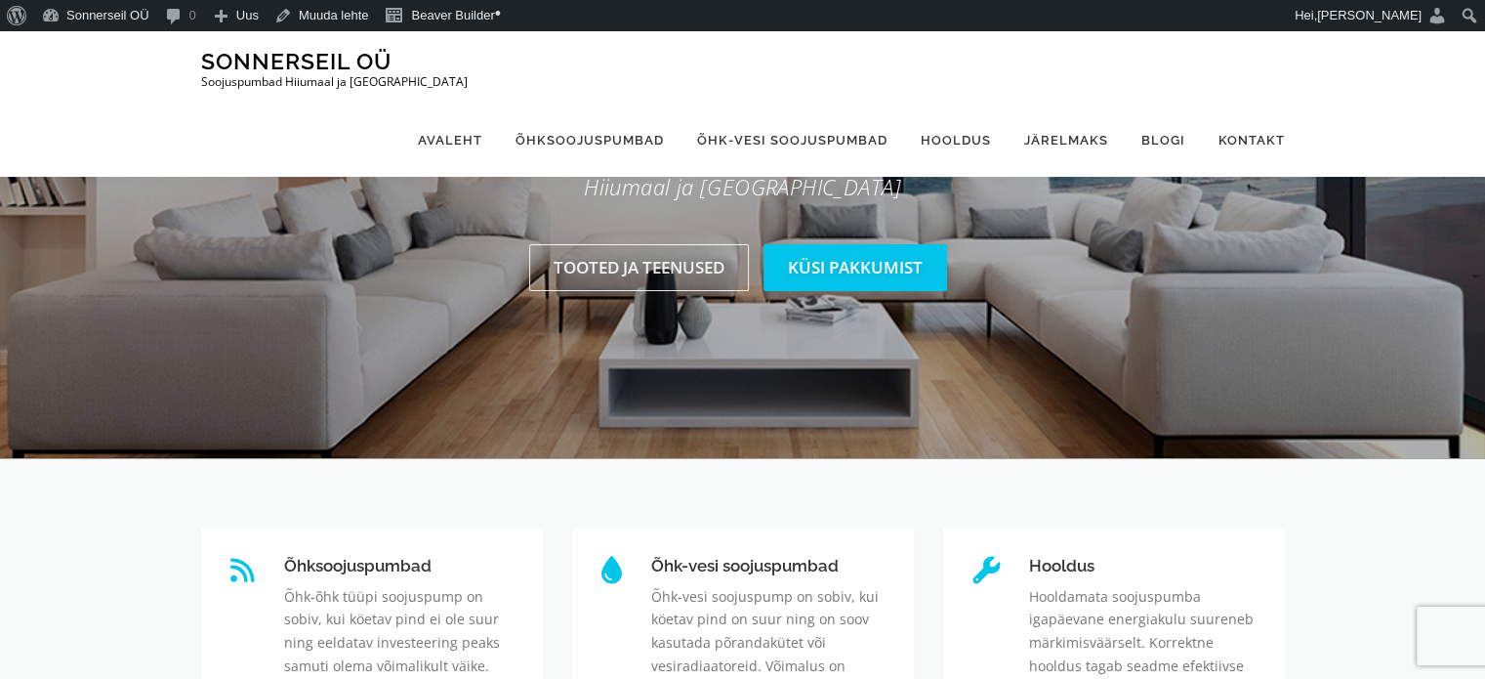
scroll to position [258, 0]
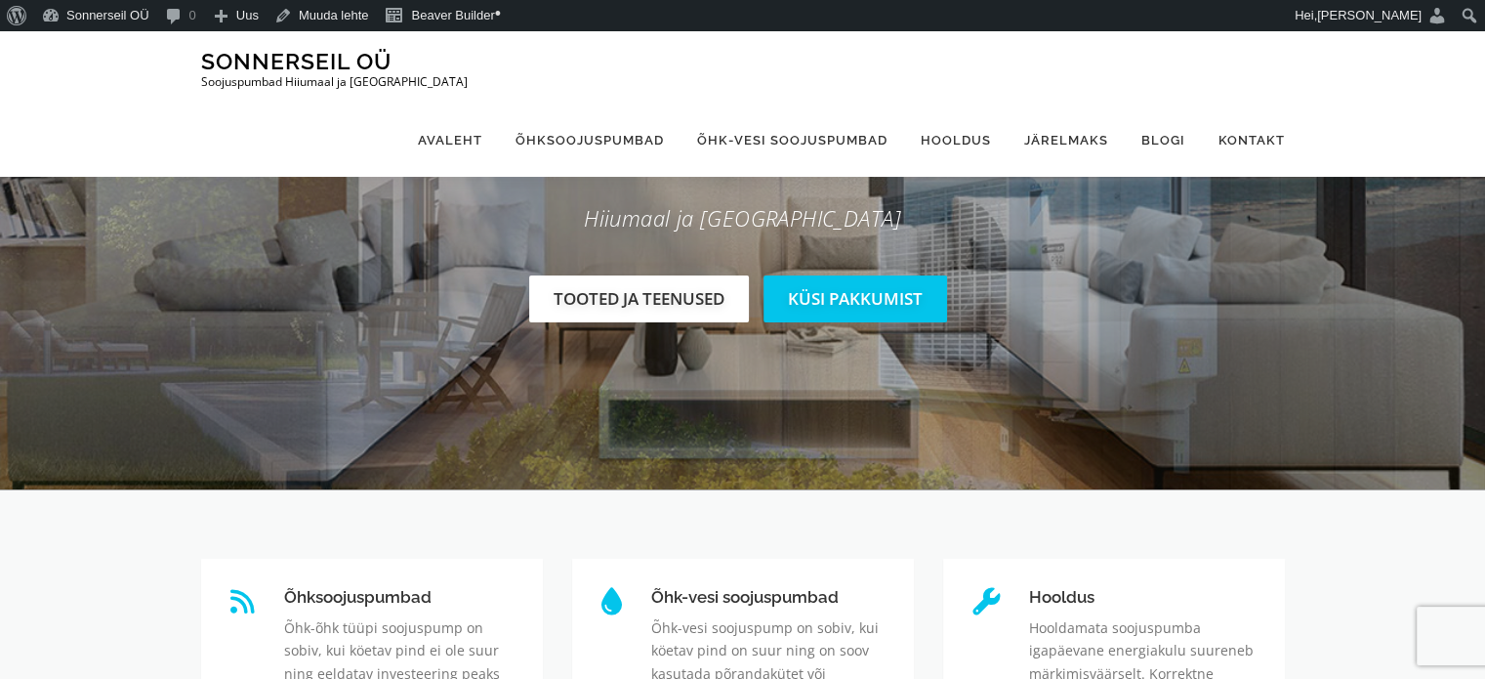
click at [722, 302] on link "Tooted ja teenused" at bounding box center [639, 298] width 220 height 46
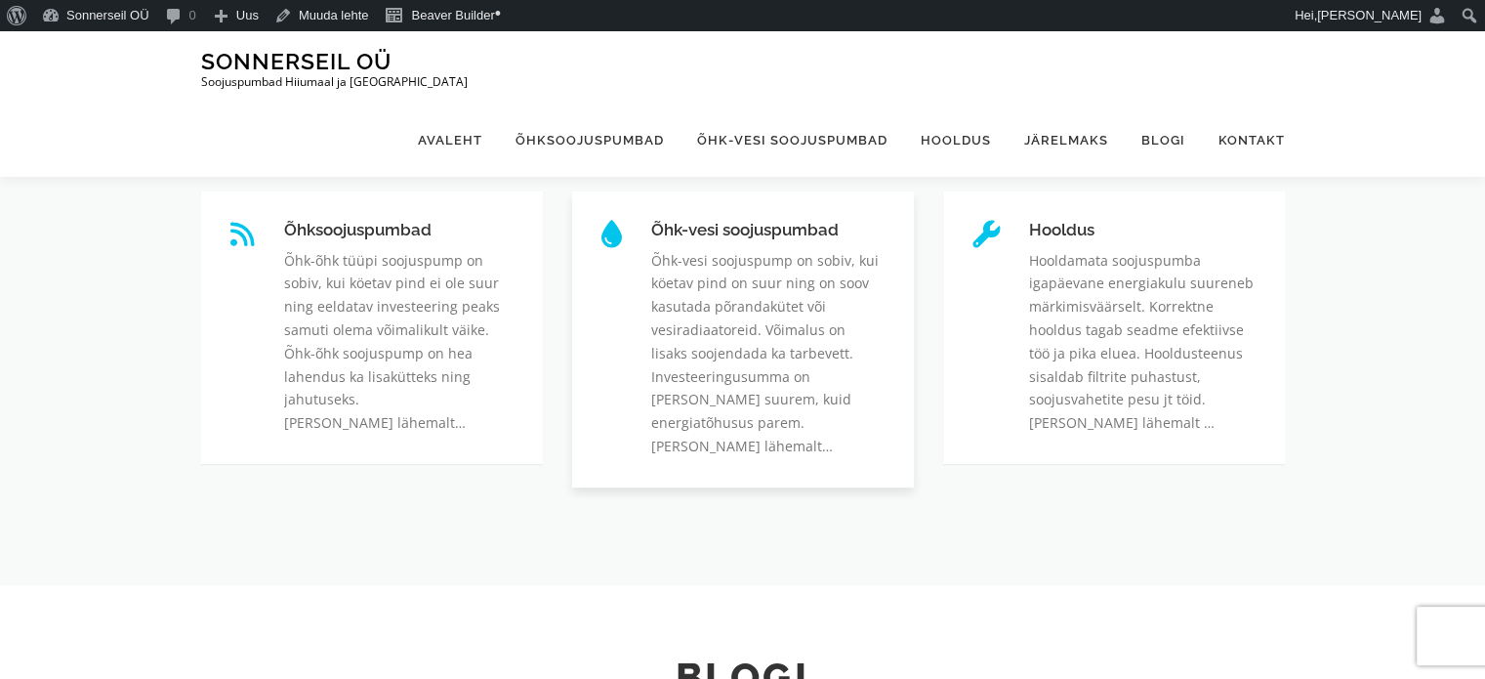
scroll to position [642, 0]
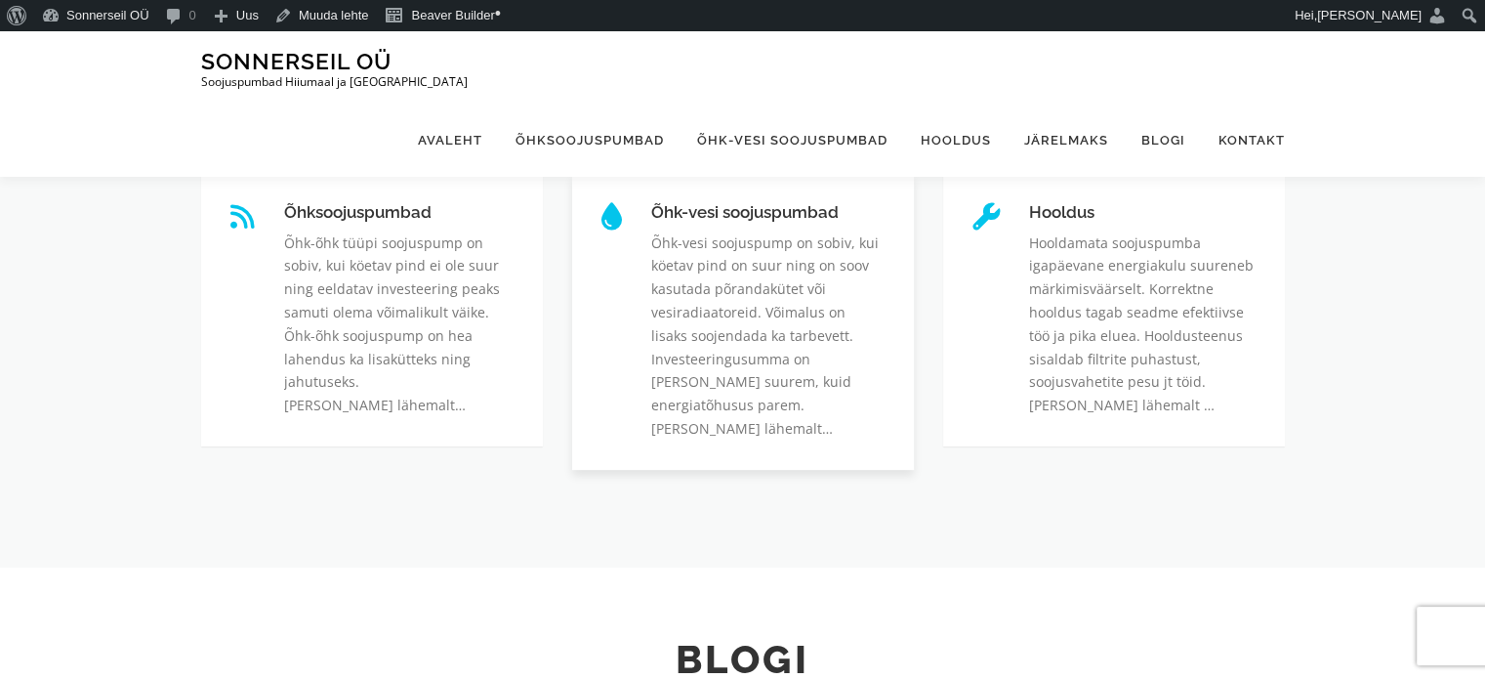
click at [651, 203] on link "Õhk-vesi soojuspumbad" at bounding box center [651, 203] width 0 height 0
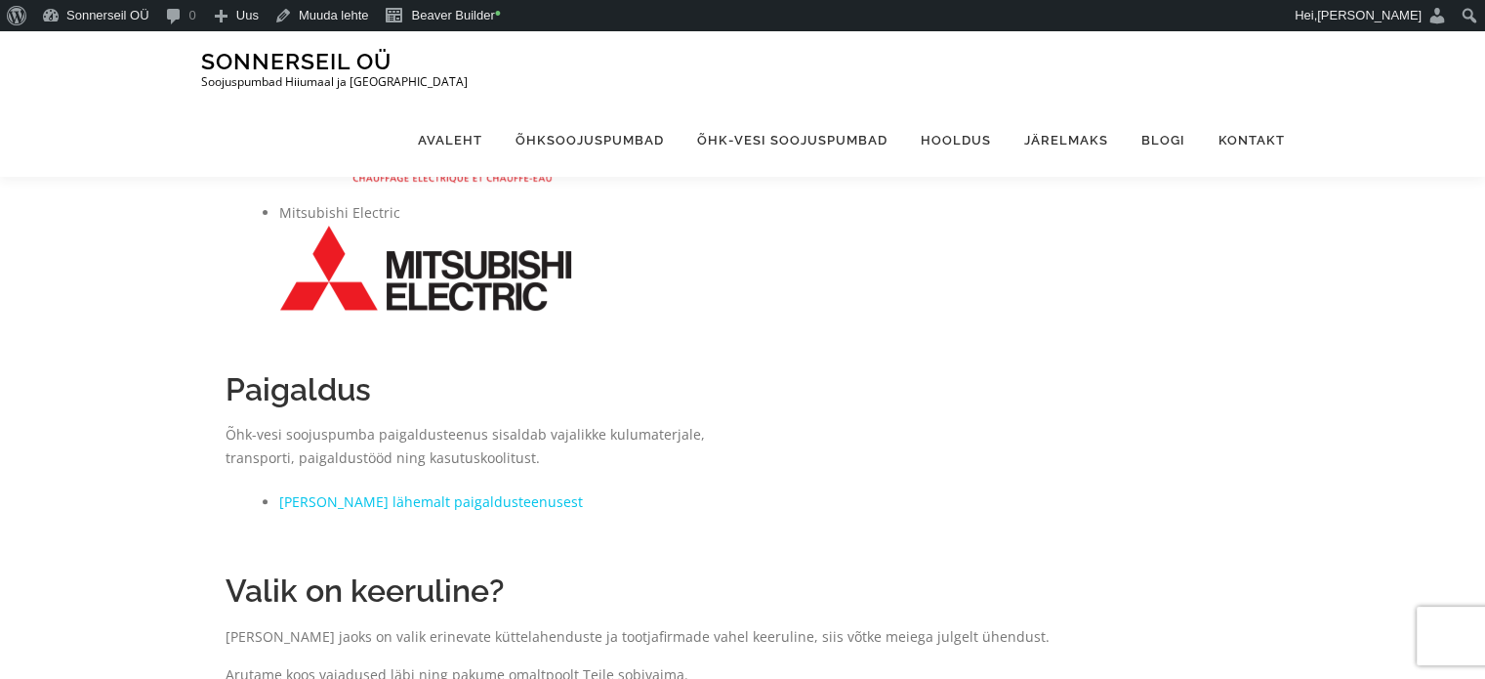
scroll to position [568, 0]
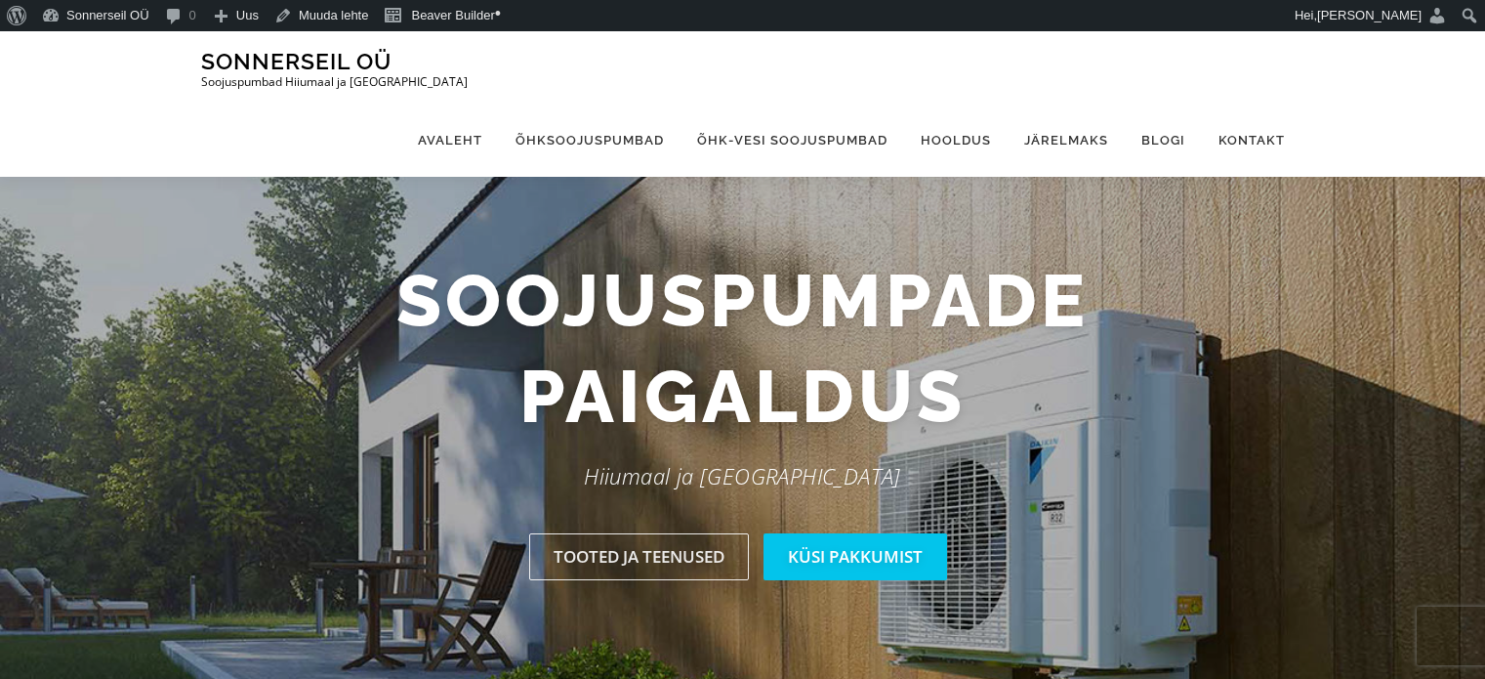
scroll to position [642, 0]
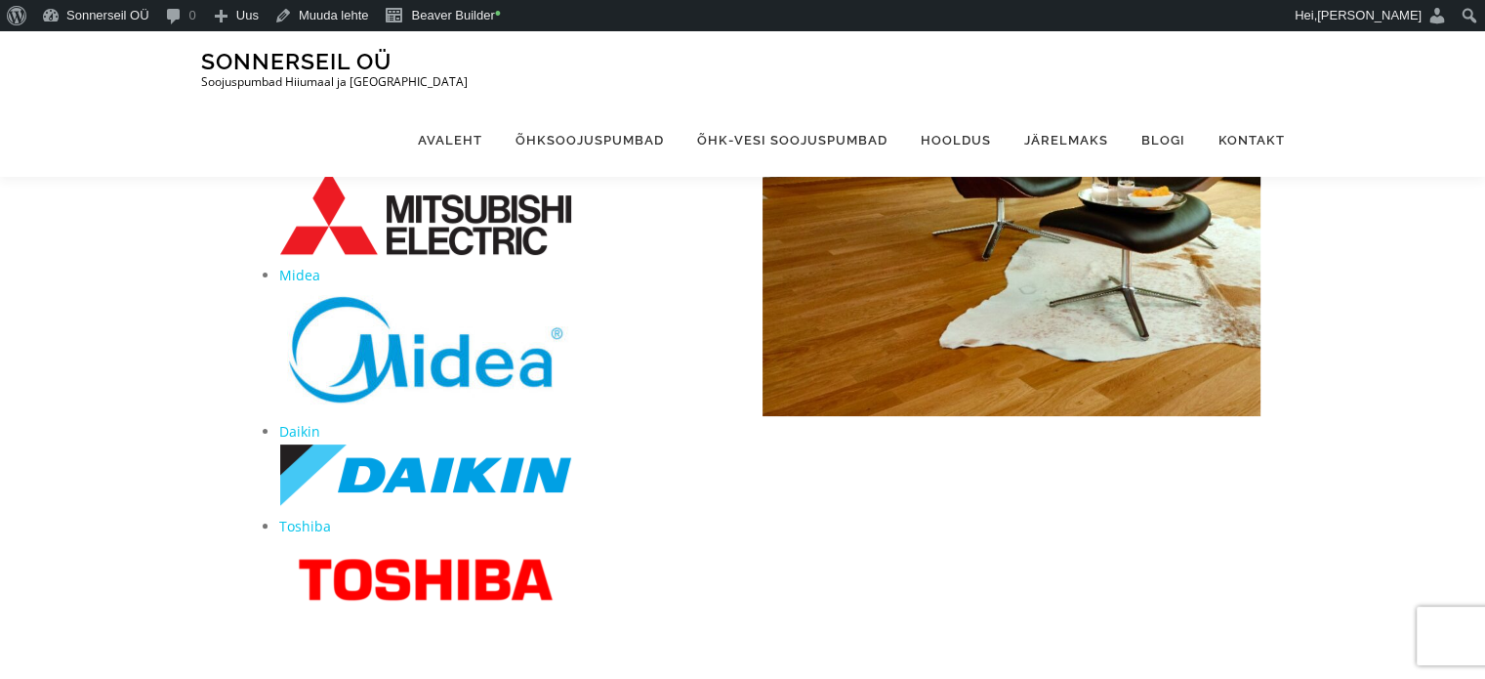
scroll to position [414, 0]
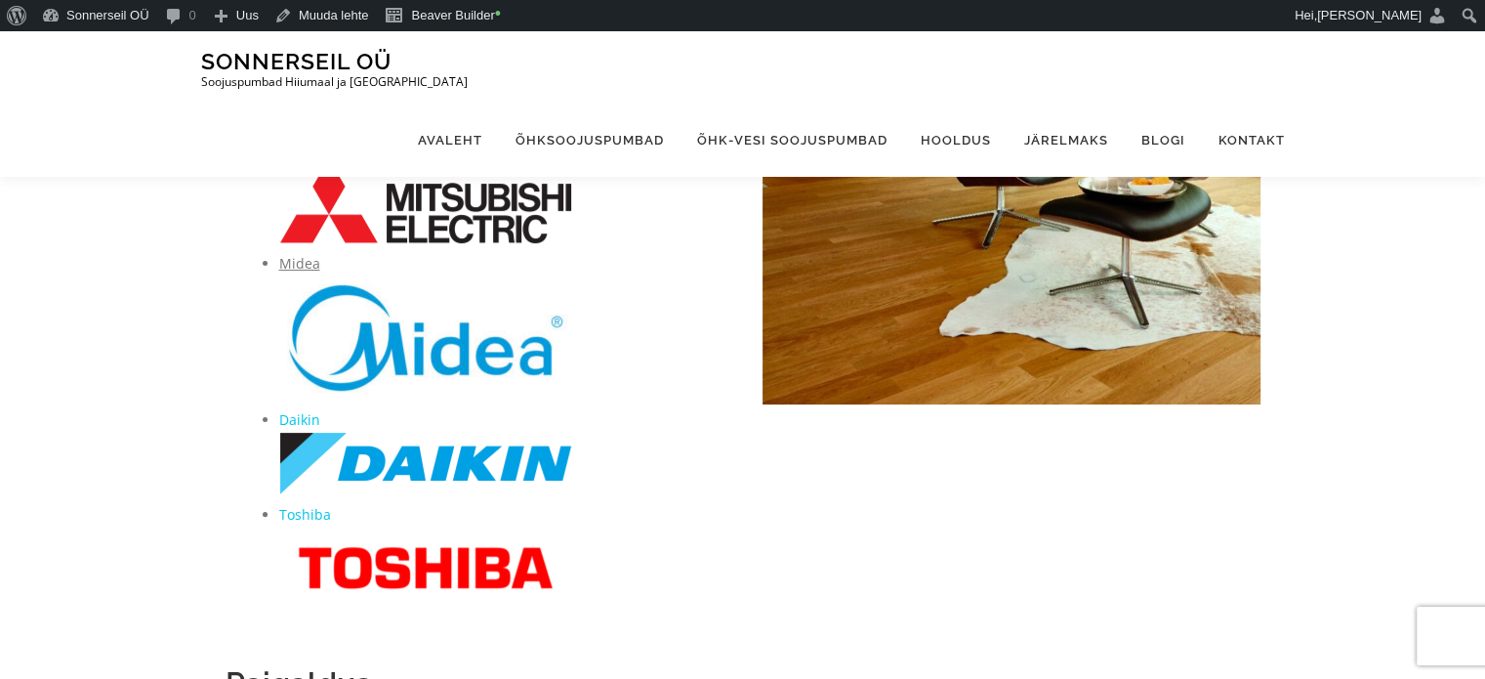
click at [300, 269] on link "Midea" at bounding box center [299, 263] width 41 height 19
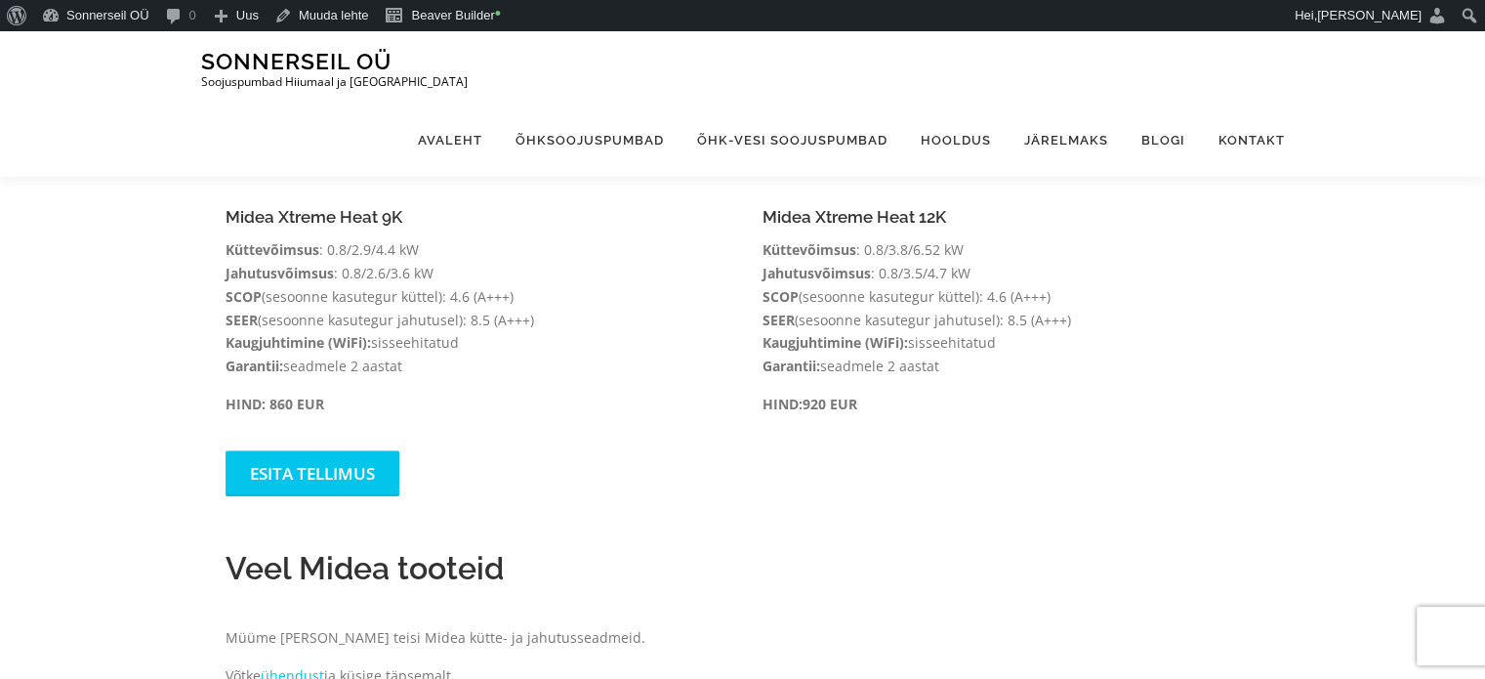
scroll to position [1442, 0]
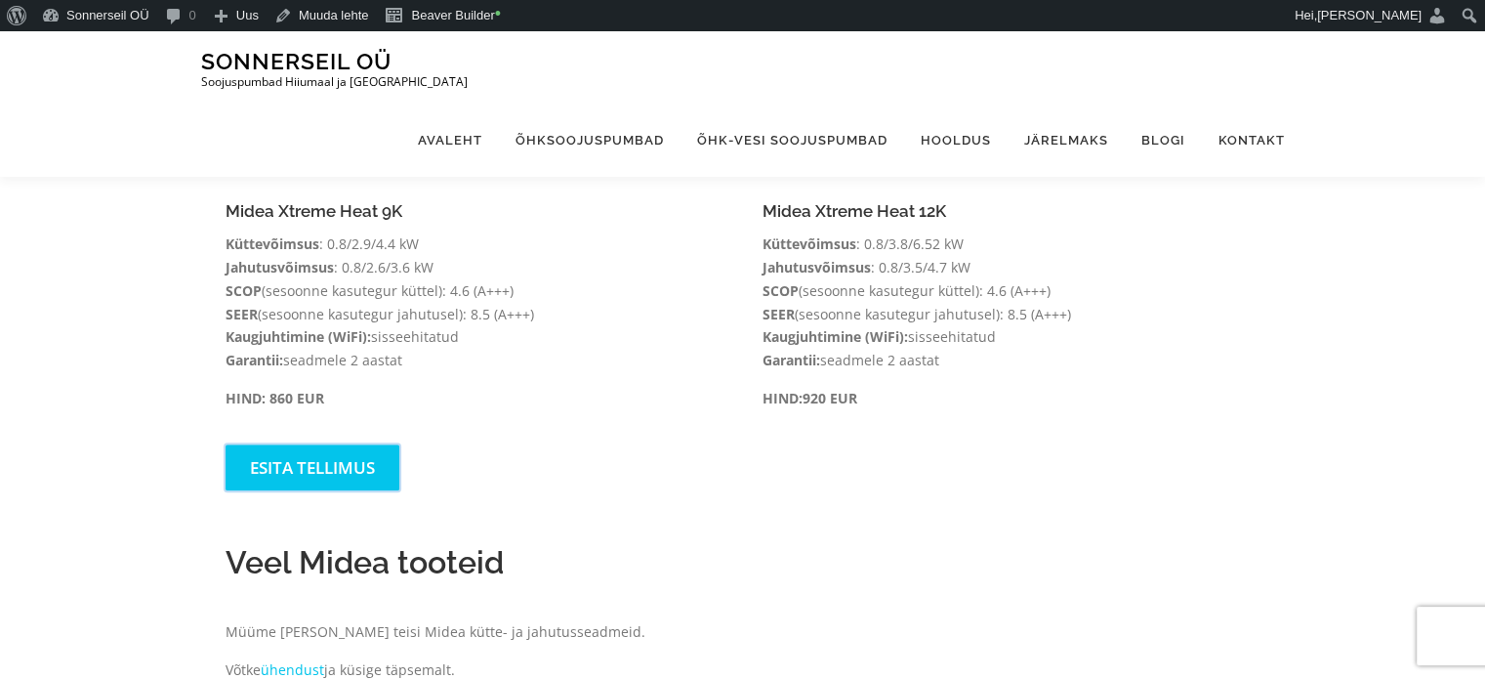
click at [345, 456] on link "Esita tellimus" at bounding box center [313, 467] width 174 height 46
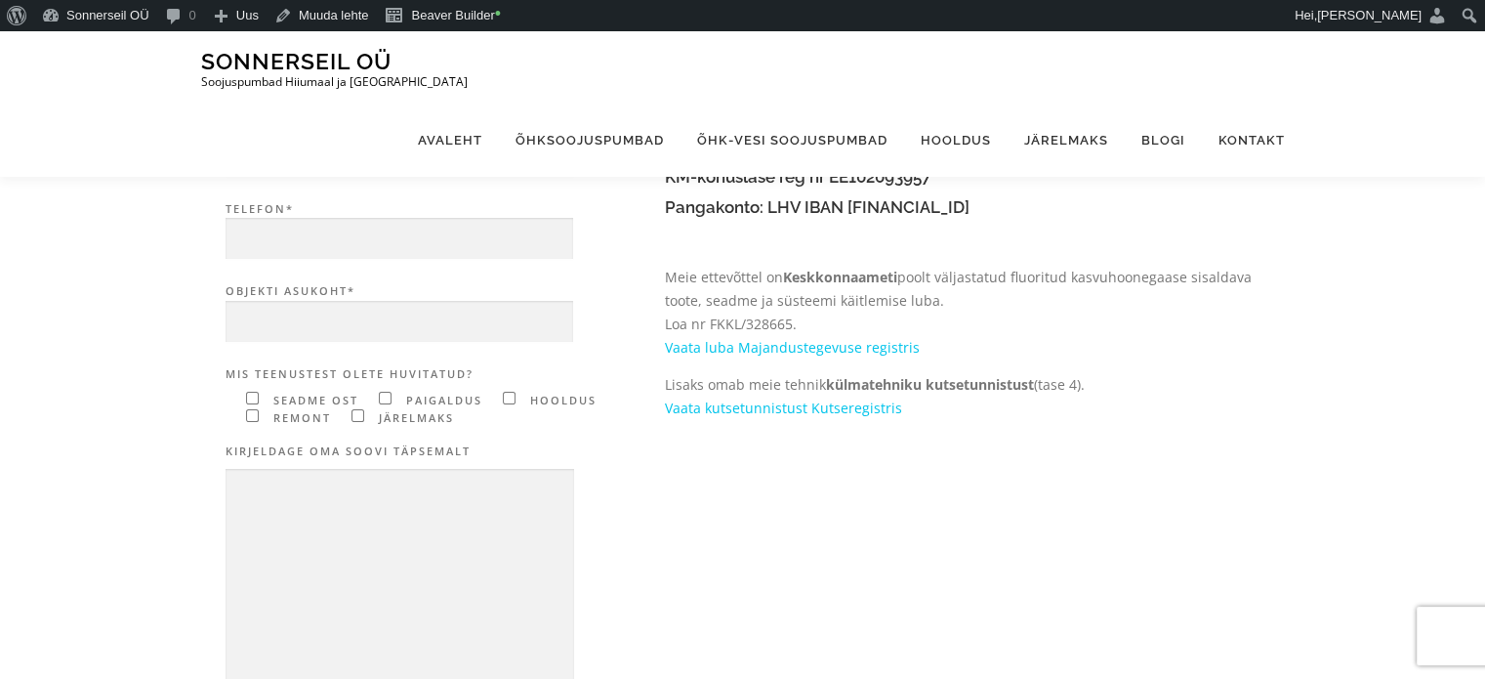
scroll to position [336, 0]
click at [1247, 103] on link "Kontakt" at bounding box center [1243, 139] width 83 height 73
